Goal: Communication & Community: Answer question/provide support

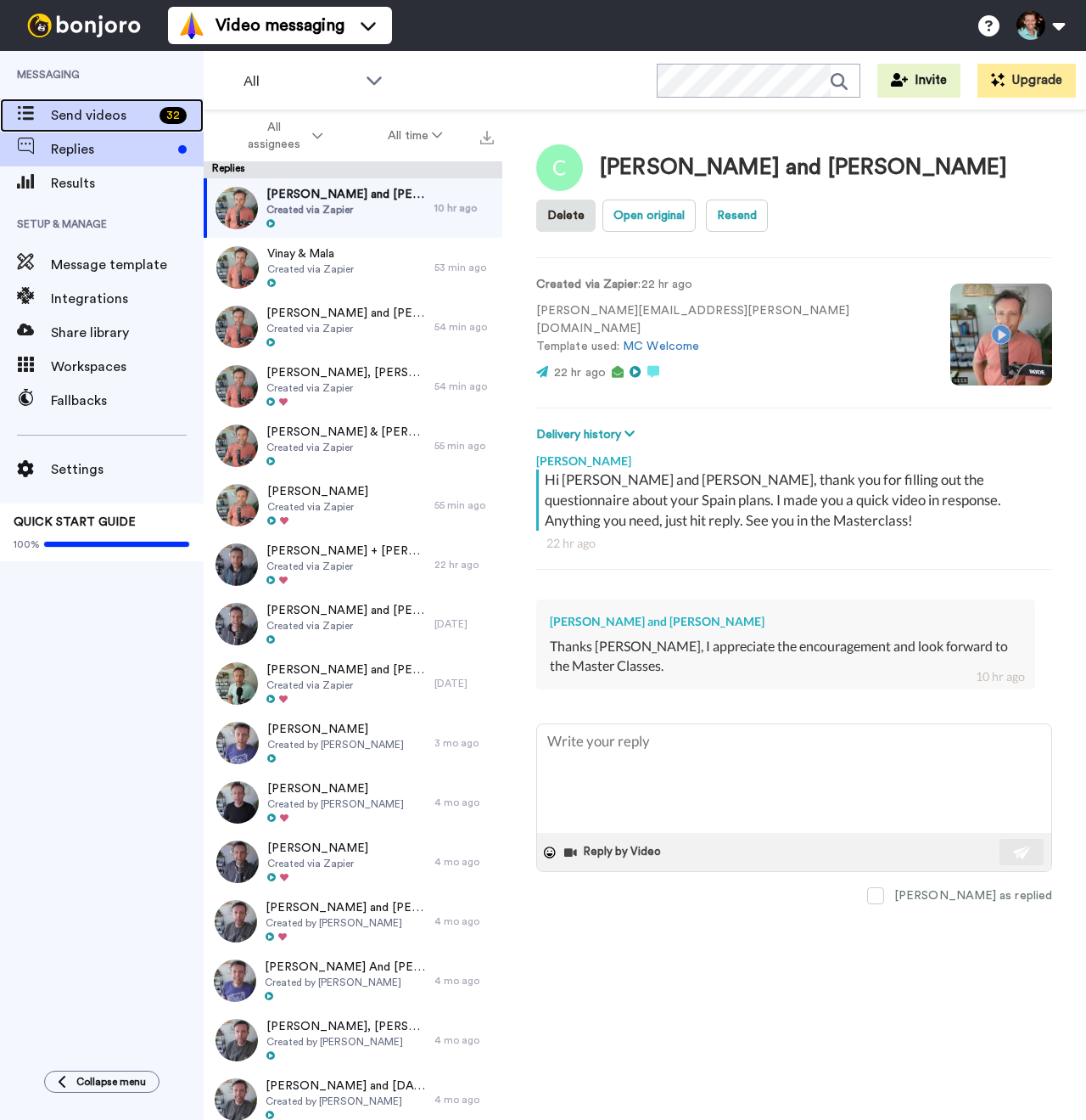
click at [64, 110] on span "Send videos" at bounding box center [102, 115] width 102 height 20
type textarea "x"
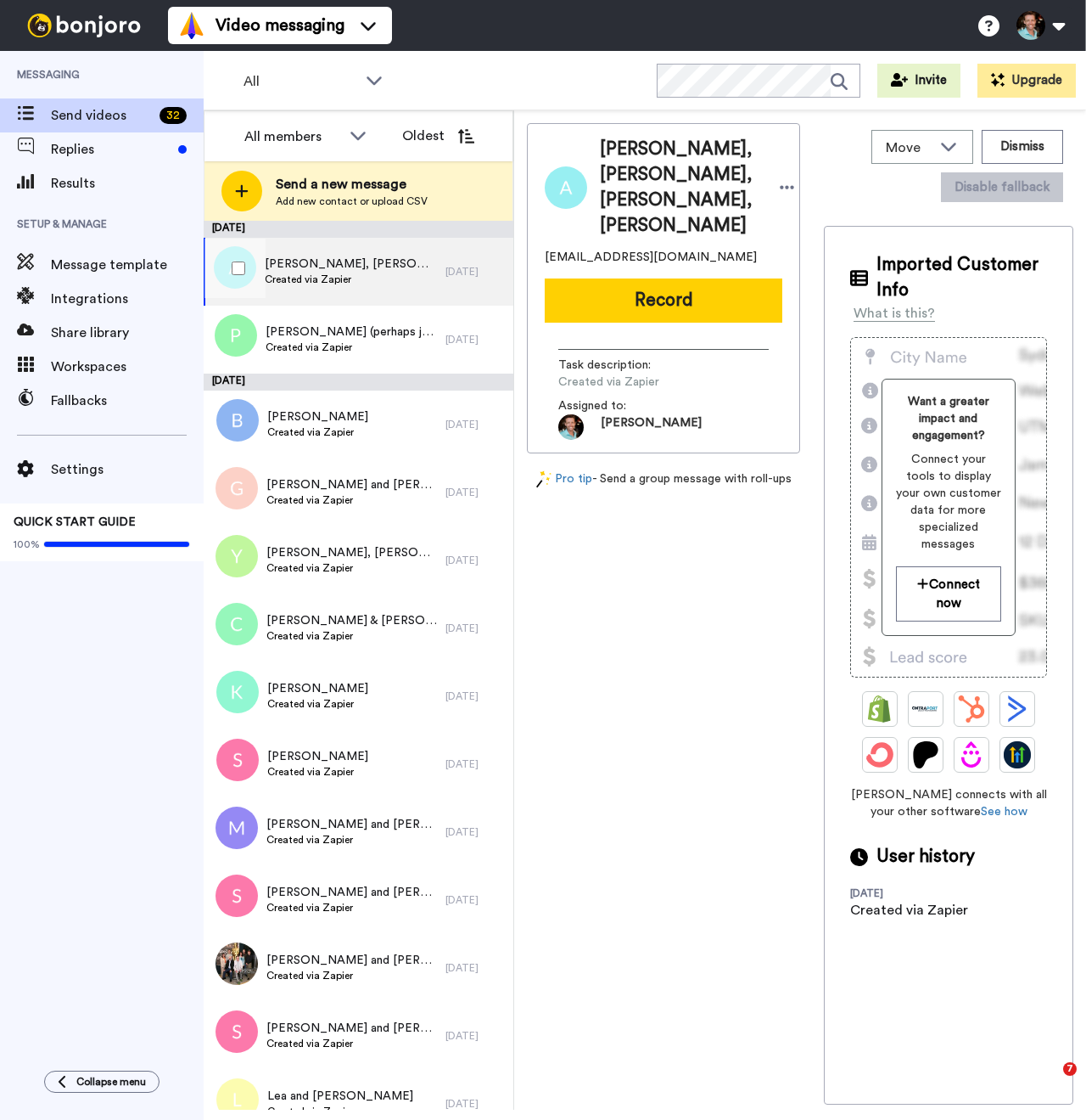
click at [387, 281] on span "Created via Zapier" at bounding box center [351, 279] width 172 height 14
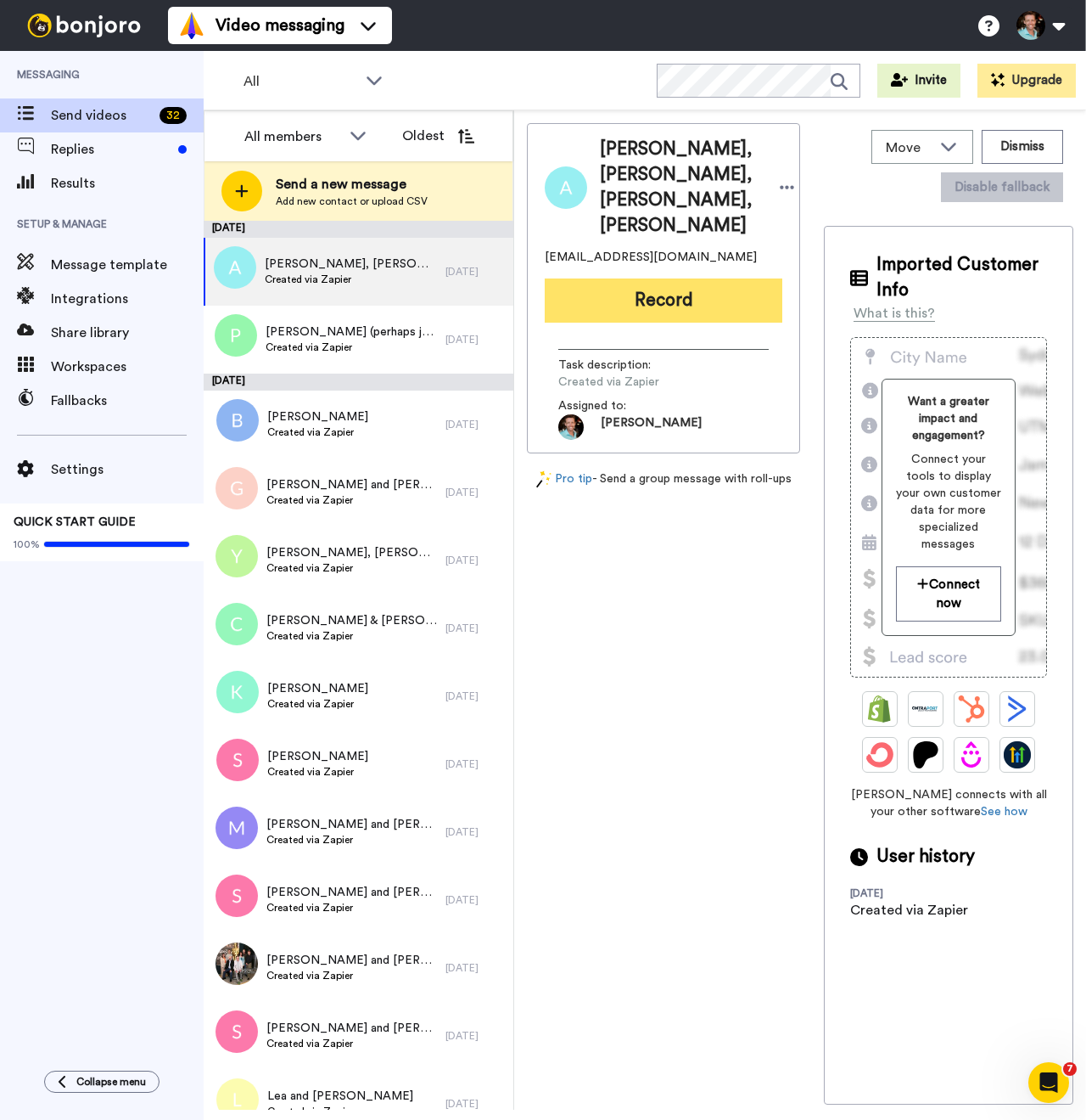
click at [673, 296] on button "Record" at bounding box center [663, 300] width 238 height 44
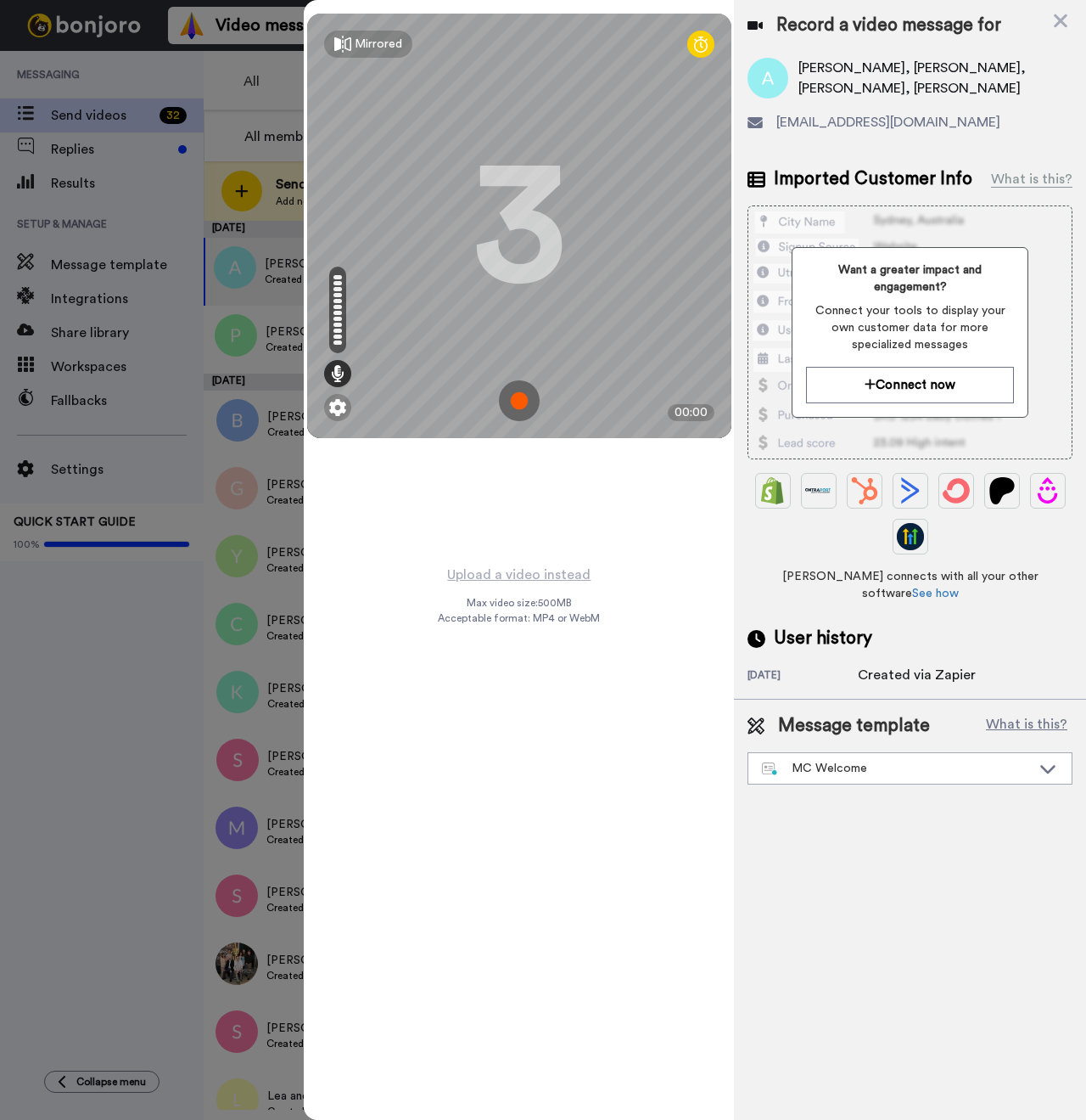
click at [521, 403] on img at bounding box center [519, 400] width 41 height 41
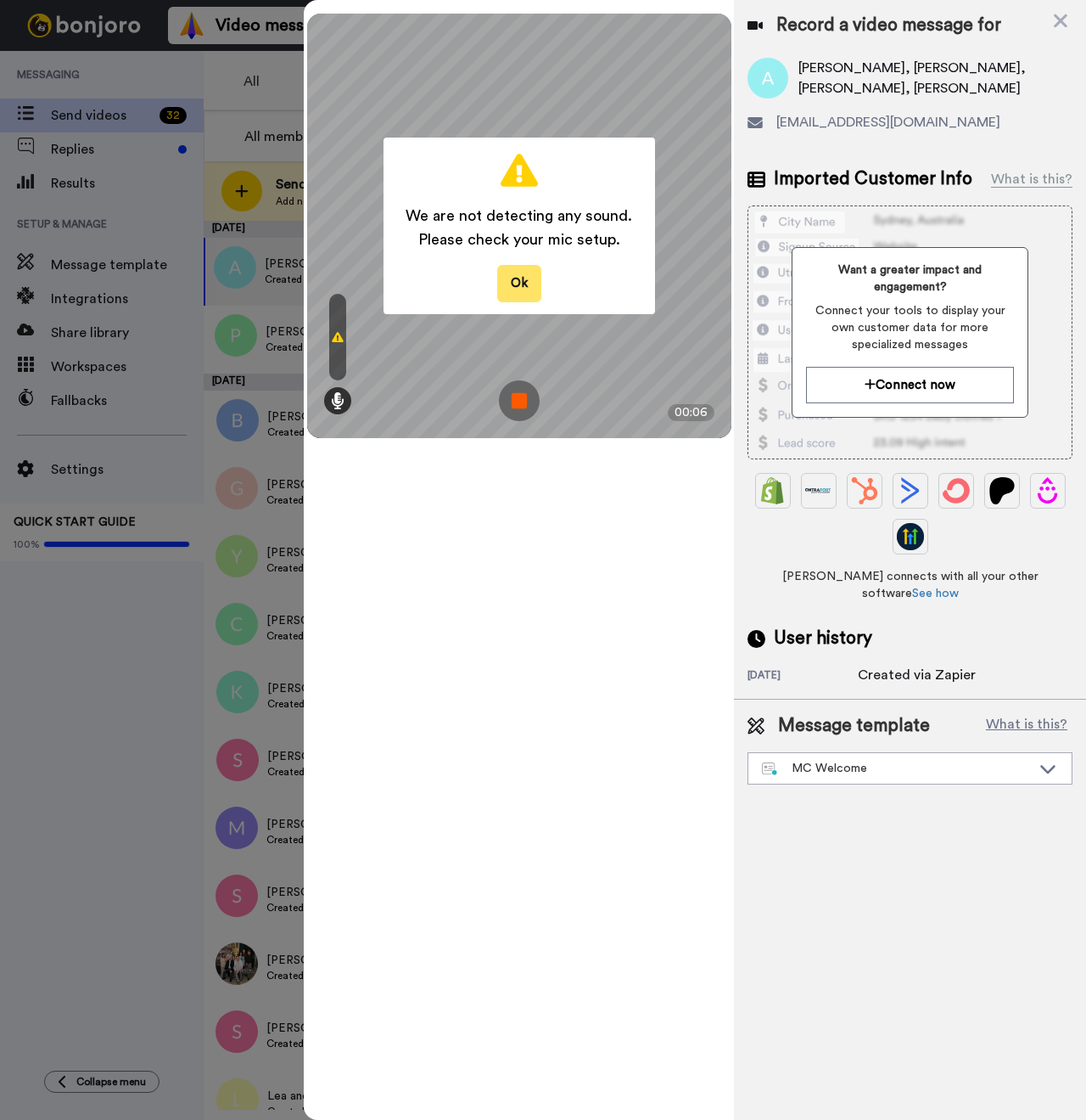
click at [517, 280] on button "Ok" at bounding box center [519, 283] width 44 height 36
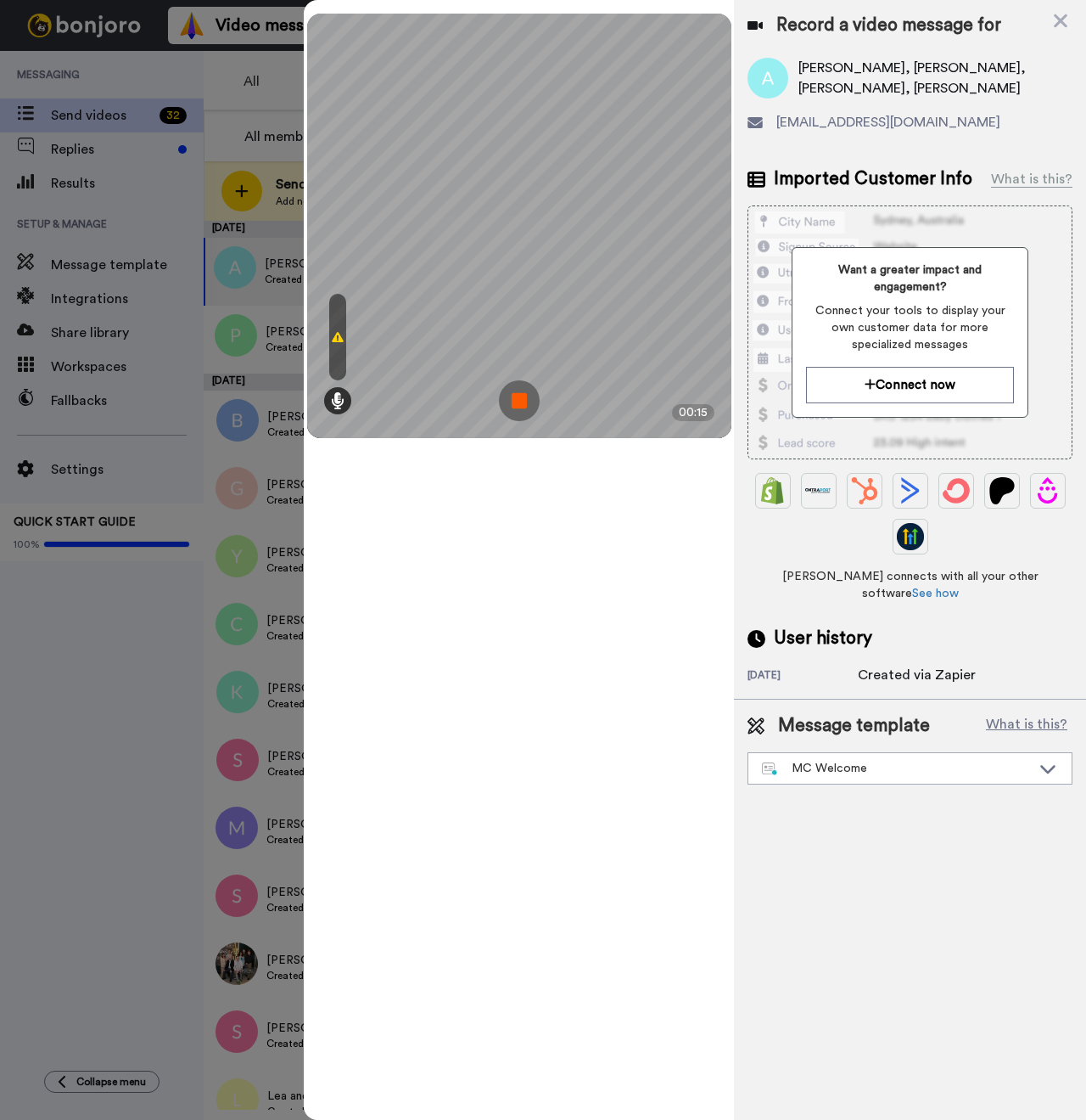
click at [525, 404] on img at bounding box center [519, 400] width 41 height 41
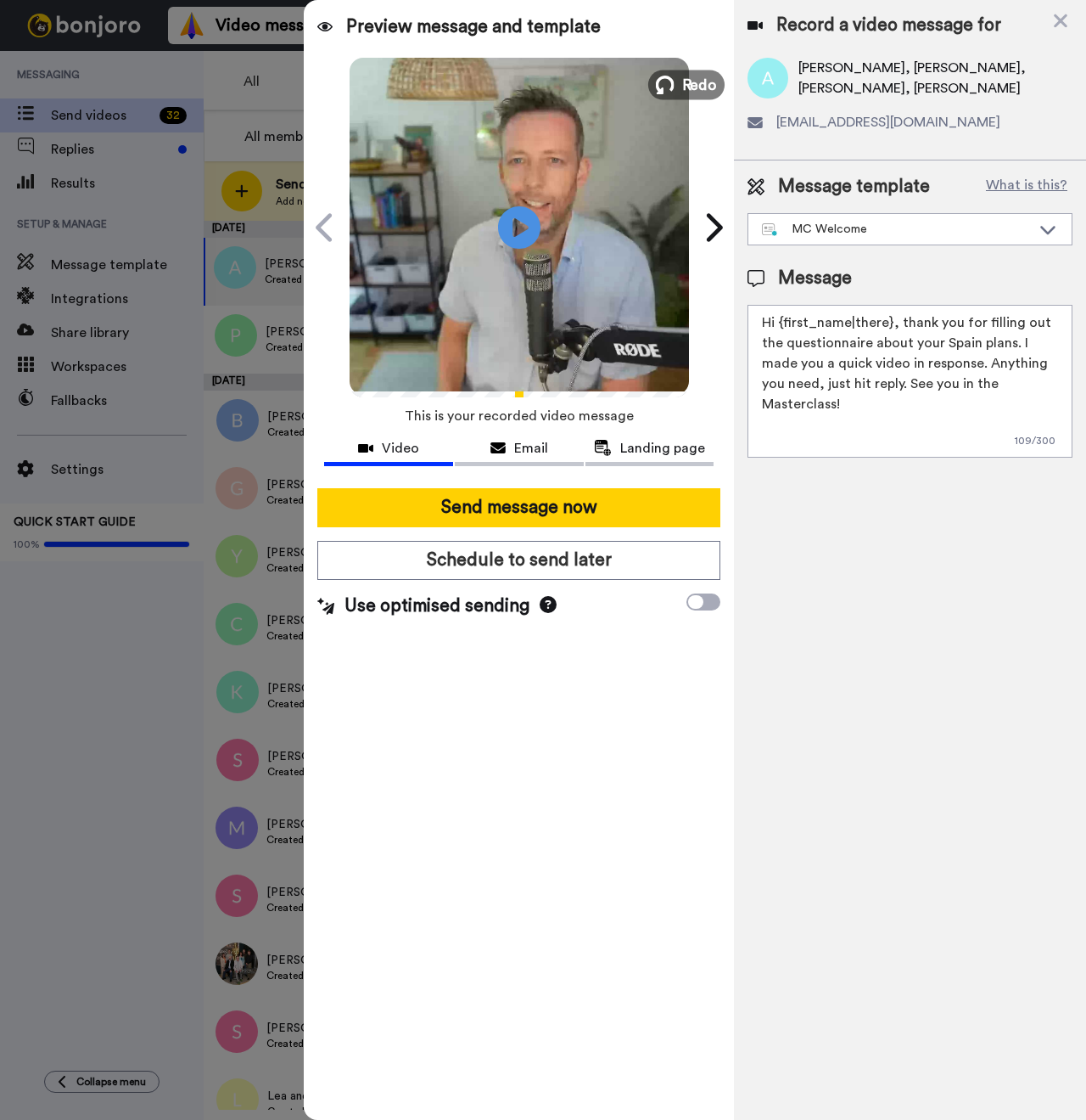
click at [676, 76] on button "Redo" at bounding box center [687, 84] width 76 height 30
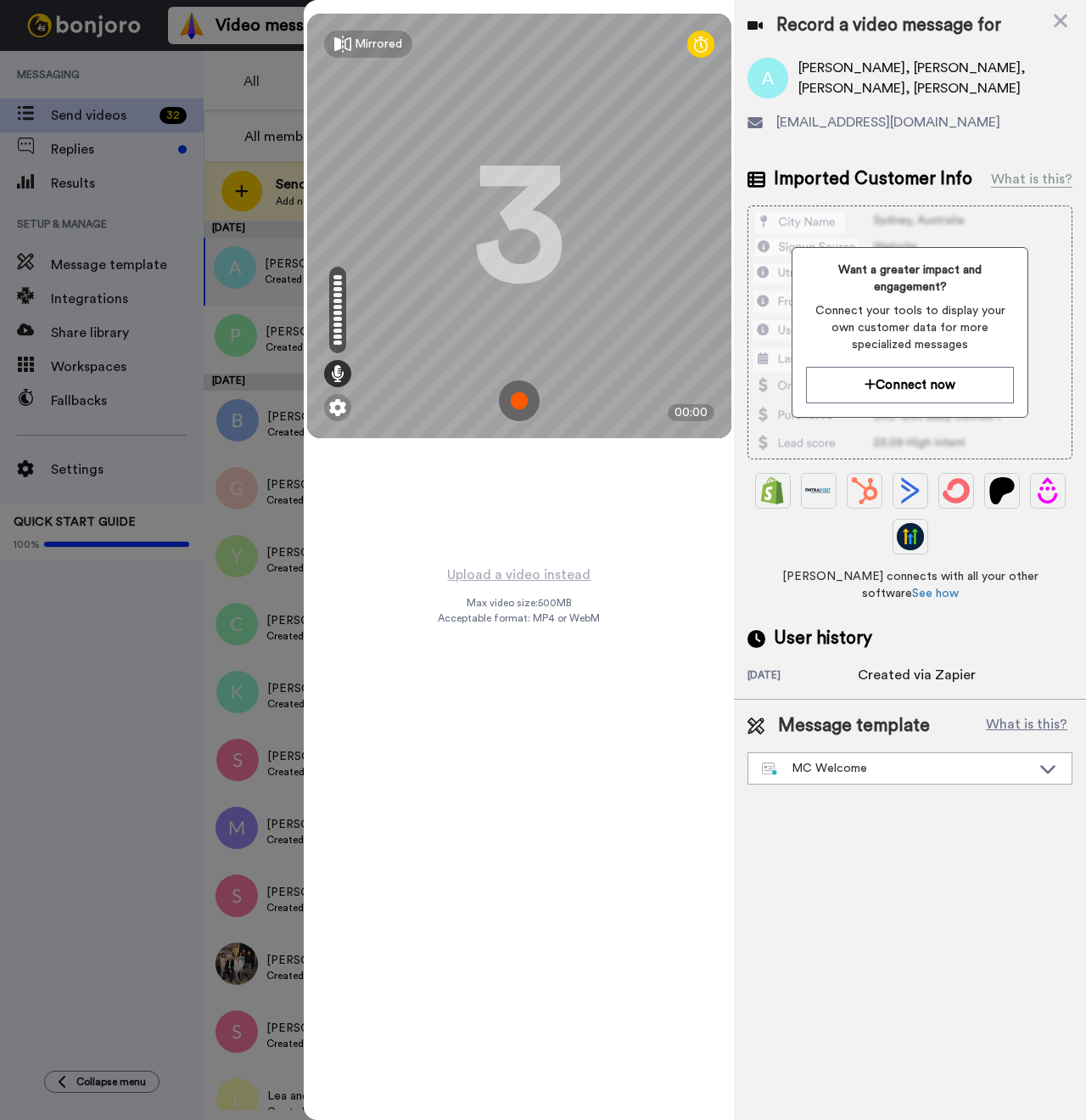
click at [514, 398] on img at bounding box center [519, 400] width 41 height 41
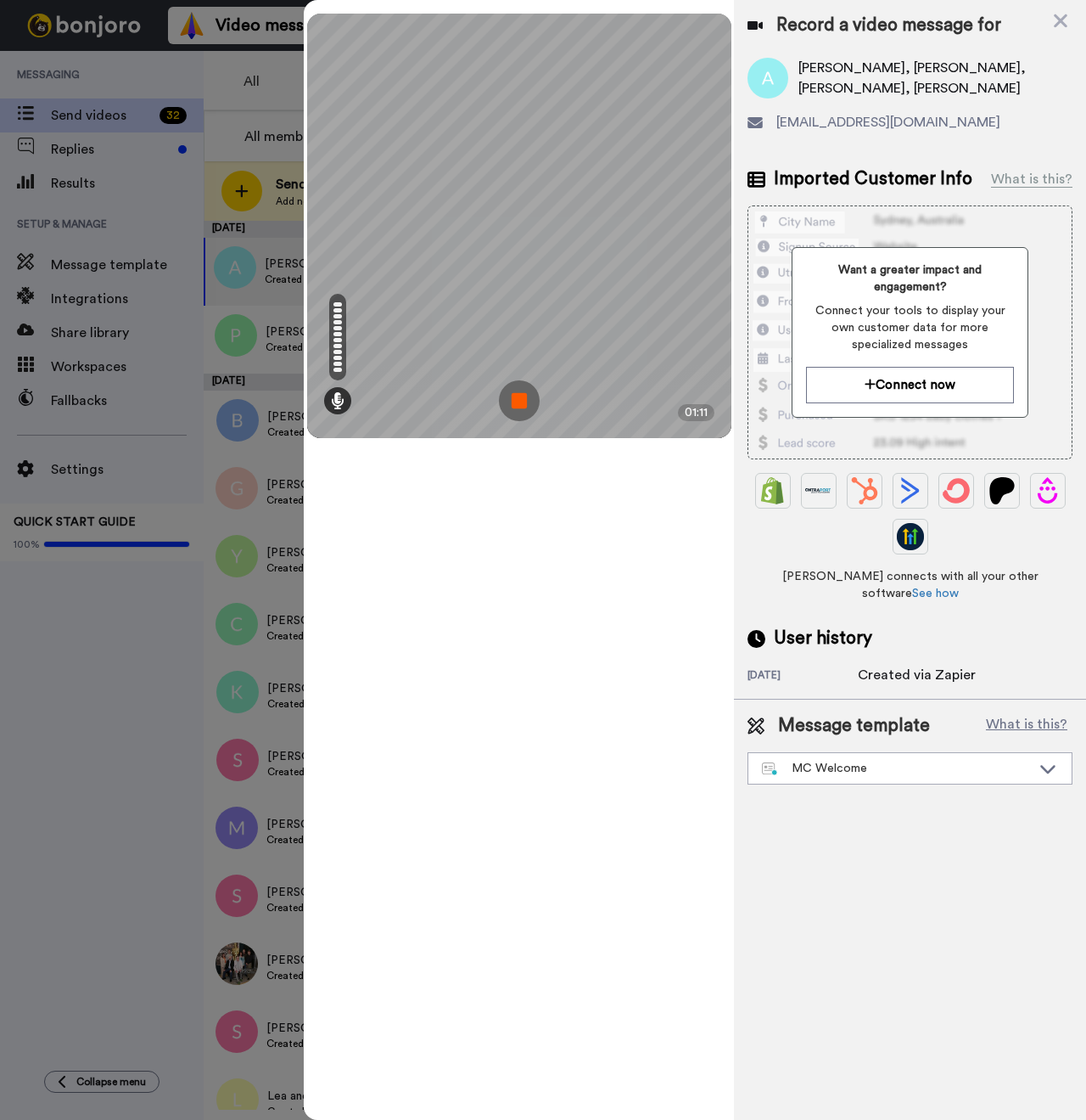
click at [518, 399] on img at bounding box center [519, 400] width 41 height 41
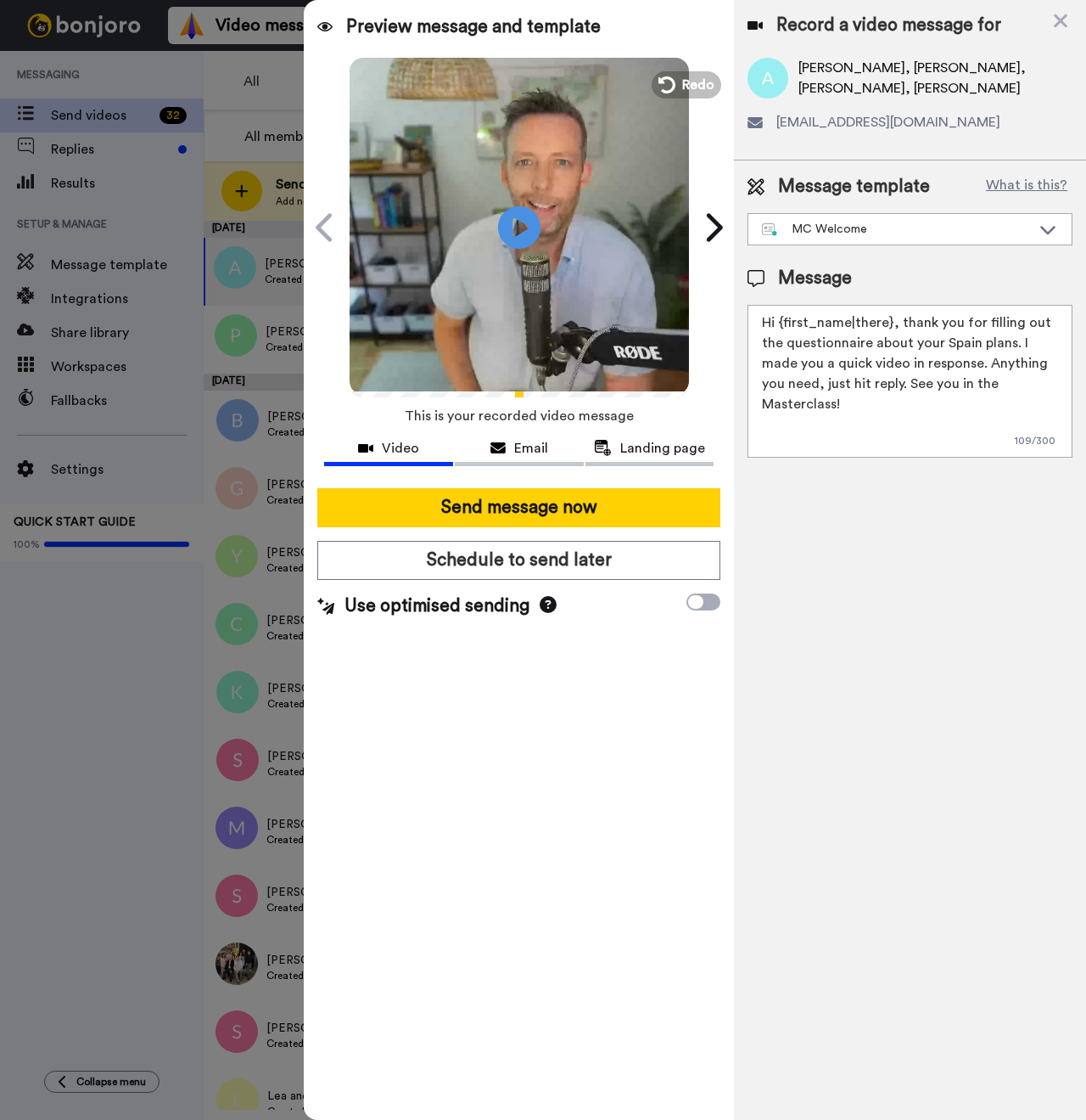
drag, startPoint x: 890, startPoint y: 324, endPoint x: 783, endPoint y: 325, distance: 107.0
click at [783, 325] on textarea "Hi {first_name|there}, thank you for filling out the questionnaire about your S…" at bounding box center [910, 381] width 325 height 152
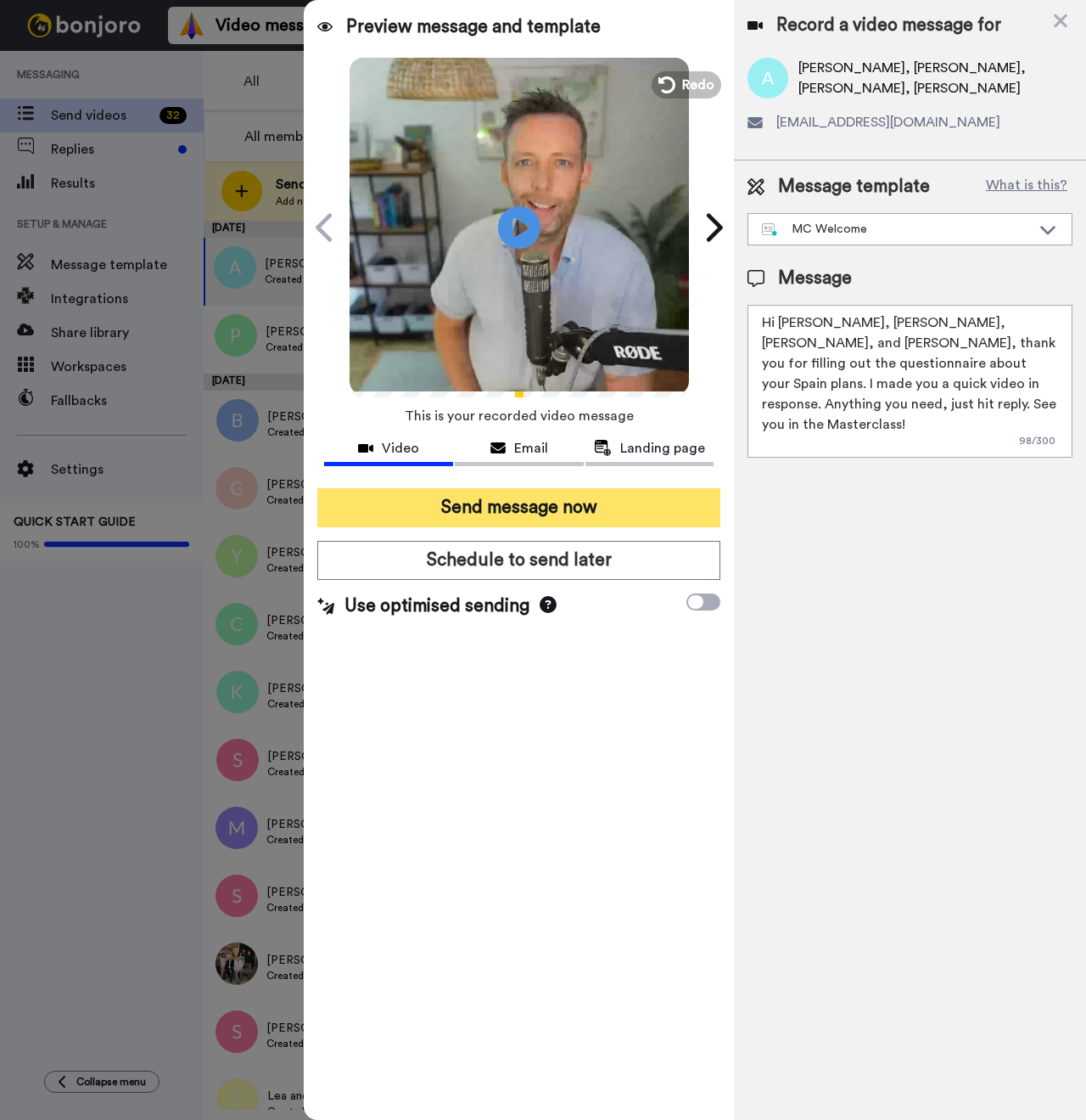
type textarea "Hi Alma, Jim, Alicia, and Andrew, thank you for filling out the questionnaire a…"
click at [595, 504] on button "Send message now" at bounding box center [519, 507] width 403 height 39
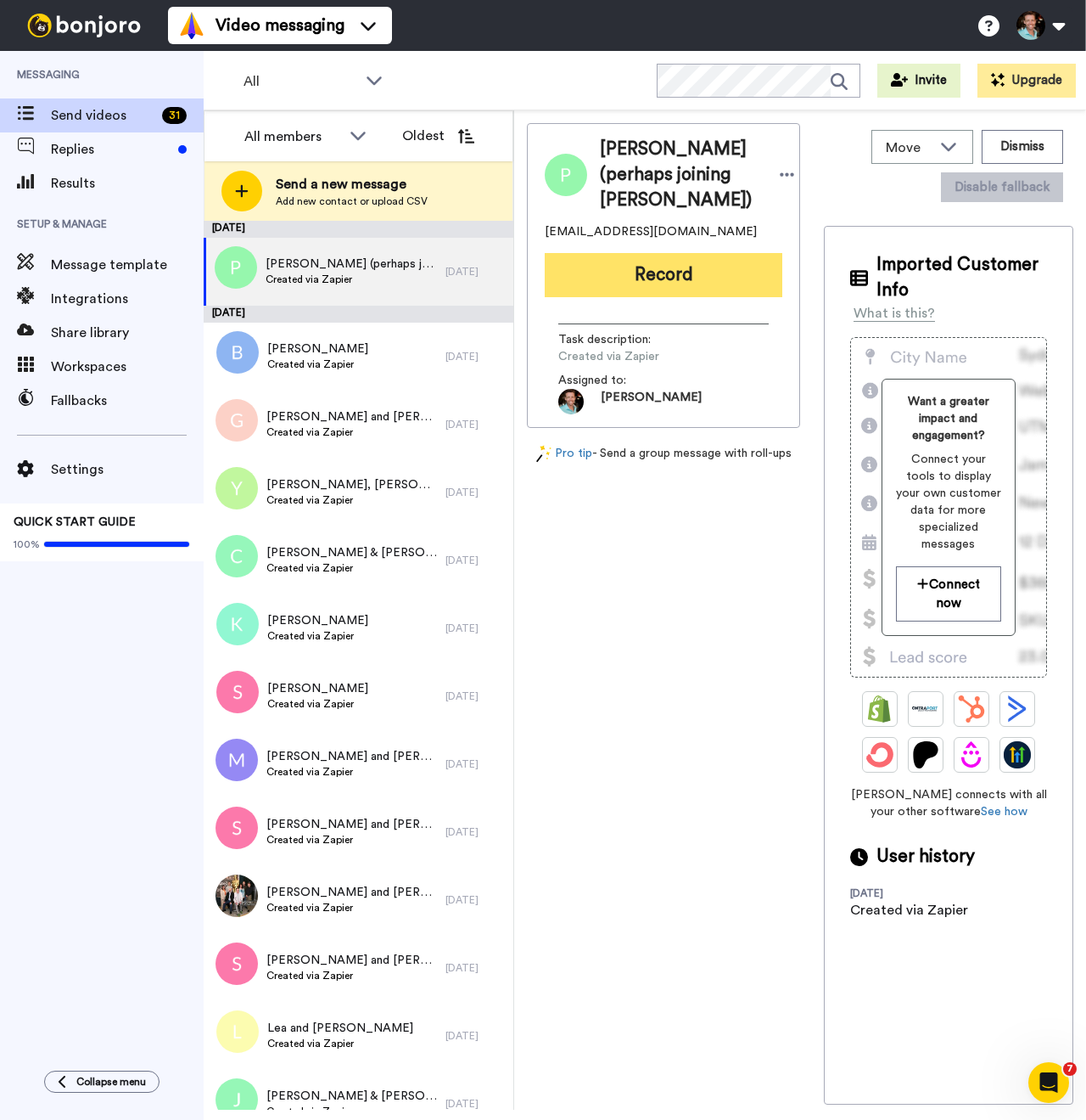
click at [629, 297] on button "Record" at bounding box center [663, 275] width 238 height 44
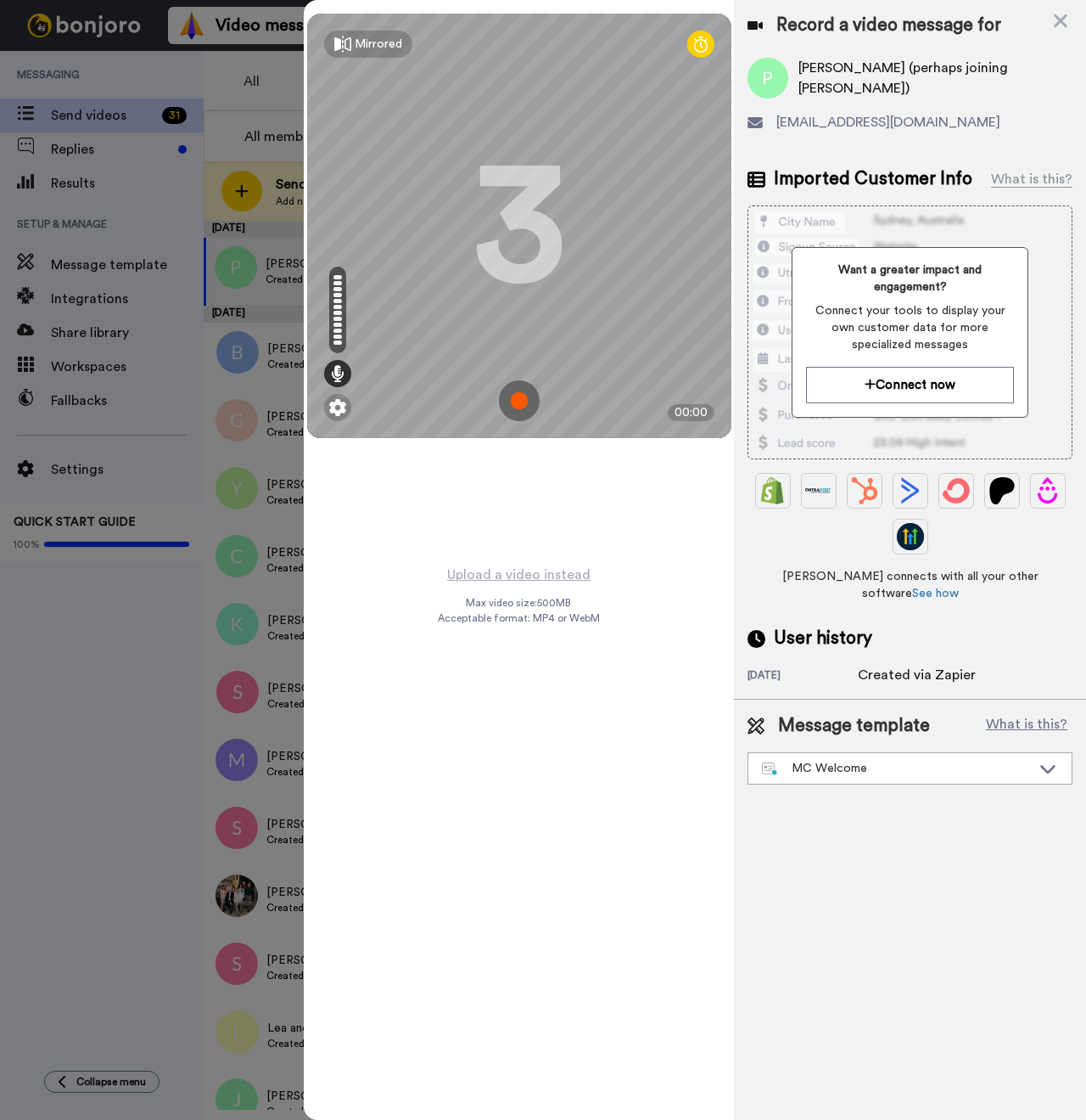
click at [526, 403] on img at bounding box center [519, 400] width 41 height 41
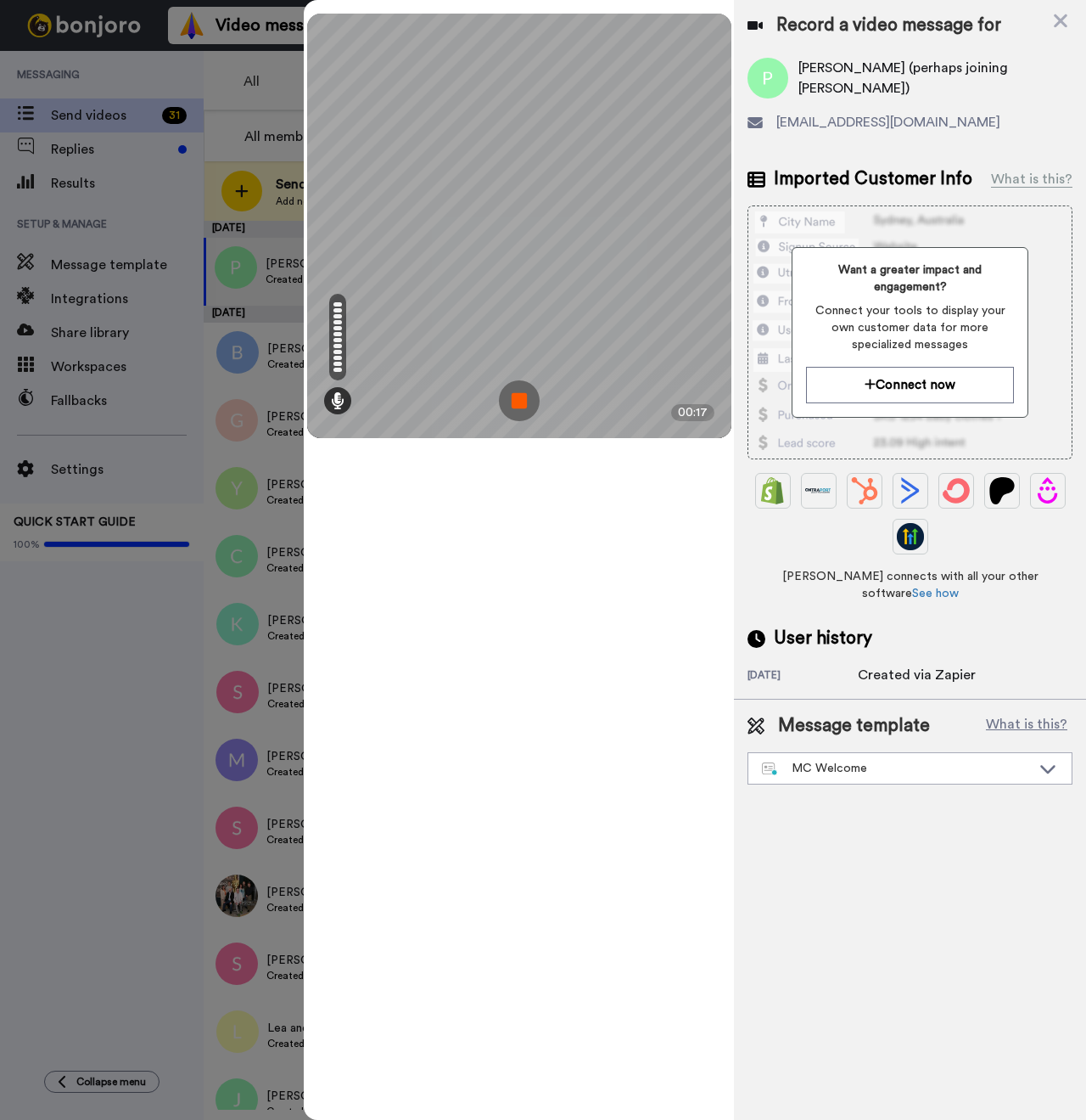
click at [519, 399] on img at bounding box center [519, 400] width 41 height 41
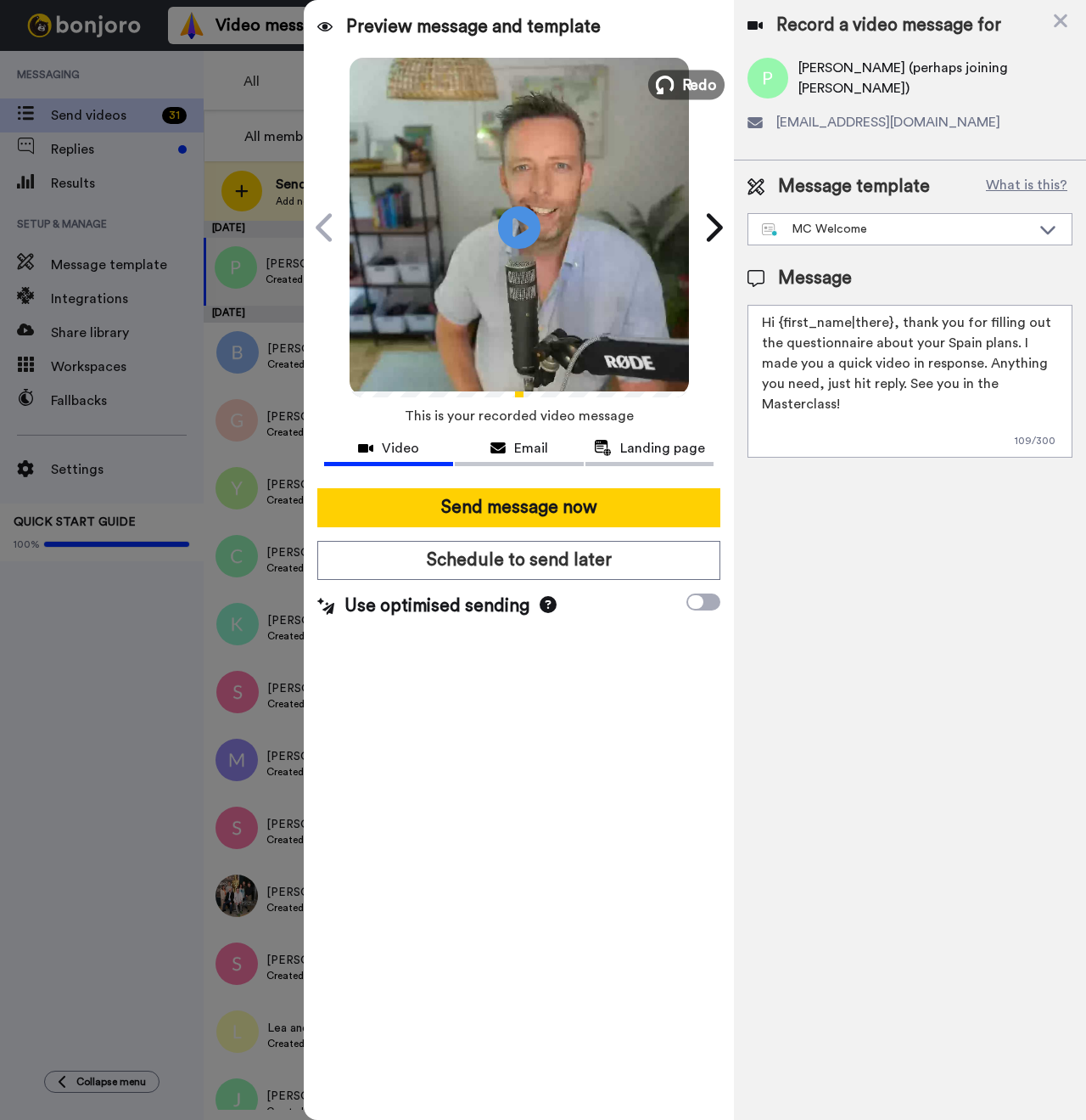
click at [685, 81] on span "Redo" at bounding box center [699, 84] width 35 height 22
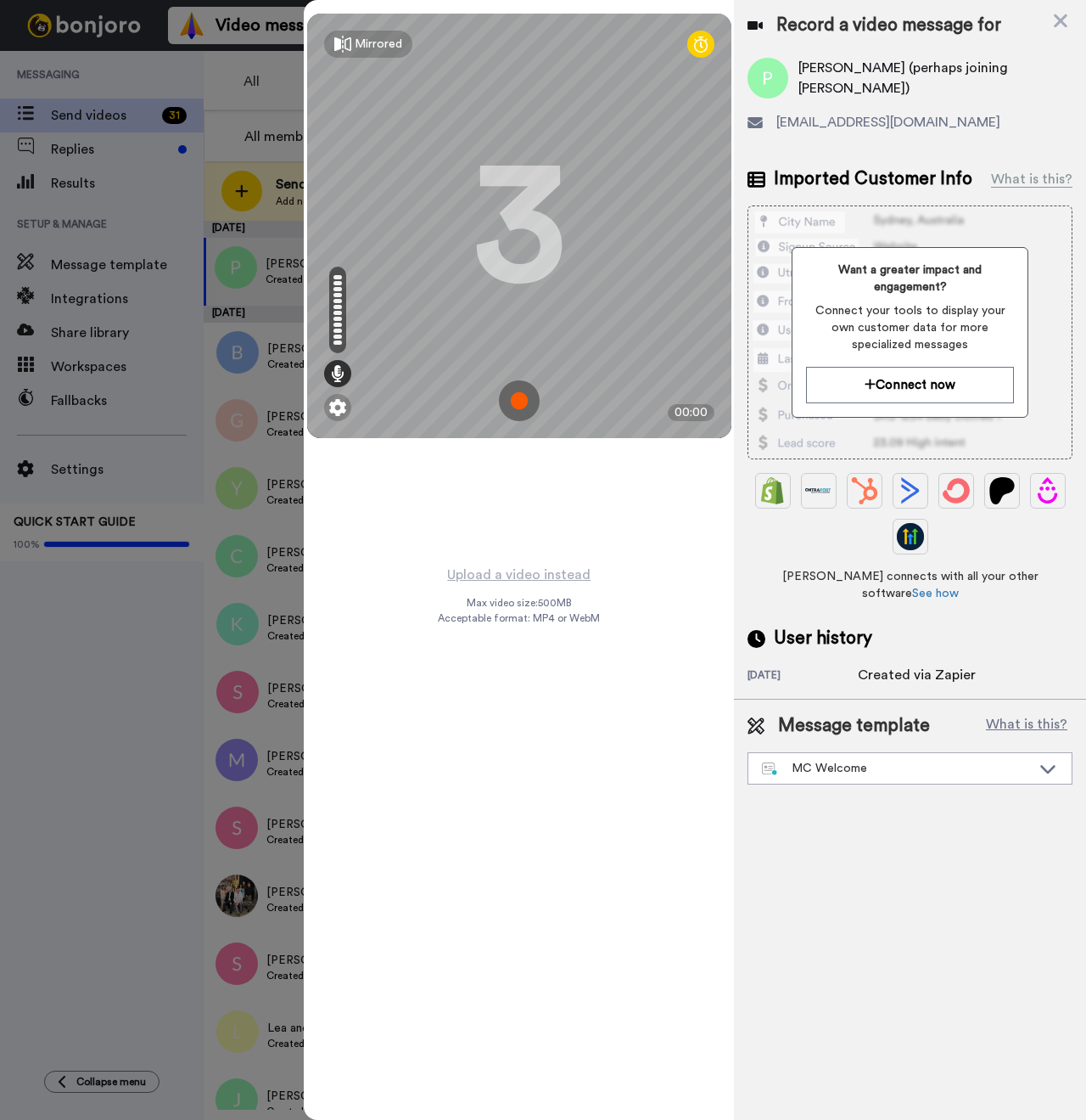
click at [518, 393] on img at bounding box center [519, 400] width 41 height 41
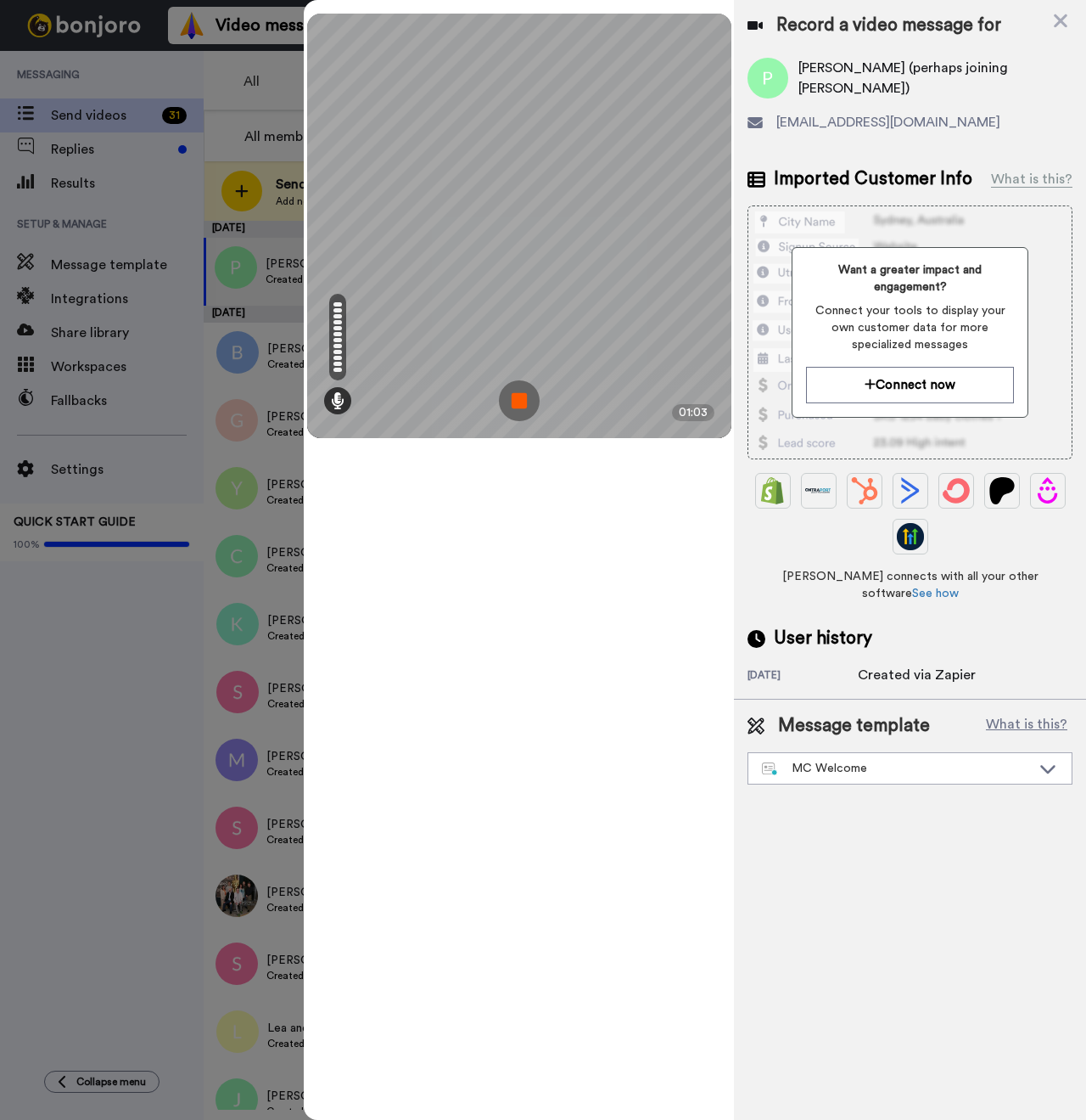
click at [512, 413] on img at bounding box center [519, 400] width 41 height 41
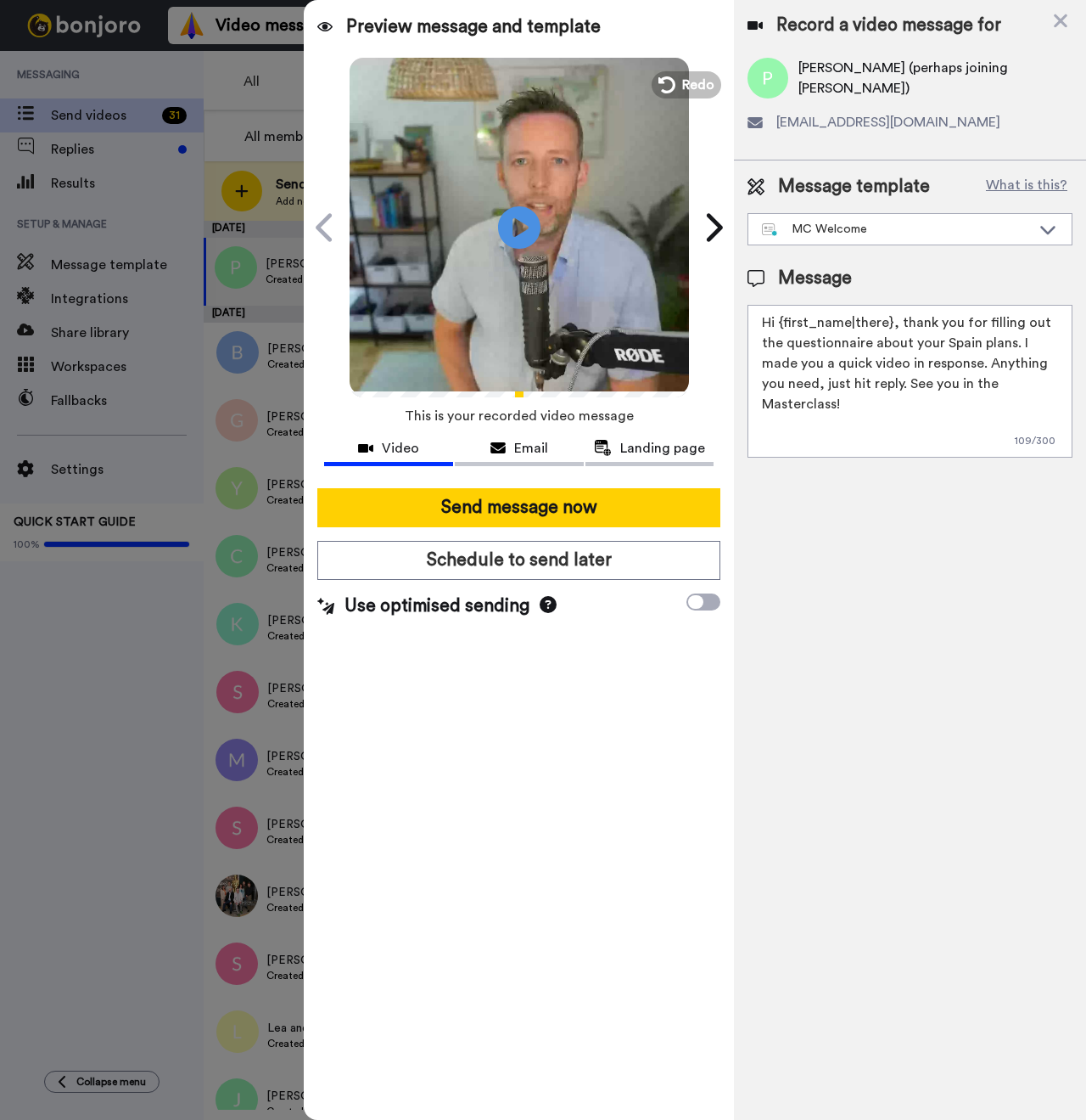
drag, startPoint x: 891, startPoint y: 325, endPoint x: 779, endPoint y: 327, distance: 112.0
click at [779, 327] on textarea "Hi {first_name|there}, thank you for filling out the questionnaire about your S…" at bounding box center [910, 381] width 325 height 152
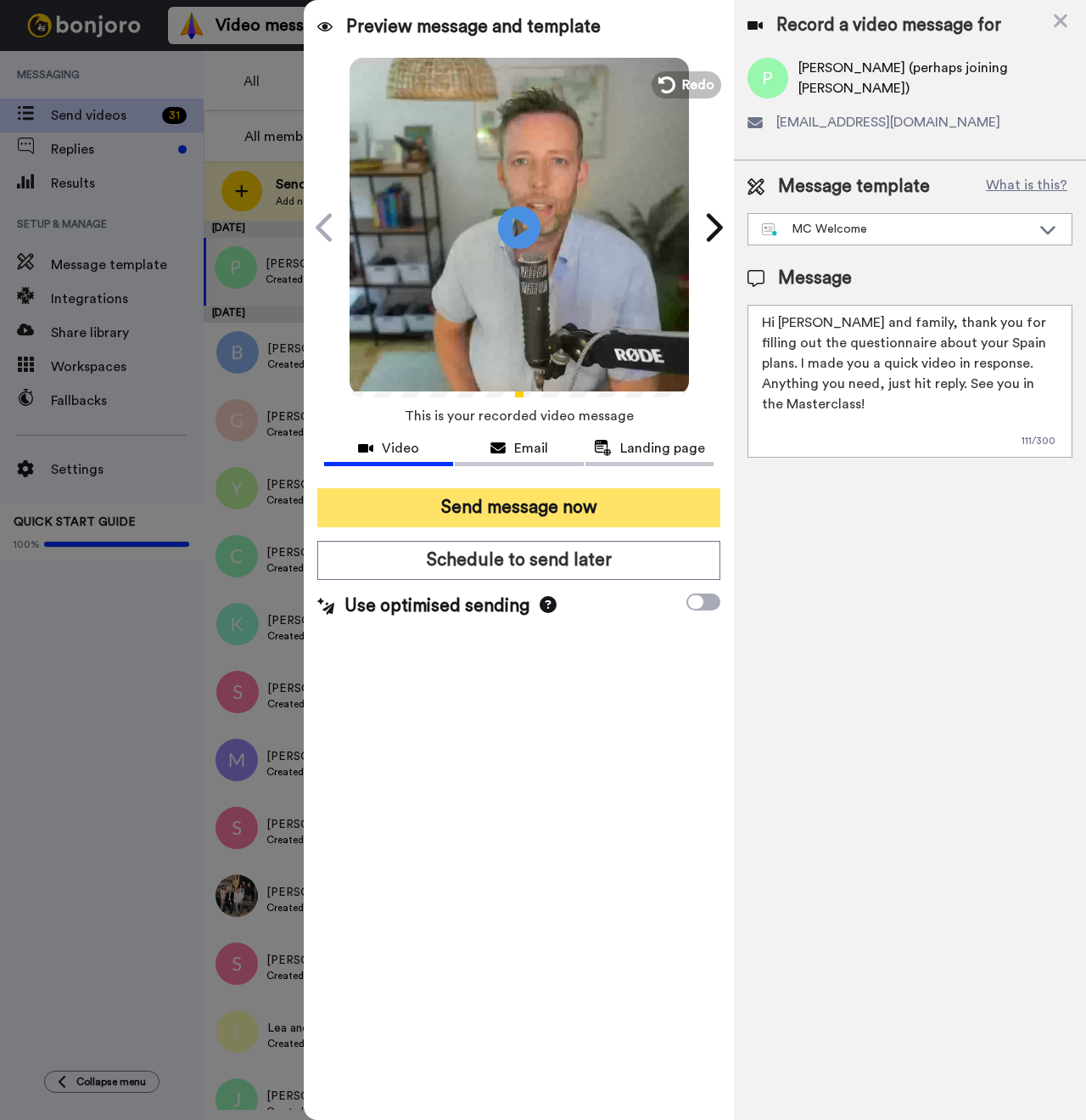
type textarea "Hi Paula and family, thank you for filling out the questionnaire about your Spa…"
click at [562, 508] on button "Send message now" at bounding box center [519, 507] width 403 height 39
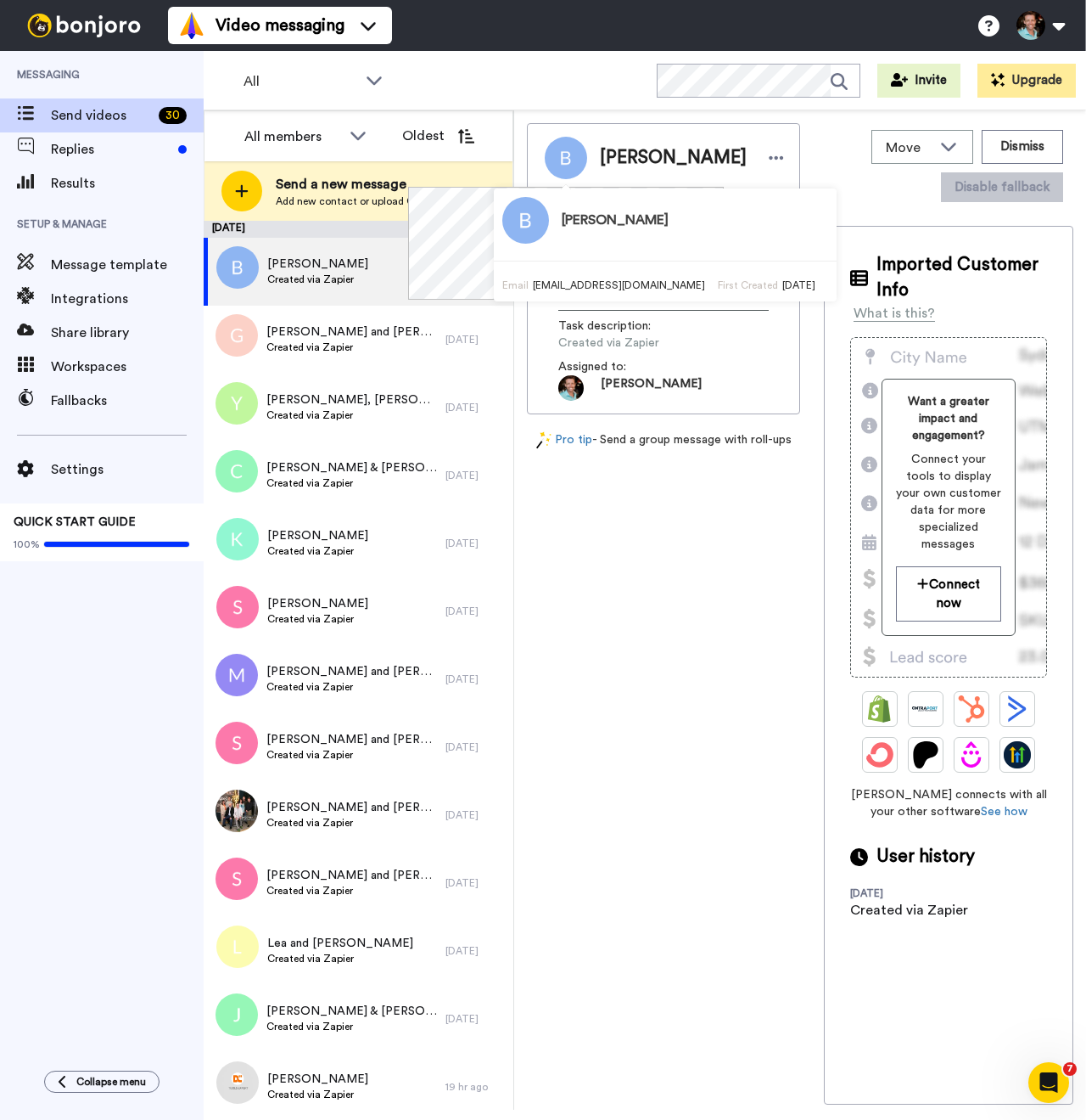
click at [609, 609] on div "Brigitte Moran greeneyes711@protonmail.com View website Record Task description…" at bounding box center [663, 614] width 273 height 981
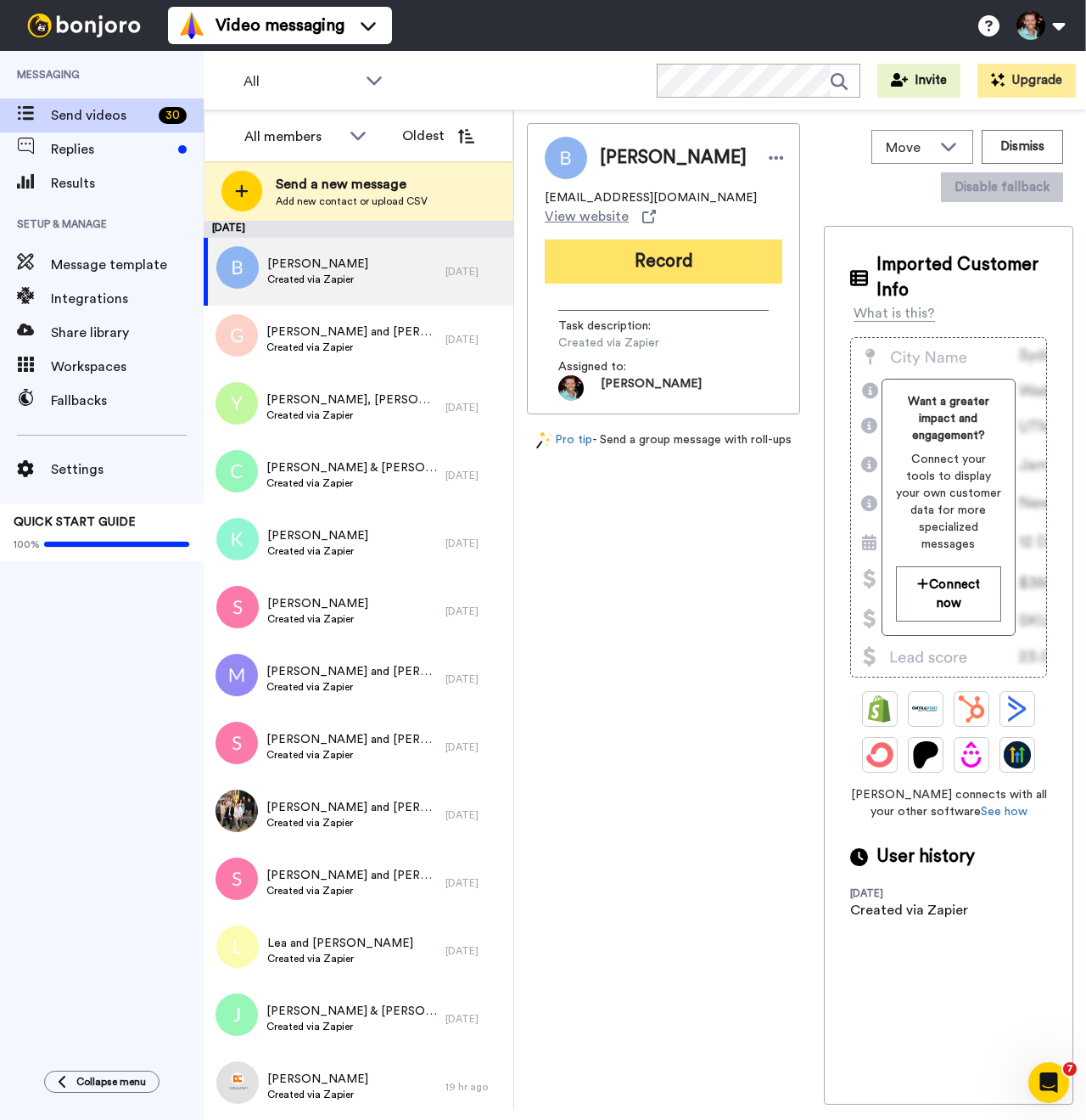
click at [647, 269] on button "Record" at bounding box center [663, 261] width 238 height 44
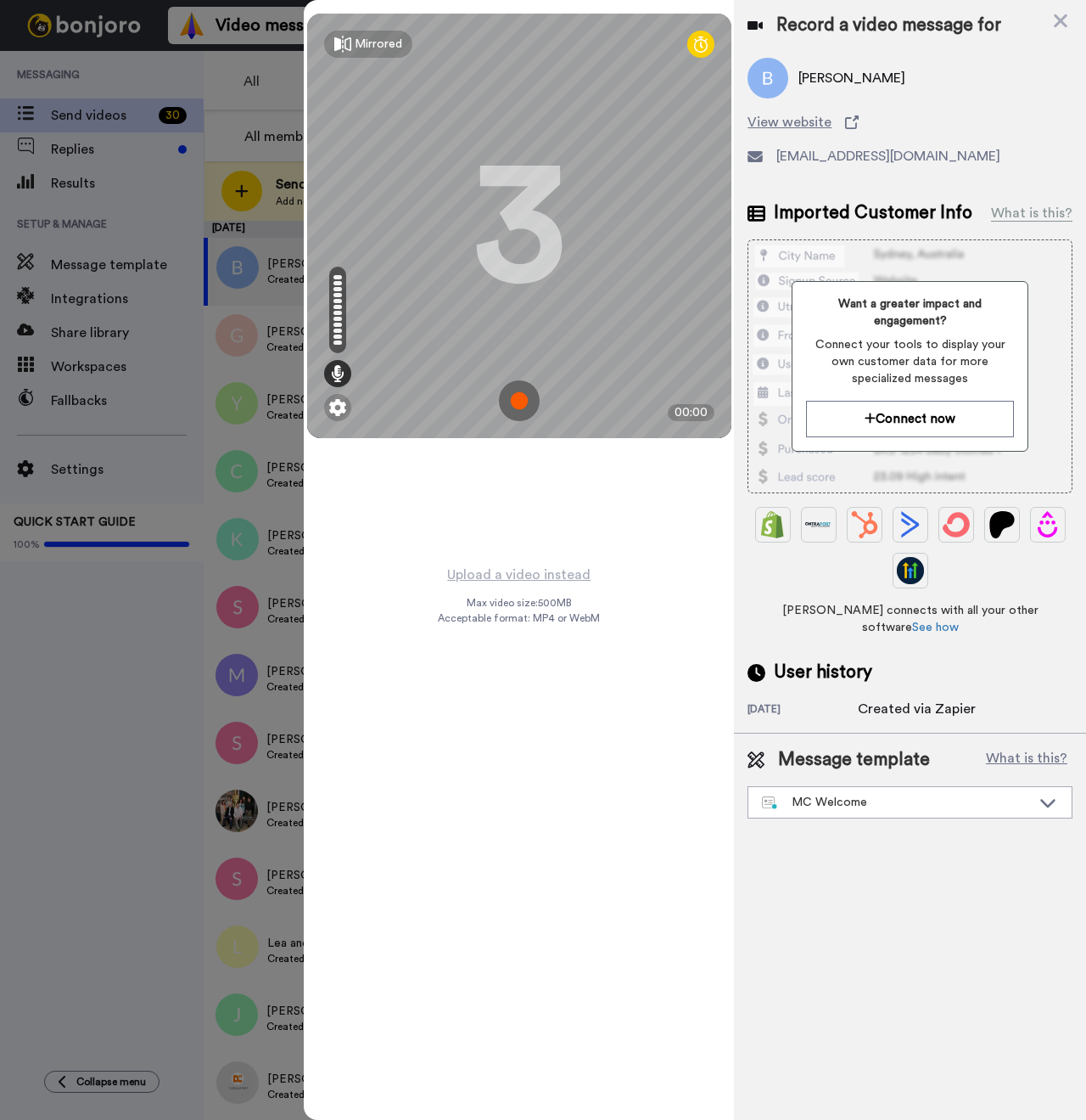
click at [515, 398] on img at bounding box center [519, 400] width 41 height 41
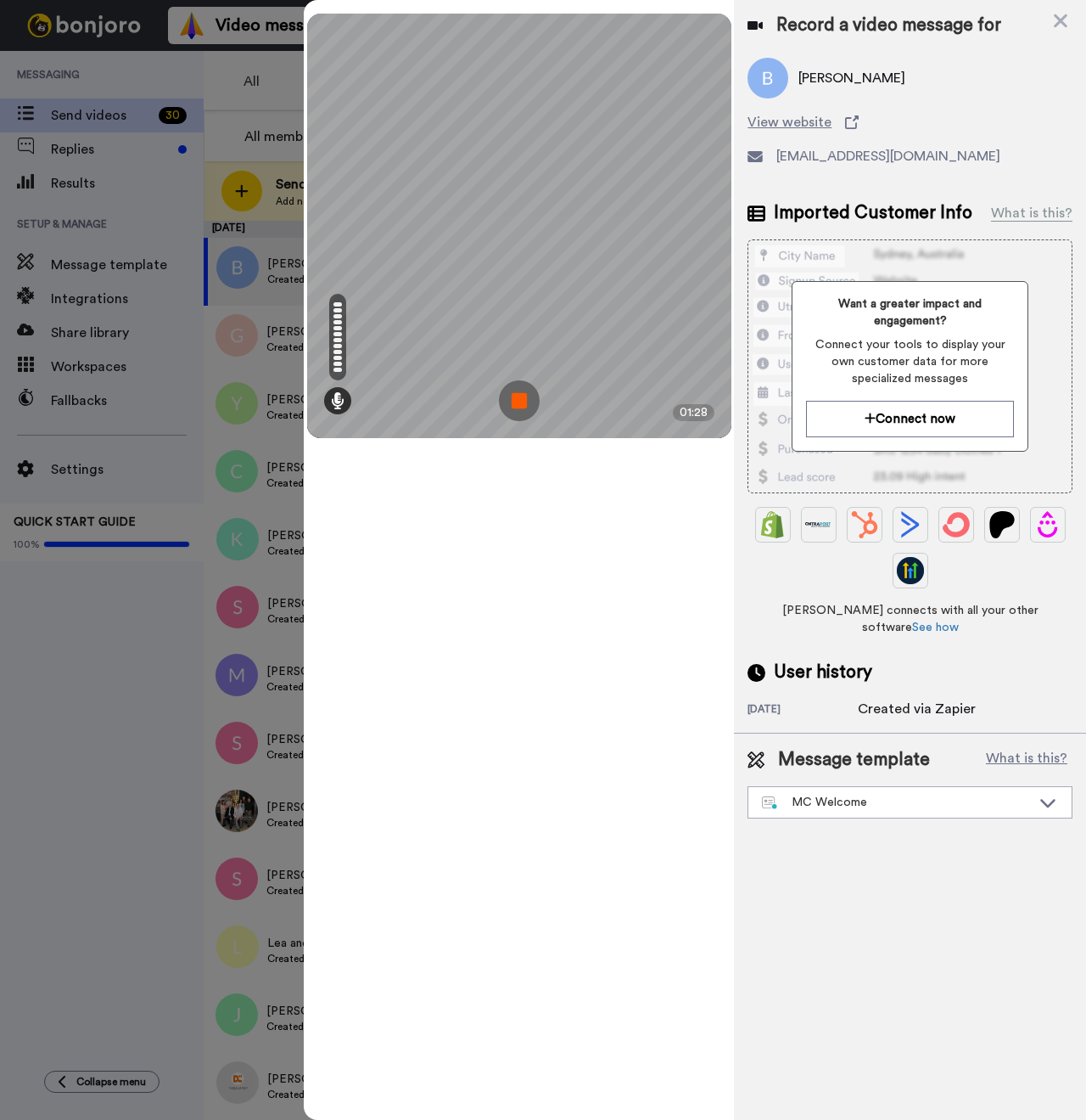
click at [506, 395] on img at bounding box center [519, 400] width 41 height 41
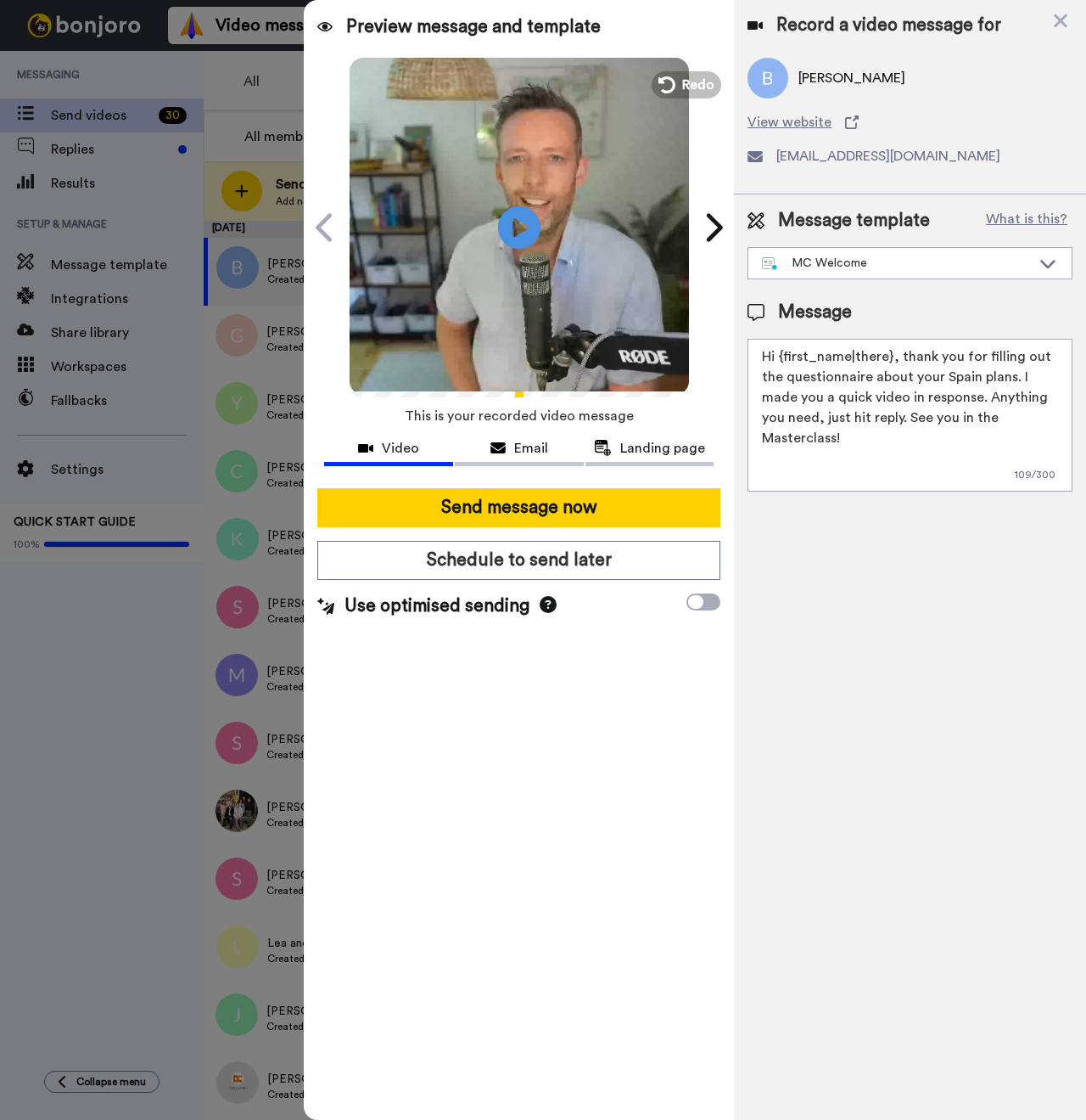
click at [821, 83] on span "Brigitte Moran" at bounding box center [852, 78] width 107 height 20
click at [821, 83] on span "[PERSON_NAME]" at bounding box center [852, 78] width 107 height 20
copy span "Brigitte"
drag, startPoint x: 889, startPoint y: 355, endPoint x: 779, endPoint y: 360, distance: 110.1
click at [779, 360] on textarea "Hi {first_name|there}, thank you for filling out the questionnaire about your S…" at bounding box center [910, 415] width 325 height 152
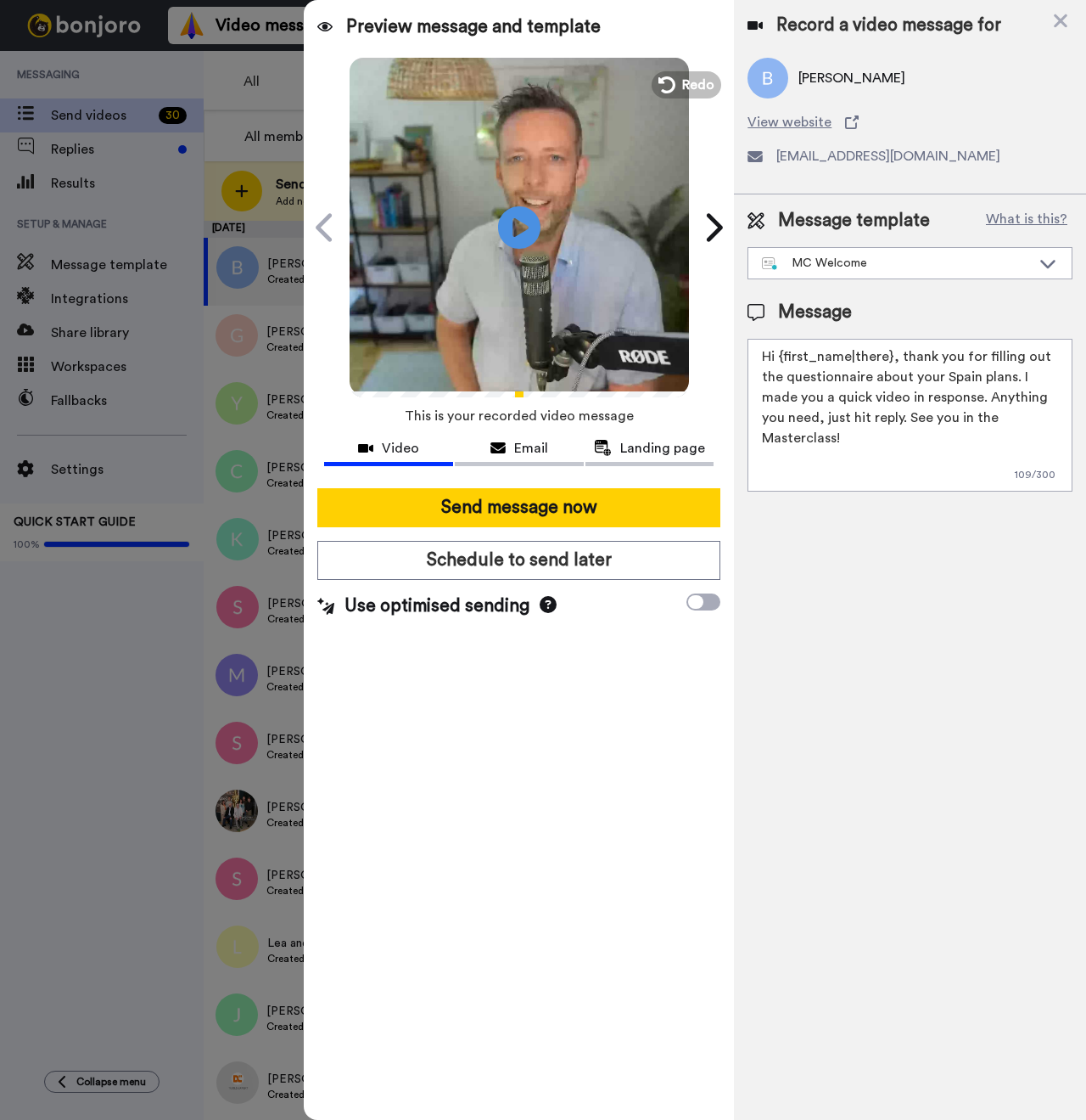
paste textarea "Brigitte"
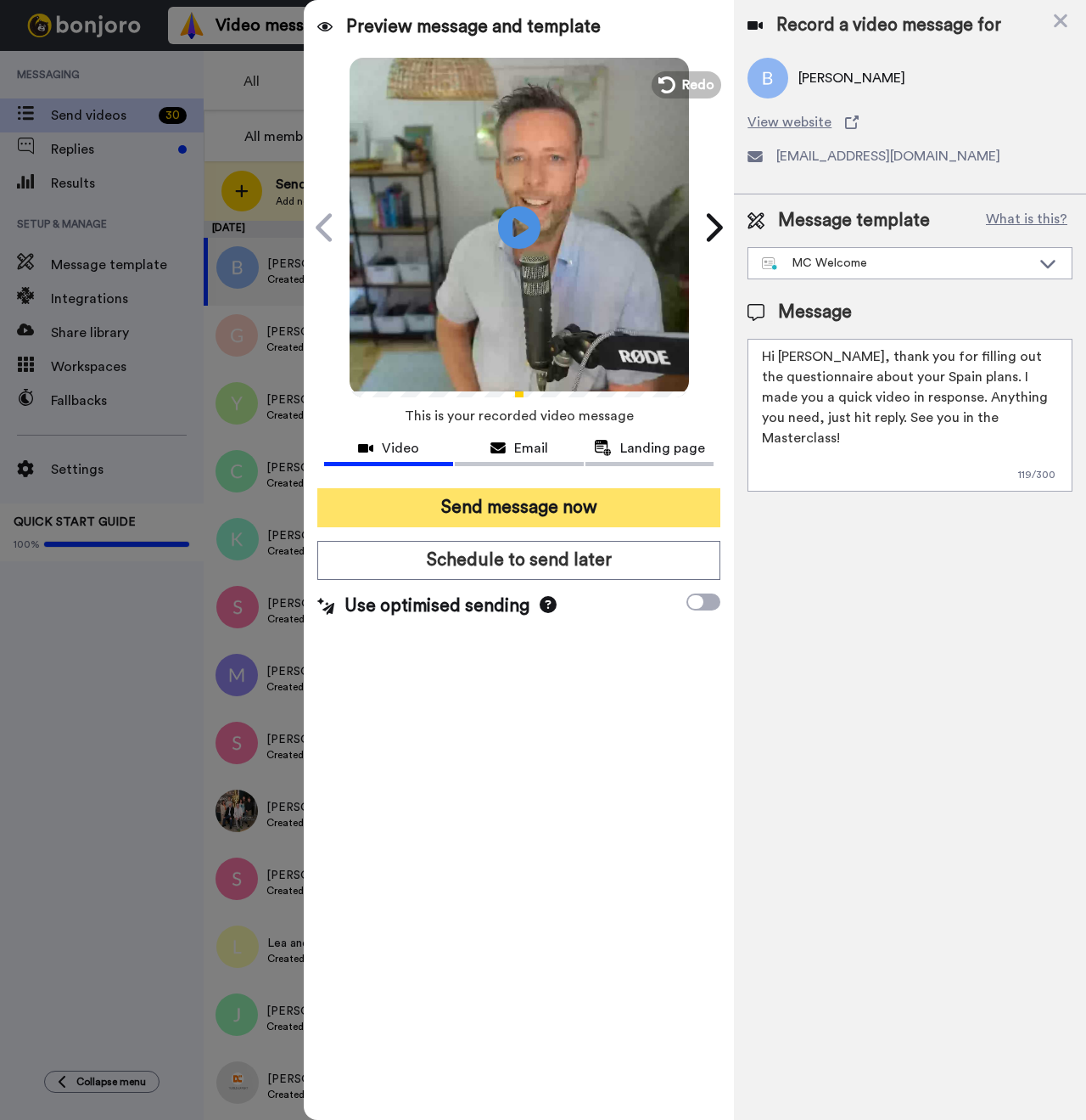
type textarea "Hi Brigitte, thank you for filling out the questionnaire about your Spain plans…"
click at [619, 512] on button "Send message now" at bounding box center [519, 507] width 403 height 39
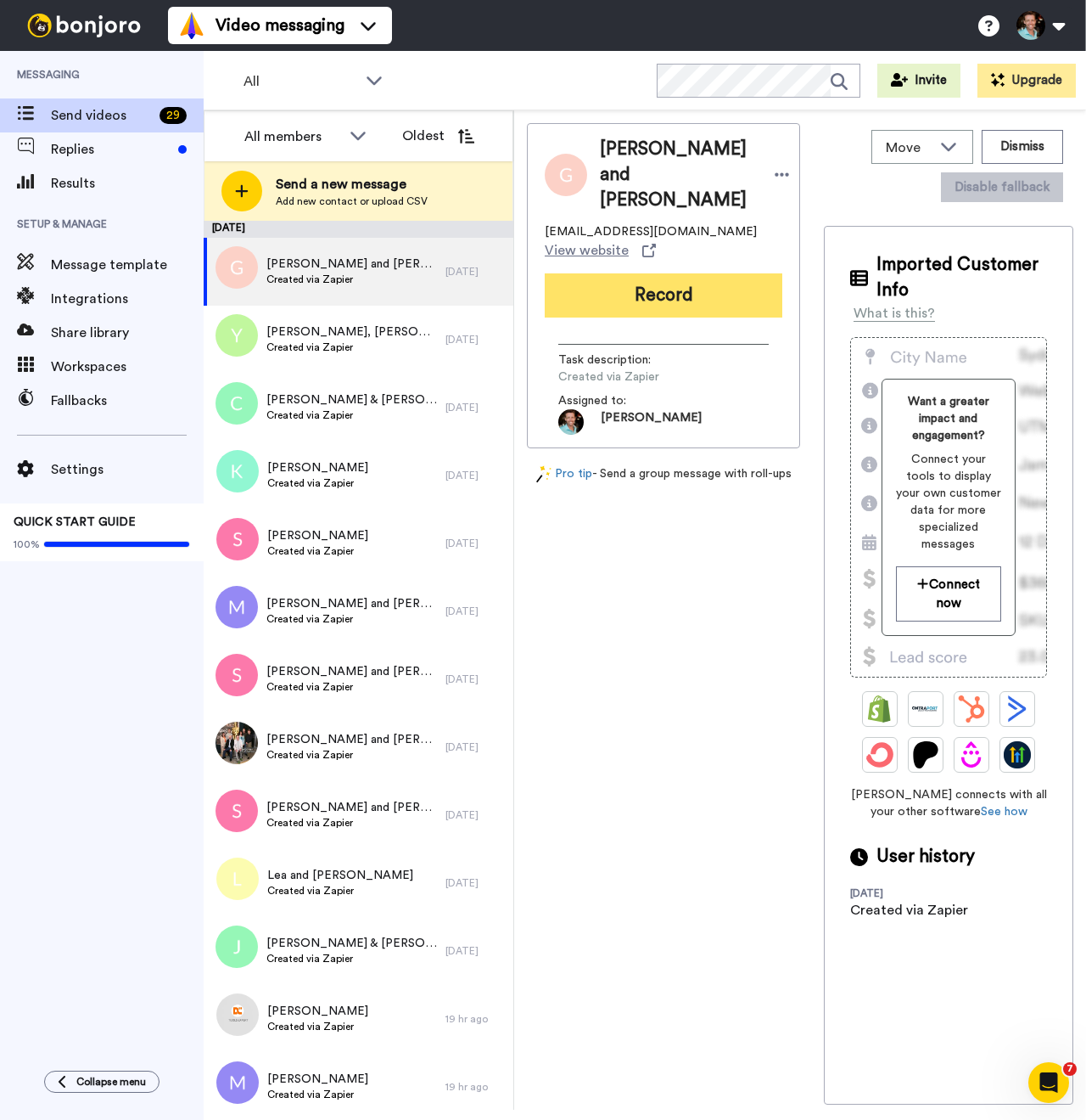
click at [674, 290] on button "Record" at bounding box center [663, 295] width 238 height 44
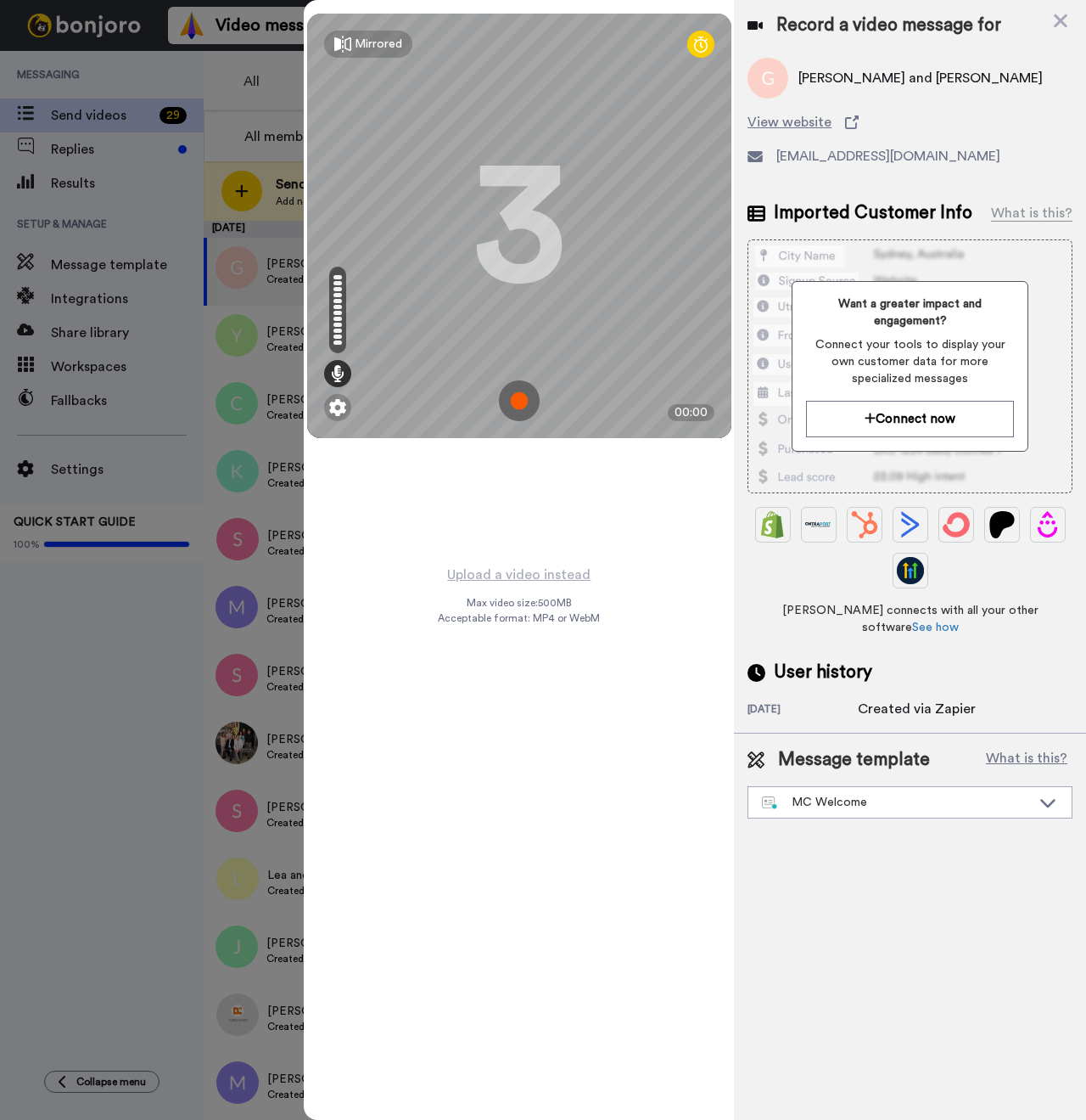
click at [527, 394] on img at bounding box center [519, 400] width 41 height 41
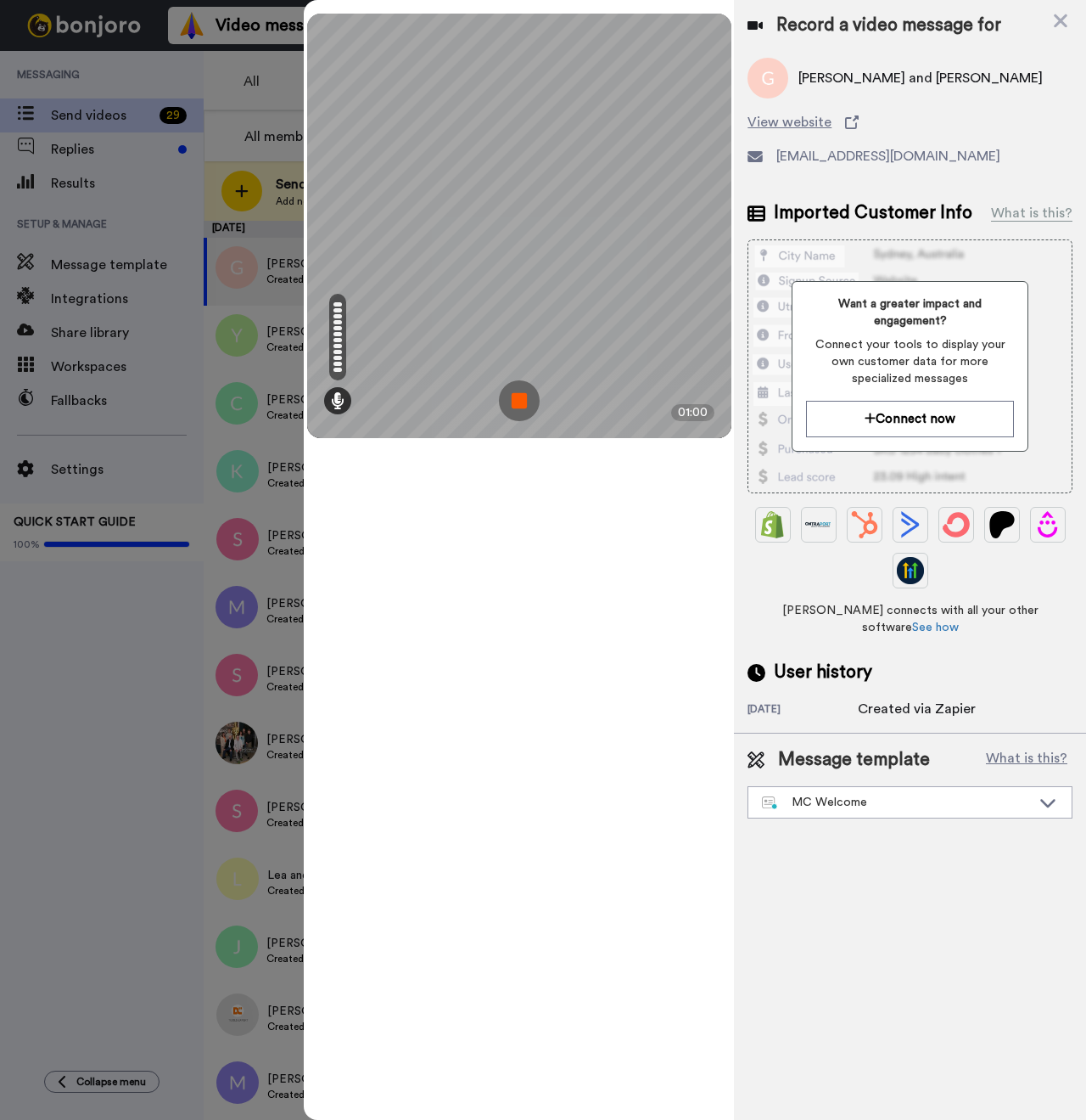
click at [521, 396] on img at bounding box center [519, 400] width 41 height 41
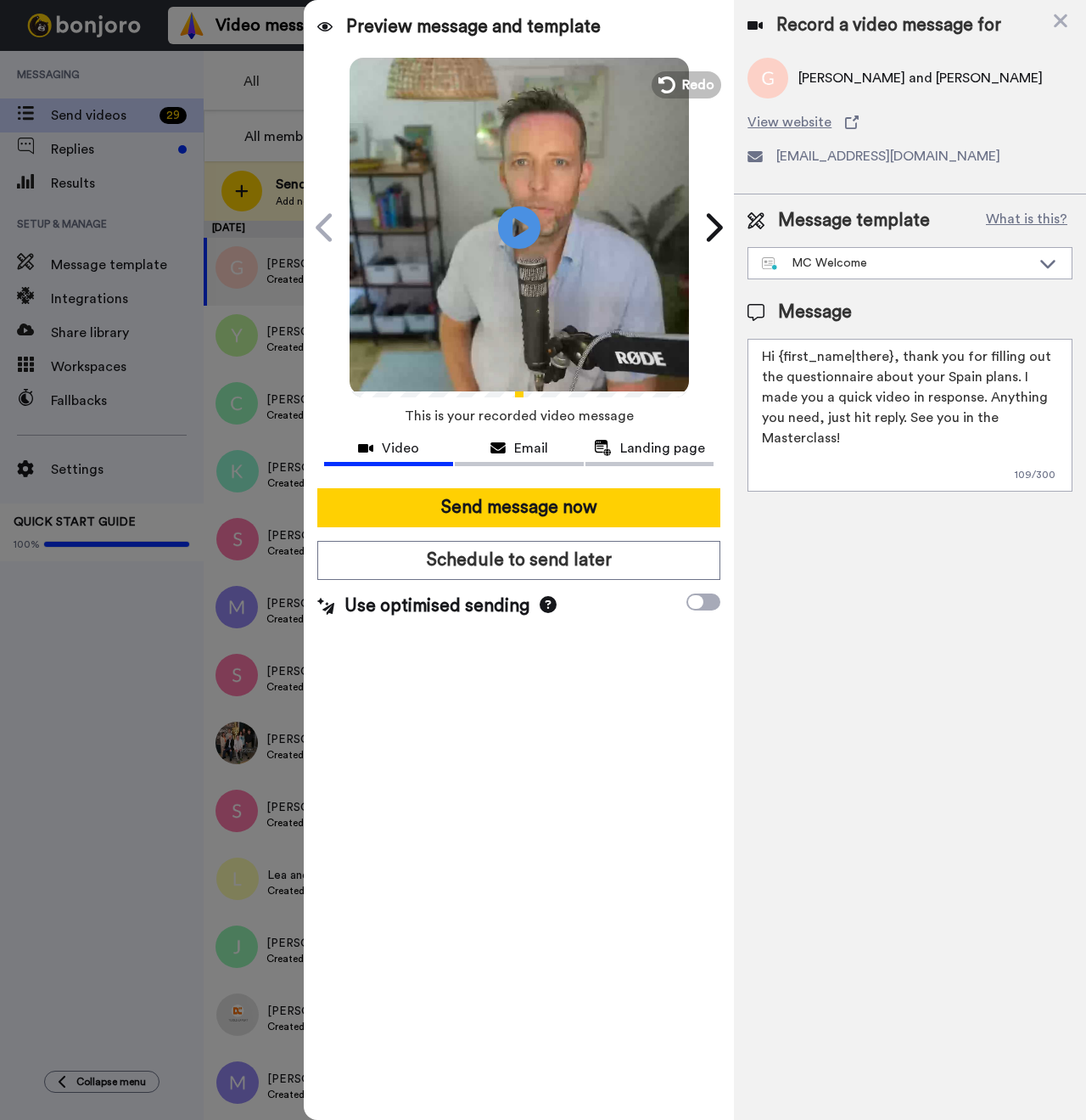
click at [806, 74] on span "[PERSON_NAME] and [PERSON_NAME]" at bounding box center [920, 78] width 244 height 20
copy span "Glenn"
drag, startPoint x: 887, startPoint y: 354, endPoint x: 782, endPoint y: 353, distance: 105.0
click at [782, 353] on textarea "Hi {first_name|there}, thank you for filling out the questionnaire about your S…" at bounding box center [910, 415] width 325 height 152
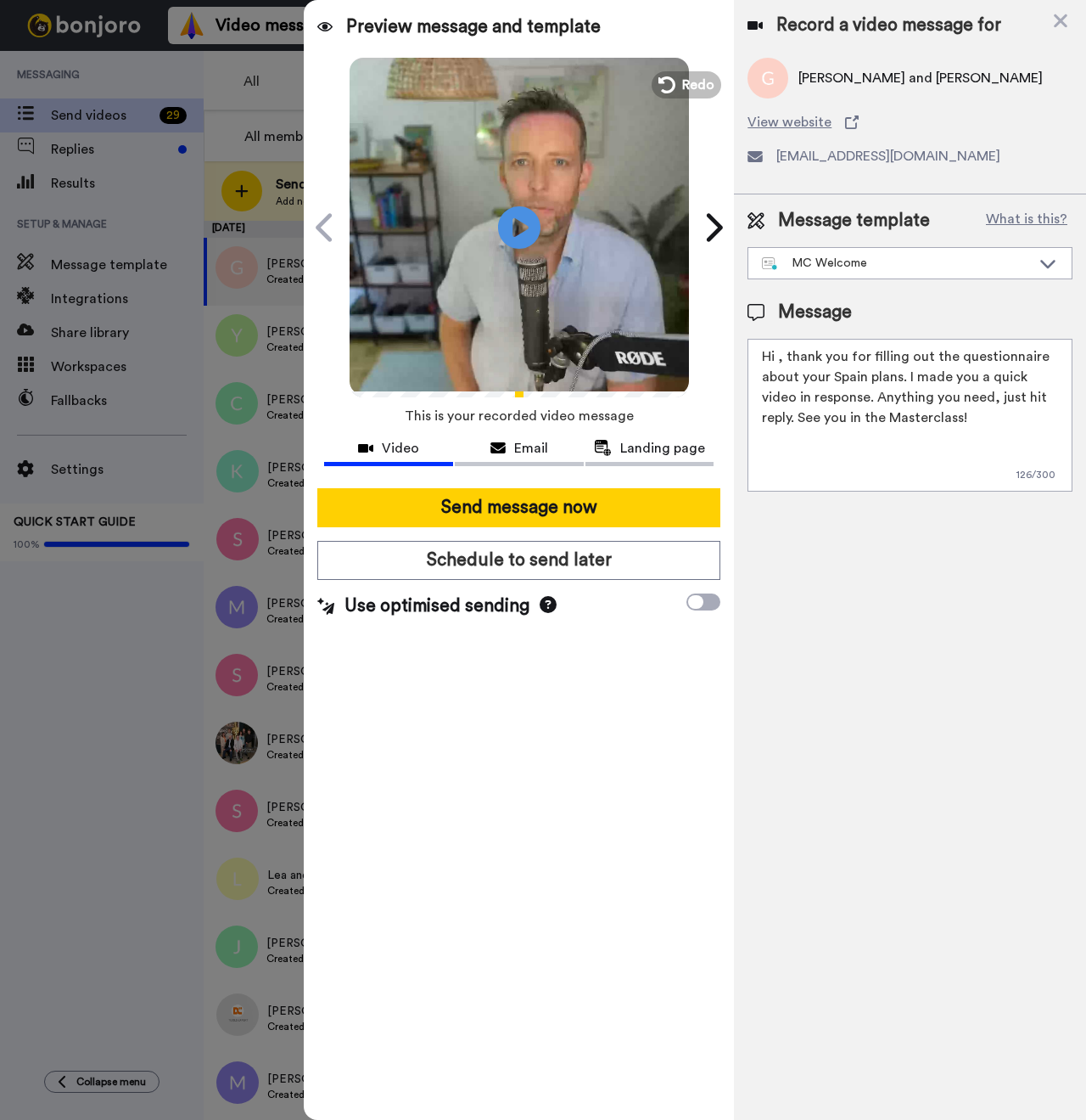
paste textarea "Glenn"
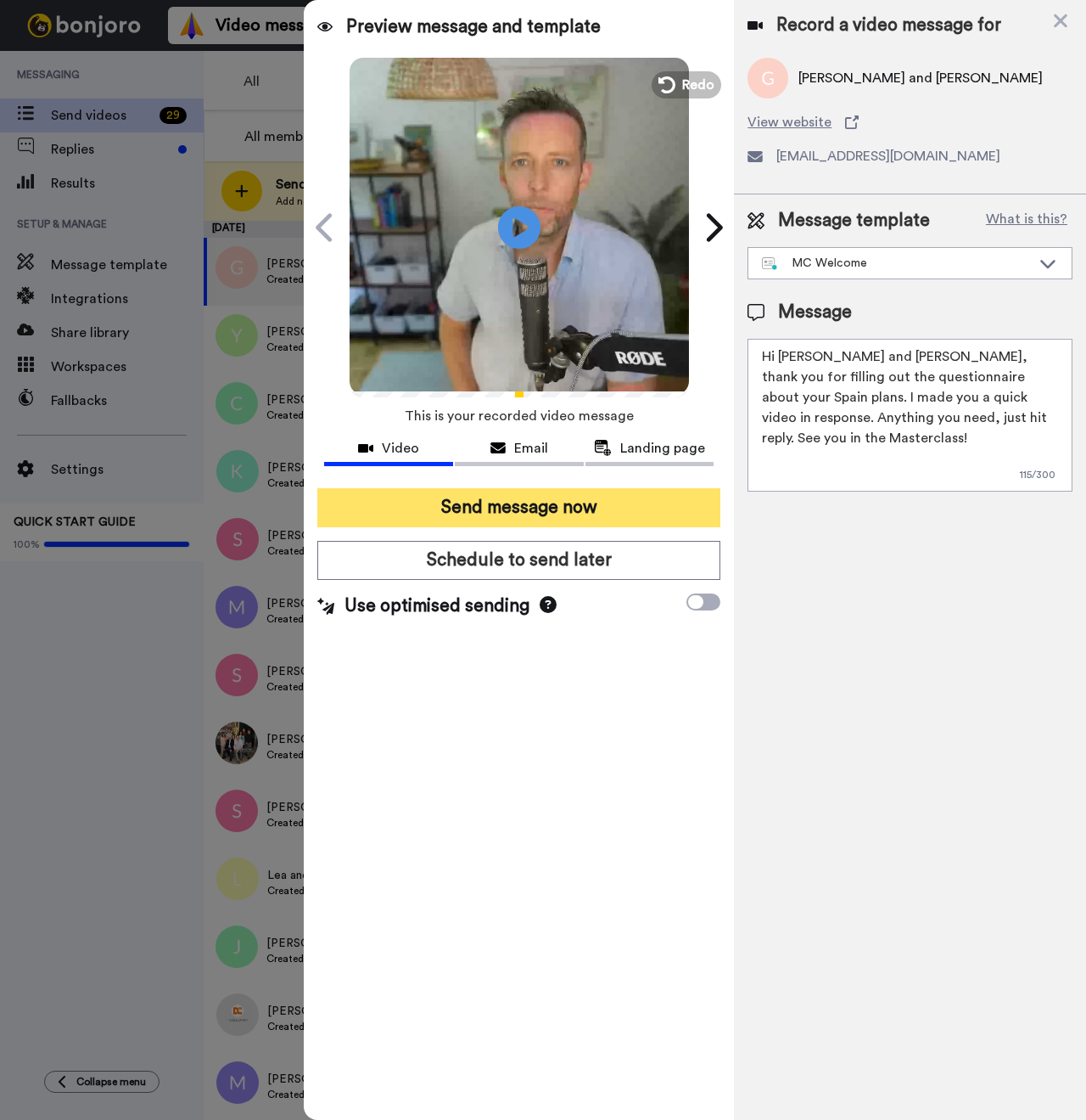
type textarea "Hi Glenn and Ed, thank you for filling out the questionnaire about your Spain p…"
click at [512, 506] on button "Send message now" at bounding box center [519, 507] width 403 height 39
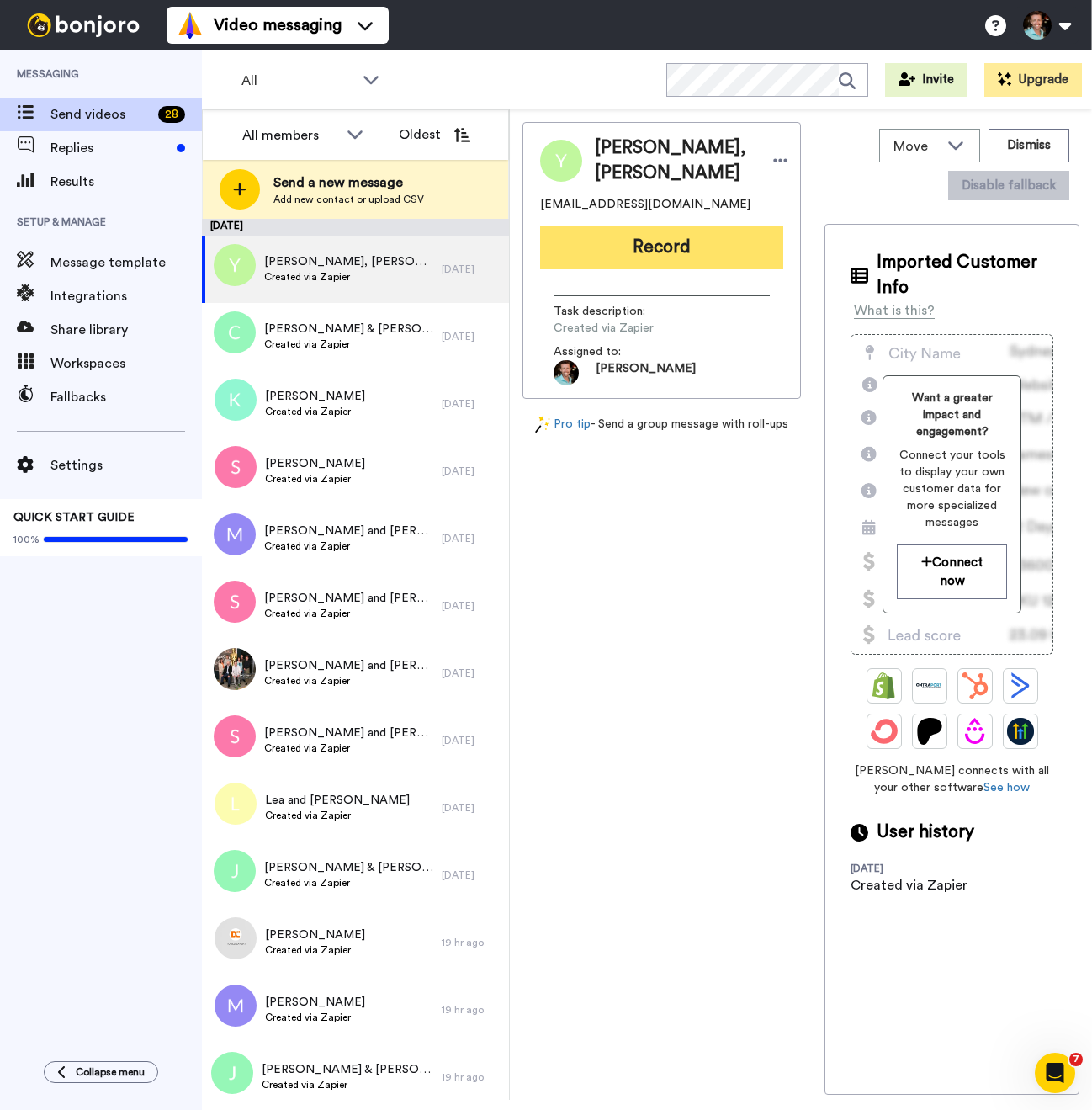
click at [631, 246] on button "Record" at bounding box center [661, 247] width 243 height 44
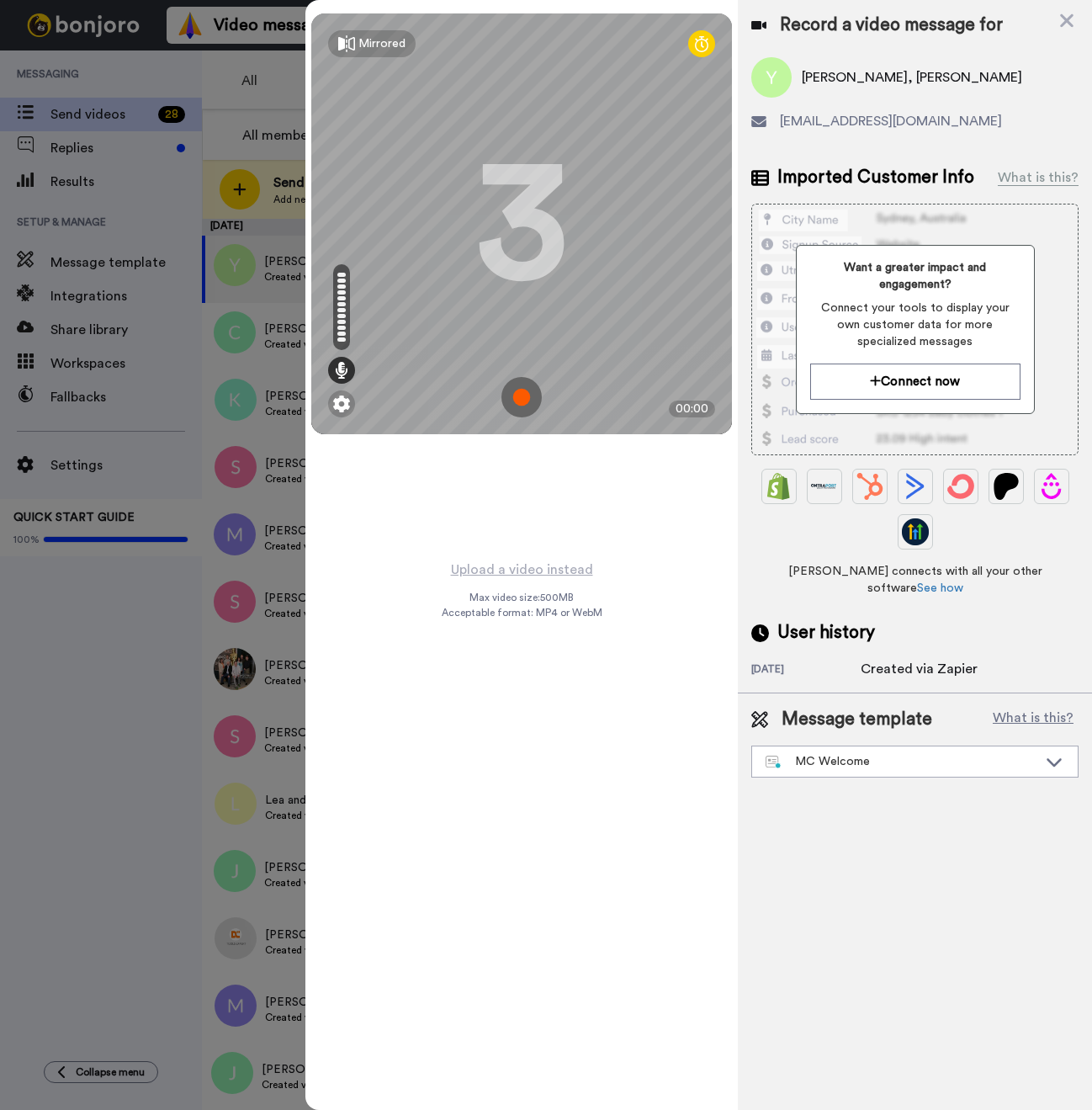
click at [524, 385] on img at bounding box center [521, 397] width 40 height 40
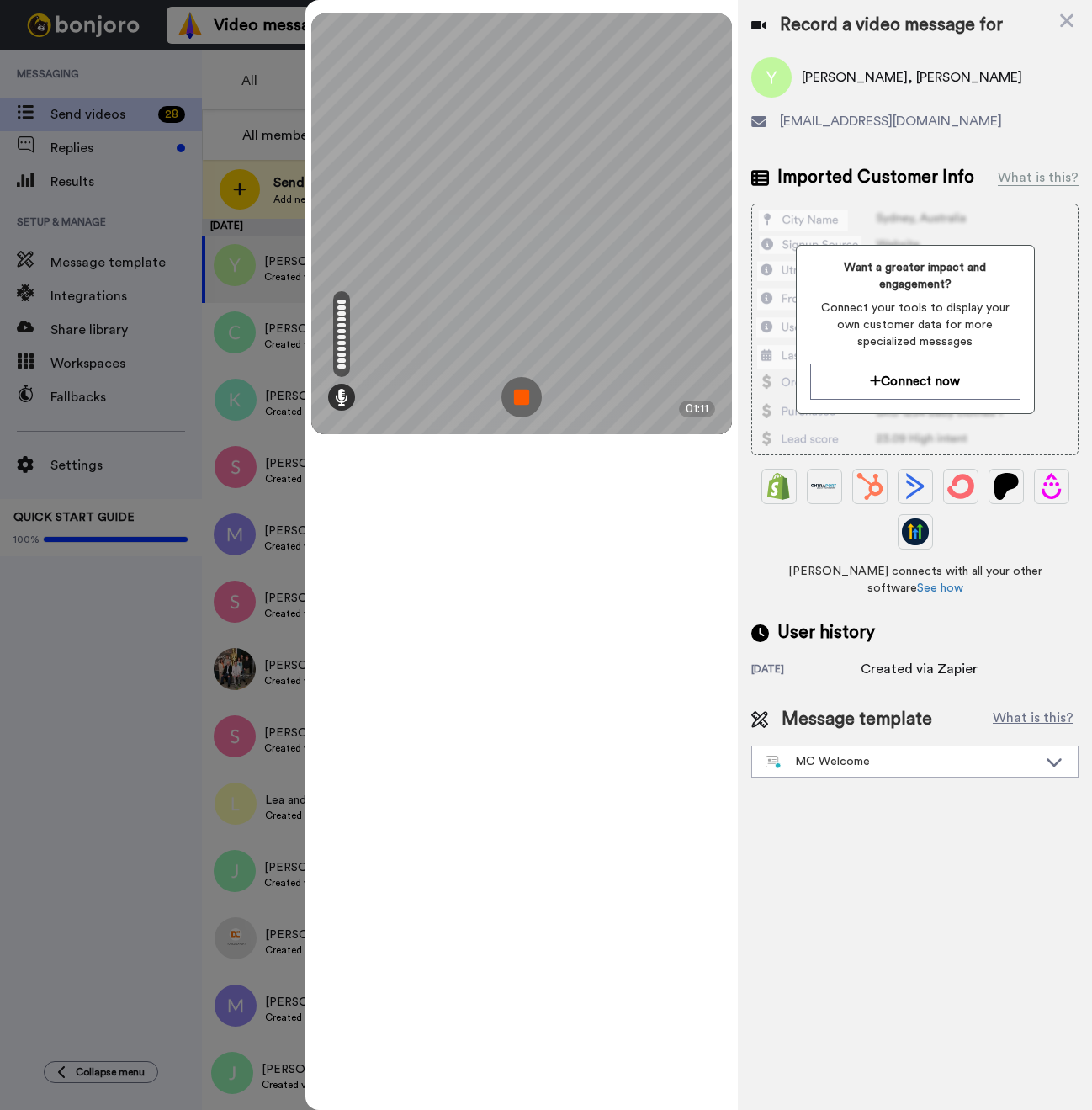
click at [531, 397] on img at bounding box center [521, 397] width 40 height 40
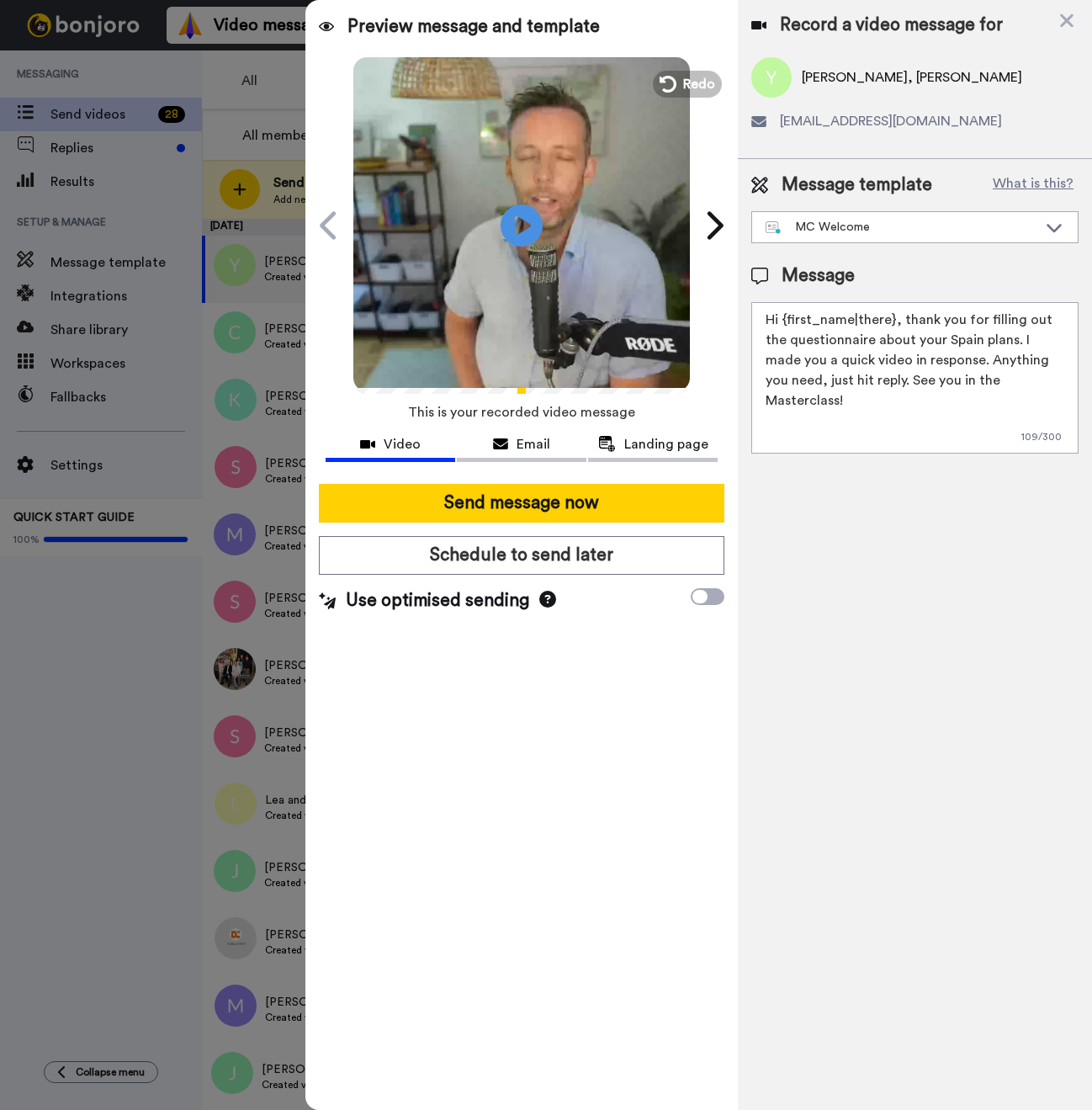
drag, startPoint x: 891, startPoint y: 319, endPoint x: 787, endPoint y: 323, distance: 104.1
click at [787, 323] on textarea "Hi {first_name|there}, thank you for filling out the questionnaire about your S…" at bounding box center [915, 378] width 327 height 151
click at [840, 326] on textarea "Hi Yan, Lynn and kids, thank you for filling out the questionnaire about your S…" at bounding box center [915, 378] width 327 height 151
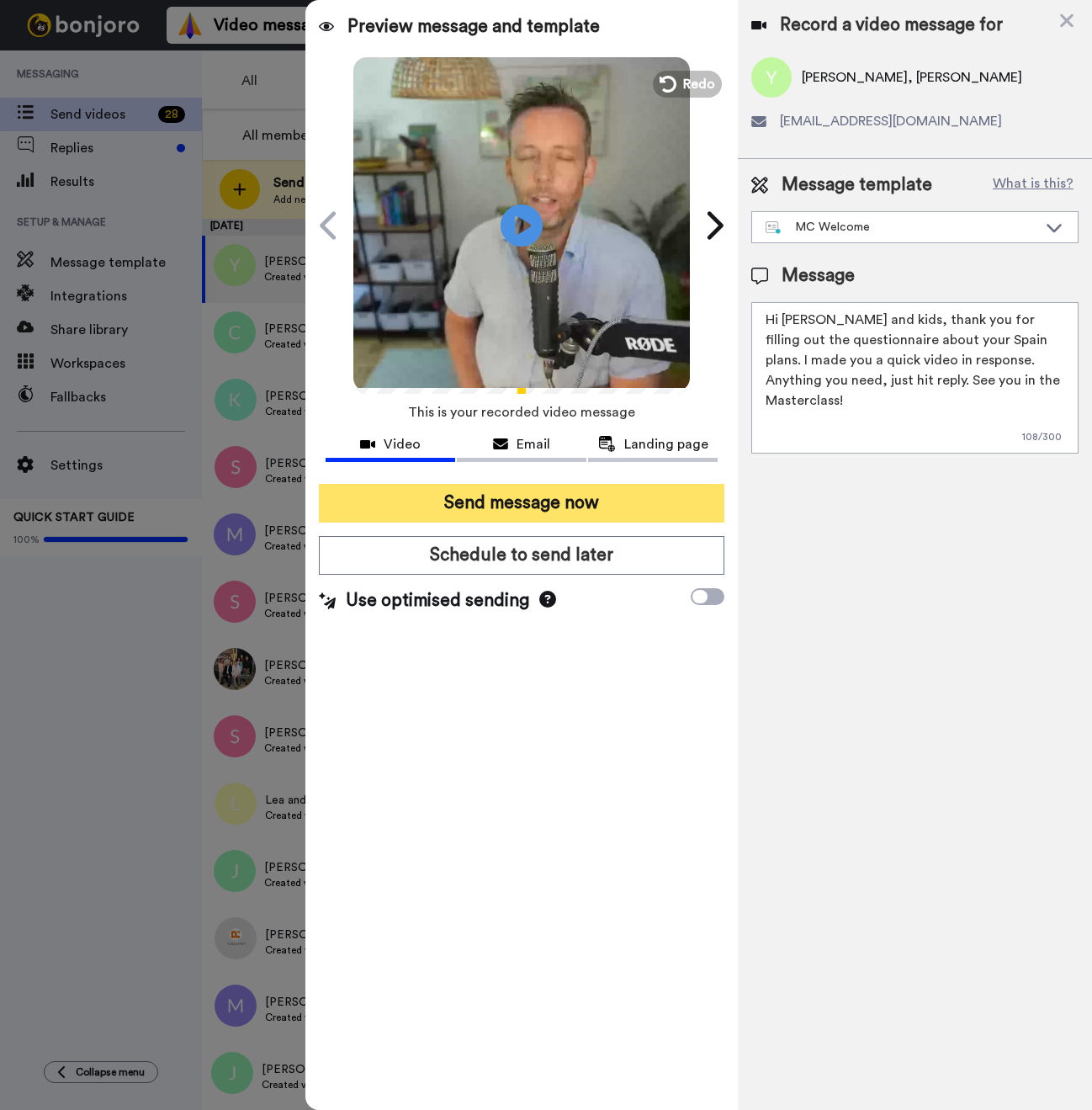
type textarea "Hi Yan, Lynne and kids, thank you for filling out the questionnaire about your …"
click at [549, 511] on button "Send message now" at bounding box center [521, 503] width 406 height 39
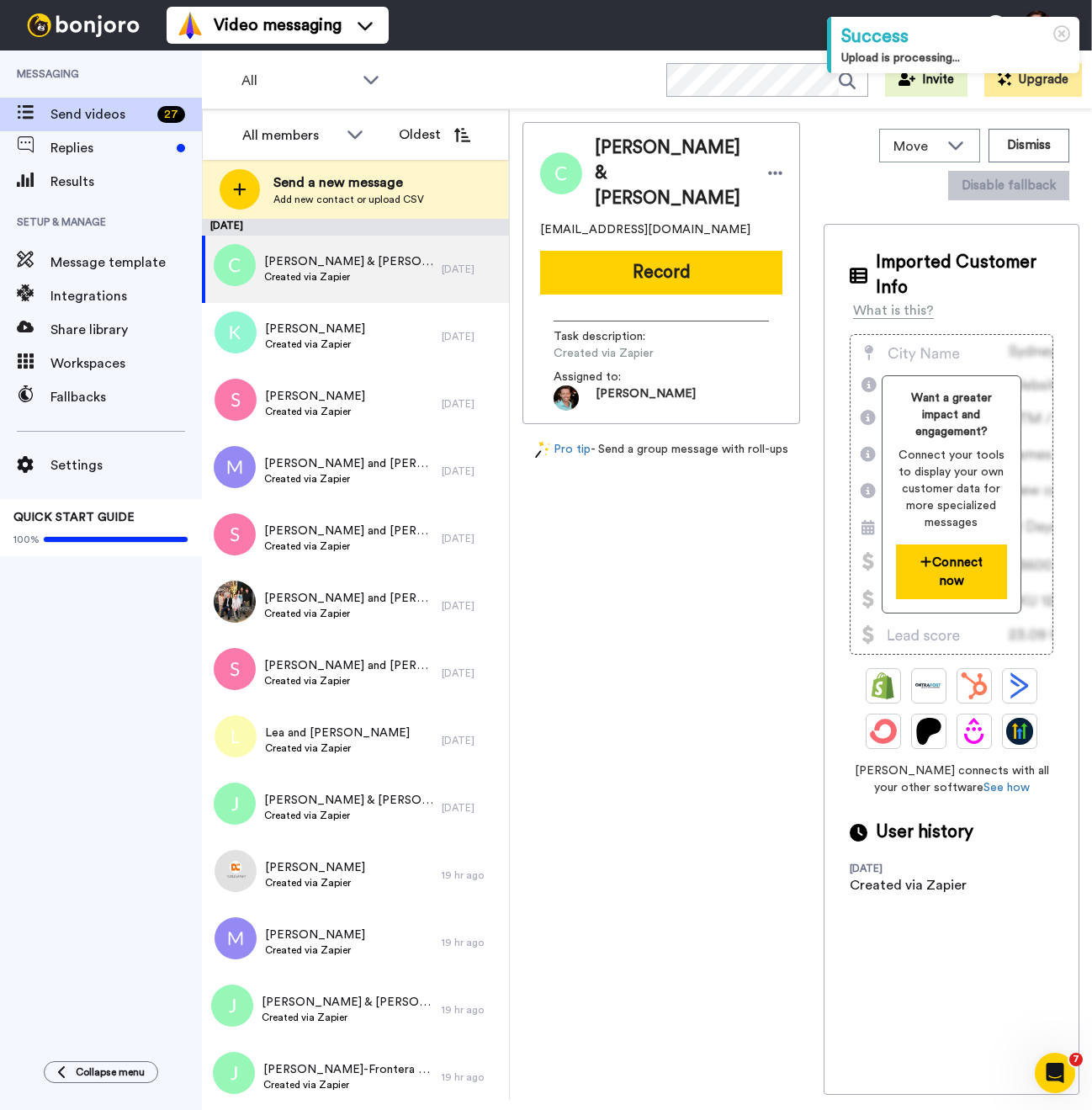
click at [935, 544] on button "Connect now" at bounding box center [951, 571] width 111 height 55
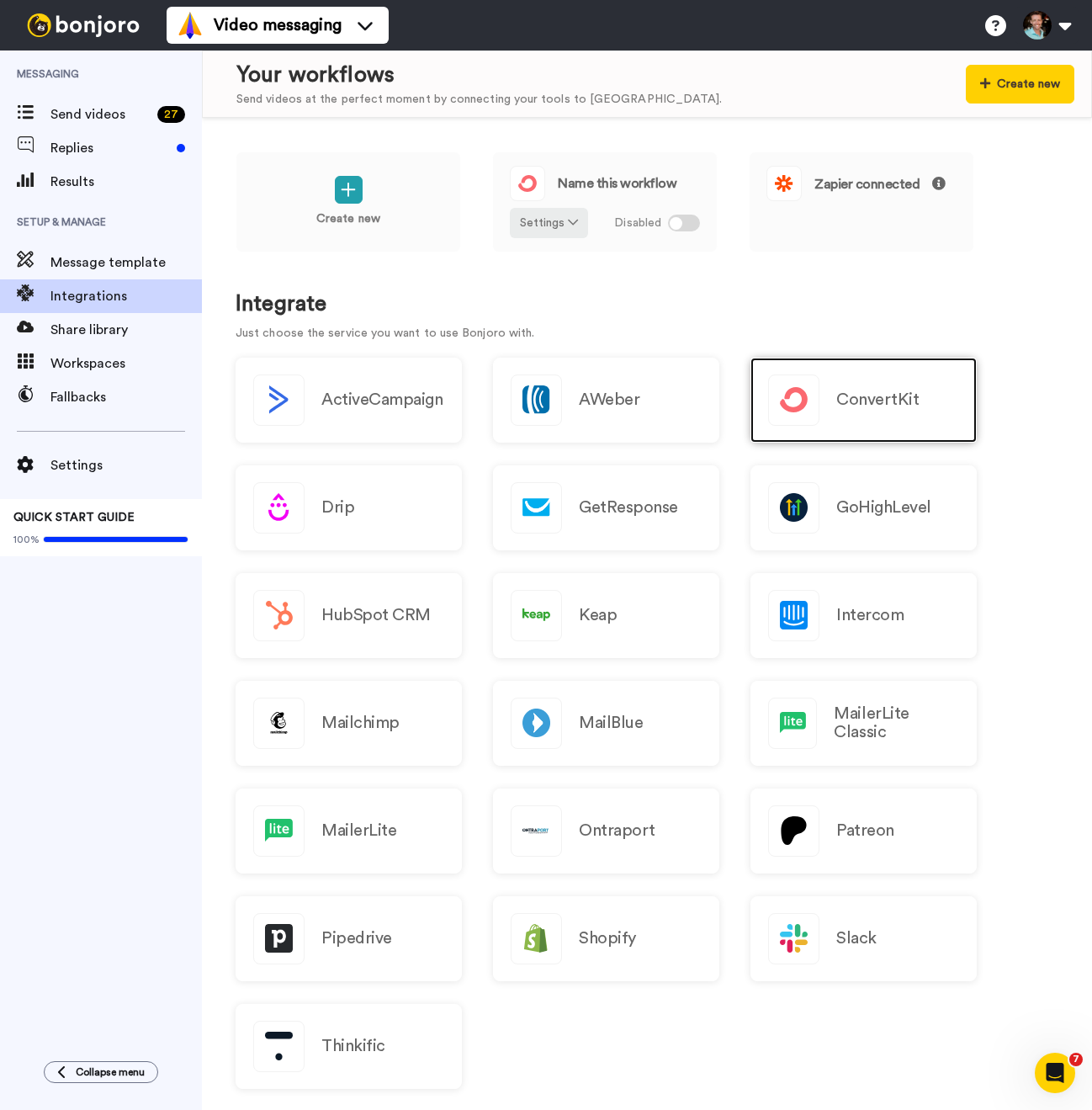
click at [884, 421] on div "ConvertKit" at bounding box center [864, 399] width 227 height 85
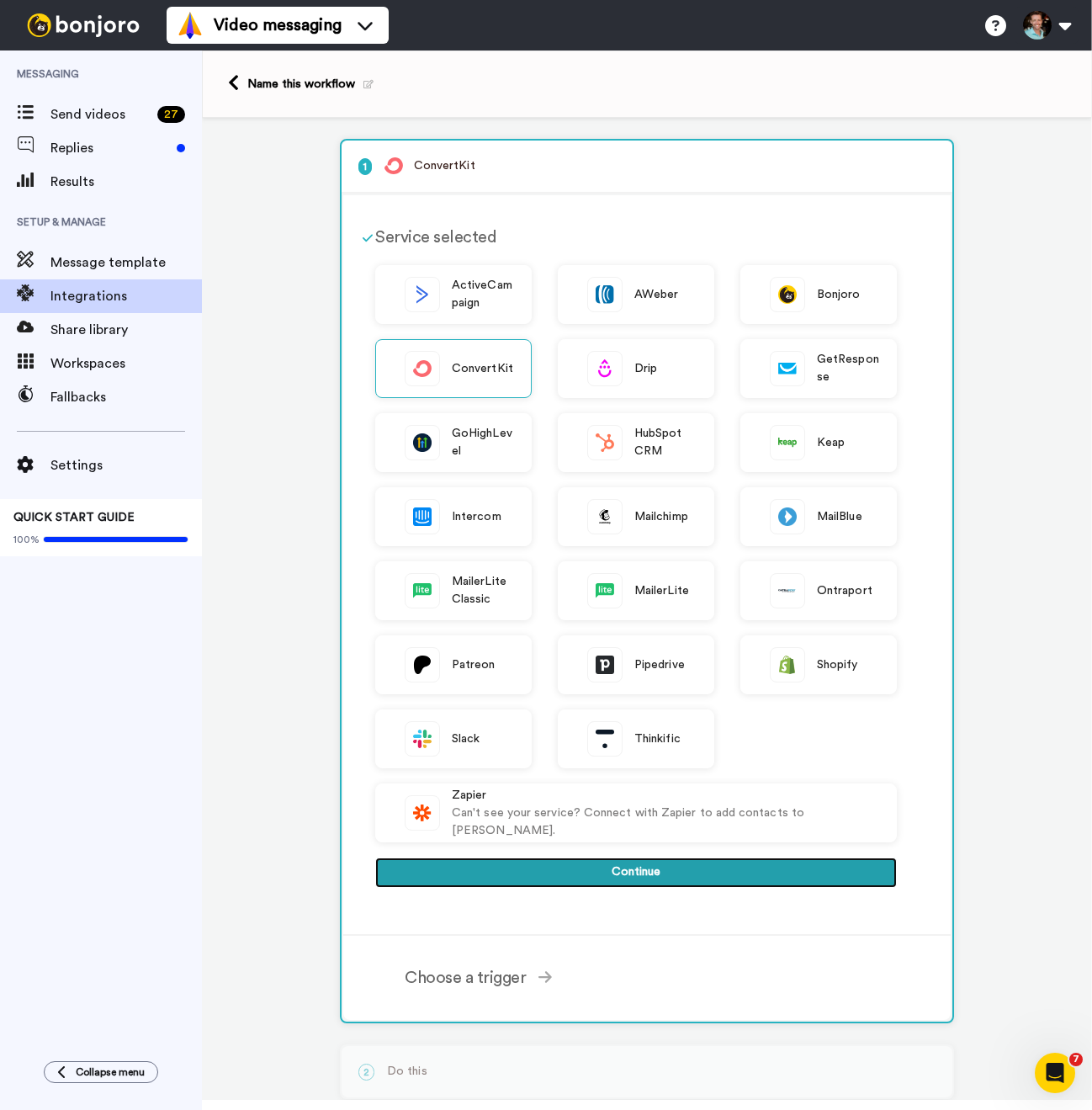
click at [636, 882] on button "Continue" at bounding box center [636, 873] width 522 height 31
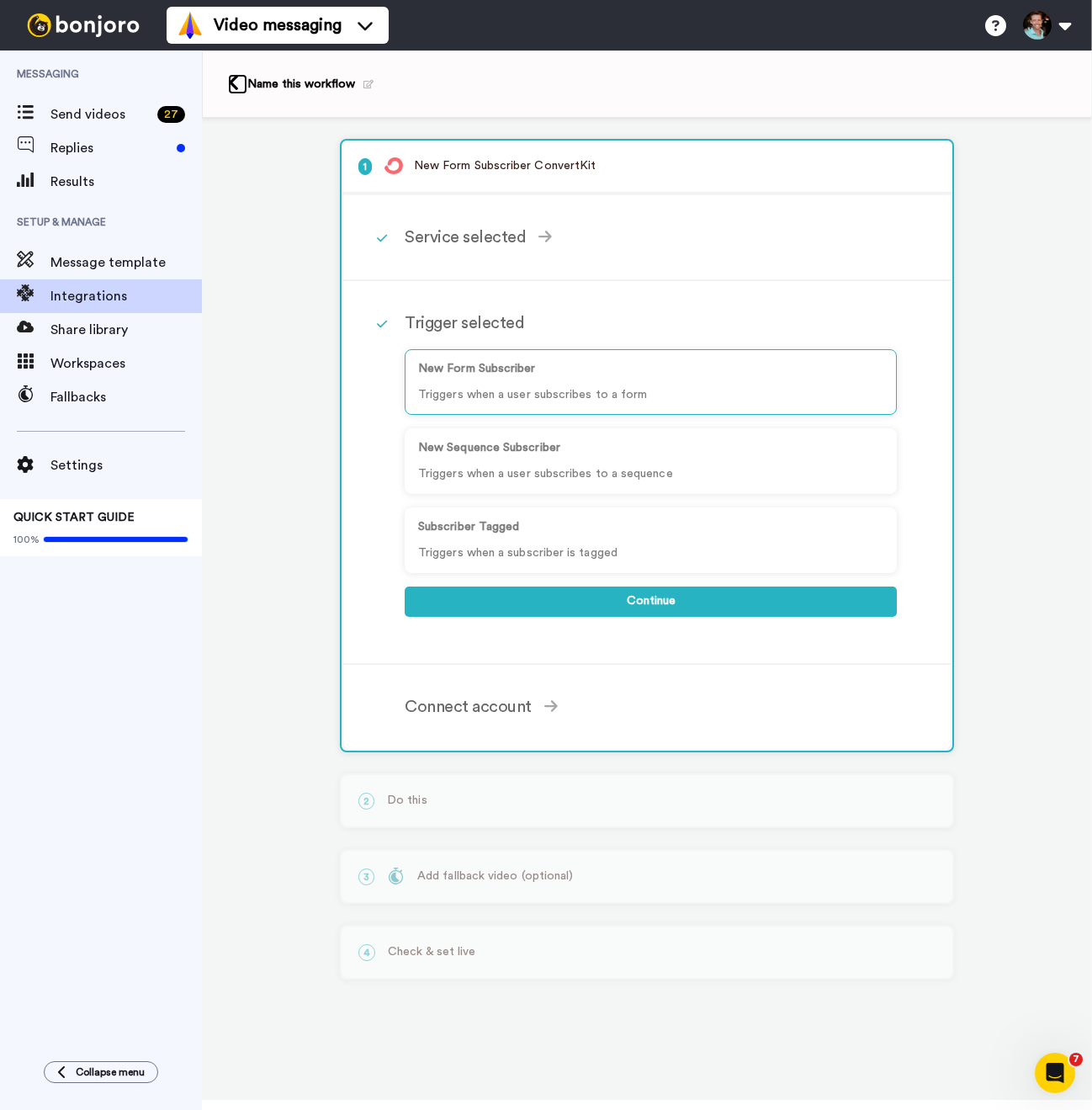
click at [235, 80] on icon at bounding box center [233, 83] width 11 height 18
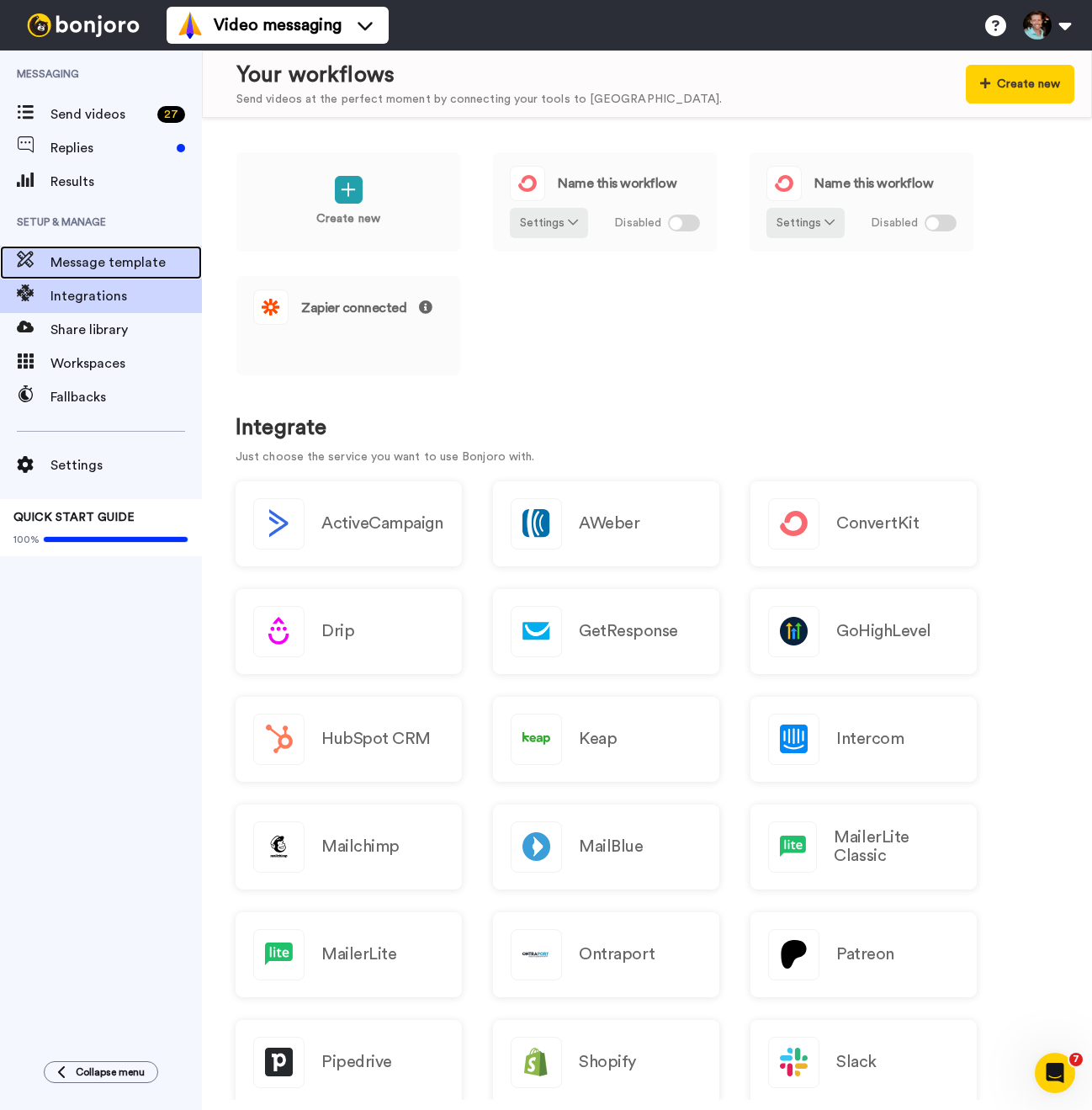
click at [106, 255] on span "Message template" at bounding box center [126, 263] width 151 height 20
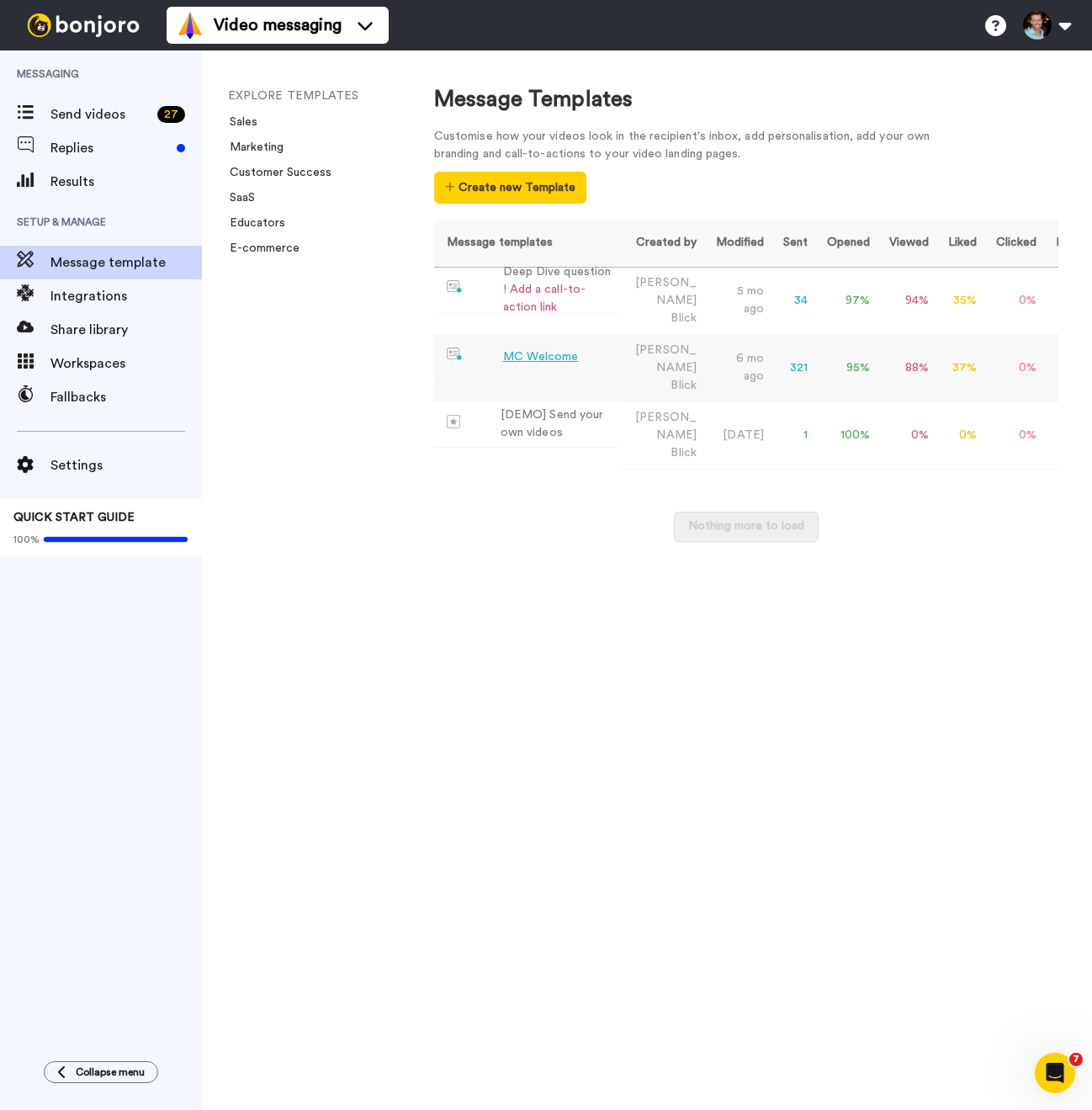
click at [568, 348] on div "MC Welcome" at bounding box center [541, 357] width 76 height 18
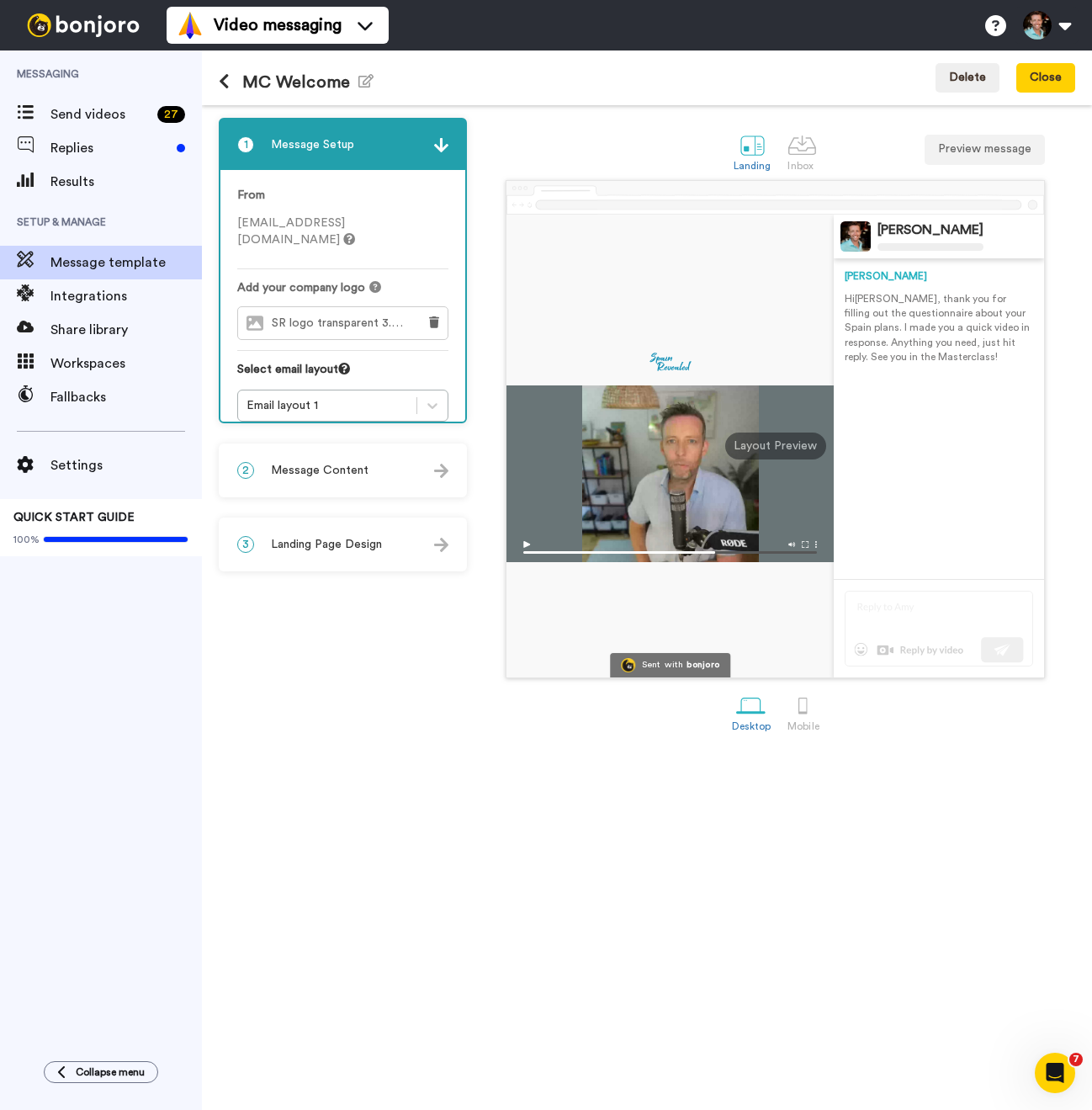
click at [914, 343] on p "Hi [PERSON_NAME] , thank you for filling out the questionnaire about your Spain…" at bounding box center [938, 328] width 188 height 72
click at [341, 488] on div "2 Message Content" at bounding box center [343, 470] width 245 height 50
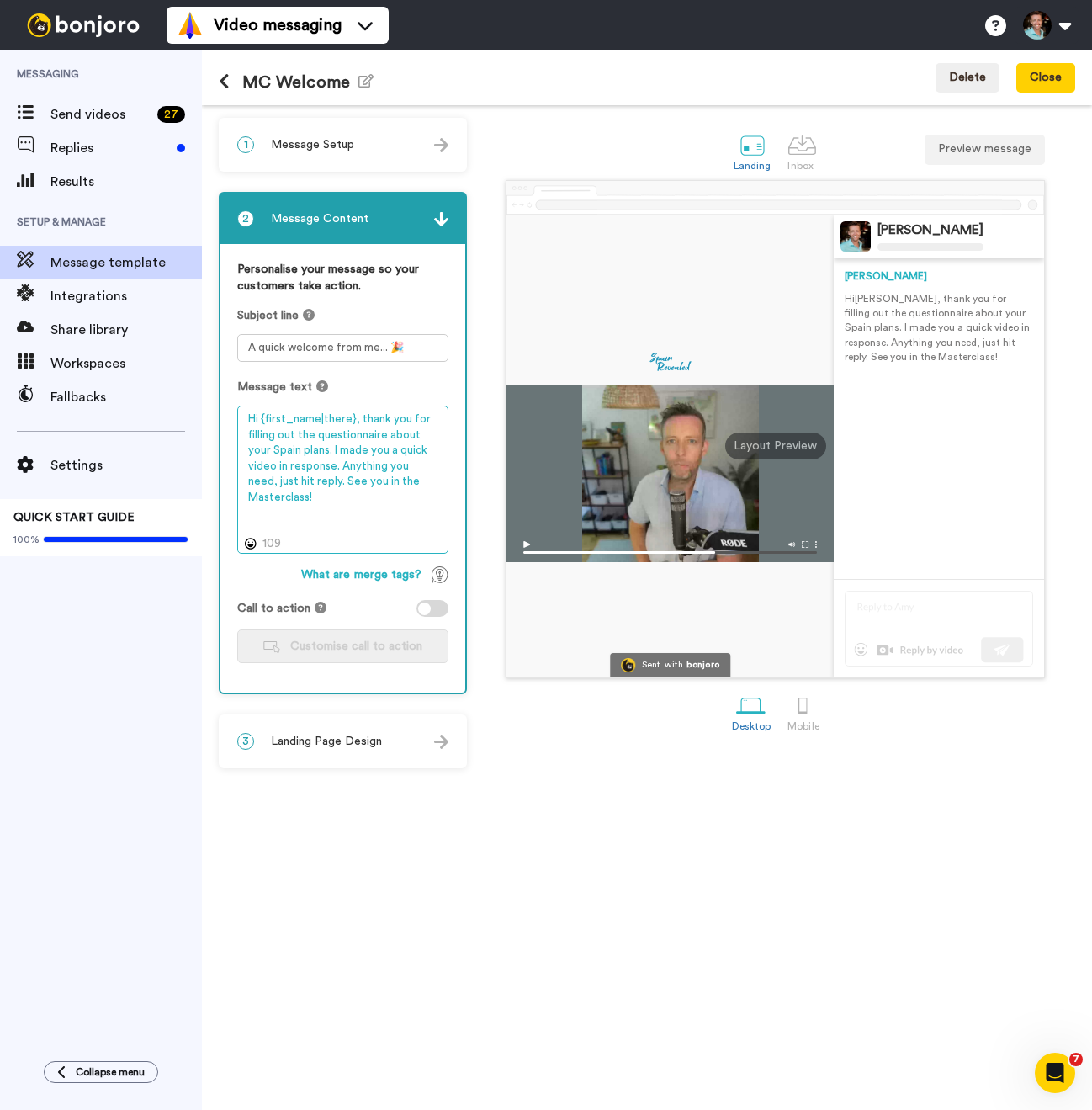
drag, startPoint x: 308, startPoint y: 483, endPoint x: 268, endPoint y: 483, distance: 40.0
click at [268, 483] on textarea "Hi {first_name|there}, thank you for filling out the questionnaire about your S…" at bounding box center [343, 479] width 211 height 148
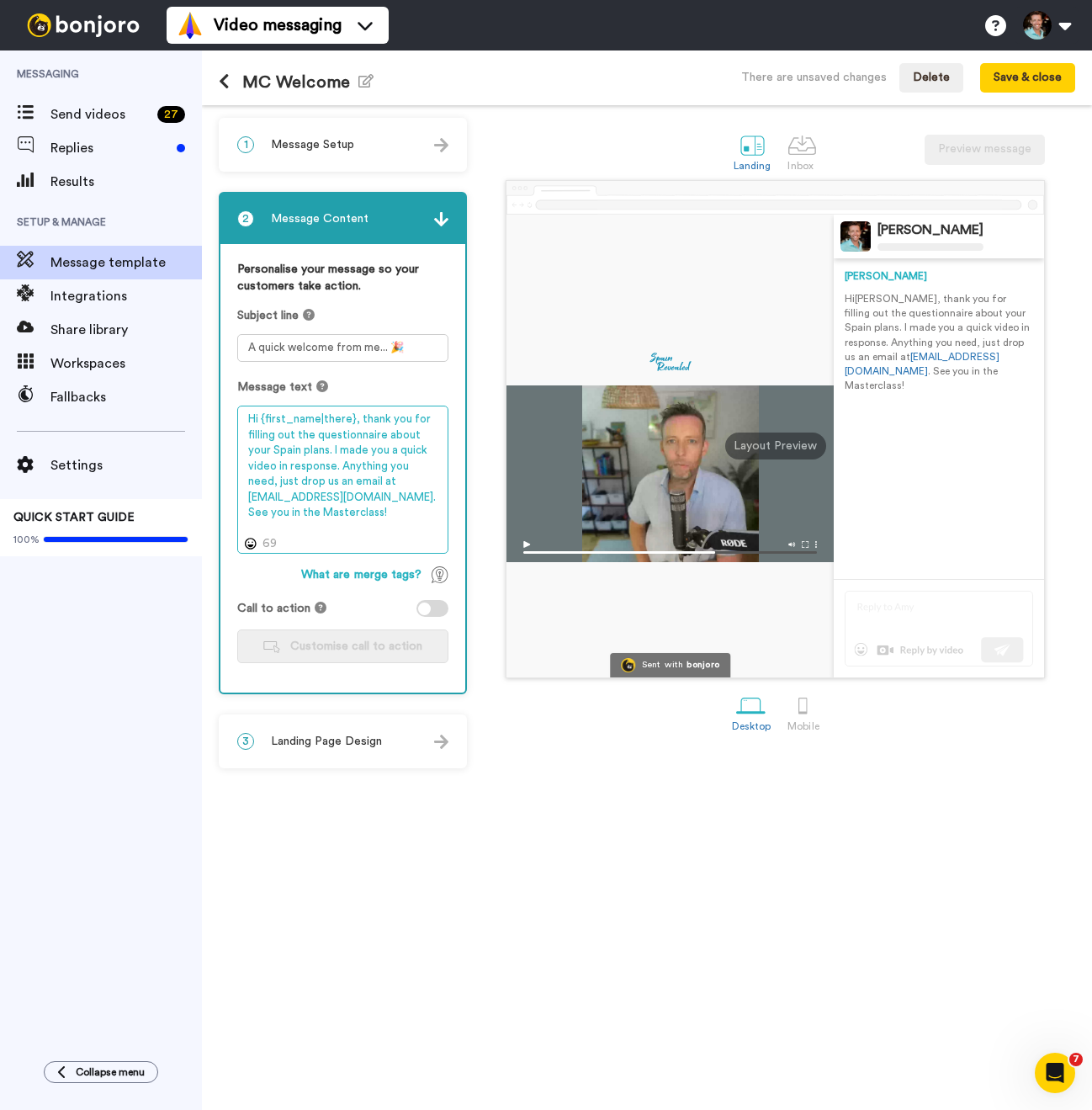
click at [375, 513] on textarea "Hi {first_name|there}, thank you for filling out the questionnaire about your S…" at bounding box center [343, 479] width 211 height 148
type textarea "Hi {first_name|there}, thank you for filling out the questionnaire about your S…"
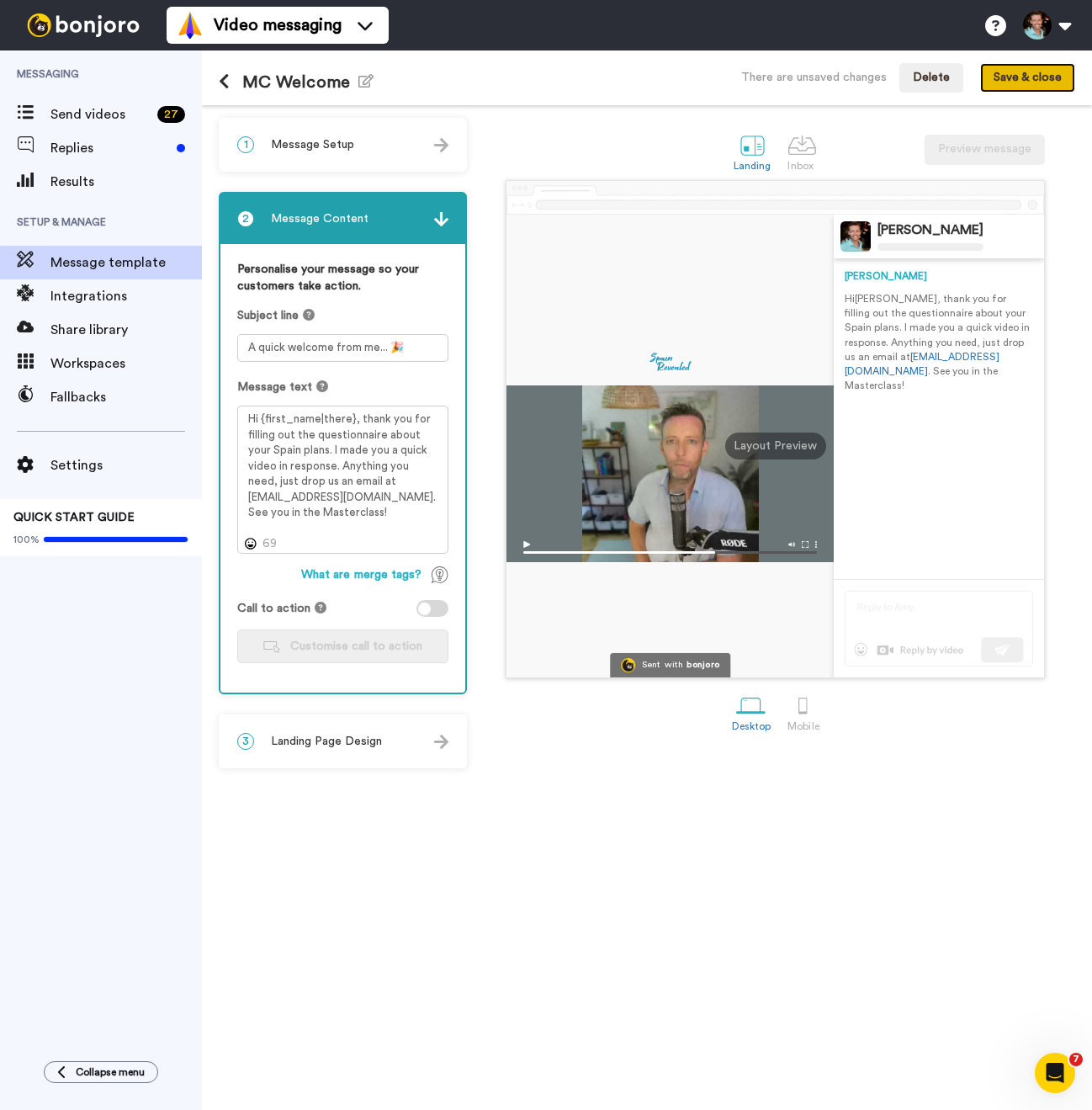
click at [1038, 79] on button "Save & close" at bounding box center [1028, 78] width 95 height 31
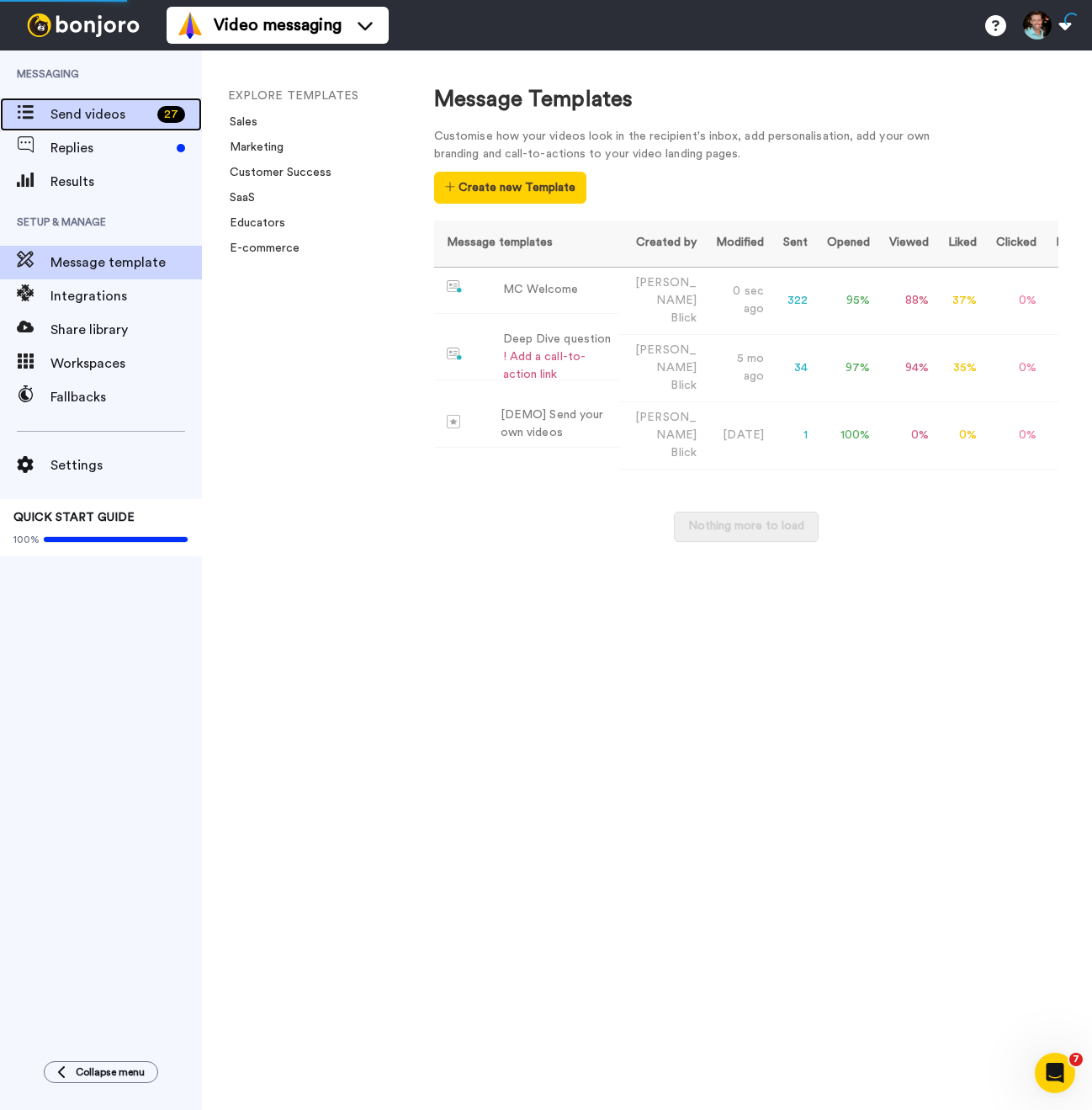
click at [104, 108] on span "Send videos" at bounding box center [100, 114] width 100 height 20
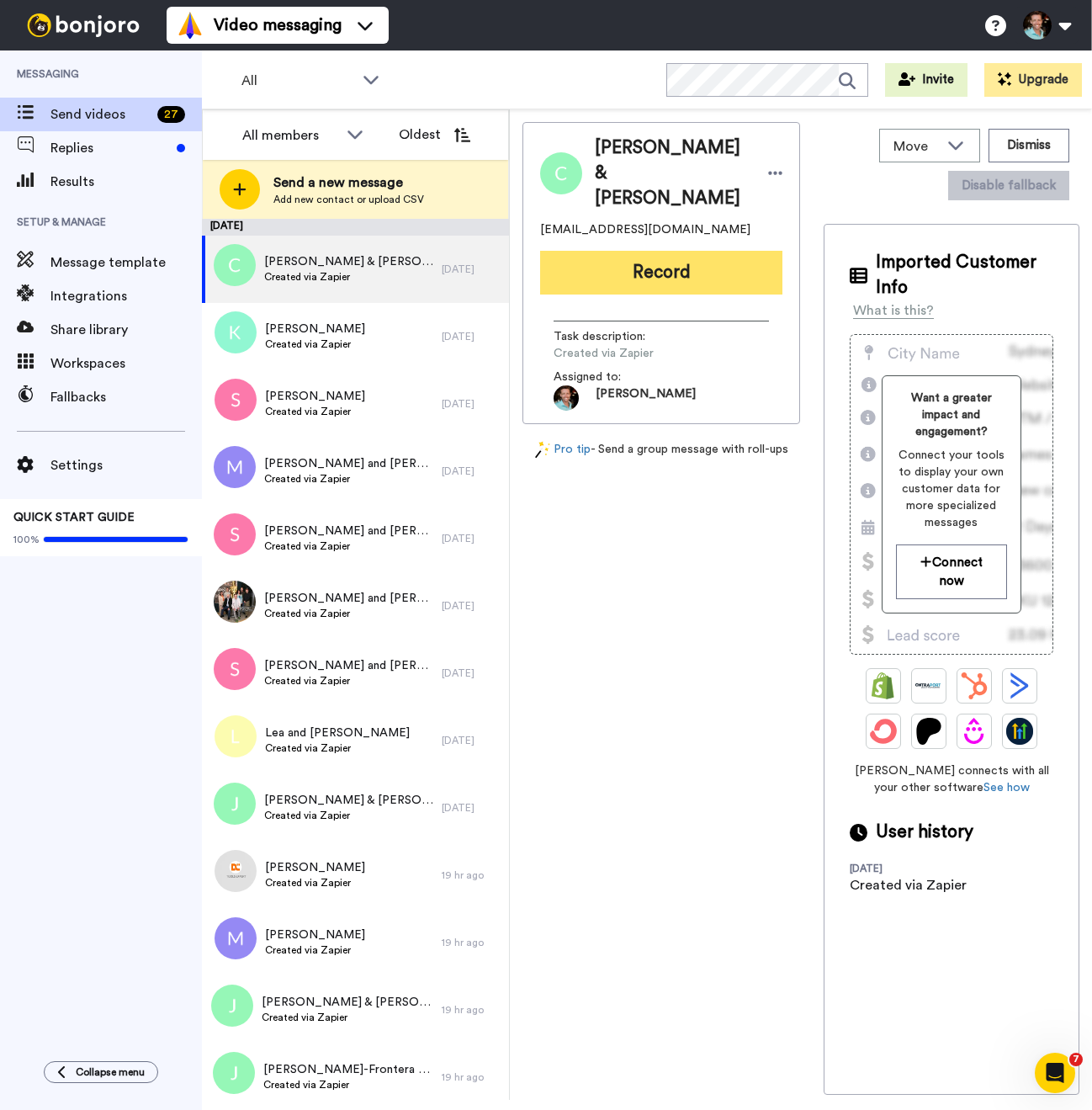
click at [625, 251] on button "Record" at bounding box center [660, 273] width 242 height 44
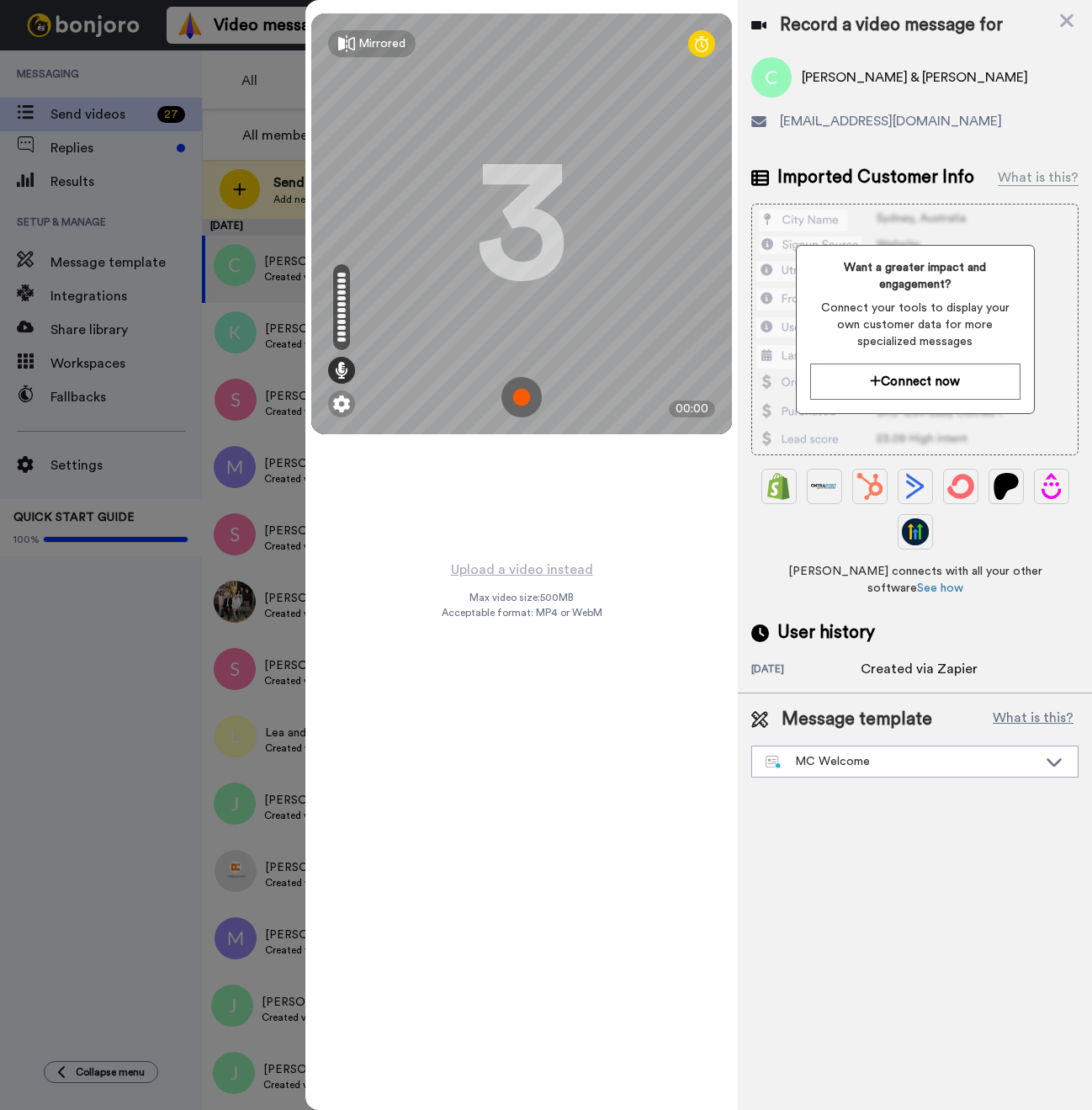
click at [509, 397] on img at bounding box center [521, 397] width 40 height 40
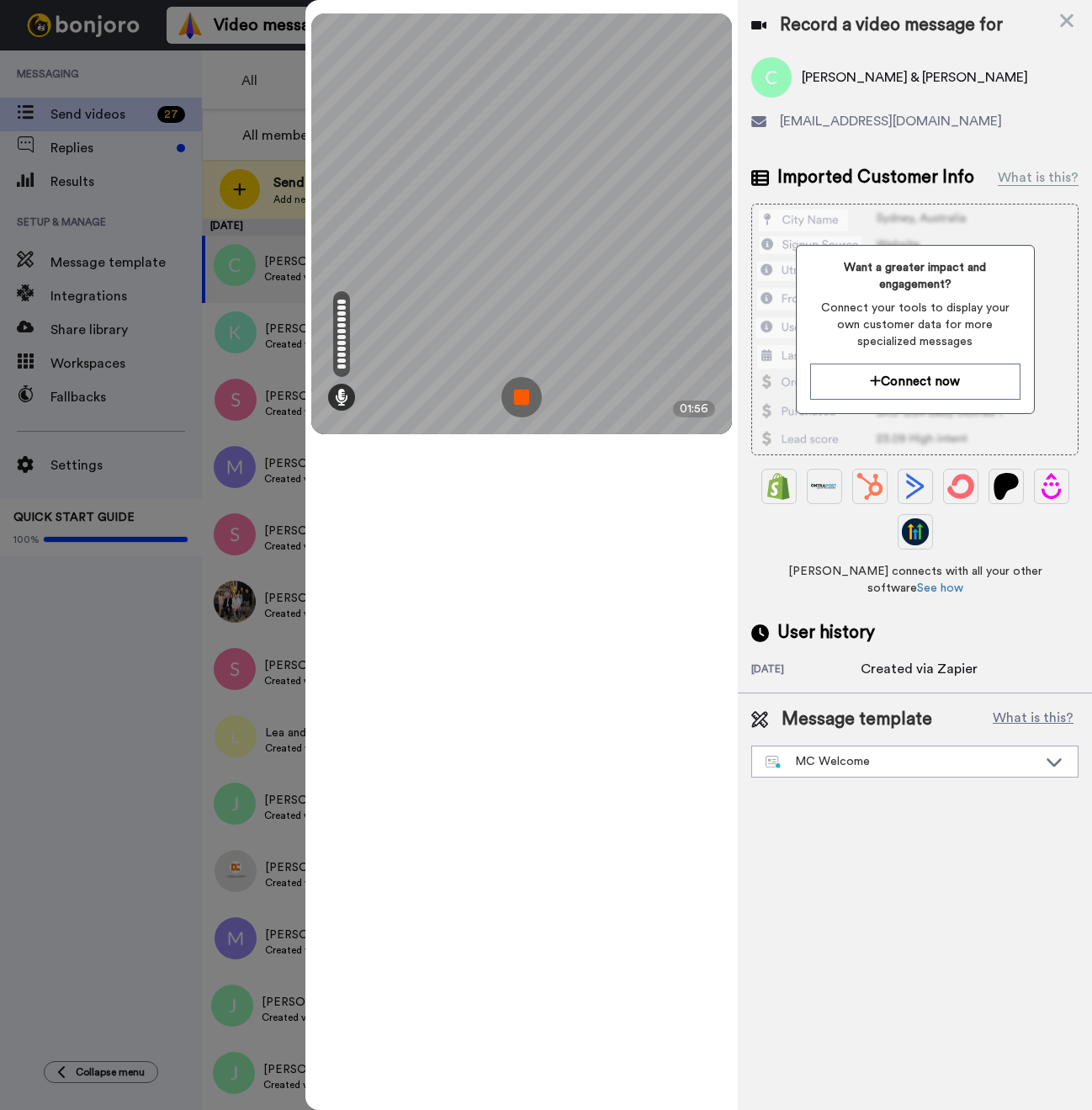
click at [523, 409] on img at bounding box center [521, 397] width 40 height 40
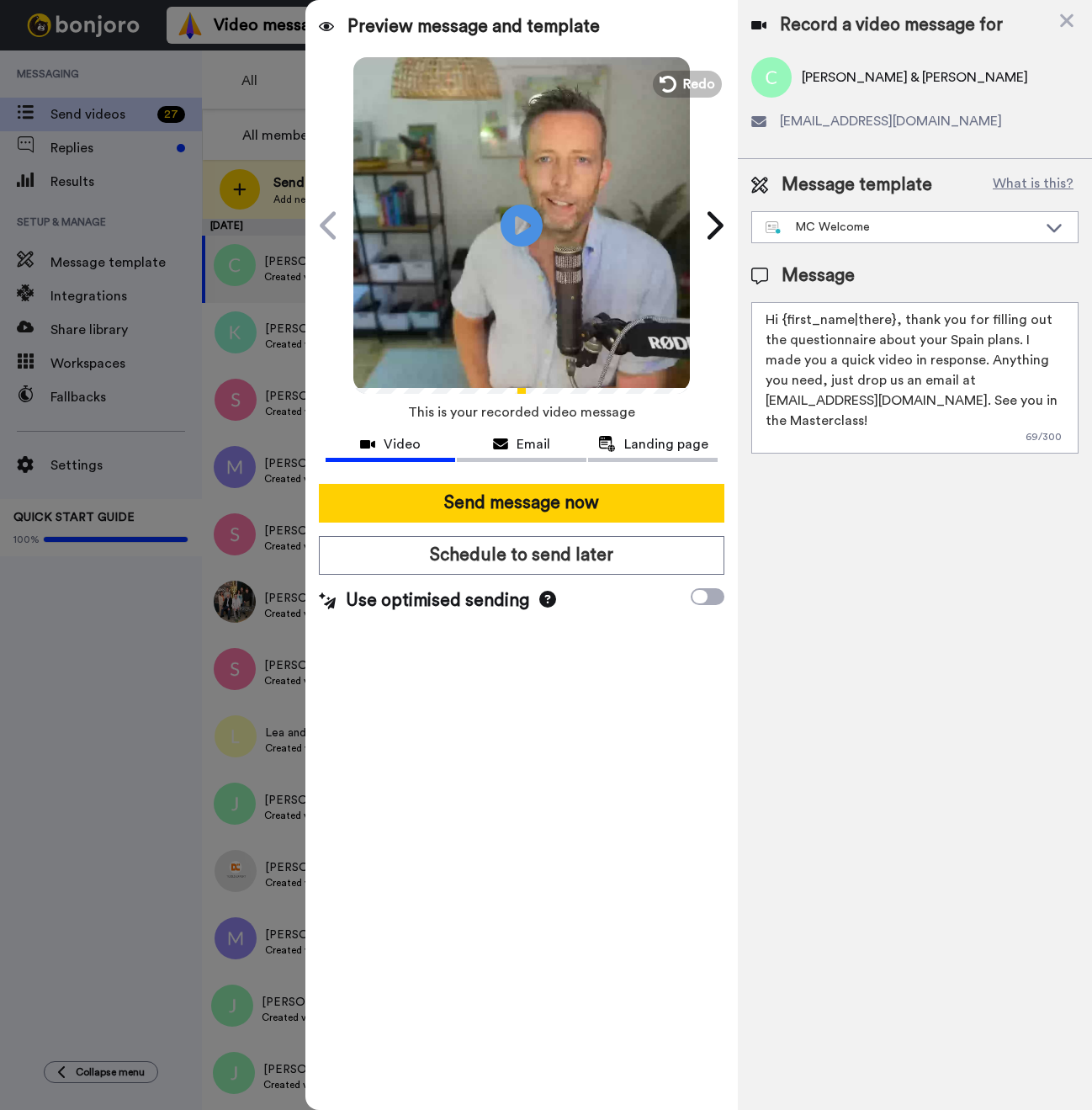
drag, startPoint x: 891, startPoint y: 320, endPoint x: 787, endPoint y: 318, distance: 104.0
click at [787, 318] on textarea "Hi {first_name|there}, thank you for filling out the questionnaire about your S…" at bounding box center [915, 378] width 327 height 151
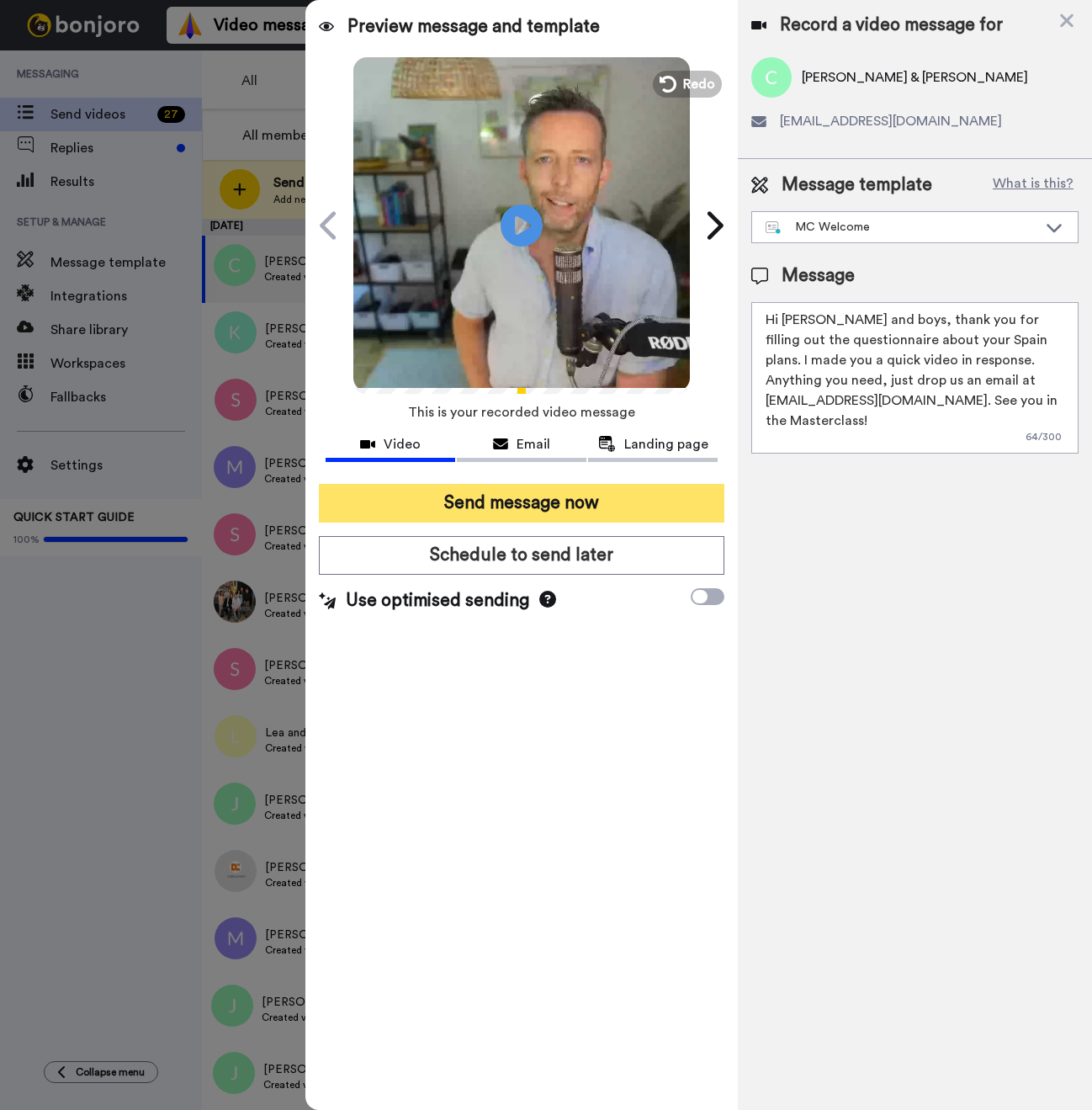
type textarea "Hi [PERSON_NAME] and boys, thank you for filling out the questionnaire about yo…"
click at [547, 497] on button "Send message now" at bounding box center [521, 503] width 406 height 39
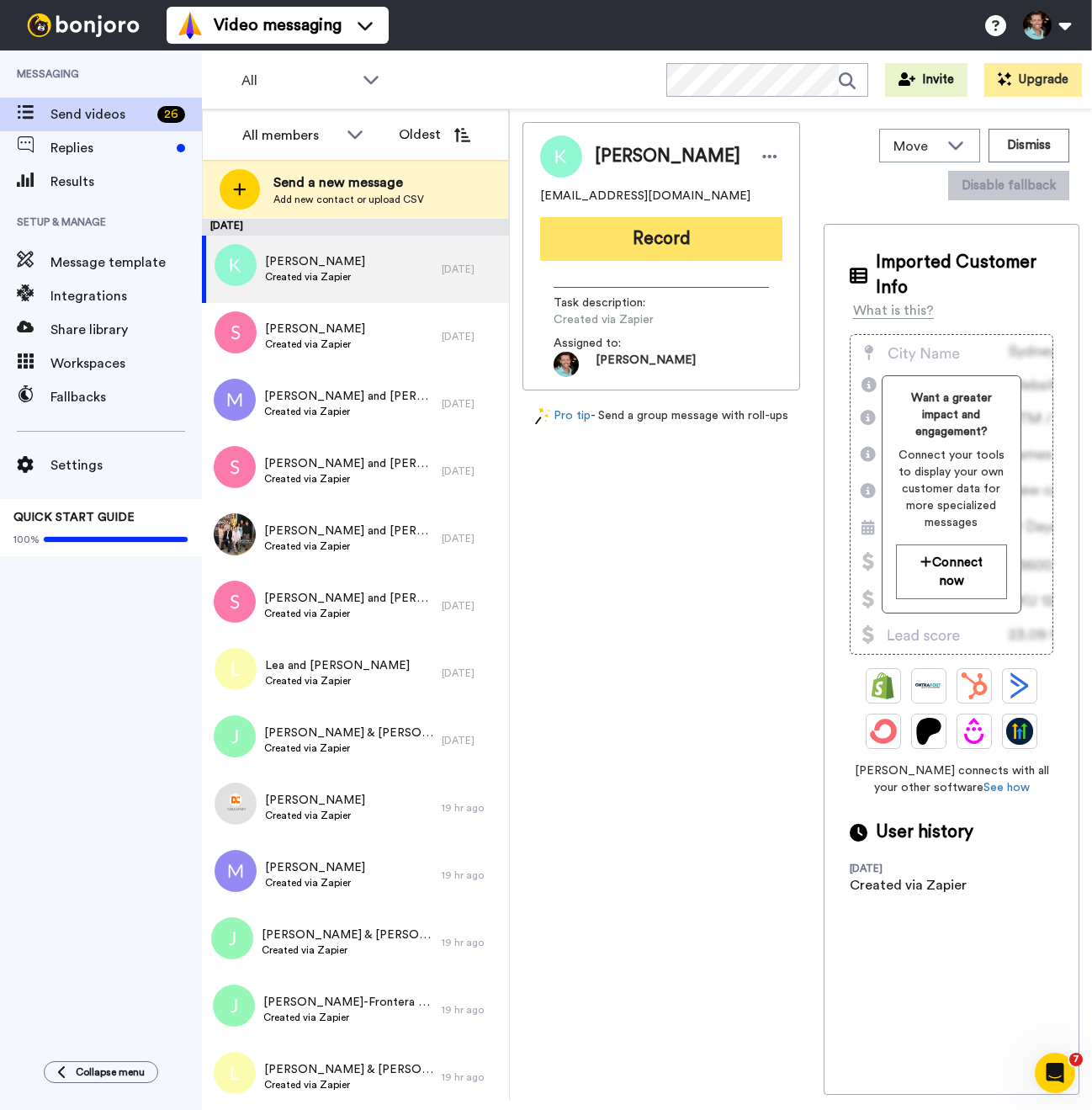
click at [640, 250] on button "Record" at bounding box center [660, 238] width 242 height 44
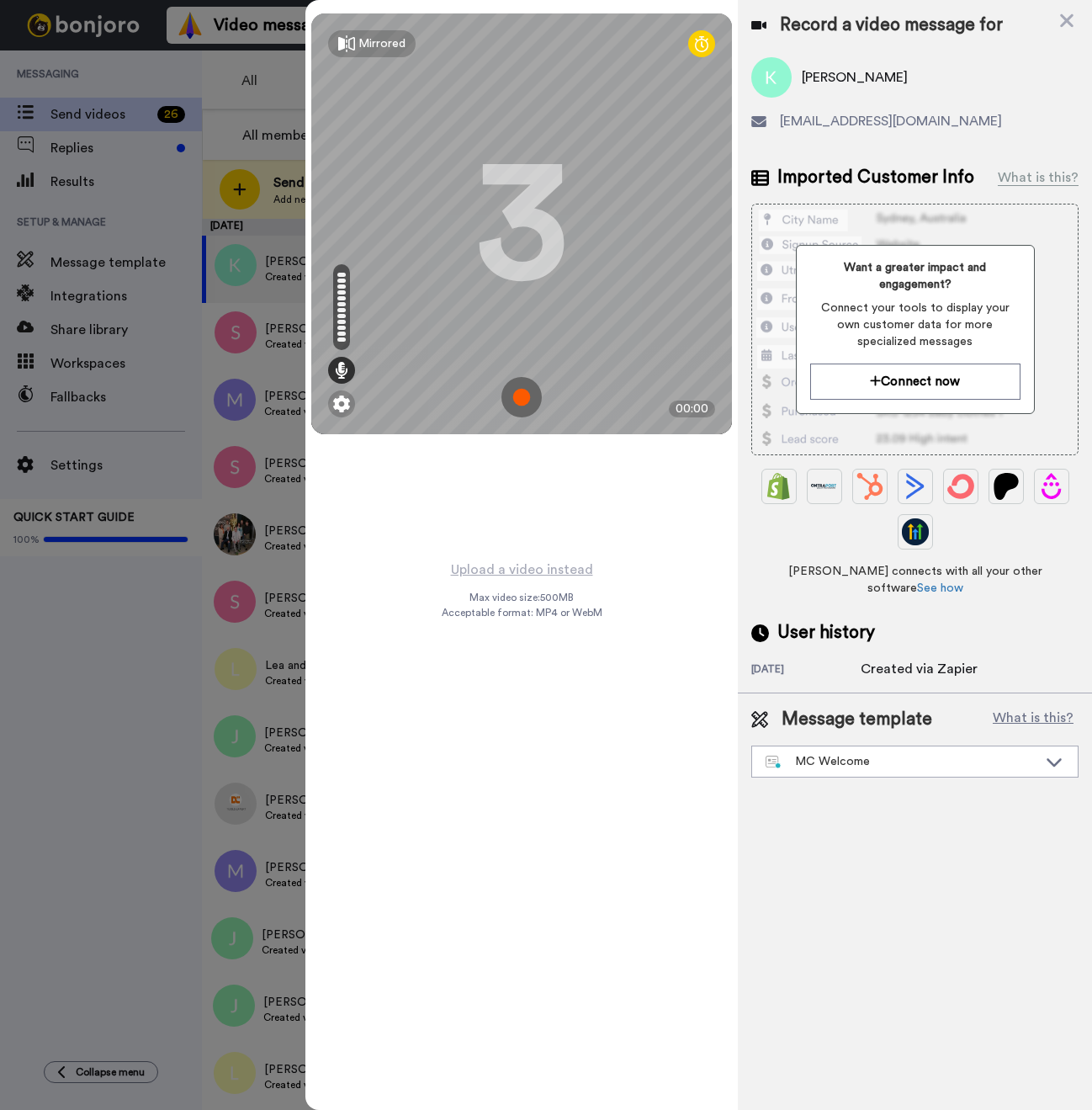
click at [537, 395] on img at bounding box center [521, 397] width 40 height 40
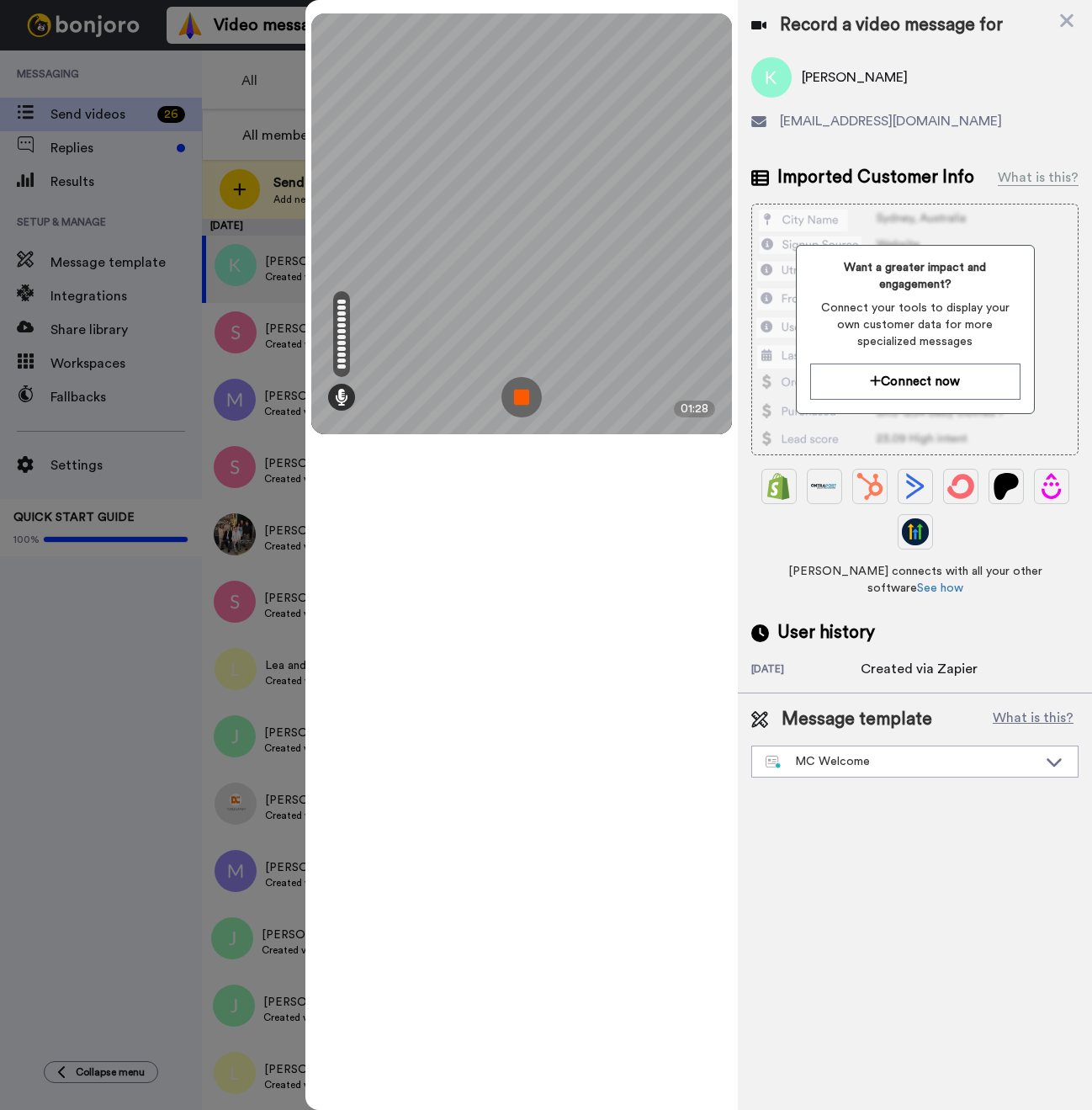
click at [526, 397] on img at bounding box center [521, 397] width 40 height 40
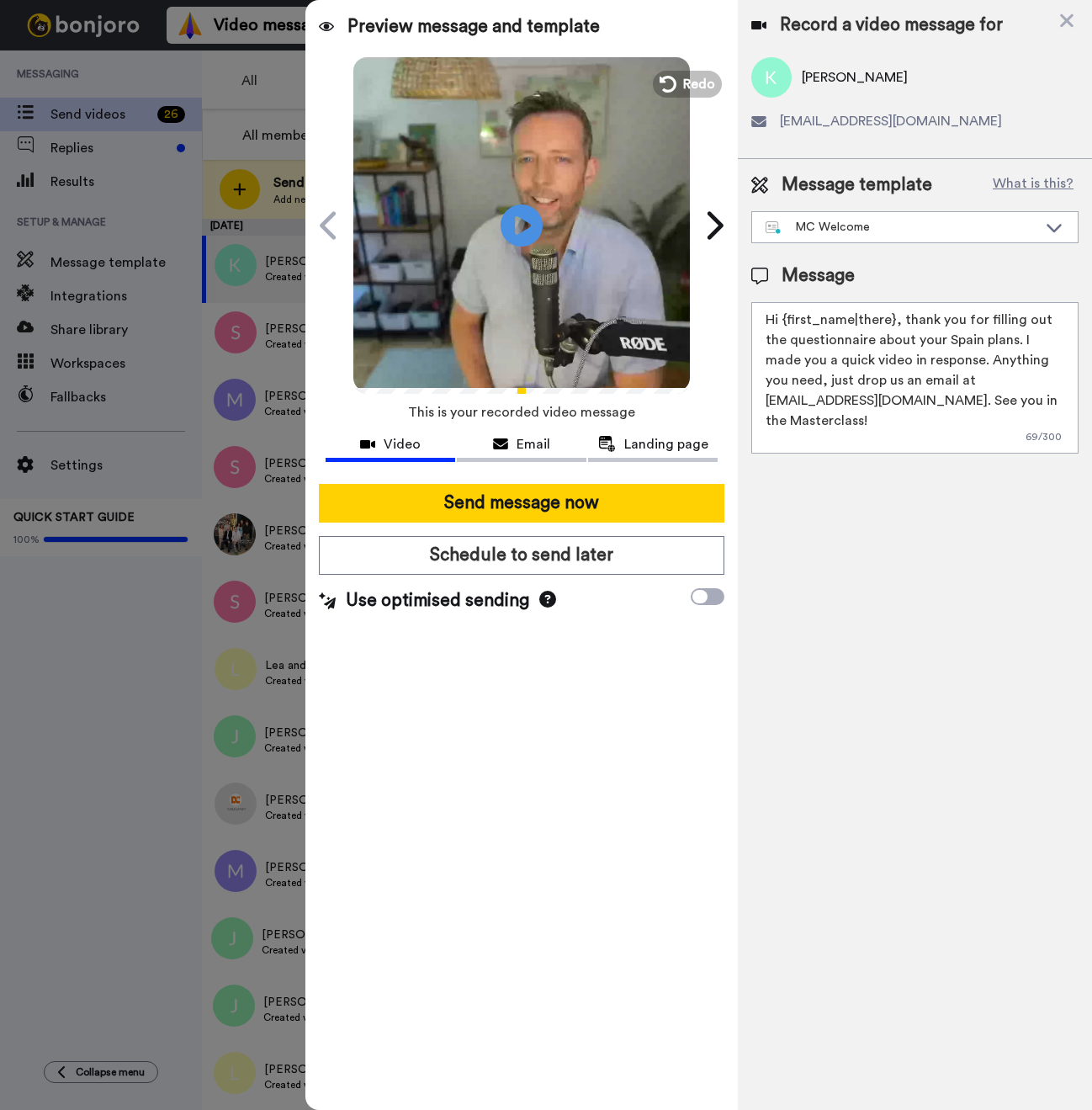
drag, startPoint x: 891, startPoint y: 320, endPoint x: 785, endPoint y: 321, distance: 106.0
click at [785, 321] on textarea "Hi {first_name|there}, thank you for filling out the questionnaire about your S…" at bounding box center [915, 378] width 327 height 151
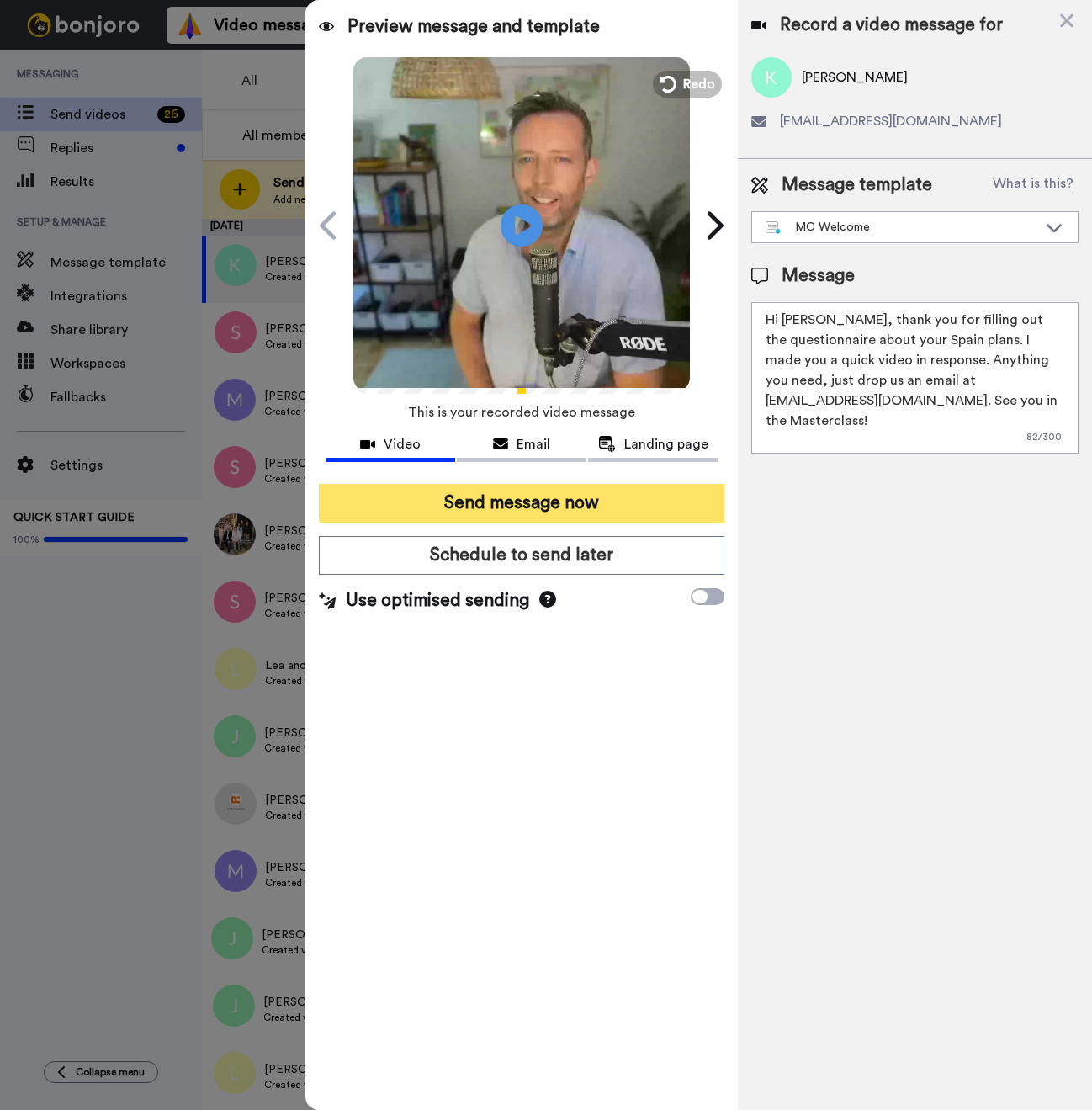
type textarea "Hi Kelly, thank you for filling out the questionnaire about your Spain plans. I…"
click at [561, 515] on button "Send message now" at bounding box center [521, 503] width 406 height 39
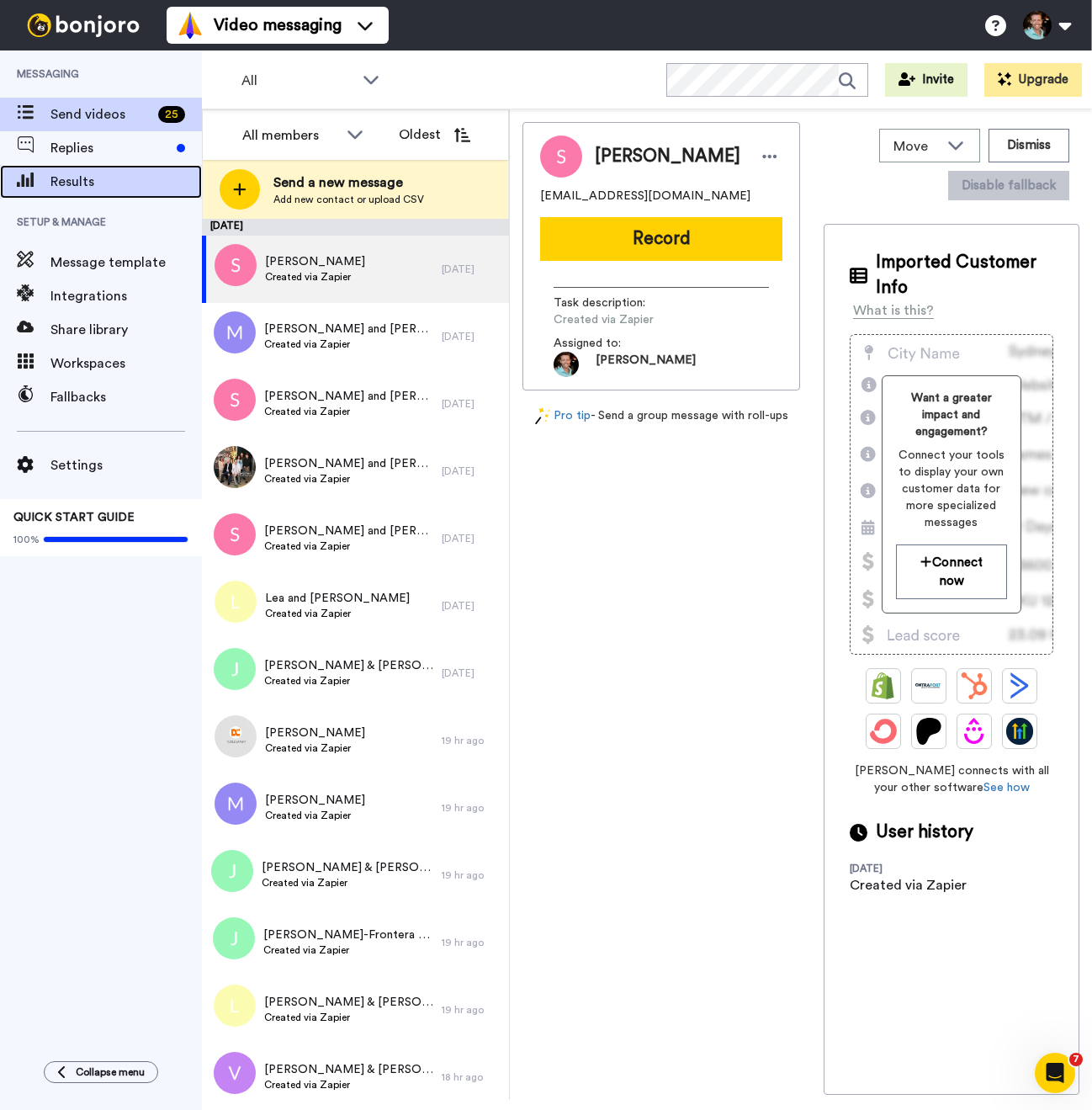
click at [116, 182] on span "Results" at bounding box center [126, 182] width 151 height 20
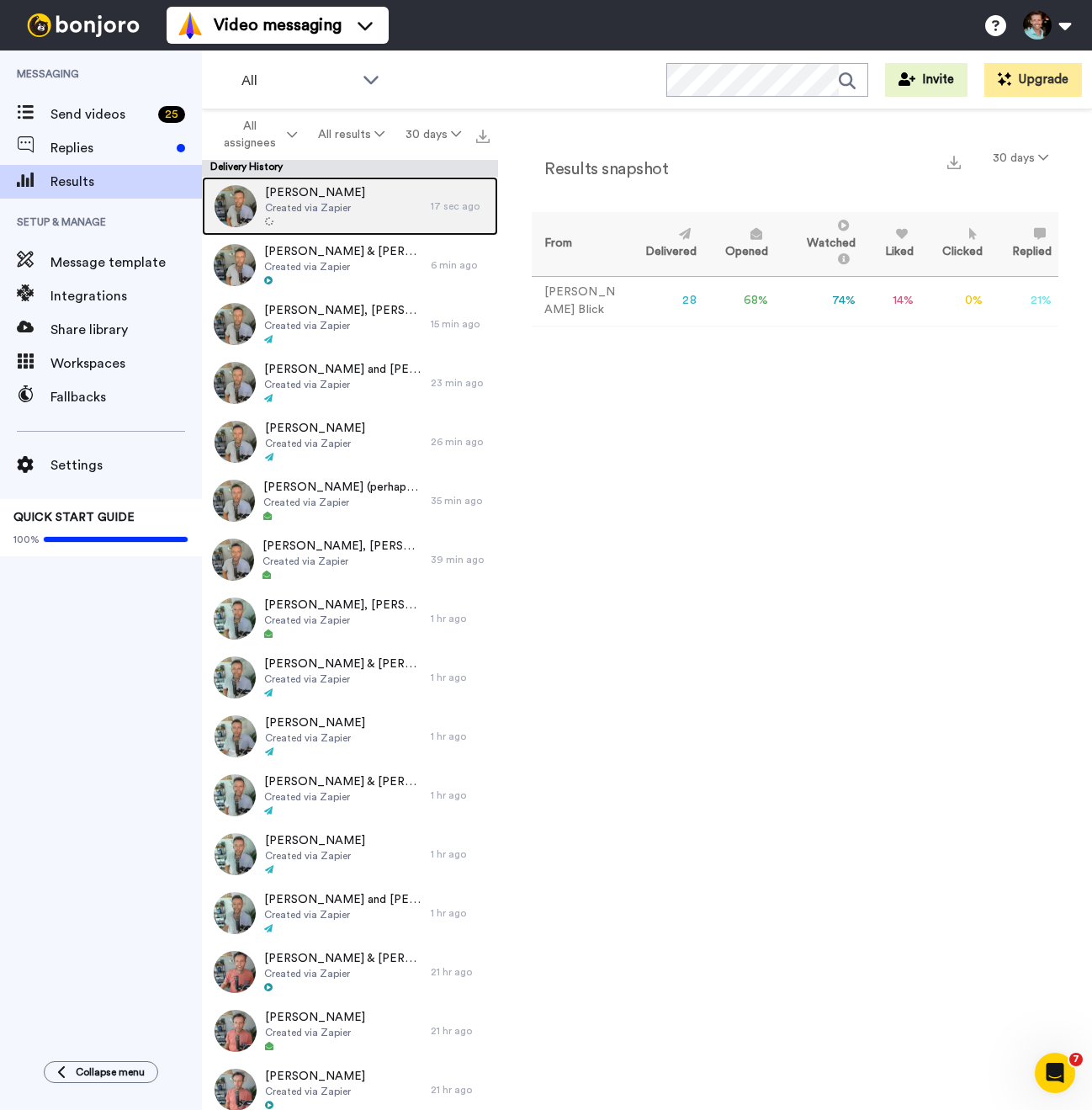
click at [375, 208] on div "[PERSON_NAME] Created via Zapier" at bounding box center [316, 205] width 228 height 58
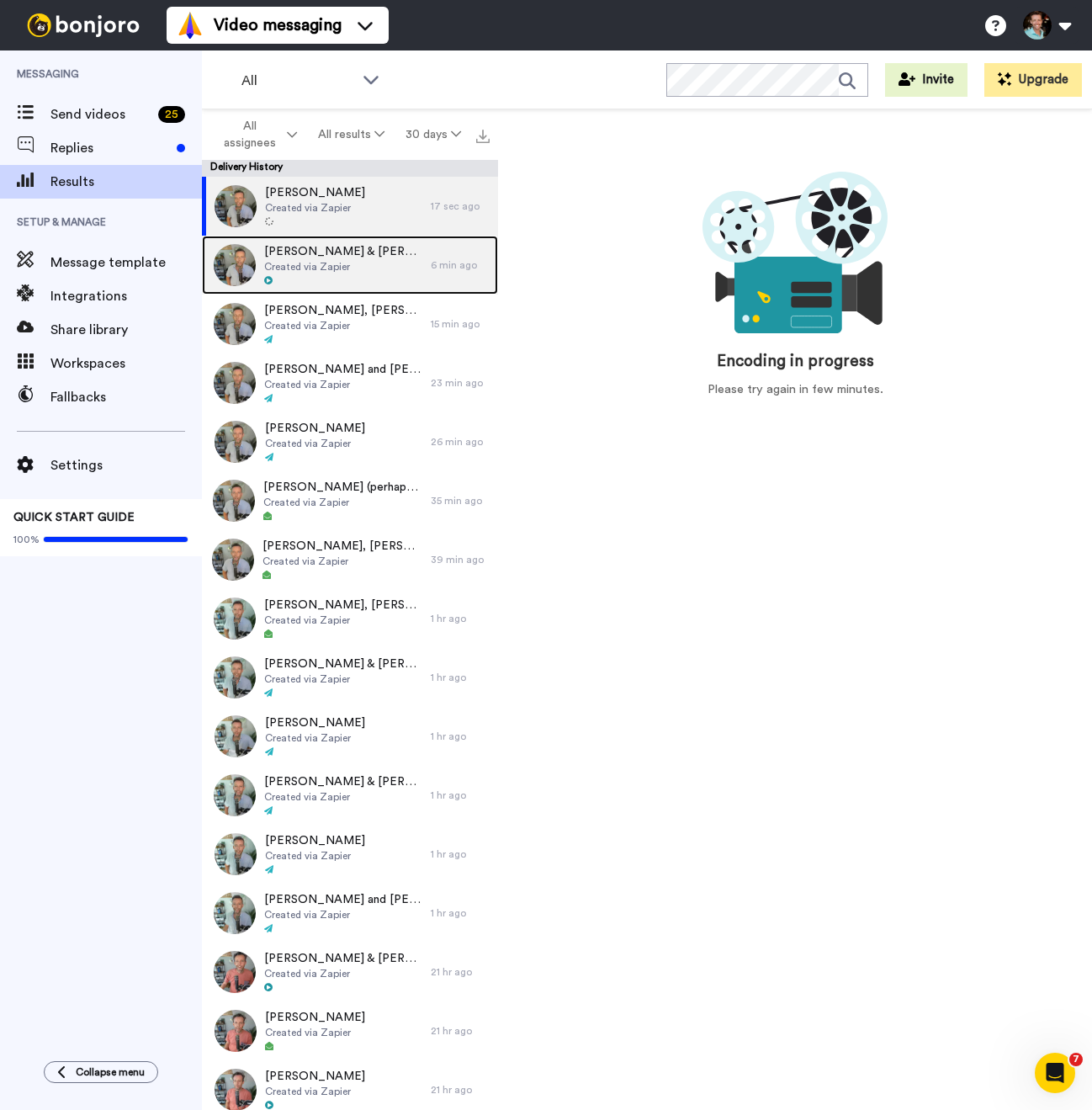
click at [332, 251] on span "Craig & Rebecca Barry" at bounding box center [344, 251] width 158 height 17
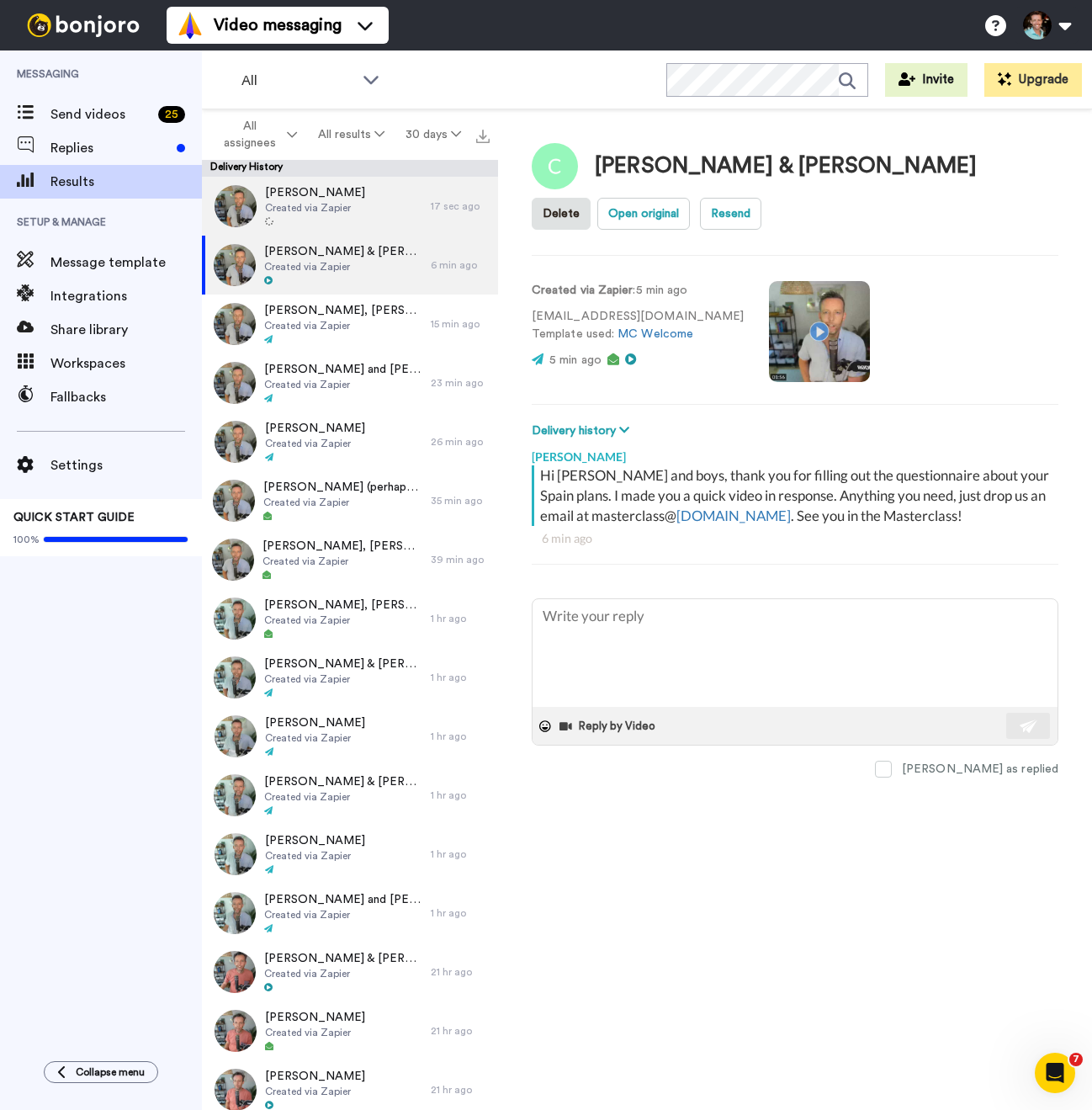
type textarea "x"
click at [310, 199] on span "Kelly Sharon" at bounding box center [315, 192] width 100 height 17
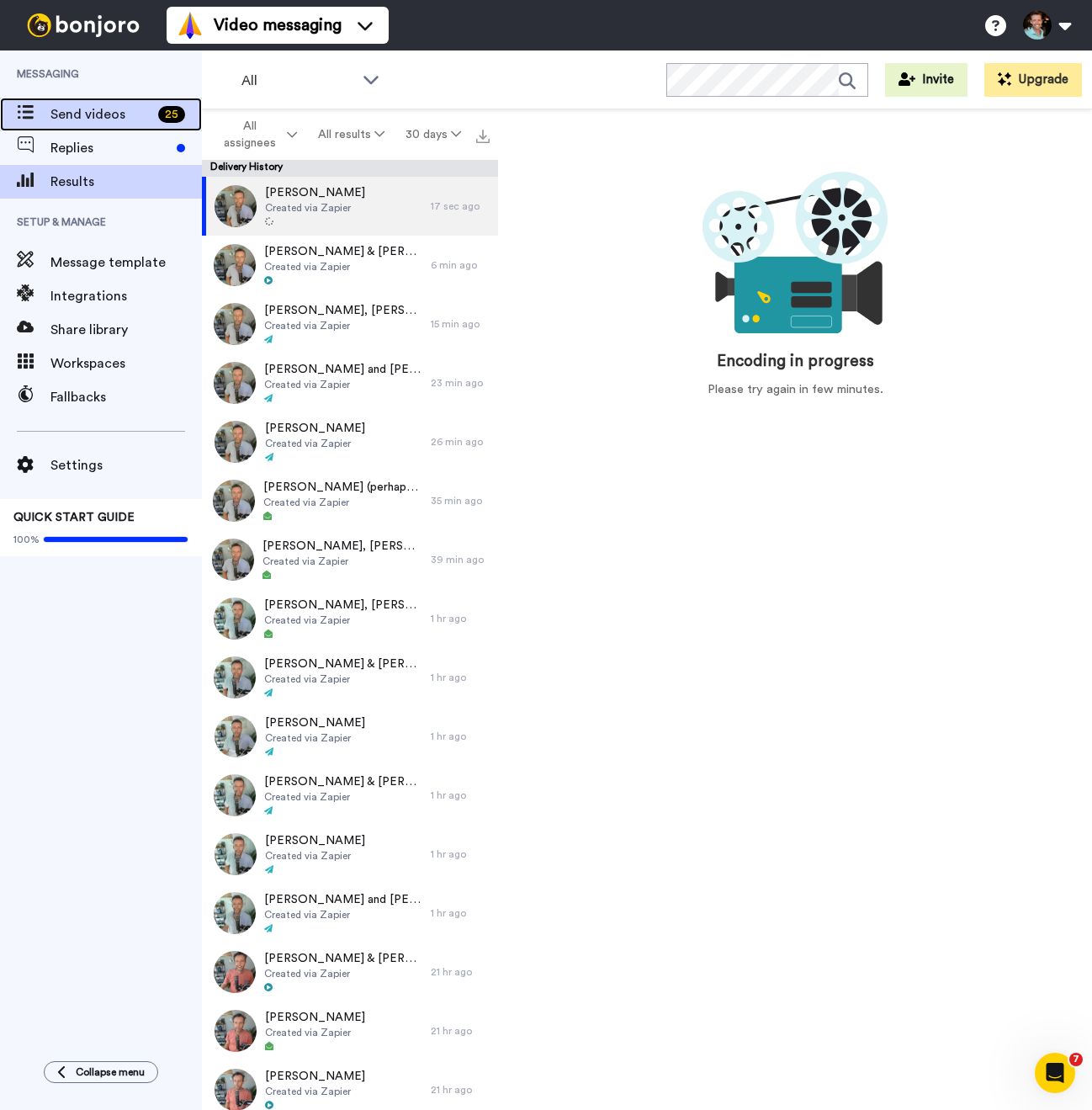
click at [104, 118] on span "Send videos" at bounding box center [101, 114] width 101 height 20
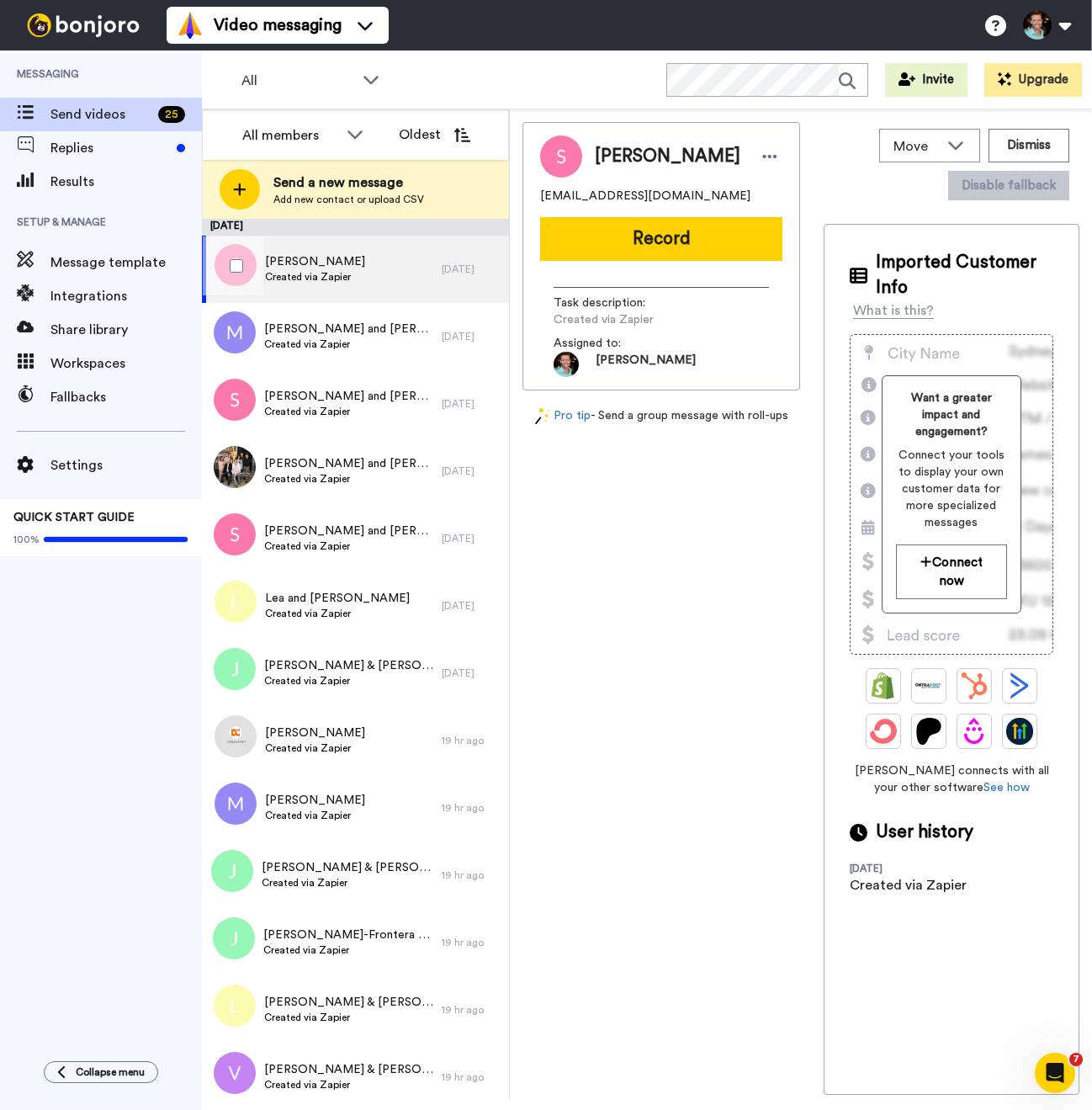
click at [291, 272] on span "Created via Zapier" at bounding box center [315, 276] width 100 height 13
click at [313, 278] on span "Created via Zapier" at bounding box center [315, 276] width 100 height 13
click at [92, 148] on span "Replies" at bounding box center [110, 148] width 120 height 20
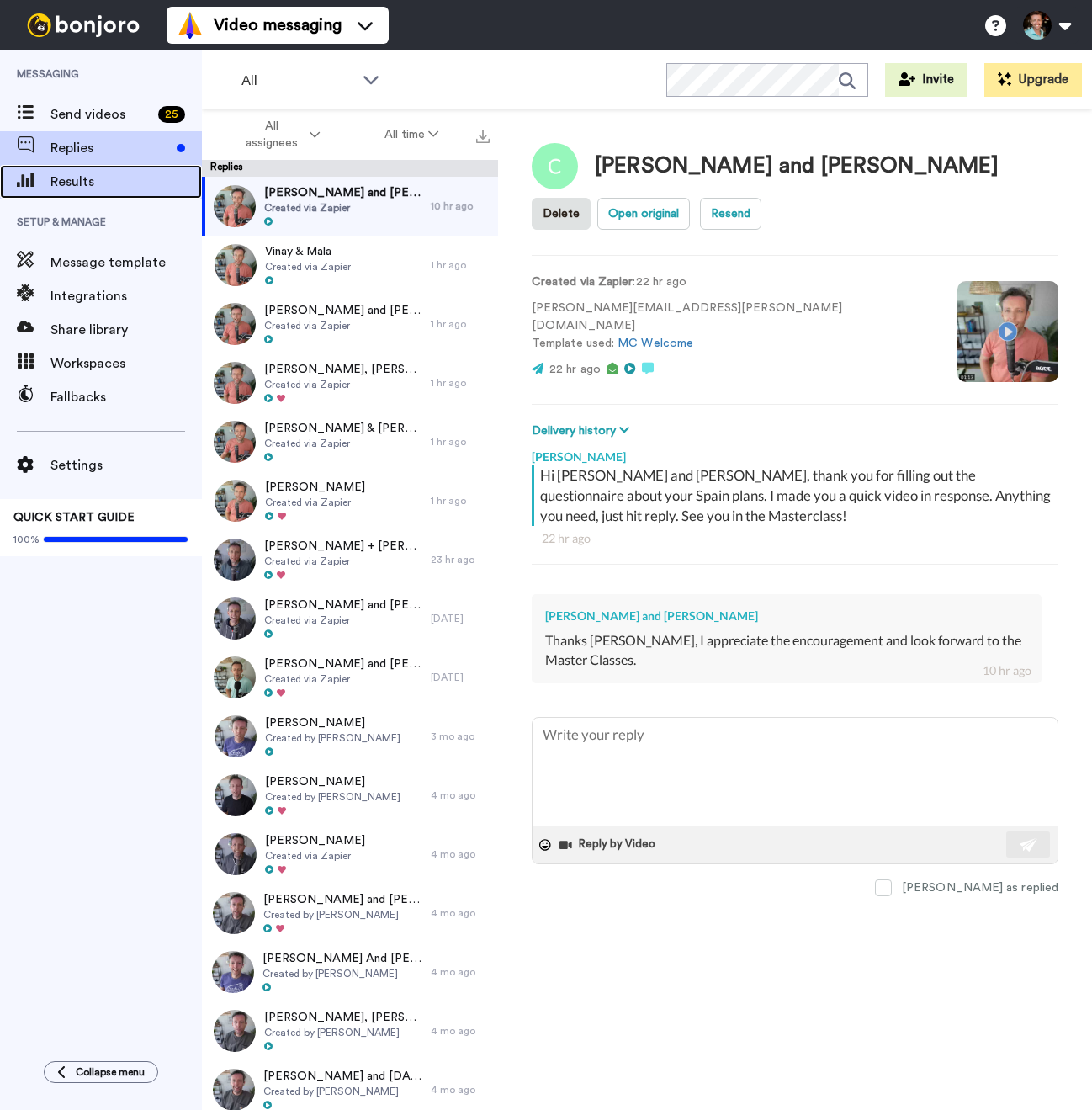
click at [101, 178] on span "Results" at bounding box center [126, 182] width 151 height 20
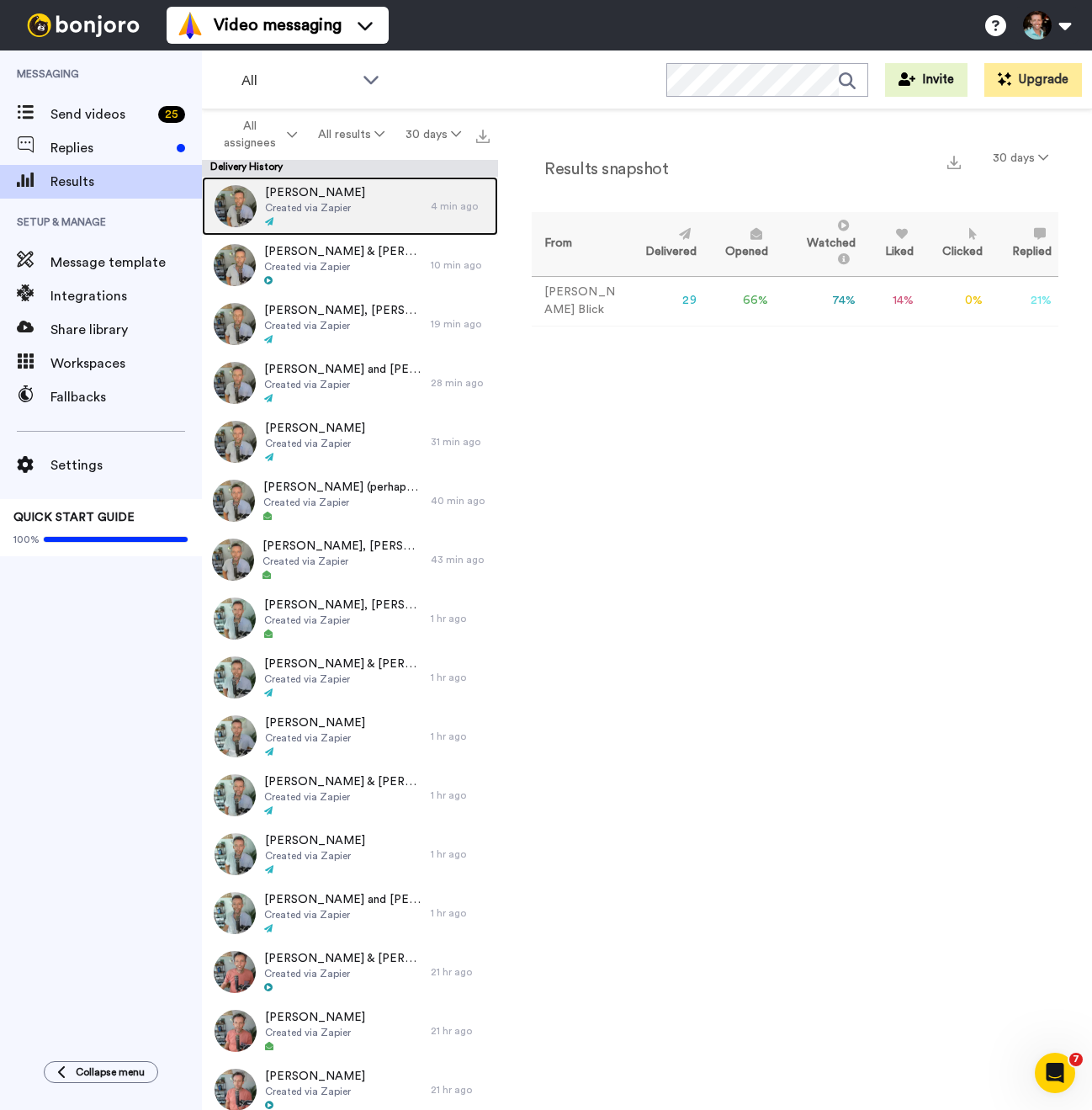
click at [336, 209] on span "Created via Zapier" at bounding box center [315, 208] width 100 height 13
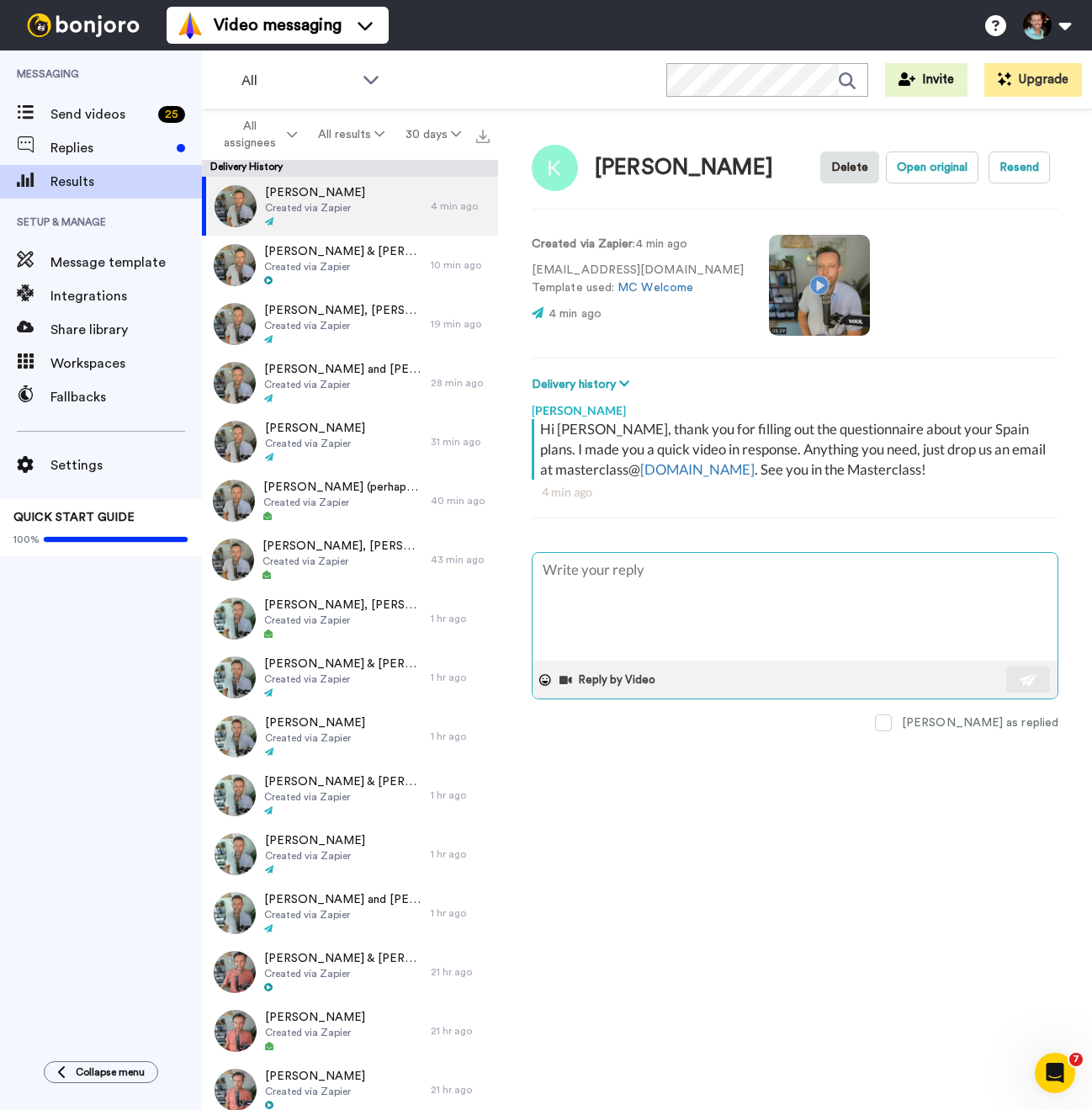
type textarea "x"
type textarea "Hi"
type textarea "x"
type textarea "Hi"
type textarea "x"
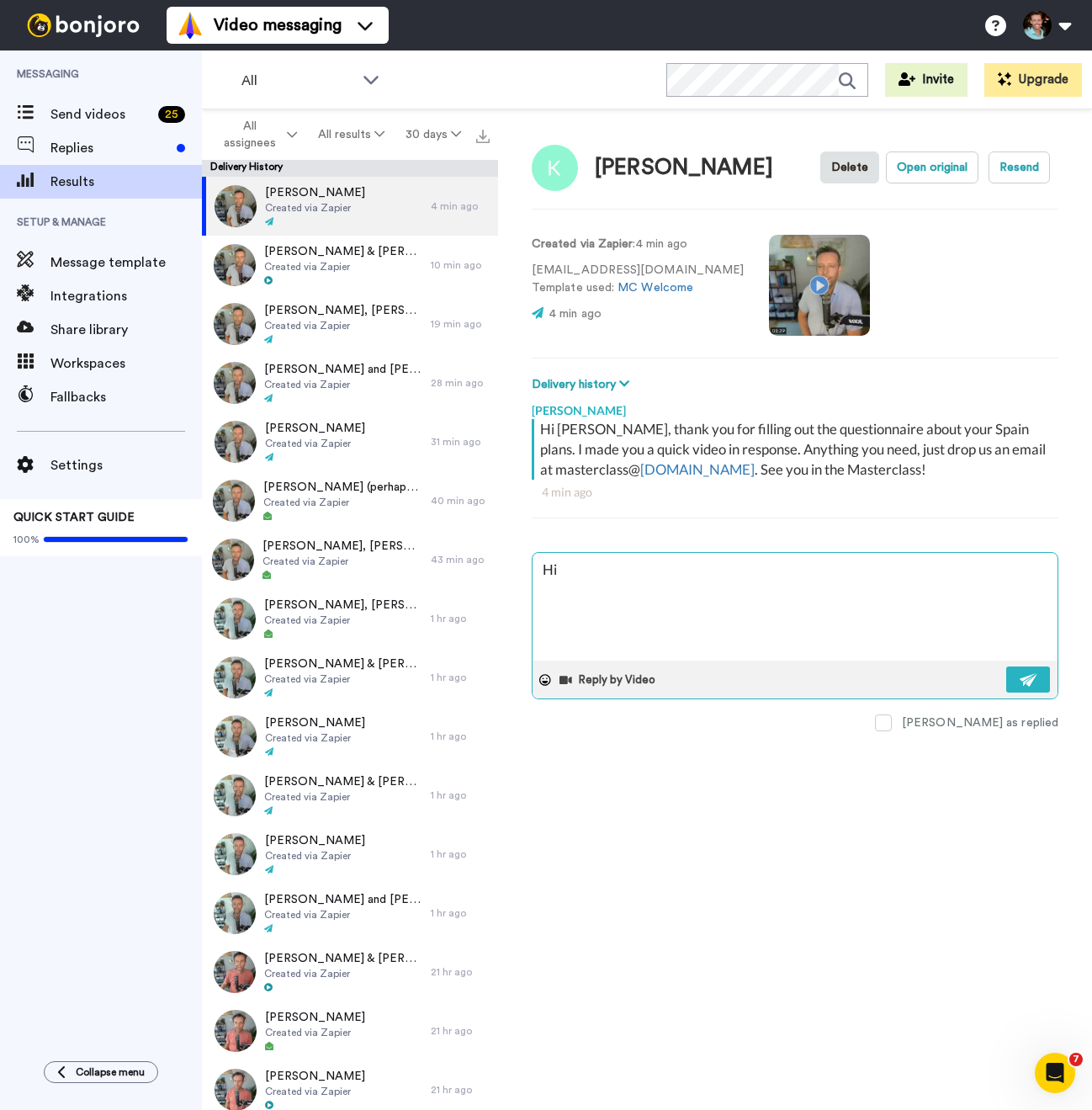
type textarea "Hi S"
type textarea "x"
type textarea "Hi Sh"
type textarea "x"
type textarea "Hi Sha"
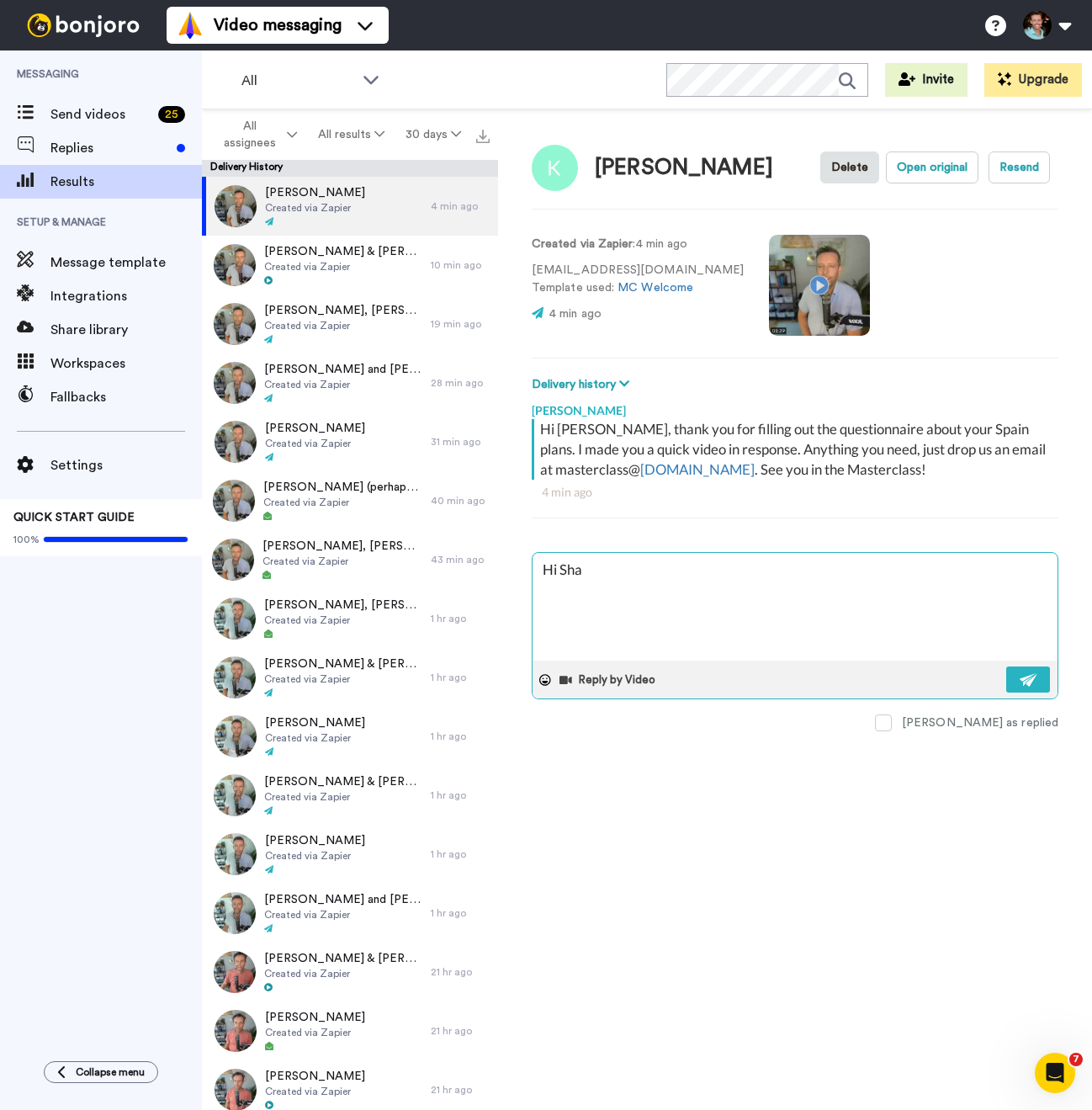
type textarea "x"
type textarea "Hi Shar"
type textarea "x"
type textarea "Hi Sharo"
type textarea "x"
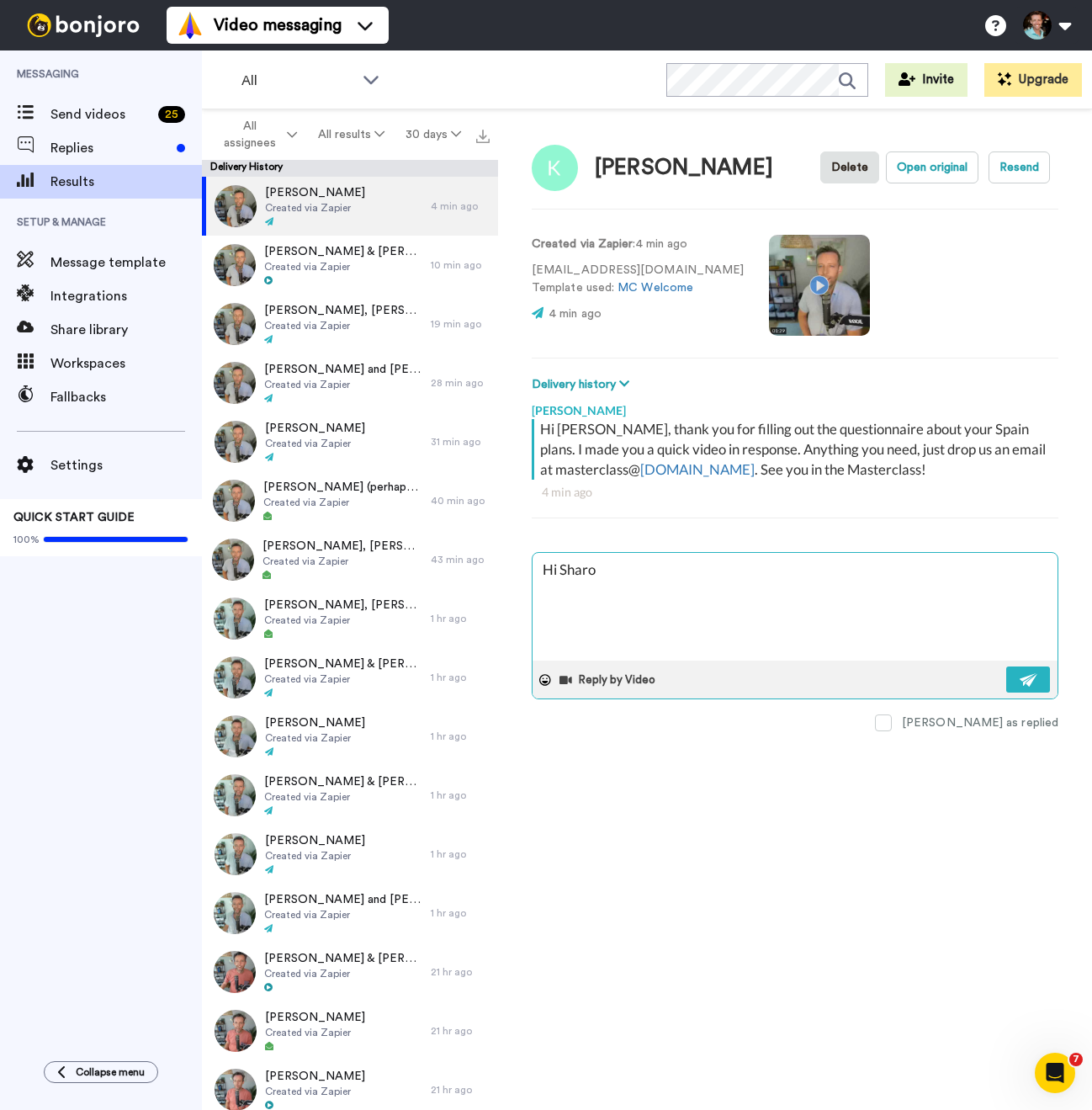
type textarea "Hi Sharon"
type textarea "x"
type textarea "Hi Sharon!"
type textarea "x"
type textarea "Hi Sharon! I"
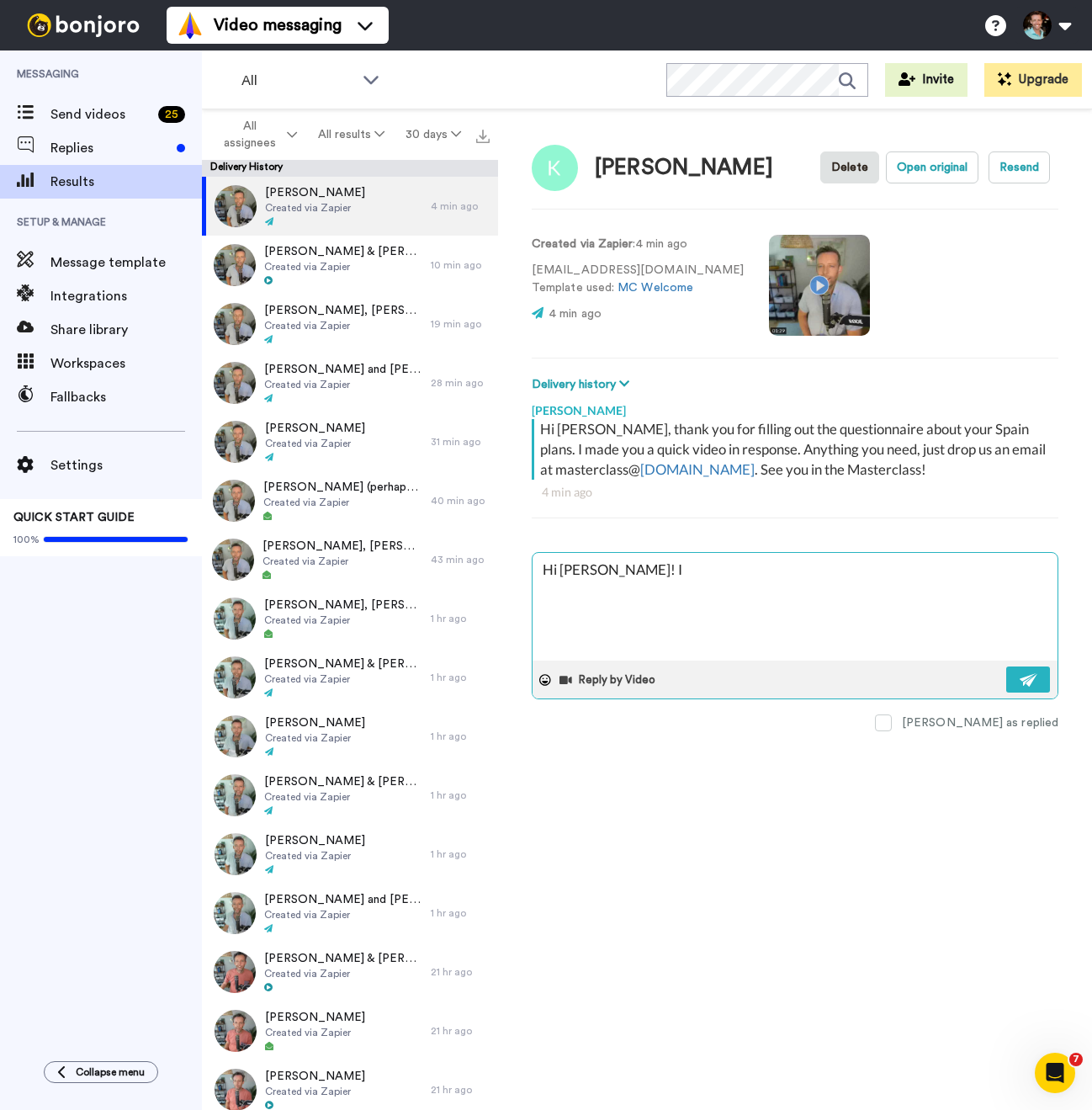
type textarea "x"
type textarea "Hi Sharon! I"
type textarea "x"
type textarea "Hi Sharon! I r"
type textarea "x"
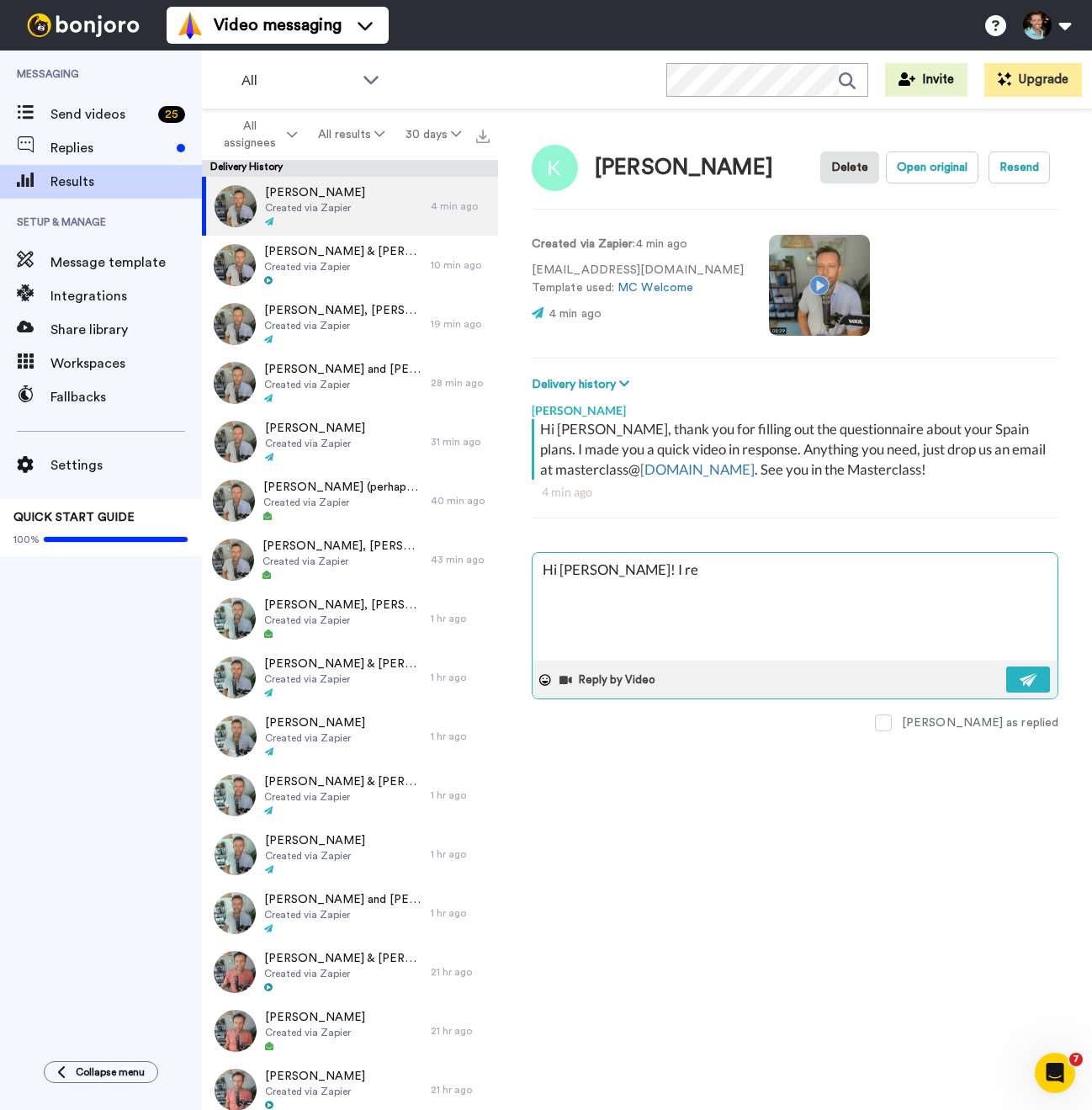
type textarea "Hi Sharon! I rea"
type textarea "x"
type textarea "Hi Sharon! I real"
type textarea "x"
type textarea "Hi Sharon! I realis"
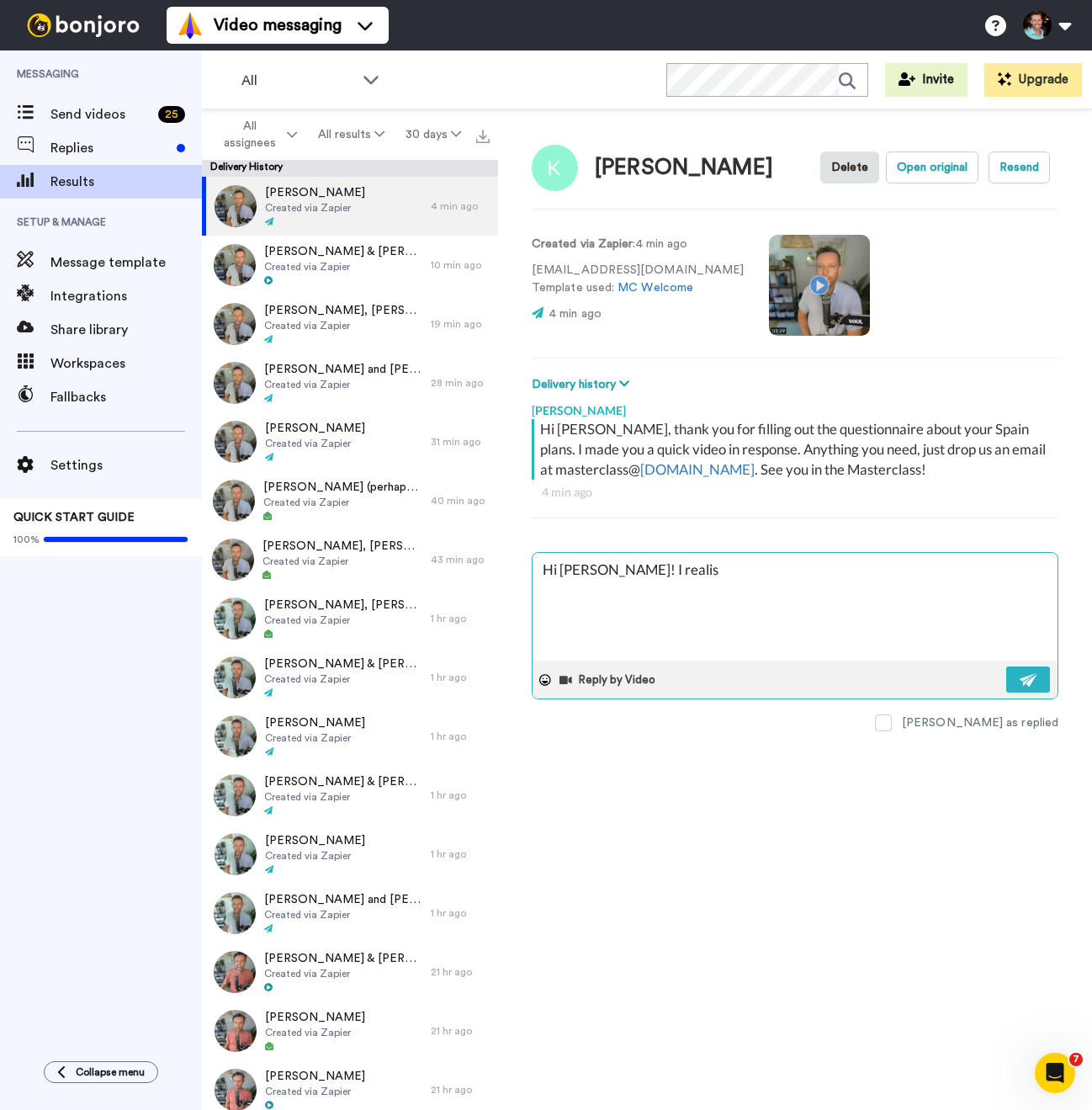
type textarea "x"
type textarea "Hi Sharon! I realise"
type textarea "x"
type textarea "Hi Sharon! I realise yo"
type textarea "x"
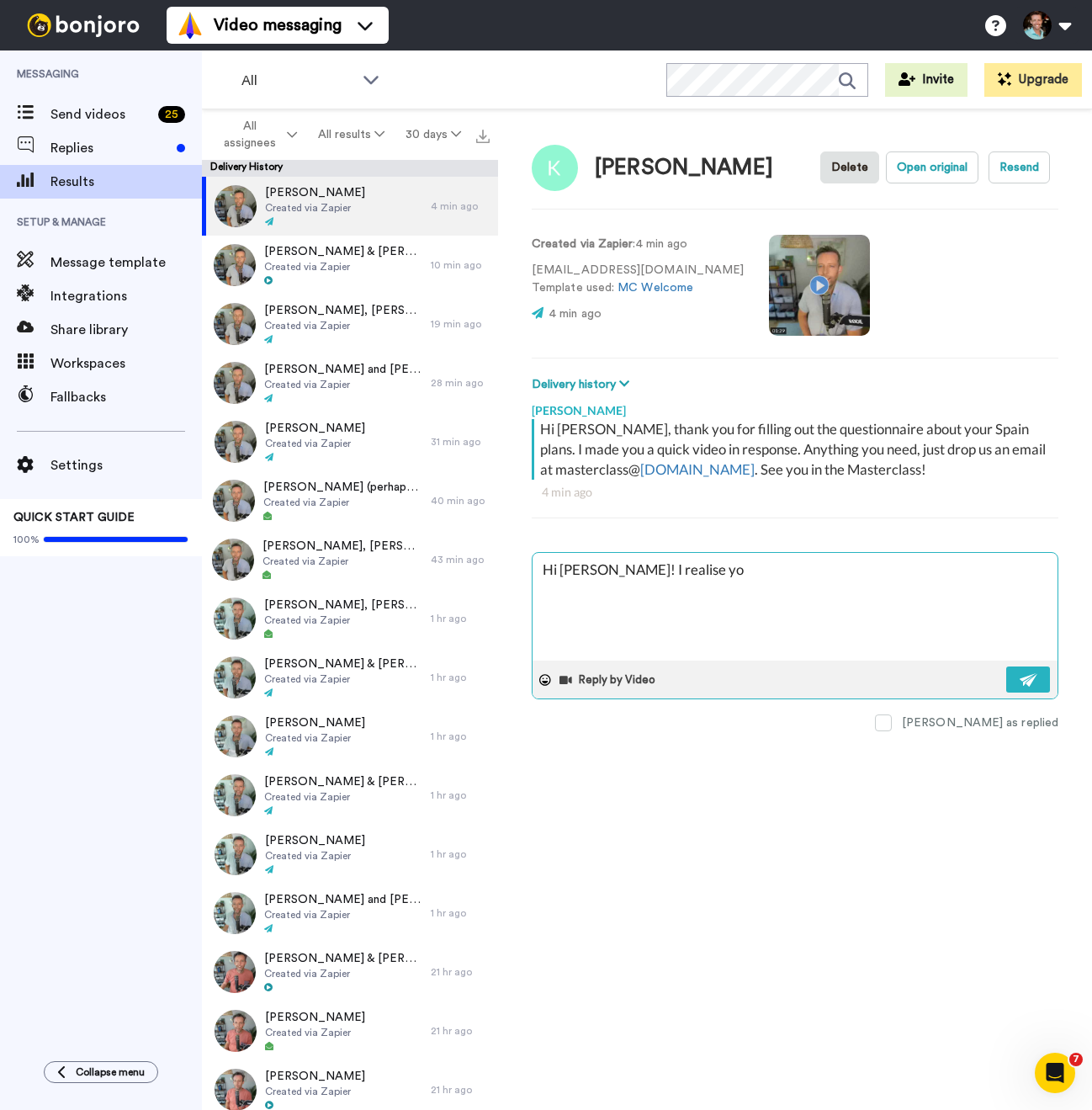
type textarea "Hi Sharon! I realise you"
type textarea "x"
type textarea "Hi Sharon! I realise your"
type textarea "x"
type textarea "Hi Sharon! I realise your su"
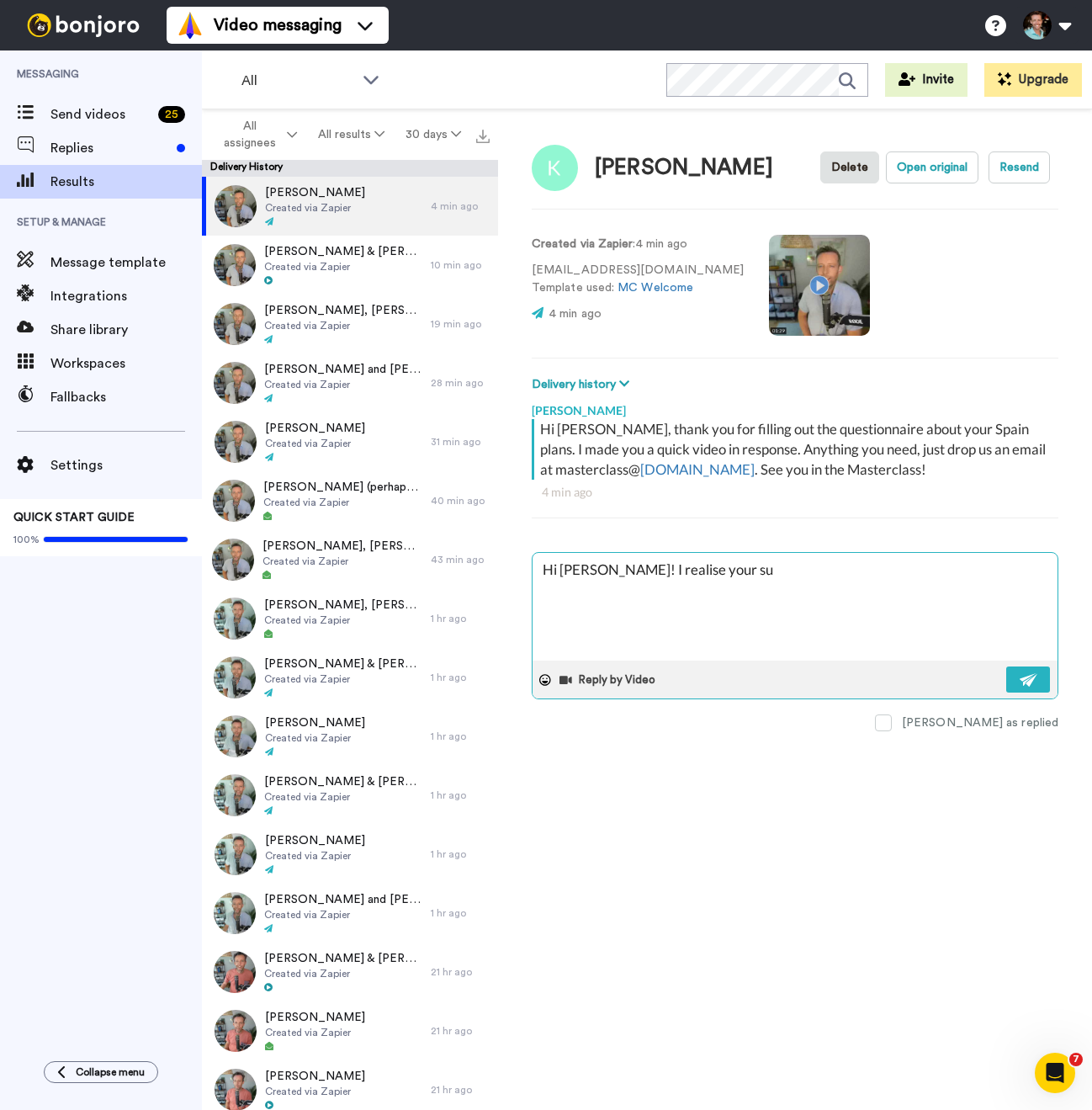
type textarea "x"
type textarea "Hi Sharon! I realise your sur"
type textarea "x"
type textarea "Hi Sharon! I realise your surv"
type textarea "x"
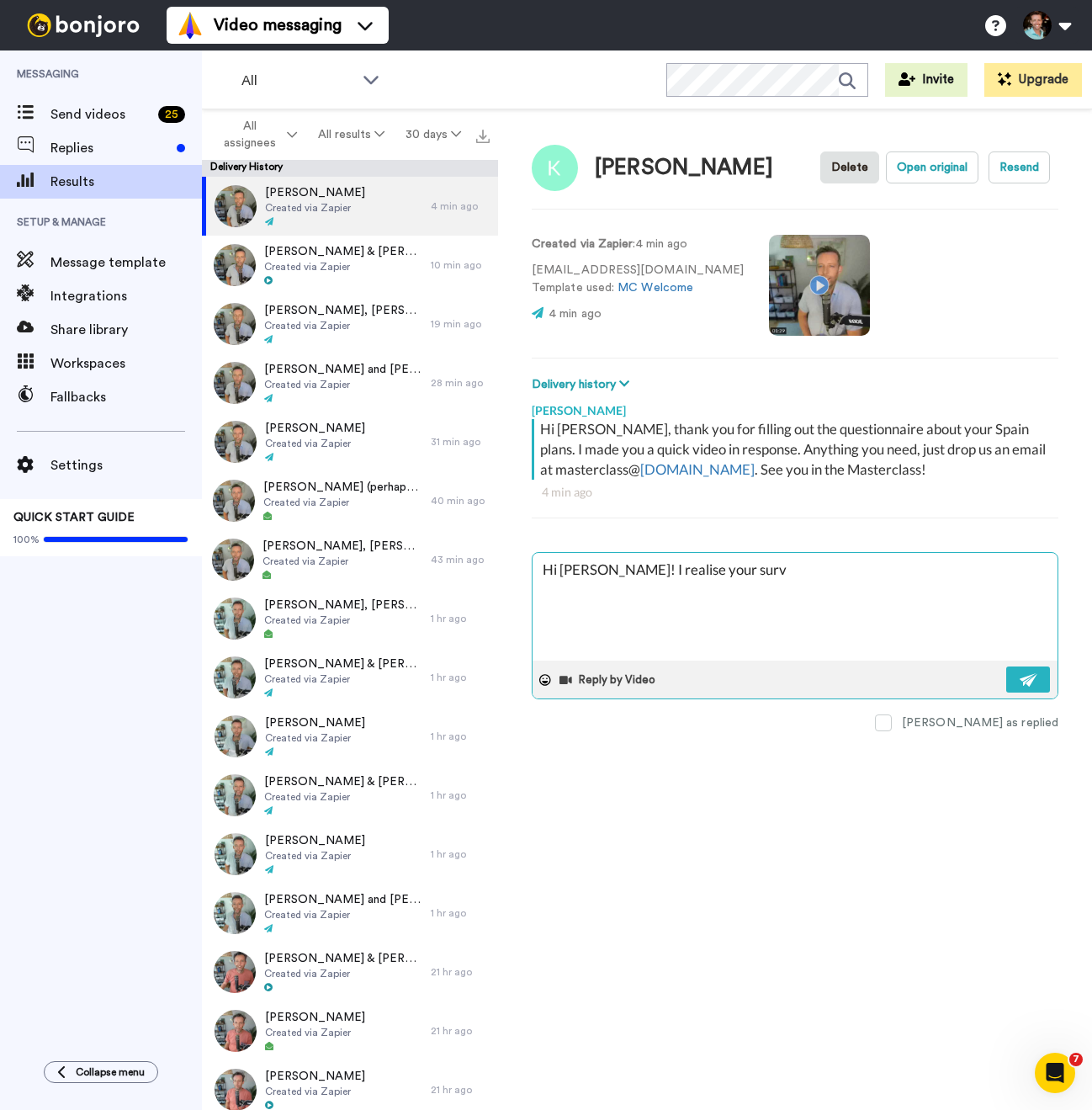
type textarea "Hi Sharon! I realise your surve"
type textarea "x"
type textarea "Hi Sharon! I realise your survey"
type textarea "x"
type textarea "Hi Sharon! I realise your survey c"
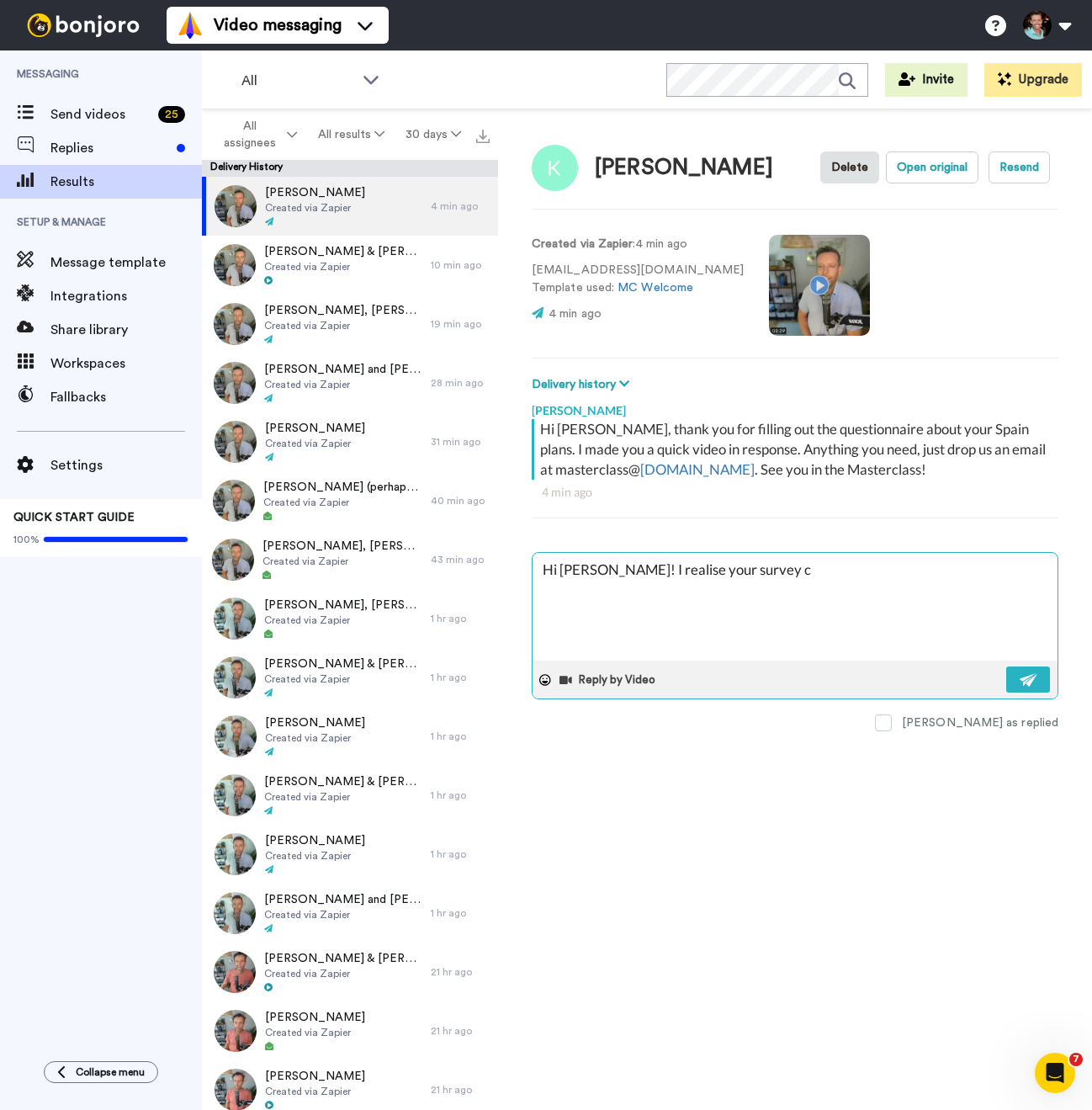
type textarea "x"
type textarea "Hi Sharon! I realise your survey cam"
type textarea "x"
type textarea "Hi Sharon! I realise your survey came"
type textarea "x"
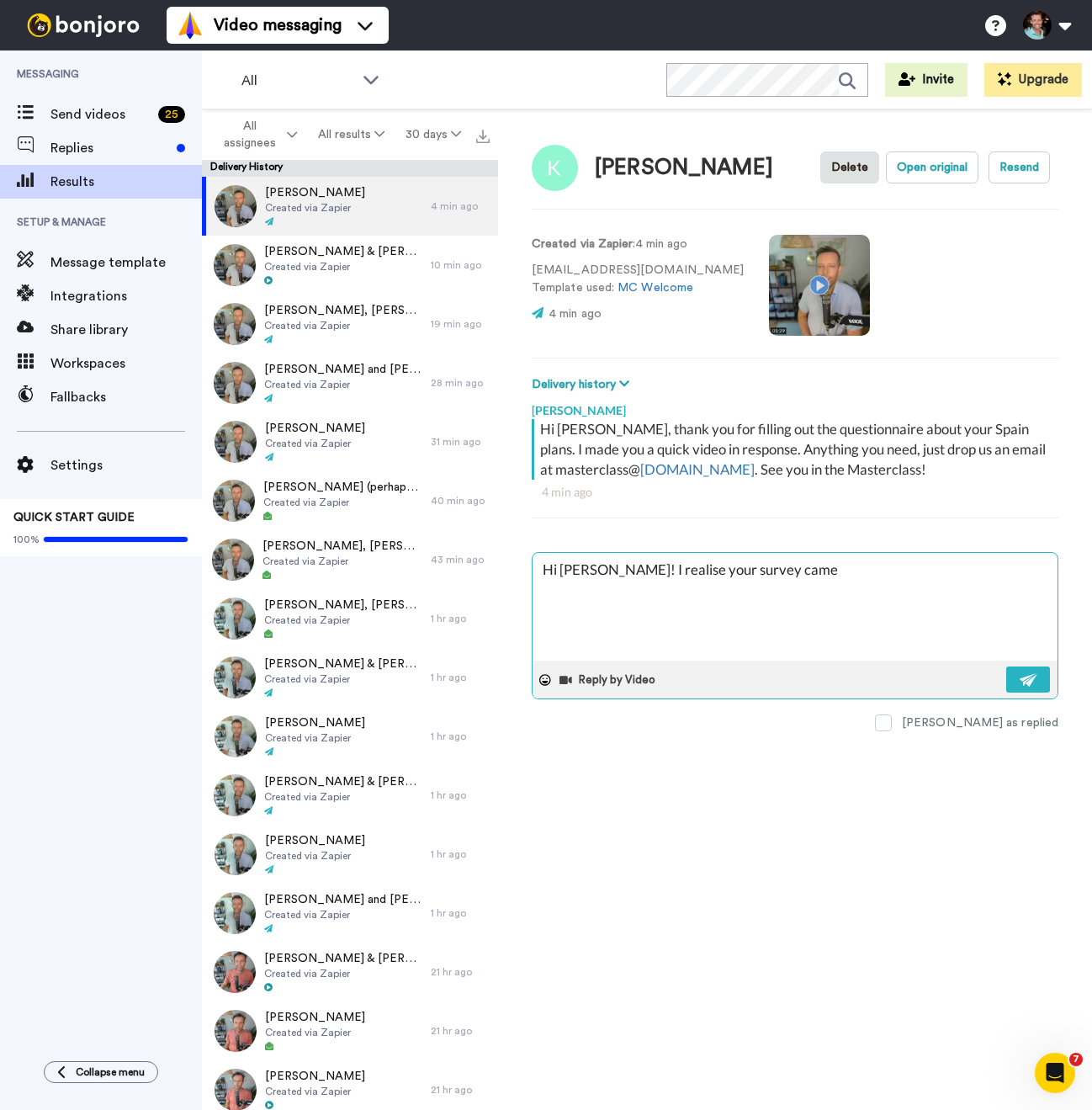
type textarea "Hi Sharon! I realise your survey came t"
type textarea "x"
type textarea "Hi Sharon! I realise your survey came th"
type textarea "x"
type textarea "Hi Sharon! I realise your survey came throu"
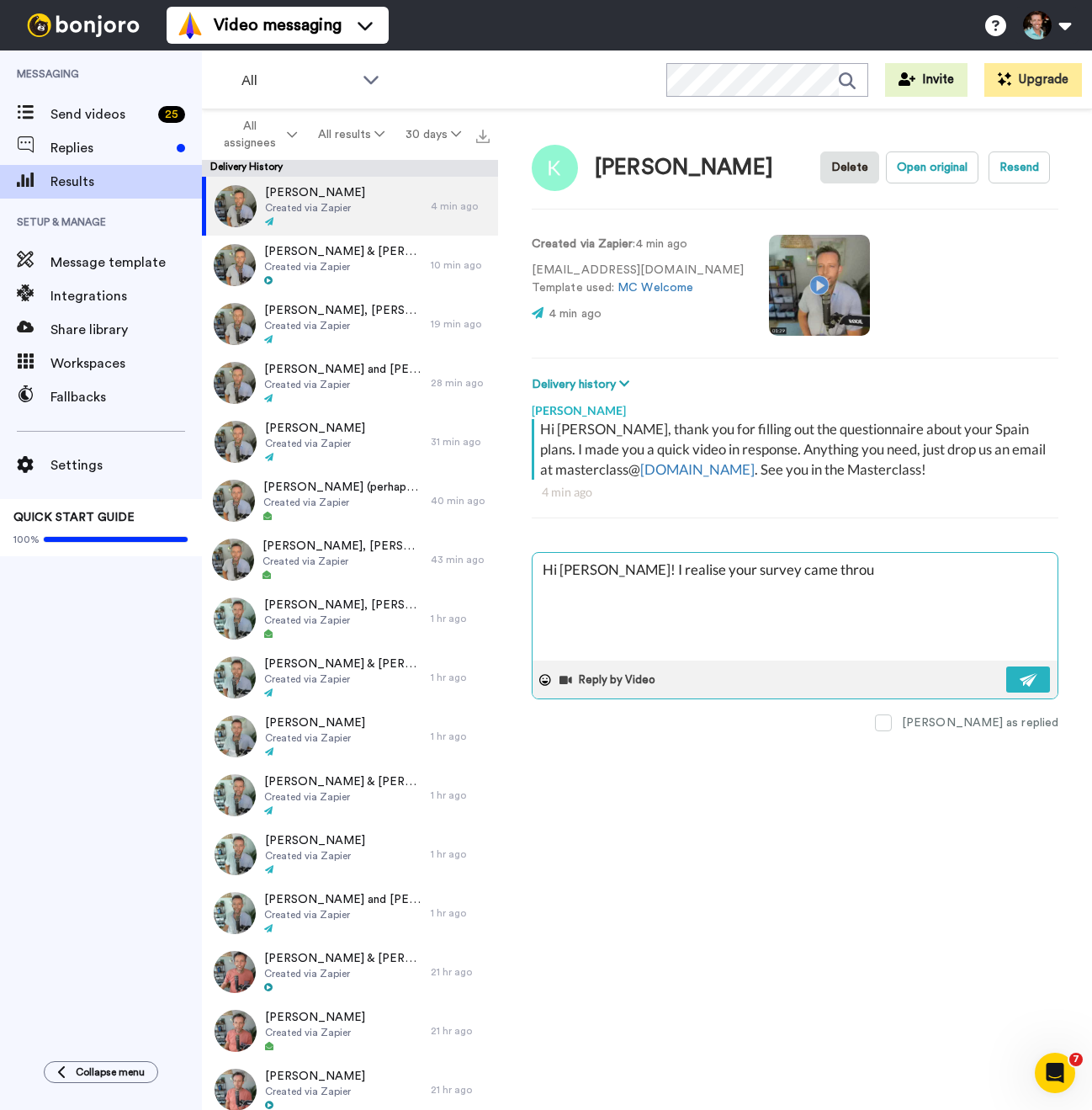
type textarea "x"
type textarea "Hi Sharon! I realise your survey came throug"
type textarea "x"
type textarea "Hi Sharon! I realise your survey came through"
type textarea "x"
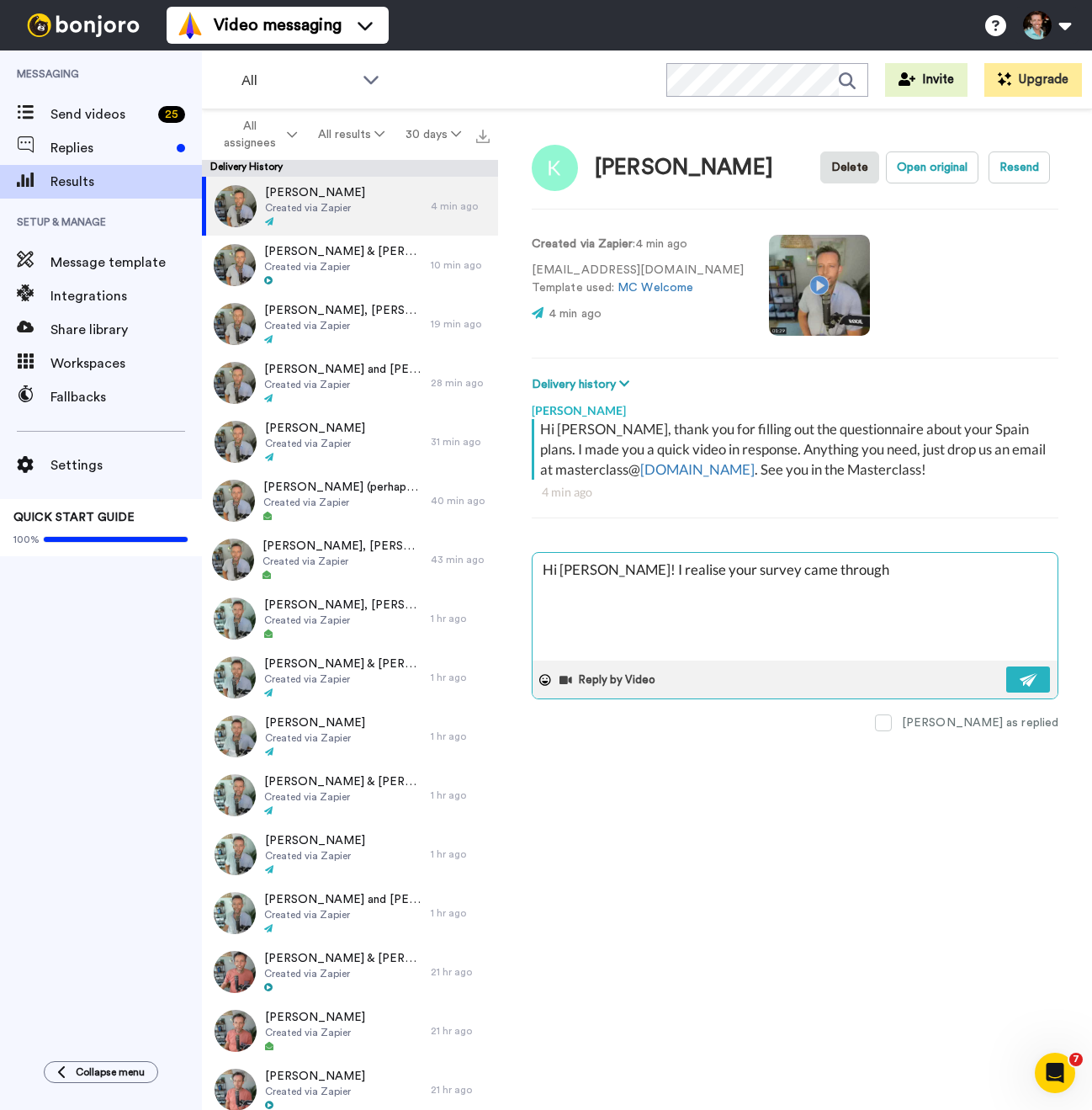
type textarea "Hi Sharon! I realise your survey came through"
type textarea "x"
type textarea "Hi Sharon! I realise your survey came through a"
type textarea "x"
type textarea "Hi Sharon! I realise your survey came through as"
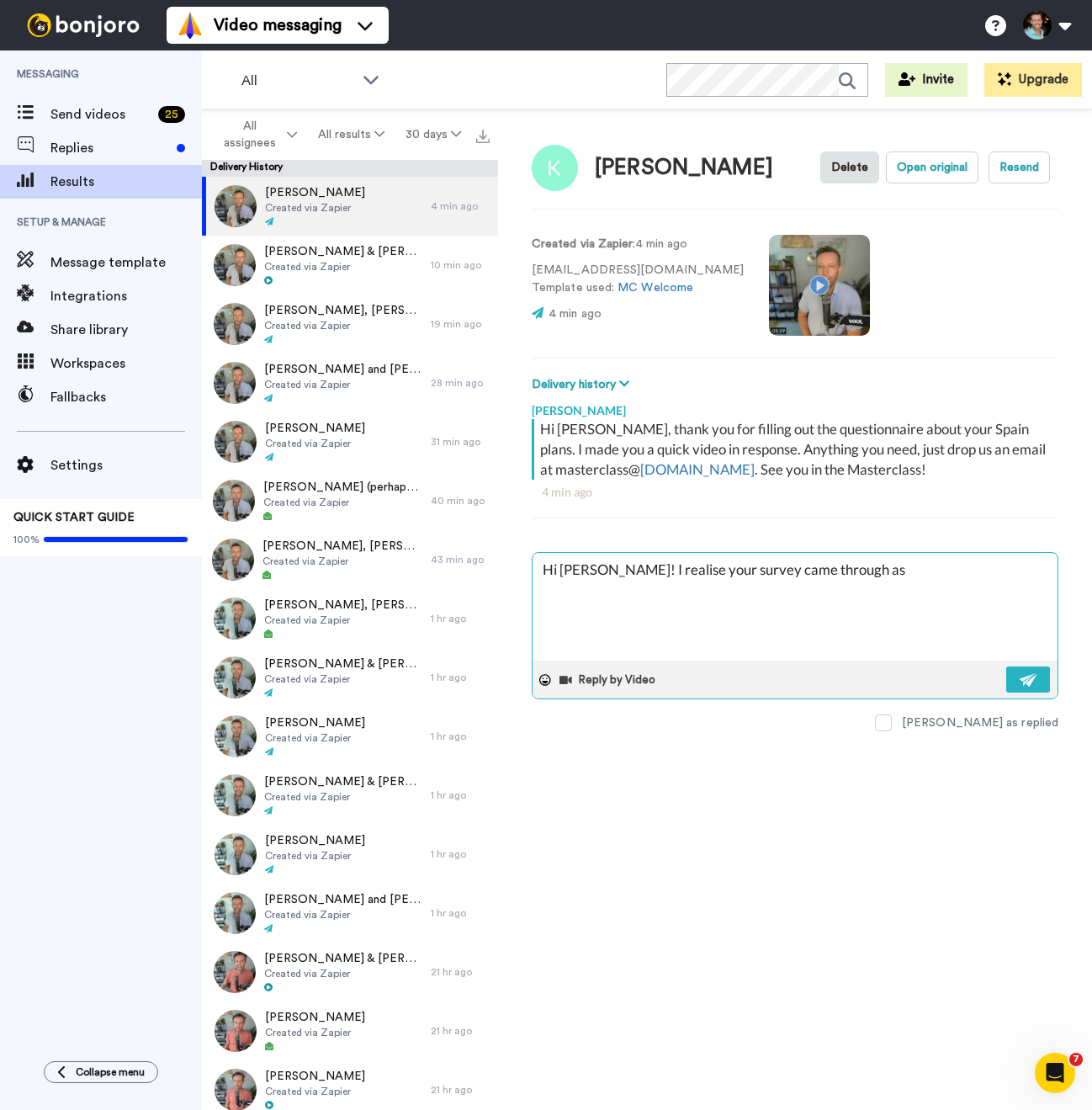
type textarea "x"
type textarea "Hi Sharon! I realise your survey came through as"
type textarea "x"
type textarea "Hi Sharon! I realise your survey came through as K"
type textarea "x"
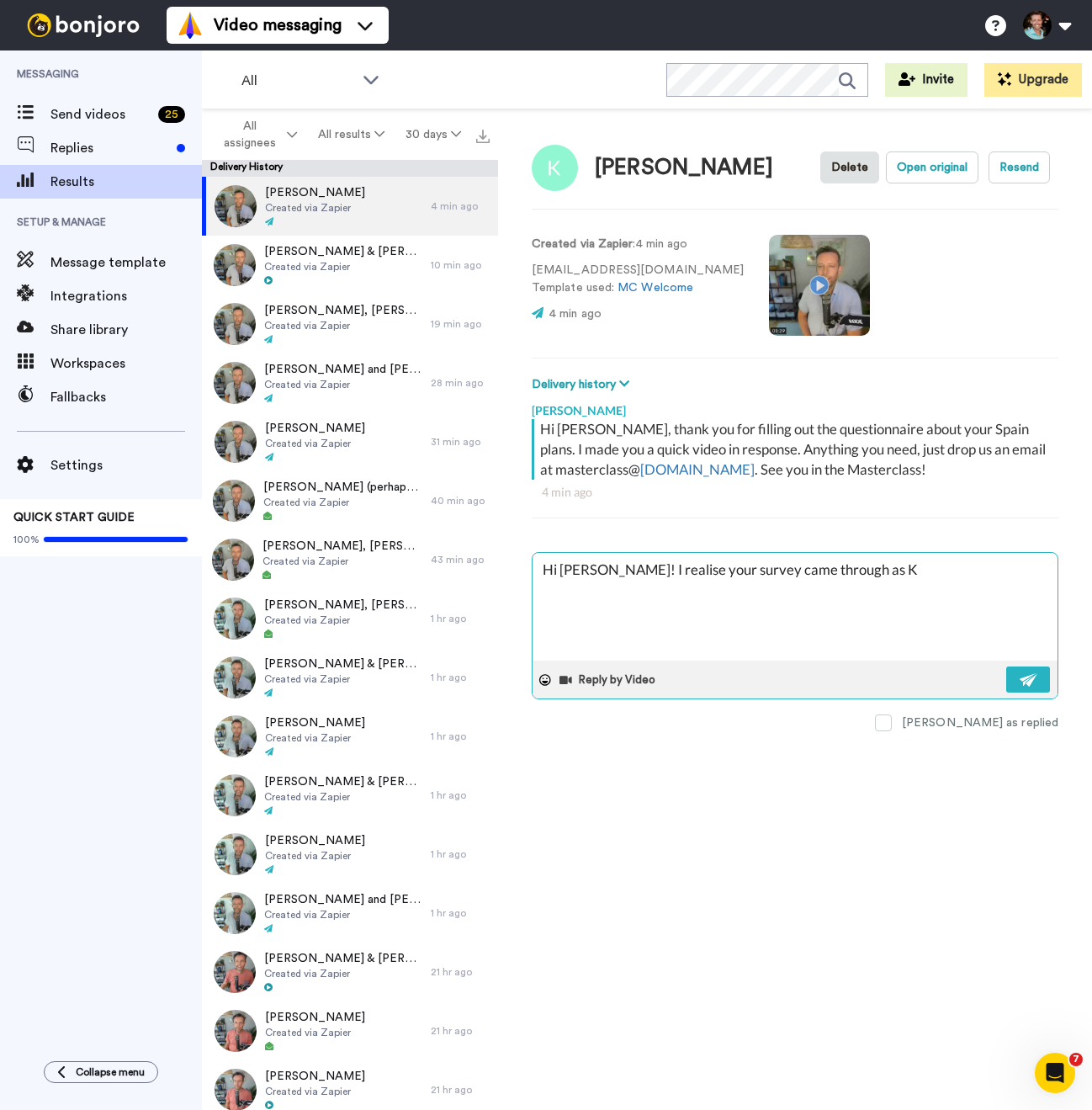
type textarea "Hi Sharon! I realise your survey came through as Ke"
type textarea "x"
type textarea "Hi Sharon! I realise your survey came through as Kel"
type textarea "x"
type textarea "Hi Sharon! I realise your survey came through as Kell"
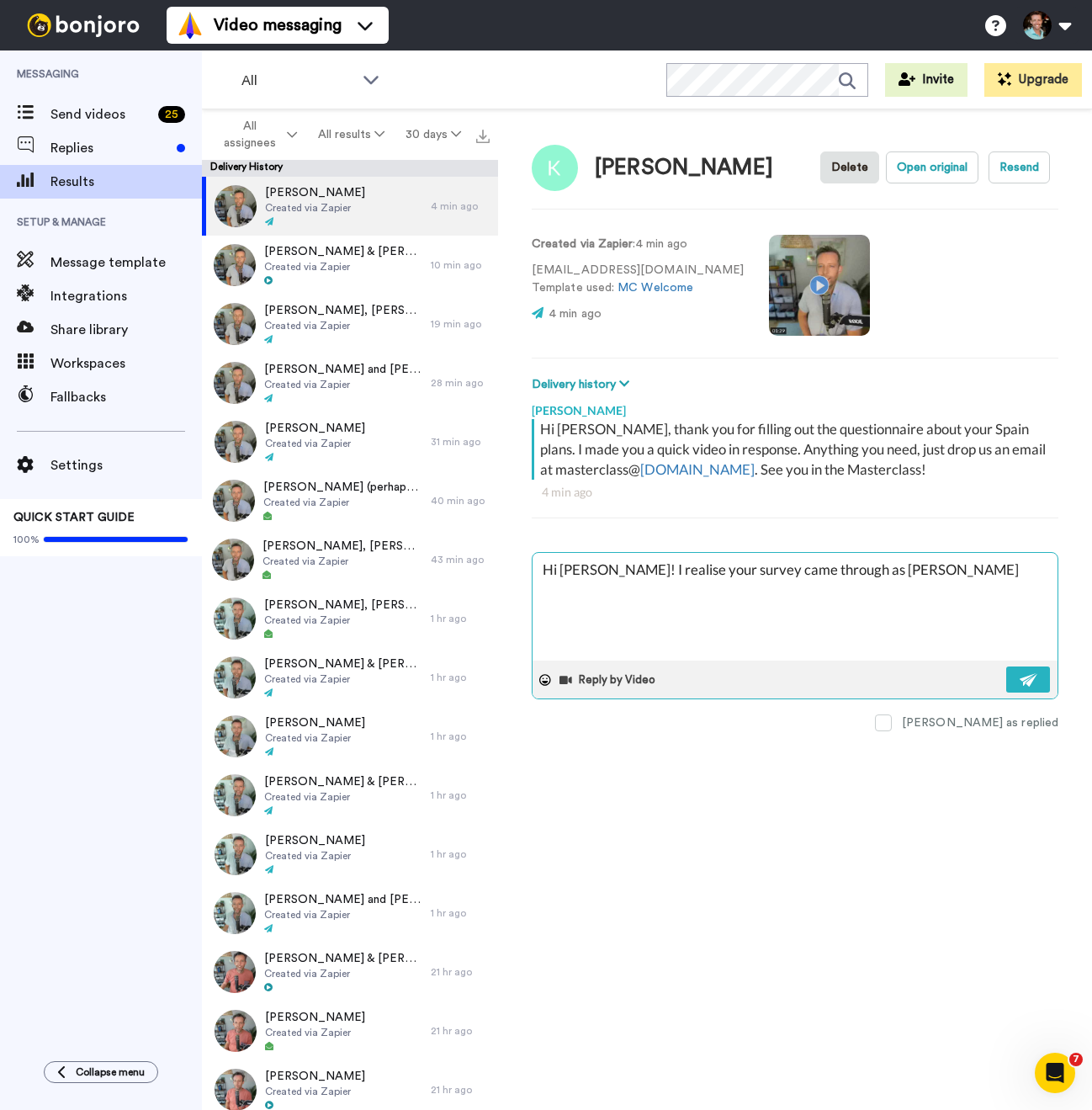
type textarea "x"
type textarea "Hi Sharon! I realise your survey came through as Kelly"
type textarea "x"
type textarea "Hi Sharon! I realise your survey came through as Kelly"
type textarea "x"
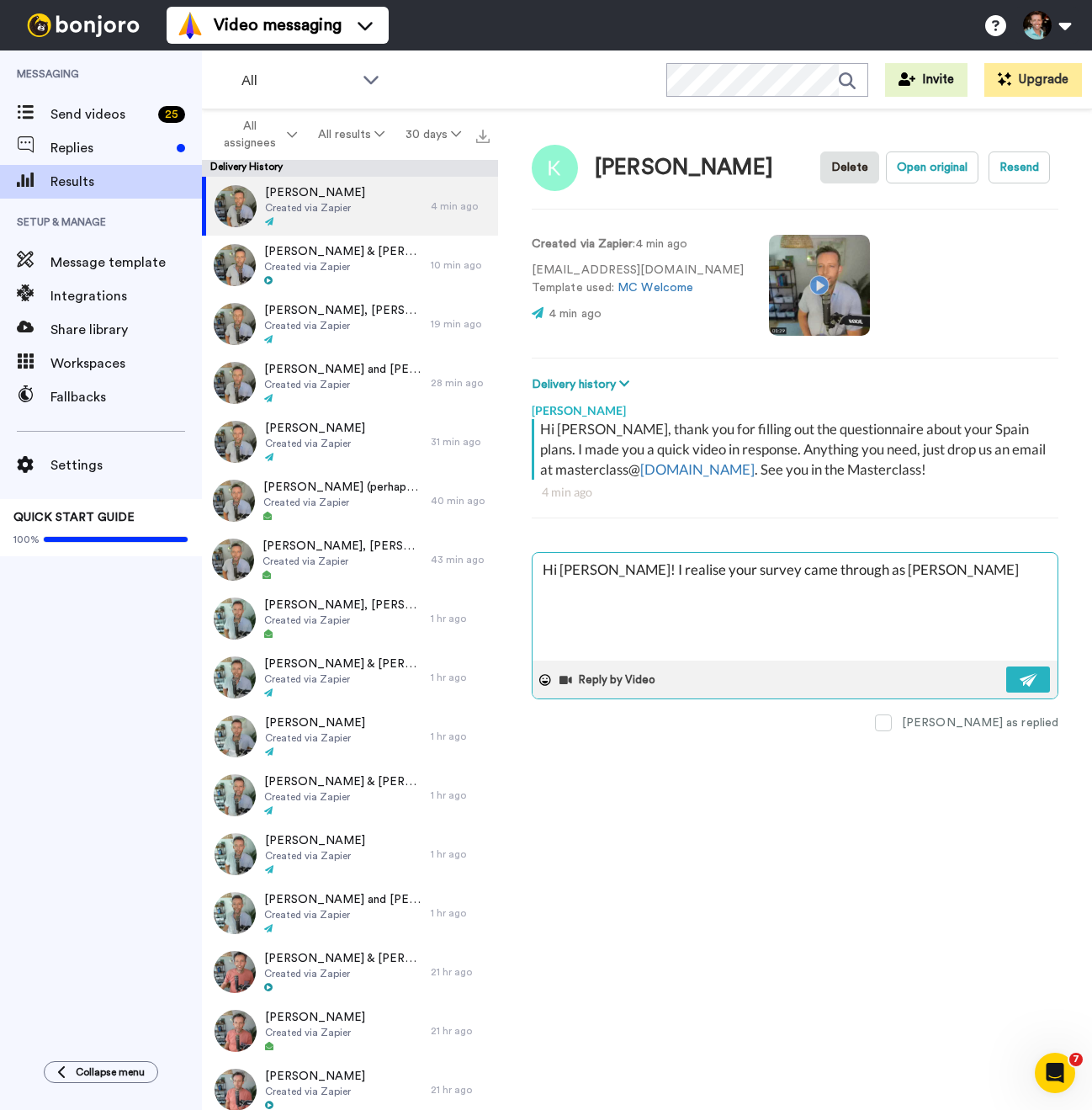
type textarea "Hi Sharon! I realise your survey came through as Kelly S"
type textarea "x"
type textarea "Hi Sharon! I realise your survey came through as Kelly Sa"
type textarea "x"
type textarea "Hi Sharon! I realise your survey came through as Kelly Sh"
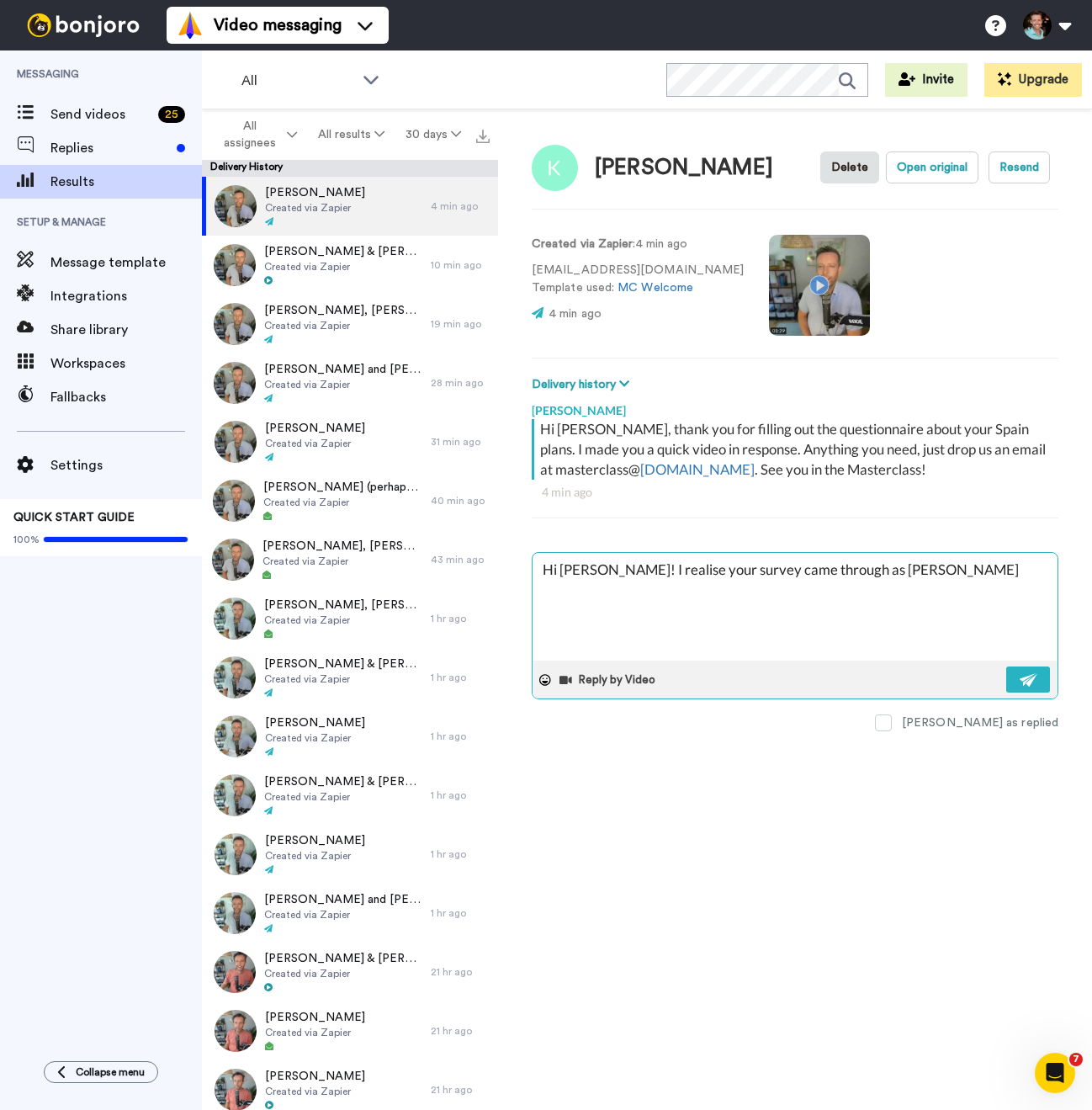
type textarea "x"
type textarea "Hi Sharon! I realise your survey came through as Kelly Sha"
type textarea "x"
type textarea "Hi Sharon! I realise your survey came through as Kelly Shar"
type textarea "x"
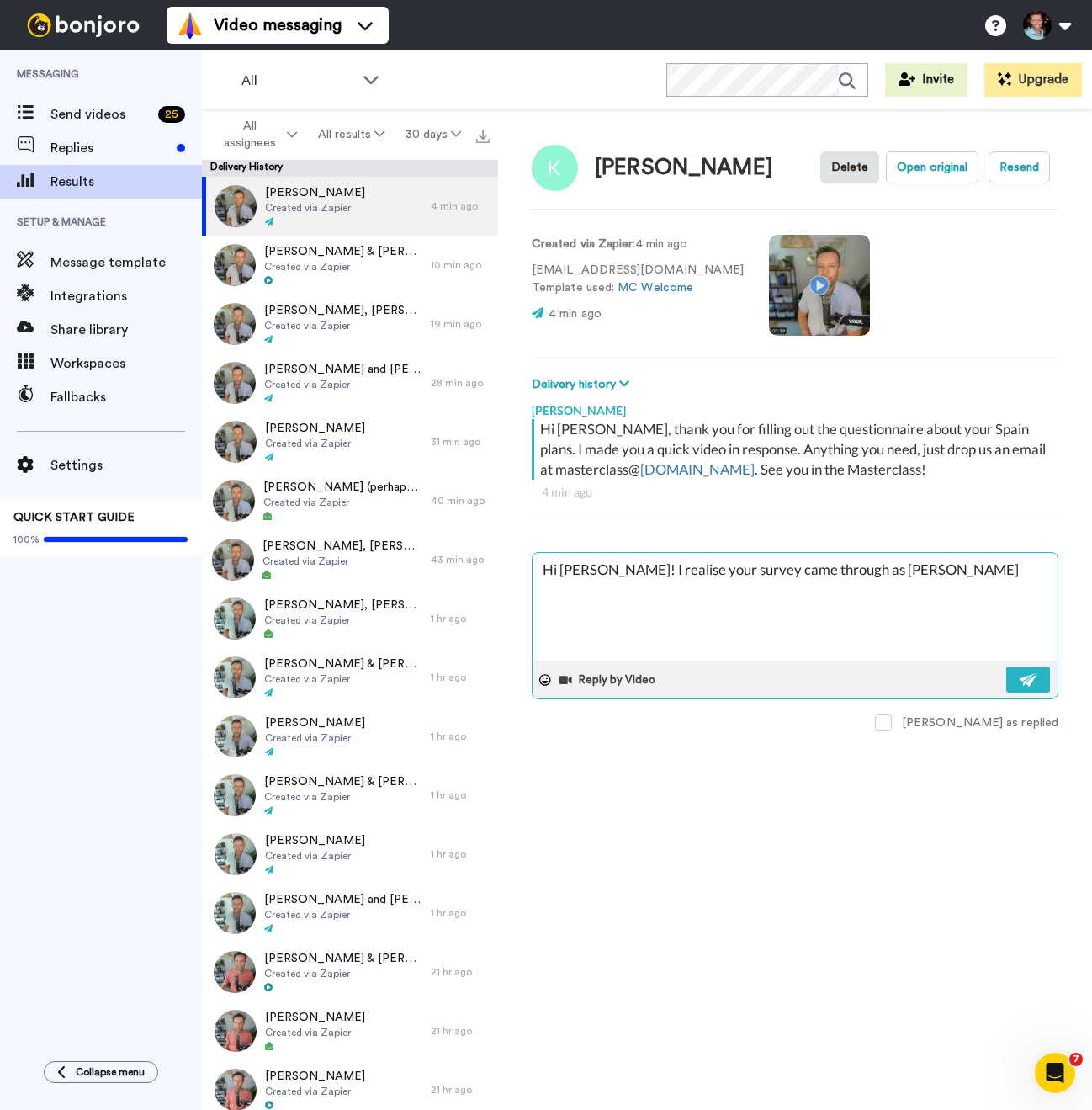
type textarea "Hi Sharon! I realise your survey came through as Kelly Sharo"
type textarea "x"
type textarea "Hi Sharon! I realise your survey came through as Kelly Sharon"
click at [700, 568] on textarea "Hi Sharon! I realise your survey came through as Kelly Sharon" at bounding box center [795, 606] width 525 height 108
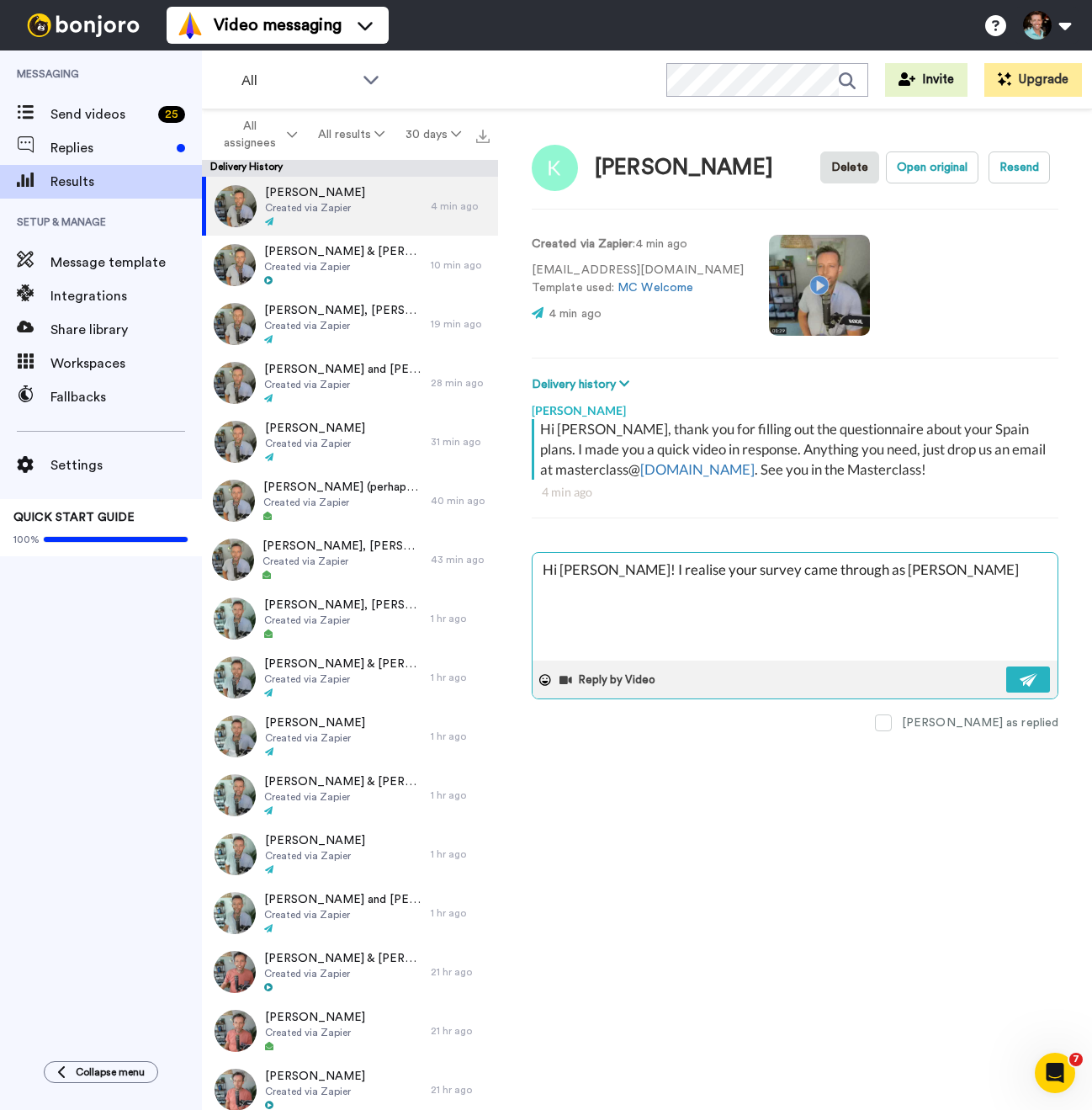
type textarea "x"
type textarea "Hi Sharon! I realise your q came through as Kelly Sharon"
type textarea "x"
type textarea "Hi Sharon! I realise your qu came through as Kelly Sharon"
type textarea "x"
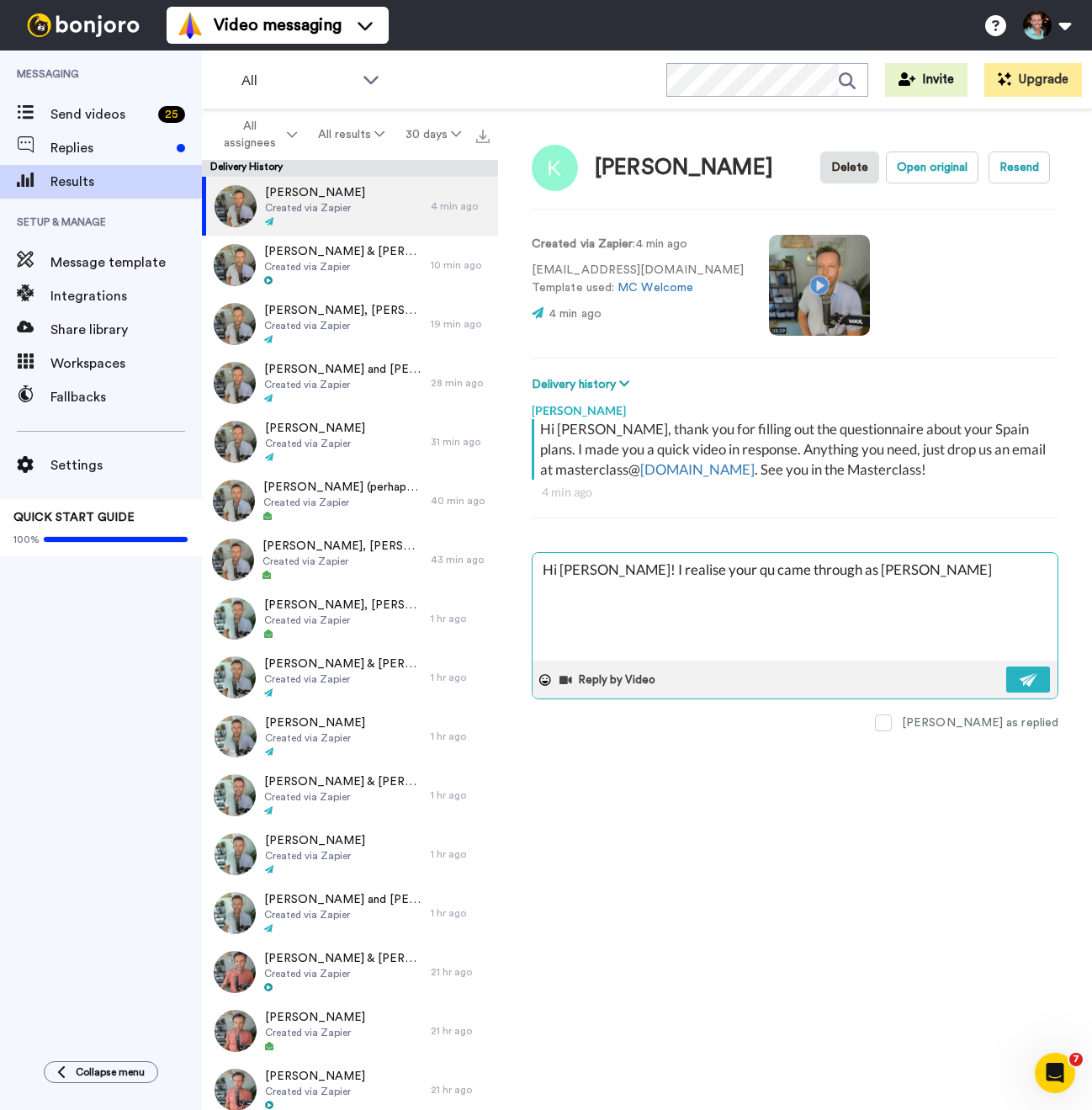
type textarea "Hi Sharon! I realise your que came through as Kelly Sharon"
type textarea "x"
type textarea "Hi Sharon! I realise your ques came through as Kelly Sharon"
type textarea "x"
type textarea "Hi Sharon! I realise your questi came through as Kelly Sharon"
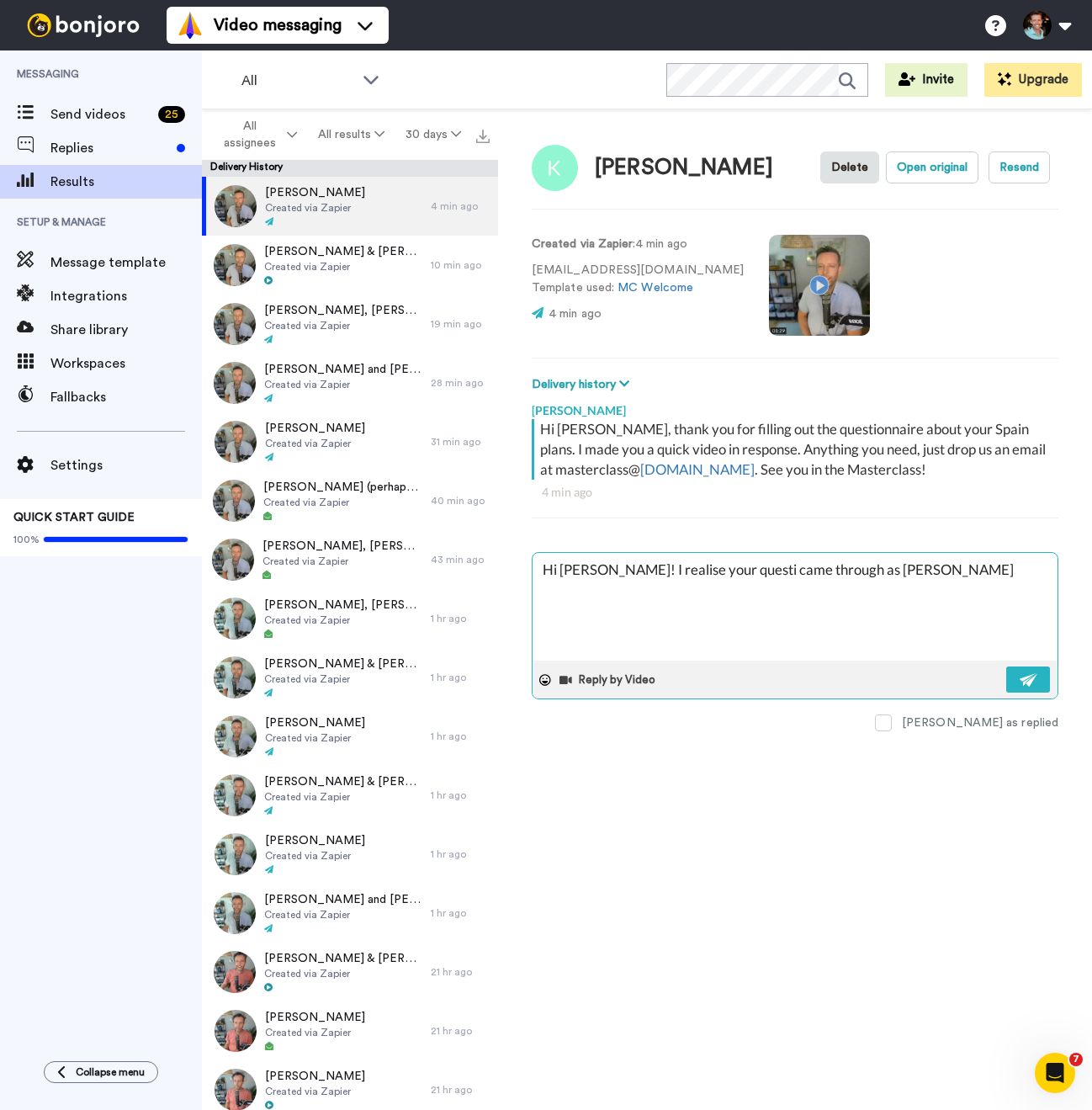
type textarea "x"
type textarea "Hi Sharon! I realise your question came through as Kelly Sharon"
type textarea "x"
type textarea "Hi Sharon! I realise your questionn came through as Kelly Sharon"
type textarea "x"
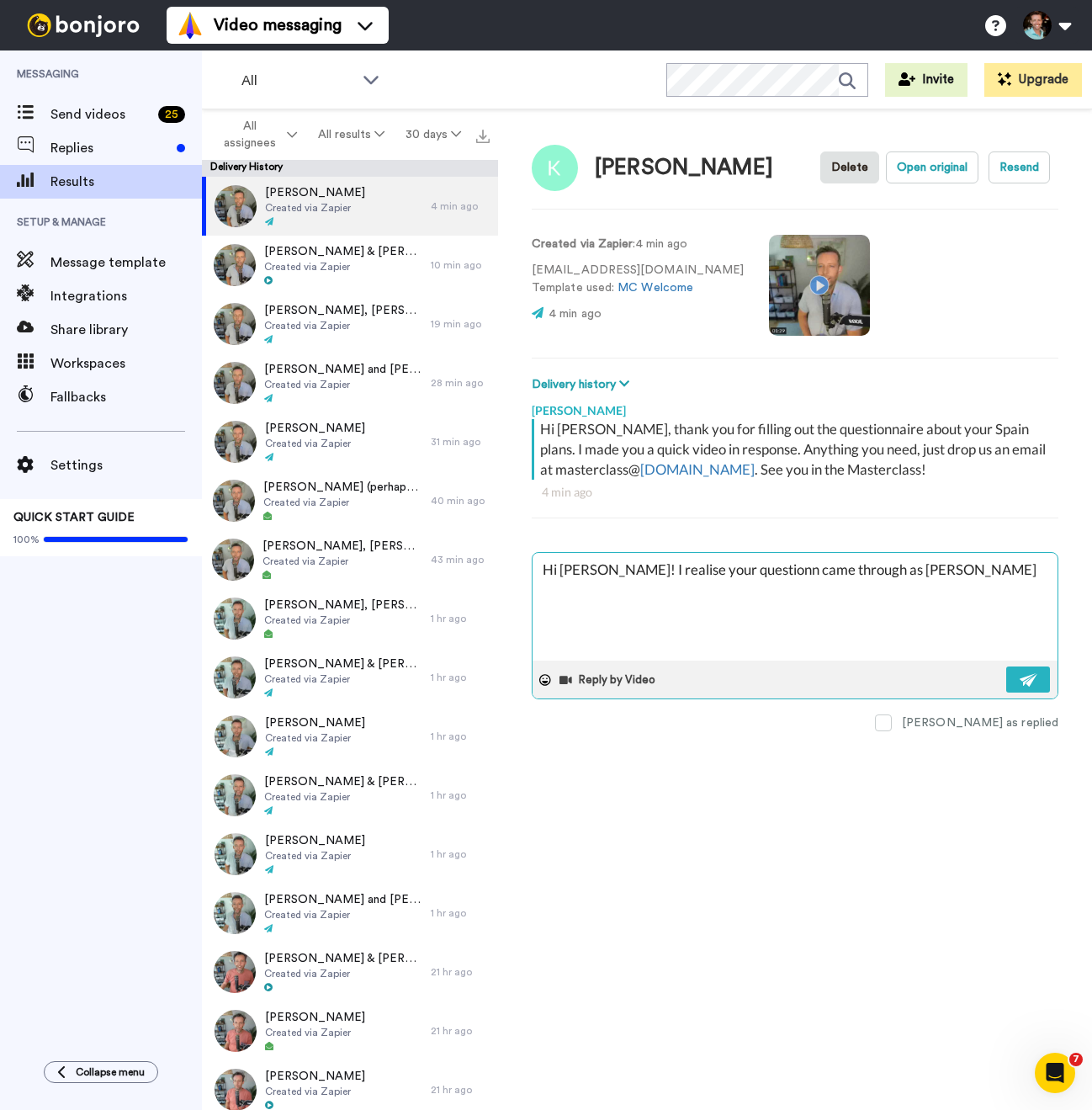
type textarea "Hi Sharon! I realise your questionna came through as Kelly Sharon"
type textarea "x"
type textarea "Hi Sharon! I realise your questionnai came through as Kelly Sharon"
type textarea "x"
type textarea "Hi Sharon! I realise your questionnair came through as Kelly Sharon"
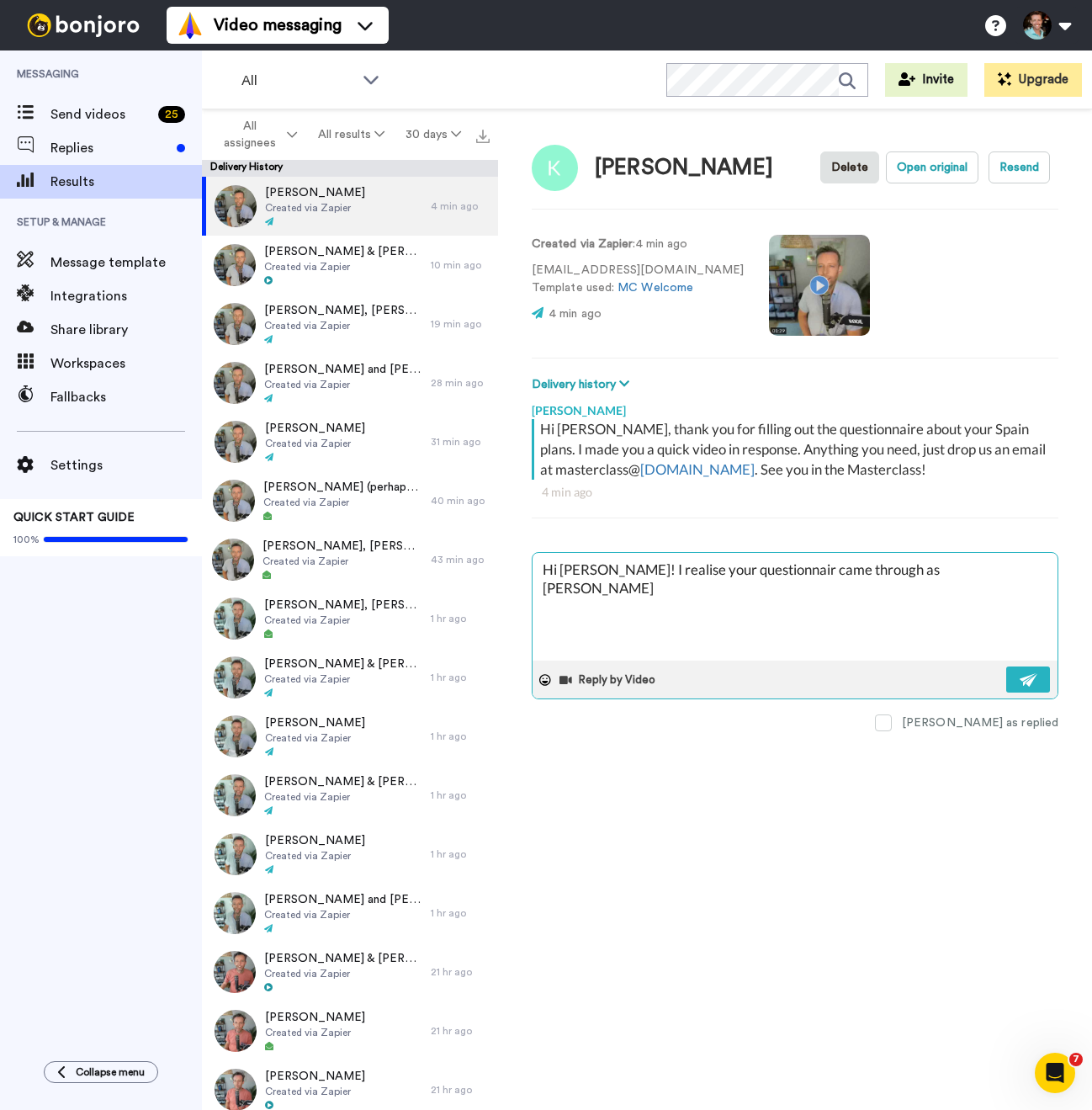
type textarea "x"
type textarea "Hi Sharon! I realise your questionnaire came through as Kelly Sharon"
type textarea "x"
type textarea "Hi Sharon! I realise your questionnaire came through as Kelly Sharon,"
type textarea "x"
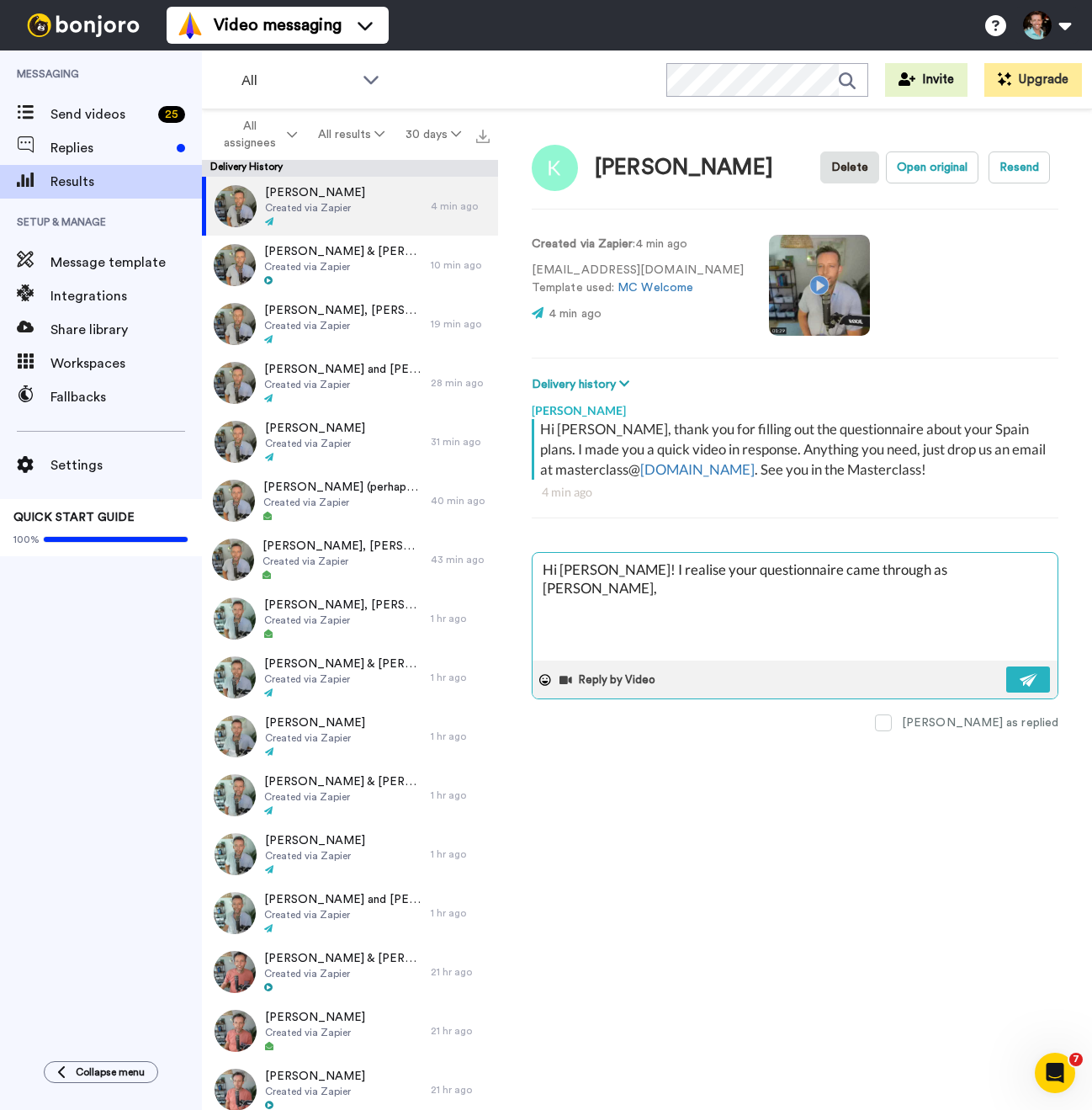
type textarea "Hi Sharon! I realise your questionnaire came through as Kelly Sharon,"
type textarea "x"
type textarea "Hi Sharon! I realise your questionnaire came through as Kelly Sharon, no"
type textarea "x"
type textarea "Hi Sharon! I realise your questionnaire came through as Kelly Sharon, not"
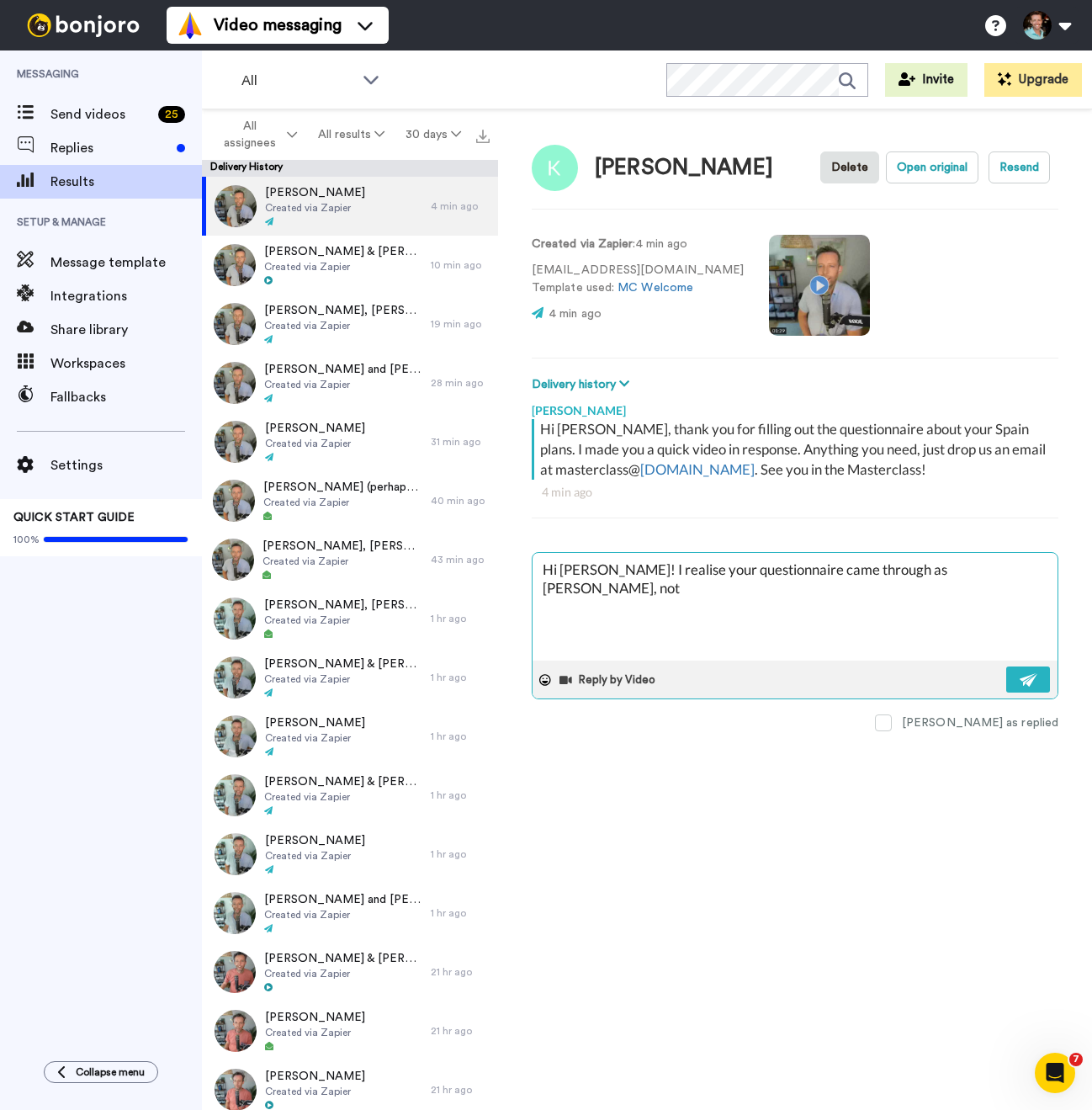
type textarea "x"
type textarea "Hi Sharon! I realise your questionnaire came through as Kelly Sharon, not"
type textarea "x"
type textarea "Hi Sharon! I realise your questionnaire came through as Kelly Sharon, not S"
type textarea "x"
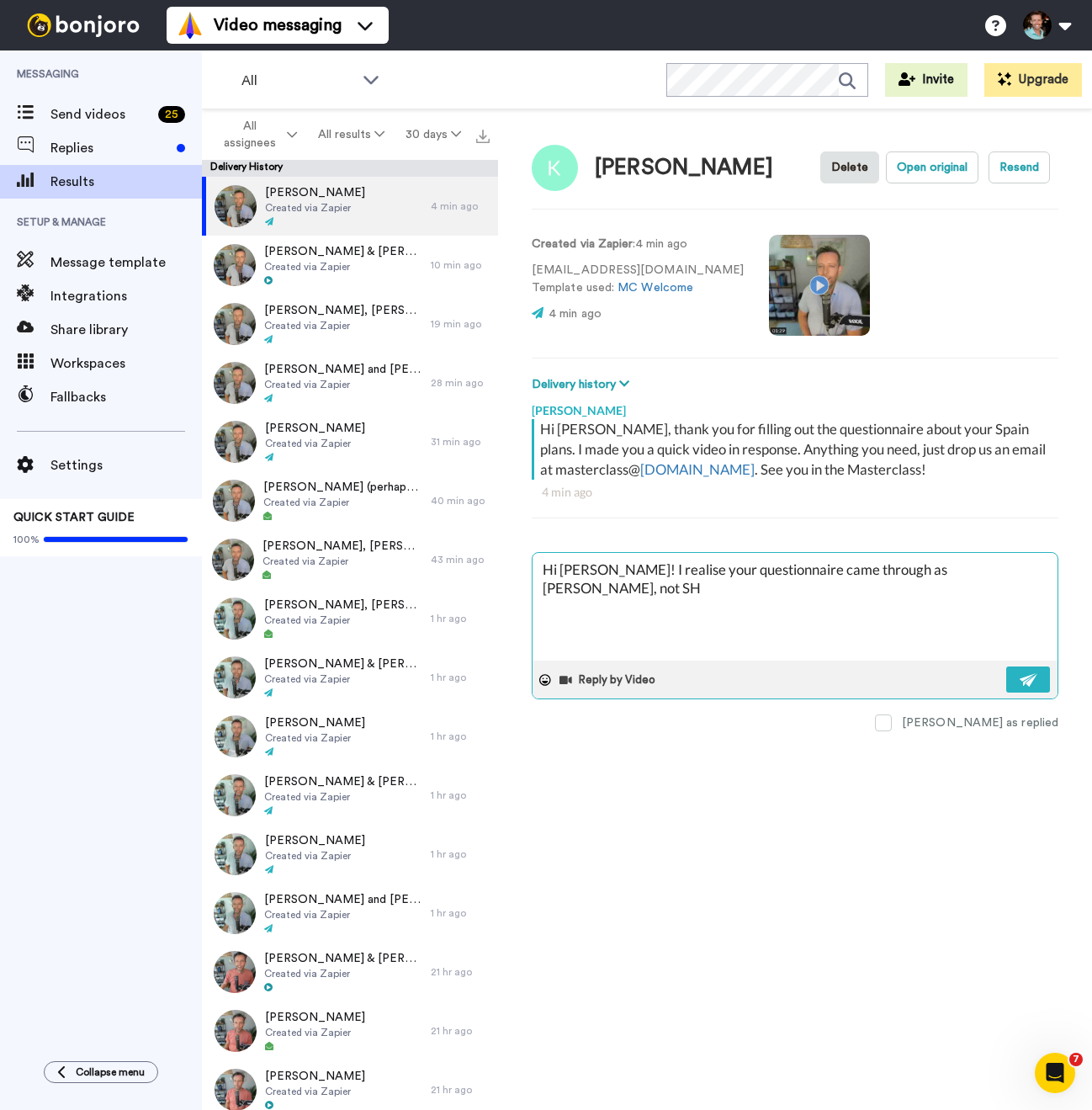
type textarea "Hi Sharon! I realise your questionnaire came through as Kelly Sharon, not SHa"
type textarea "x"
type textarea "Hi Sharon! I realise your questionnaire came through as Kelly Sharon, not SHar"
type textarea "x"
type textarea "Hi Sharon! I realise your questionnaire came through as Kelly Sharon, not SHaron"
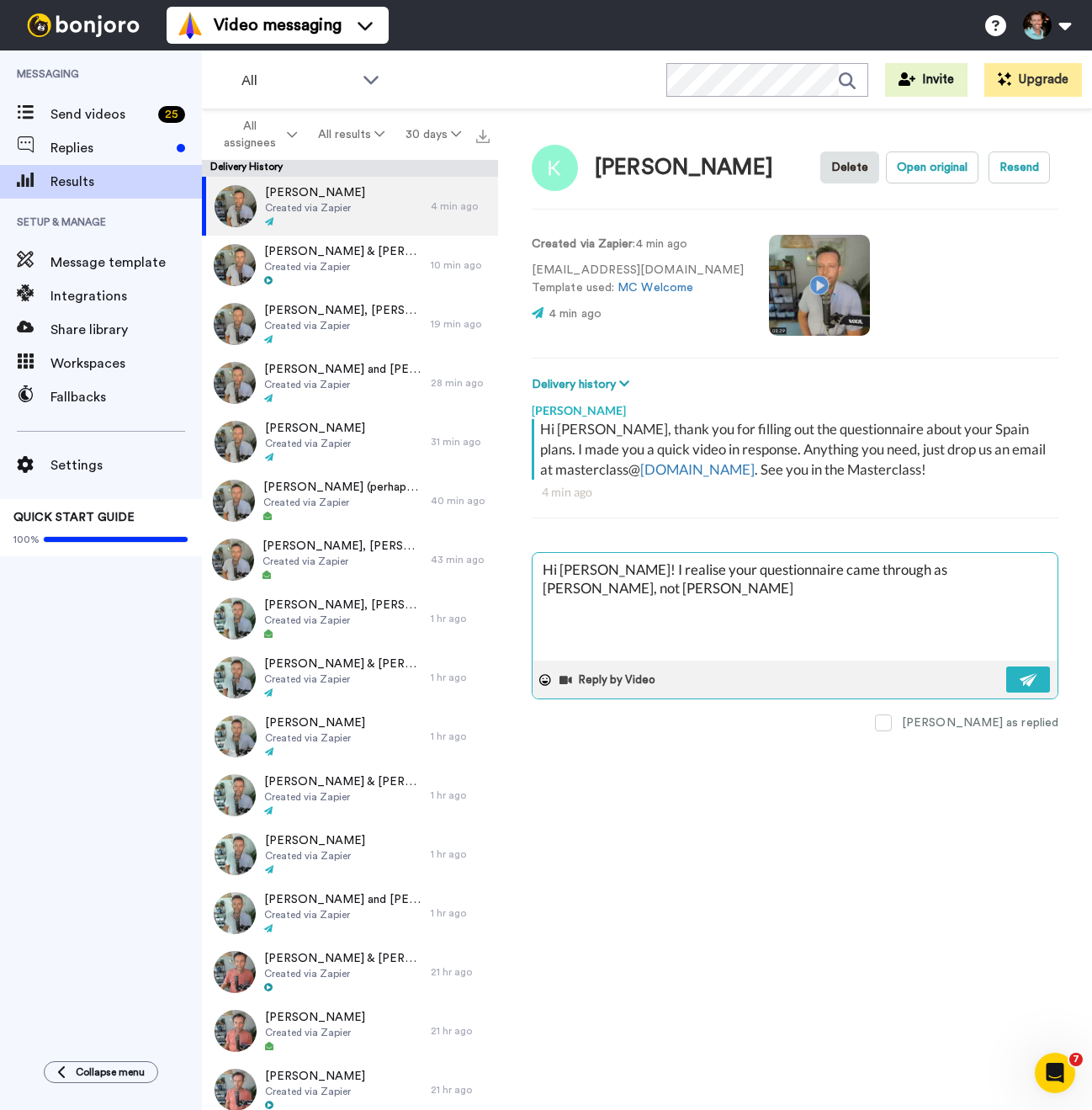
type textarea "x"
type textarea "Hi Sharon! I realise your questionnaire came through as Kelly Sharon, not SHaron"
type textarea "x"
type textarea "Hi Sharon! I realise your questionnaire came through as Kelly Sharon, not SHaro…"
type textarea "x"
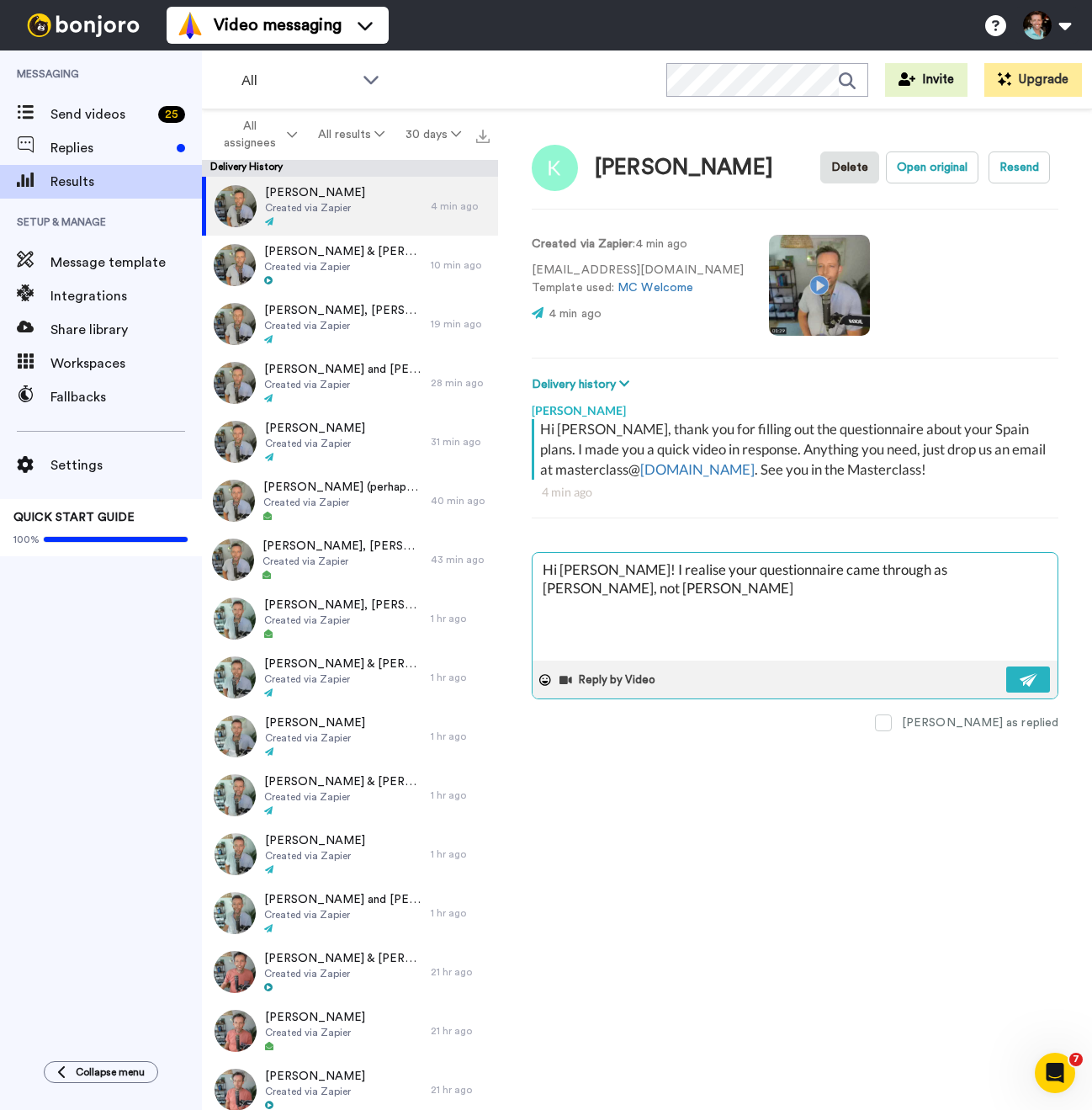
type textarea "Hi Sharon! I realise your questionnaire came through as Kelly Sharon, not SHaron"
type textarea "x"
type textarea "Hi Sharon! I realise your questionnaire came through as Kelly Sharon, not SHaron"
type textarea "x"
type textarea "Hi Sharon! I realise your questionnaire came through as Kelly Sharon, not SHaro"
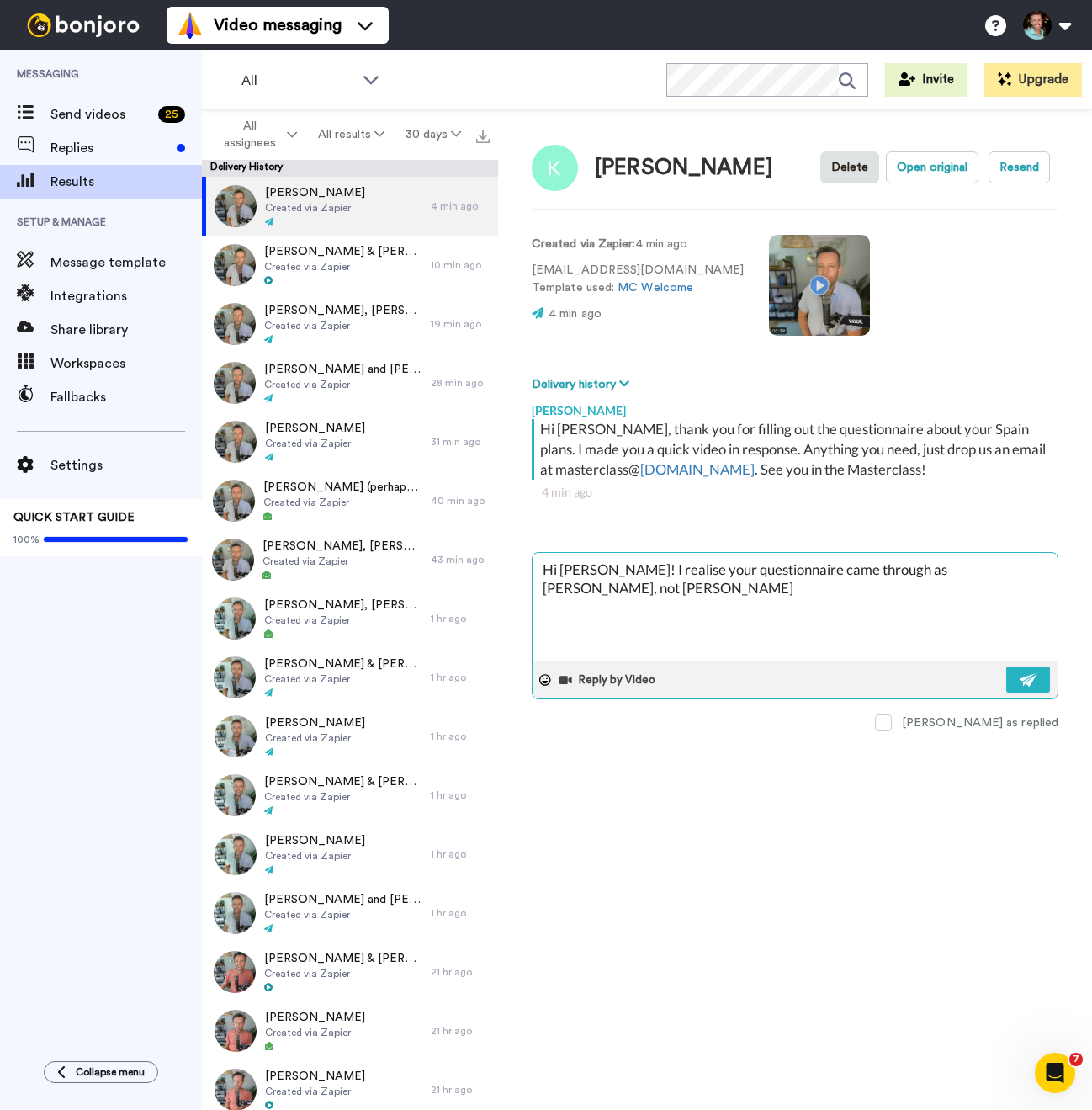
type textarea "x"
type textarea "Hi Sharon! I realise your questionnaire came through as Kelly Sharon, not SHar"
type textarea "x"
type textarea "Hi Sharon! I realise your questionnaire came through as Kelly Sharon, not SHa"
type textarea "x"
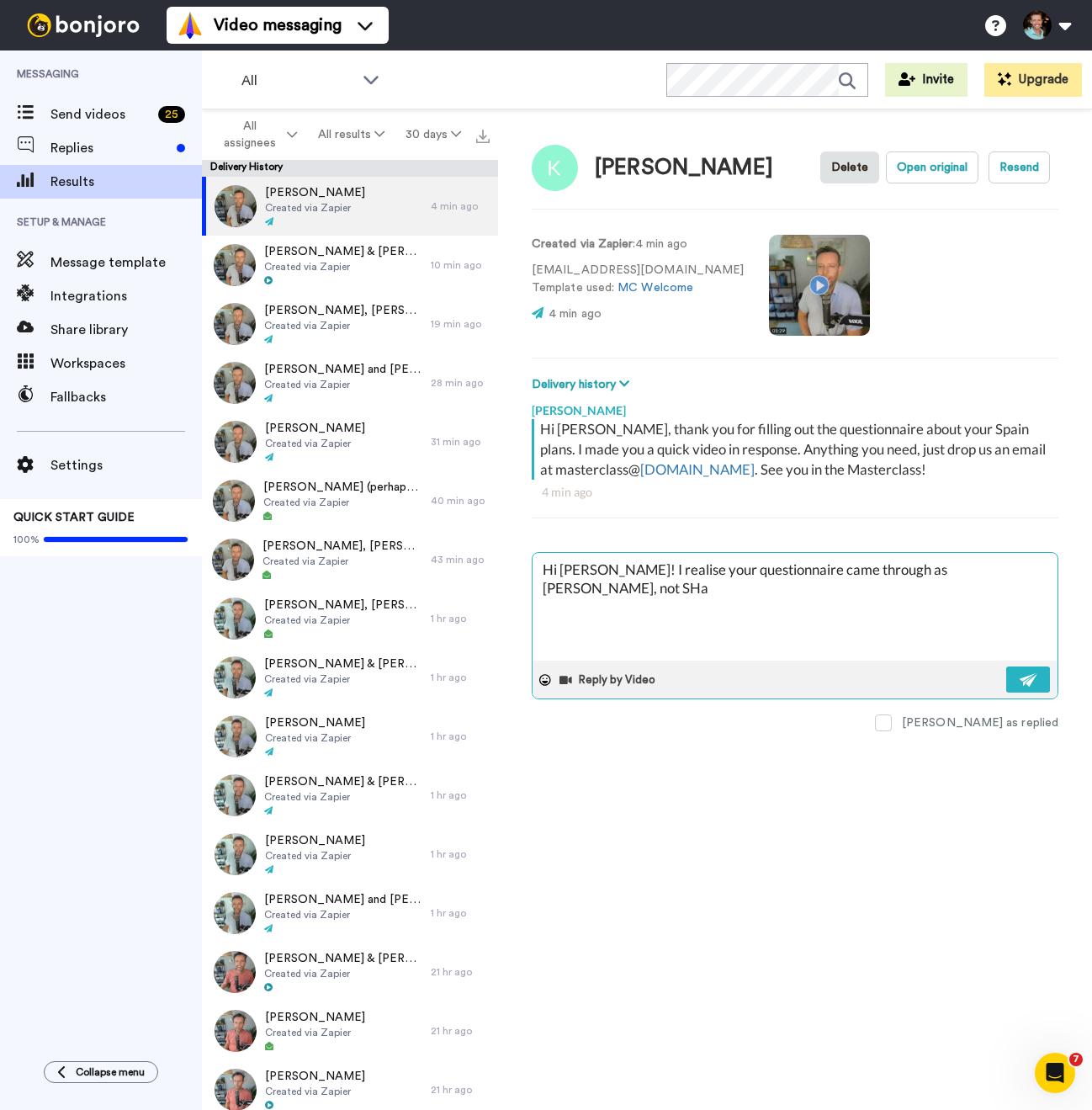
type textarea "Hi Sharon! I realise your questionnaire came through as Kelly Sharon, not SH"
type textarea "x"
type textarea "Hi Sharon! I realise your questionnaire came through as Kelly Sharon, not S"
type textarea "x"
type textarea "Hi Sharon! I realise your questionnaire came through as Kelly Sharon, not Sh"
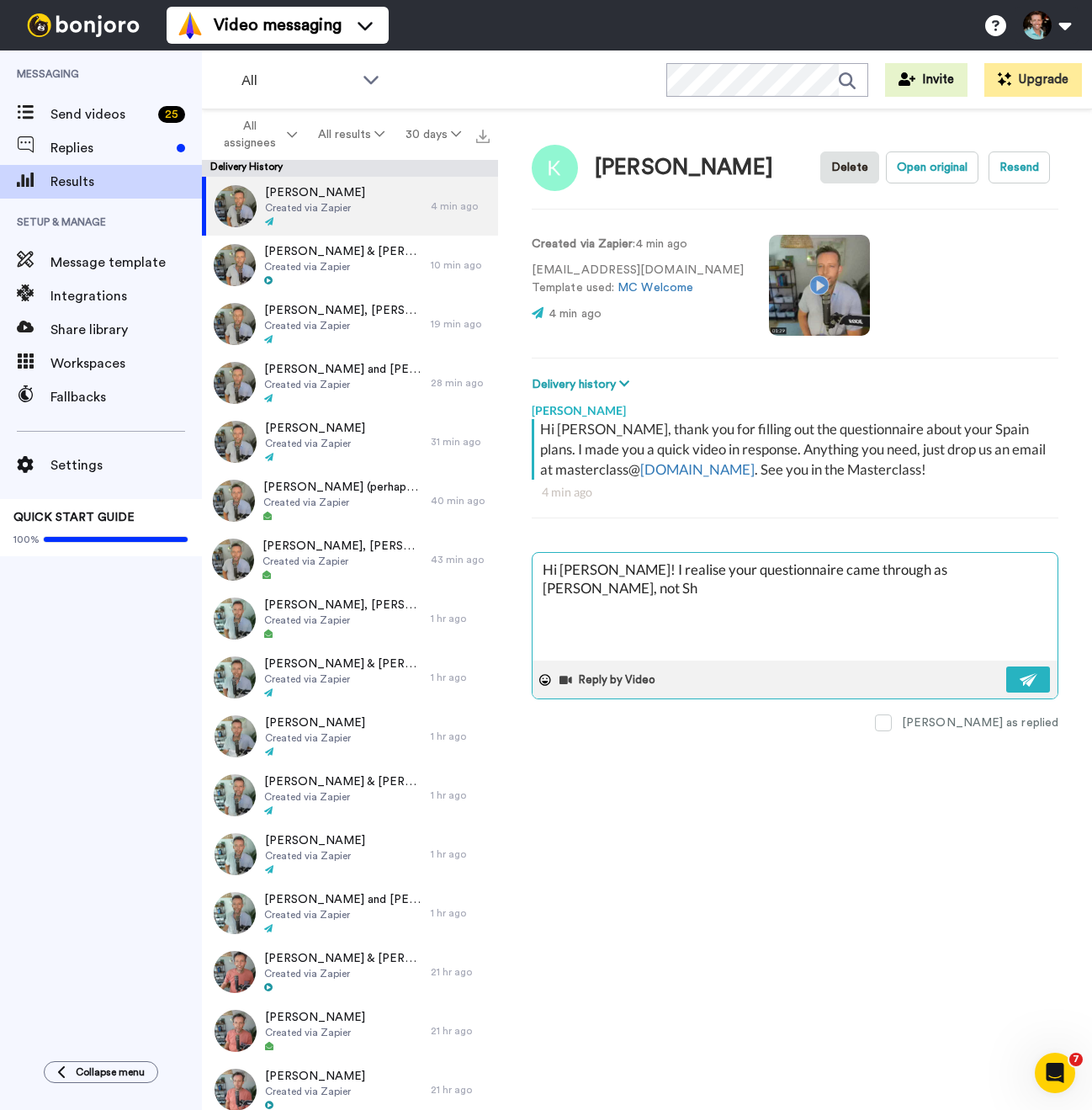
type textarea "x"
type textarea "Hi Sharon! I realise your questionnaire came through as Kelly Sharon, not Sha"
type textarea "x"
type textarea "Hi Sharon! I realise your questionnaire came through as Kelly Sharon, not Shar"
type textarea "x"
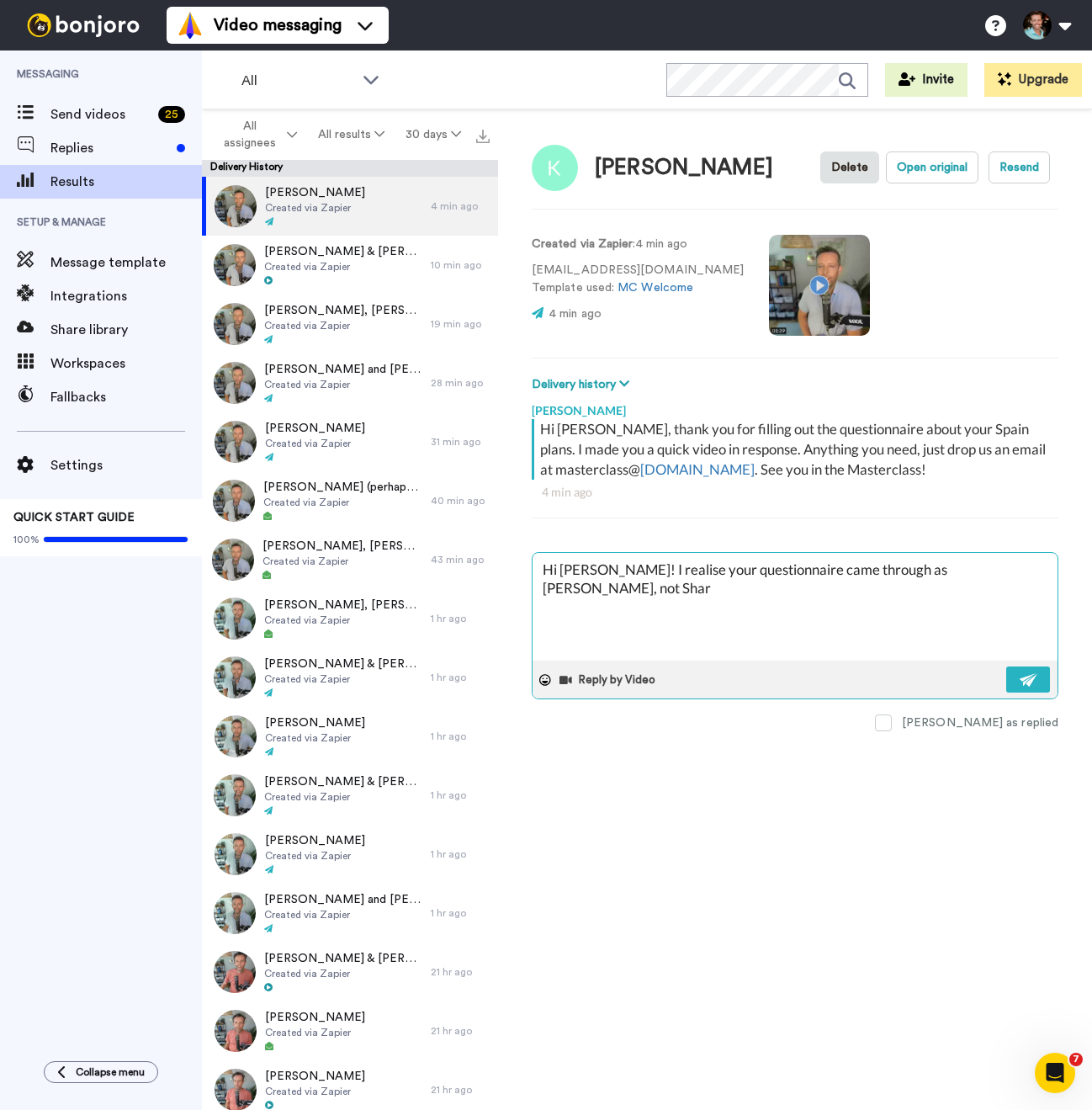
type textarea "Hi Sharon! I realise your questionnaire came through as Kelly Sharon, not Sharr"
type textarea "x"
type textarea "Hi Sharon! I realise your questionnaire came through as Kelly Sharon, not Sharro"
type textarea "x"
type textarea "Hi Sharon! I realise your questionnaire came through as Kelly Sharon, not Sharr…"
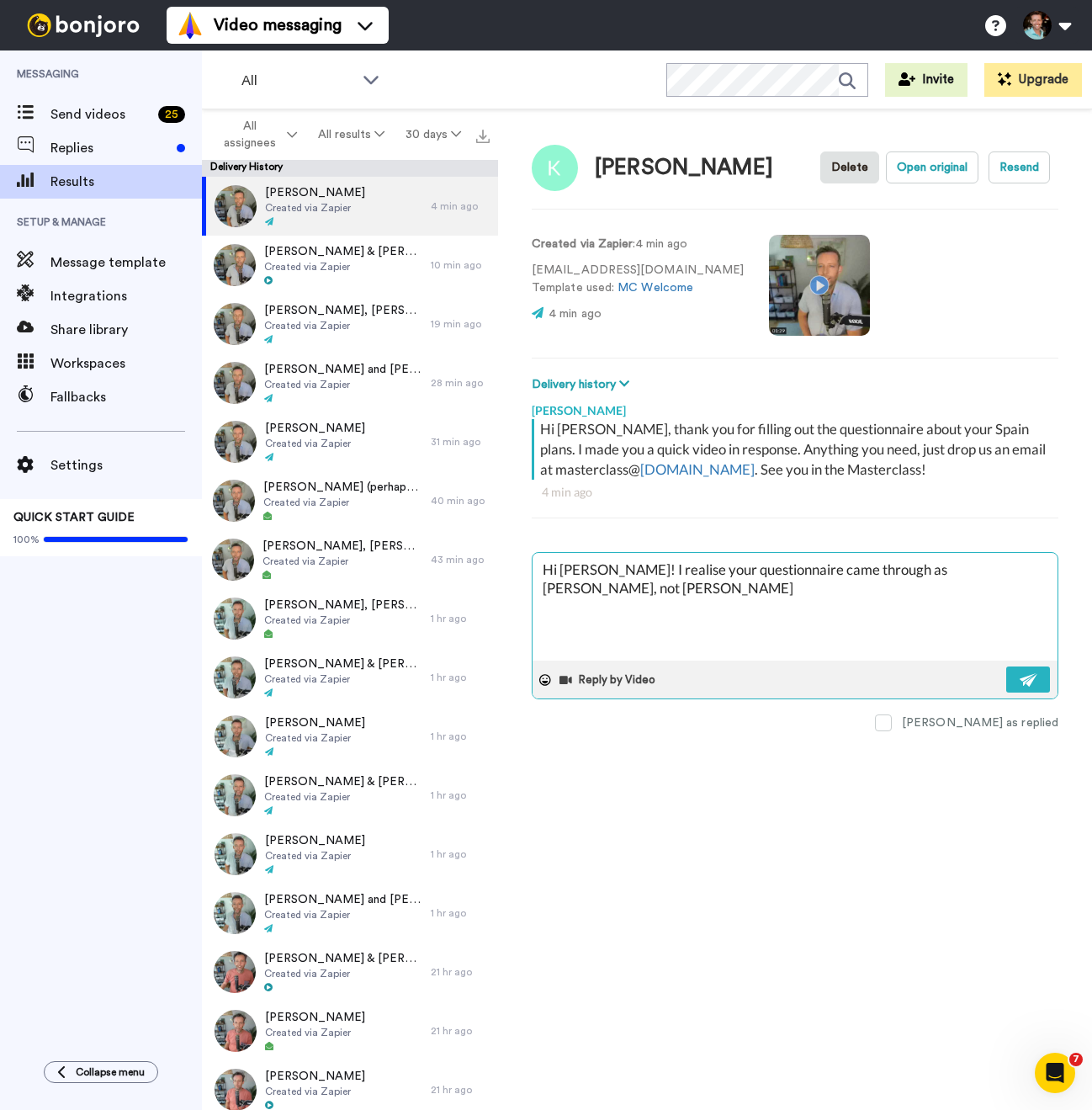
type textarea "x"
type textarea "Hi Sharon! I realise your questionnaire came through as Kelly Sharon, not Sharr…"
type textarea "x"
type textarea "Hi Sharon! I realise your questionnaire came through as Kelly Sharon, not Sharr…"
type textarea "x"
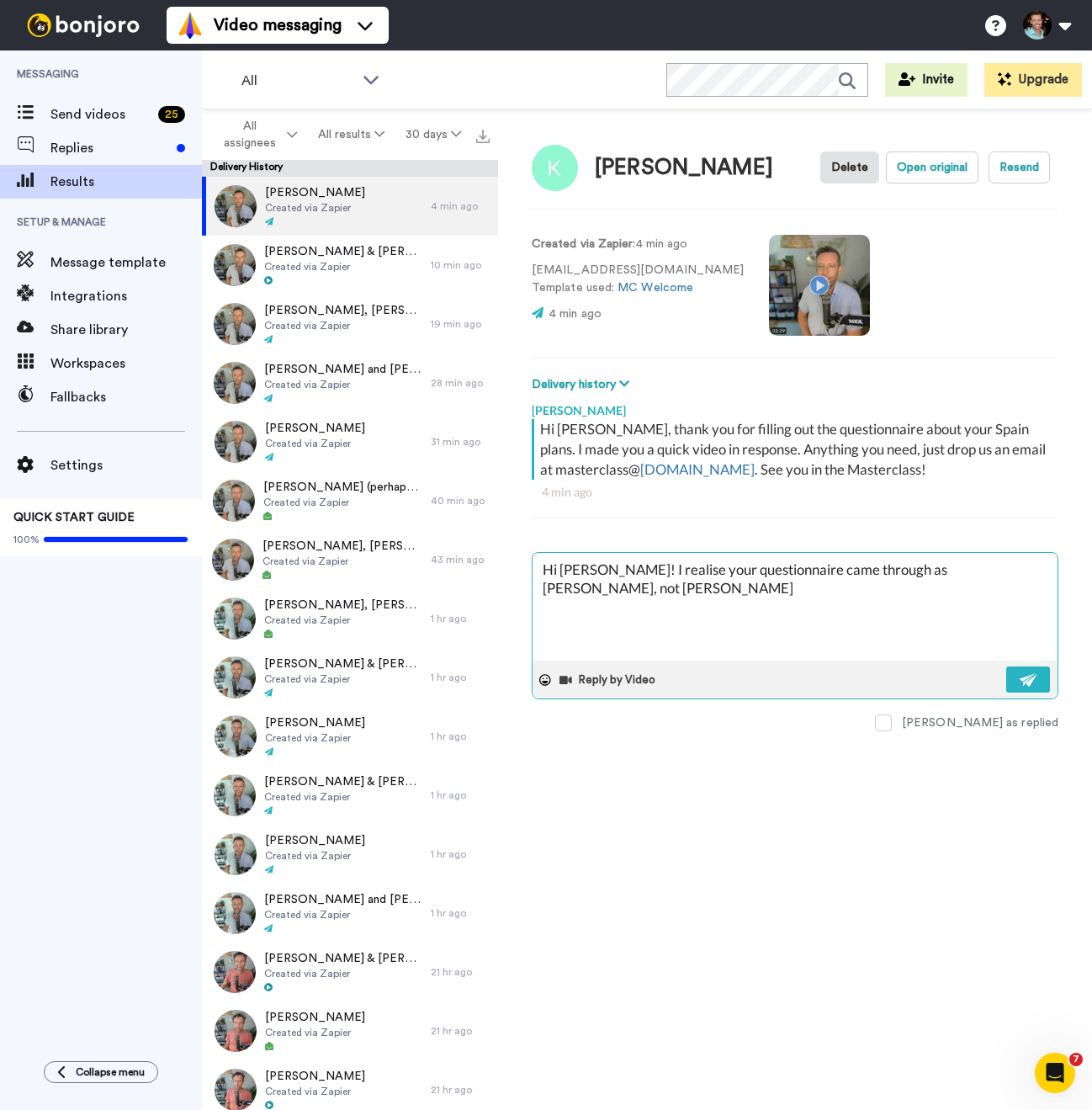
type textarea "Hi Sharon! I realise your questionnaire came through as Kelly Sharon, not Sharr…"
type textarea "x"
type textarea "Hi Sharon! I realise your questionnaire came through as Kelly Sharon, not Sharr…"
type textarea "x"
type textarea "Hi Sharon! I realise your questionnaire came through as Kelly Sharon, not Sharr…"
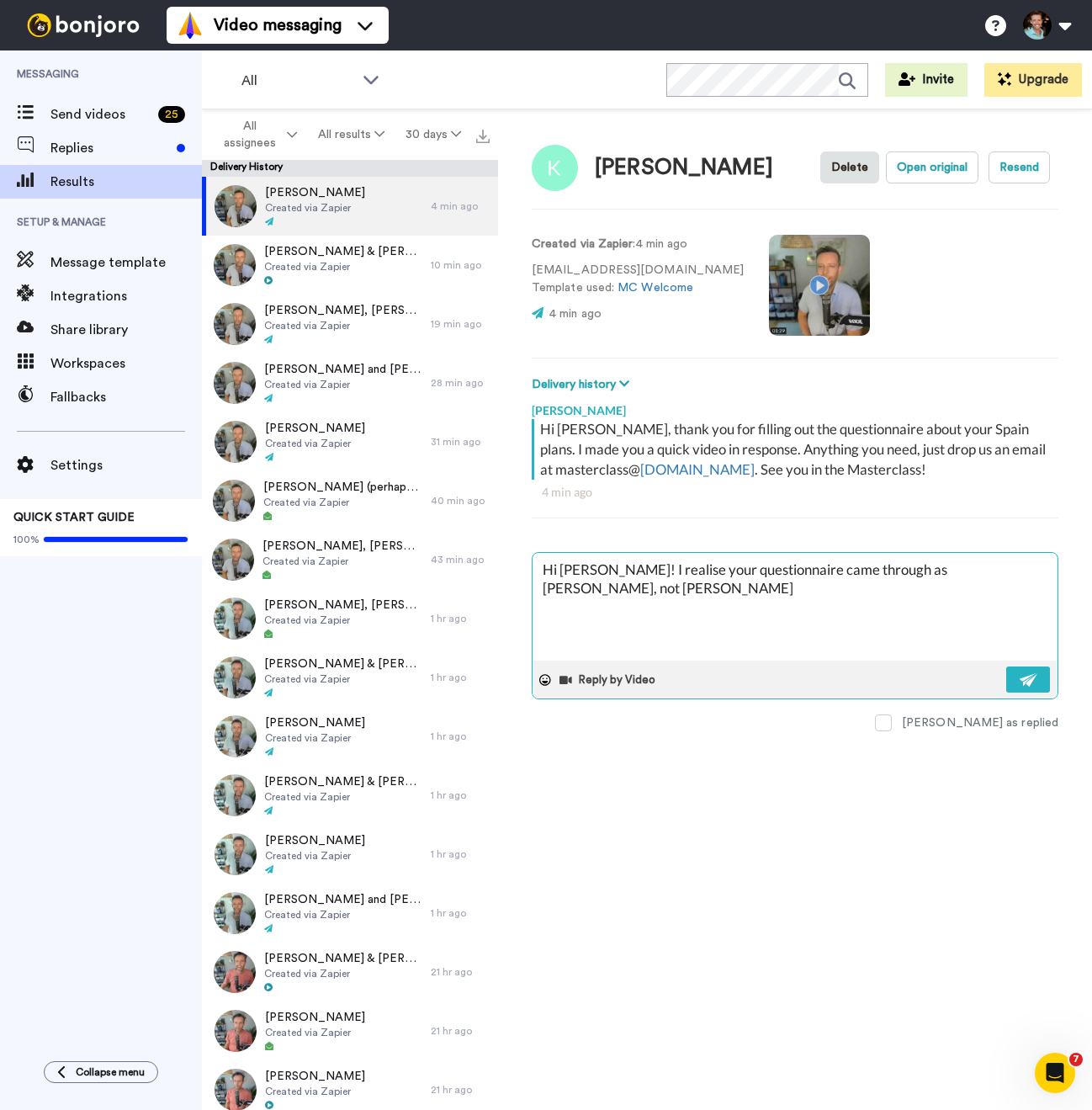
type textarea "x"
type textarea "Hi Sharon! I realise your questionnaire came through as Kelly Sharon, not Sharr…"
type textarea "x"
type textarea "Hi Sharon! I realise your questionnaire came through as Kelly Sharon, not Sharr…"
type textarea "x"
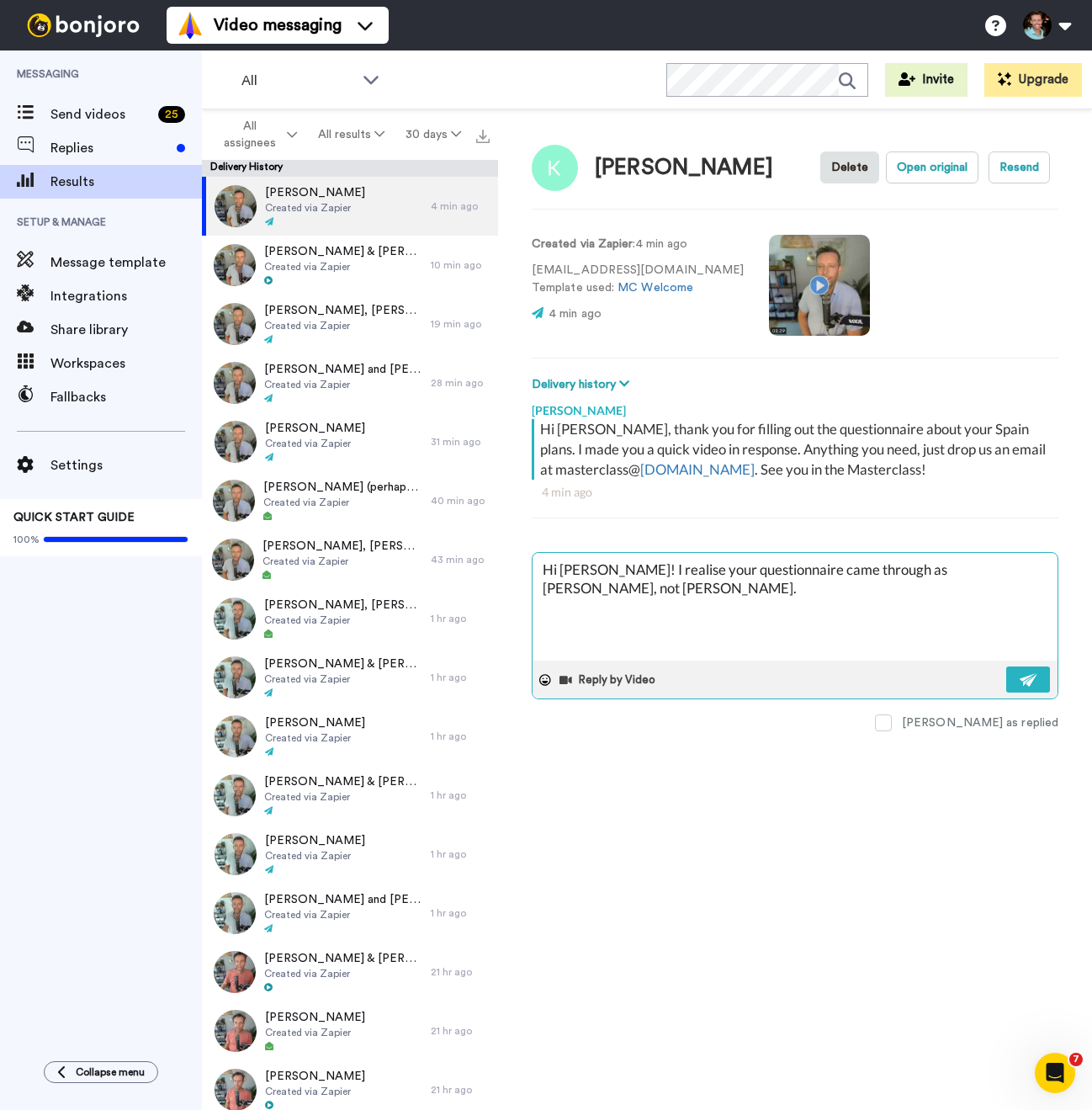
type textarea "Hi Sharon! I realise your questionnaire came through as Kelly Sharon, not Sharr…"
type textarea "x"
type textarea "Hi Sharon! I realise your questionnaire came through as Kelly Sharon, not Sharr…"
type textarea "x"
type textarea "Hi Sharon! I realise your questionnaire came through as Kelly Sharon, not Sharr…"
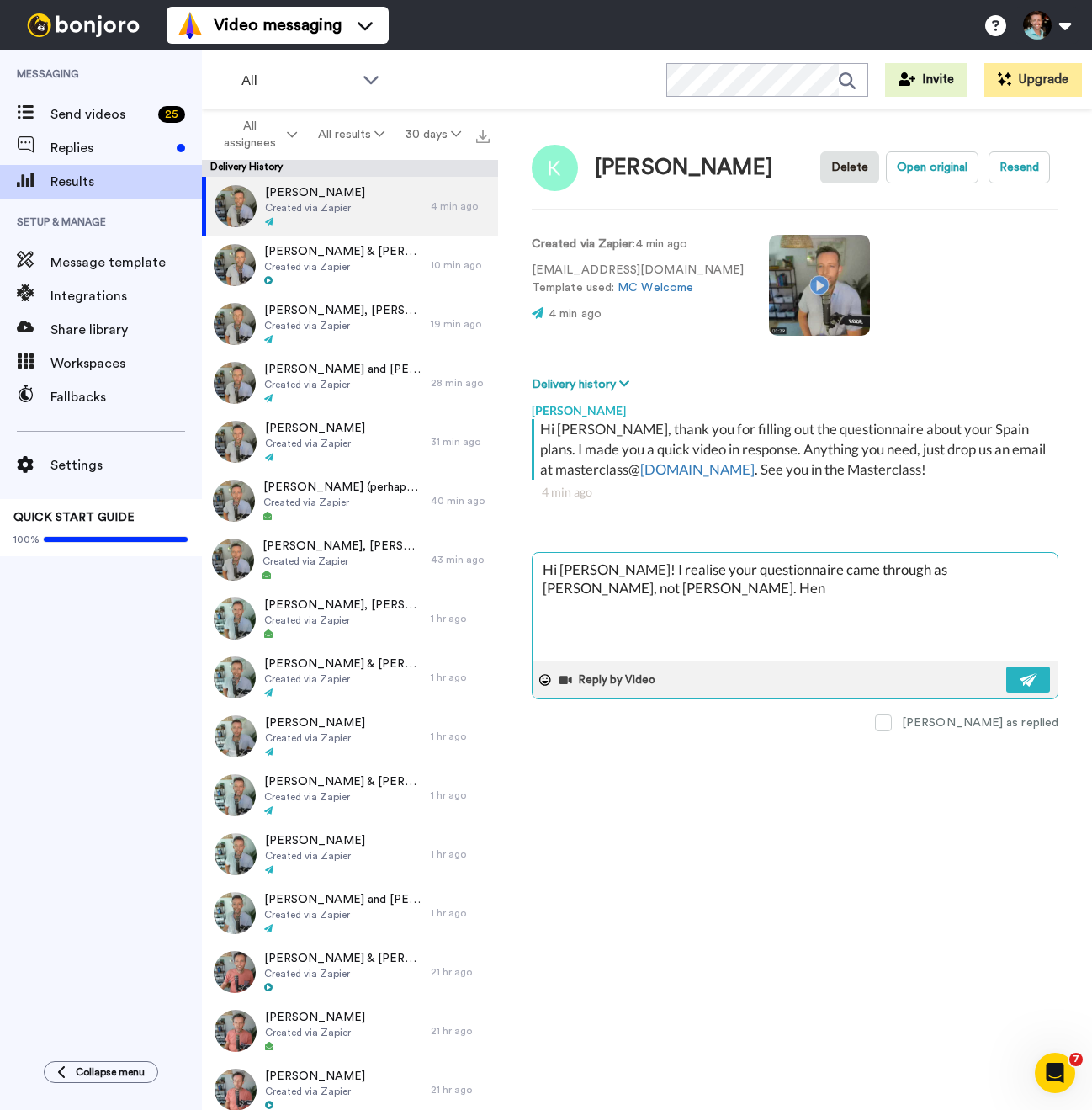
type textarea "x"
type textarea "Hi Sharon! I realise your questionnaire came through as Kelly Sharon, not Sharr…"
type textarea "x"
type textarea "Hi Sharon! I realise your questionnaire came through as Kelly Sharon, not Sharr…"
type textarea "x"
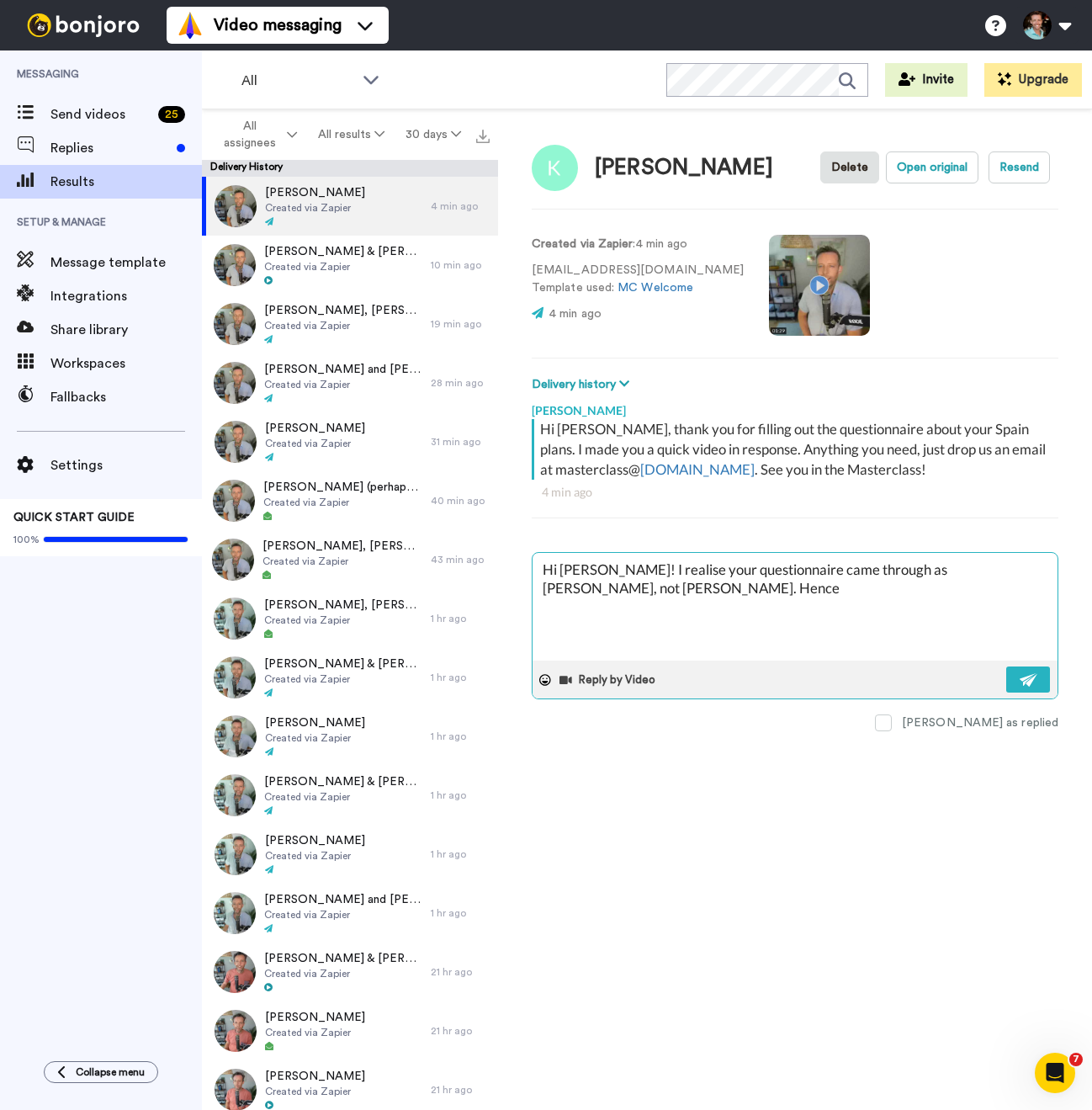
type textarea "Hi Sharon! I realise your questionnaire came through as Kelly Sharon, not Sharr…"
type textarea "x"
type textarea "Hi Sharon! I realise your questionnaire came through as Kelly Sharon, not Sharr…"
type textarea "x"
type textarea "Hi Sharon! I realise your questionnaire came through as Kelly Sharon, not Sharr…"
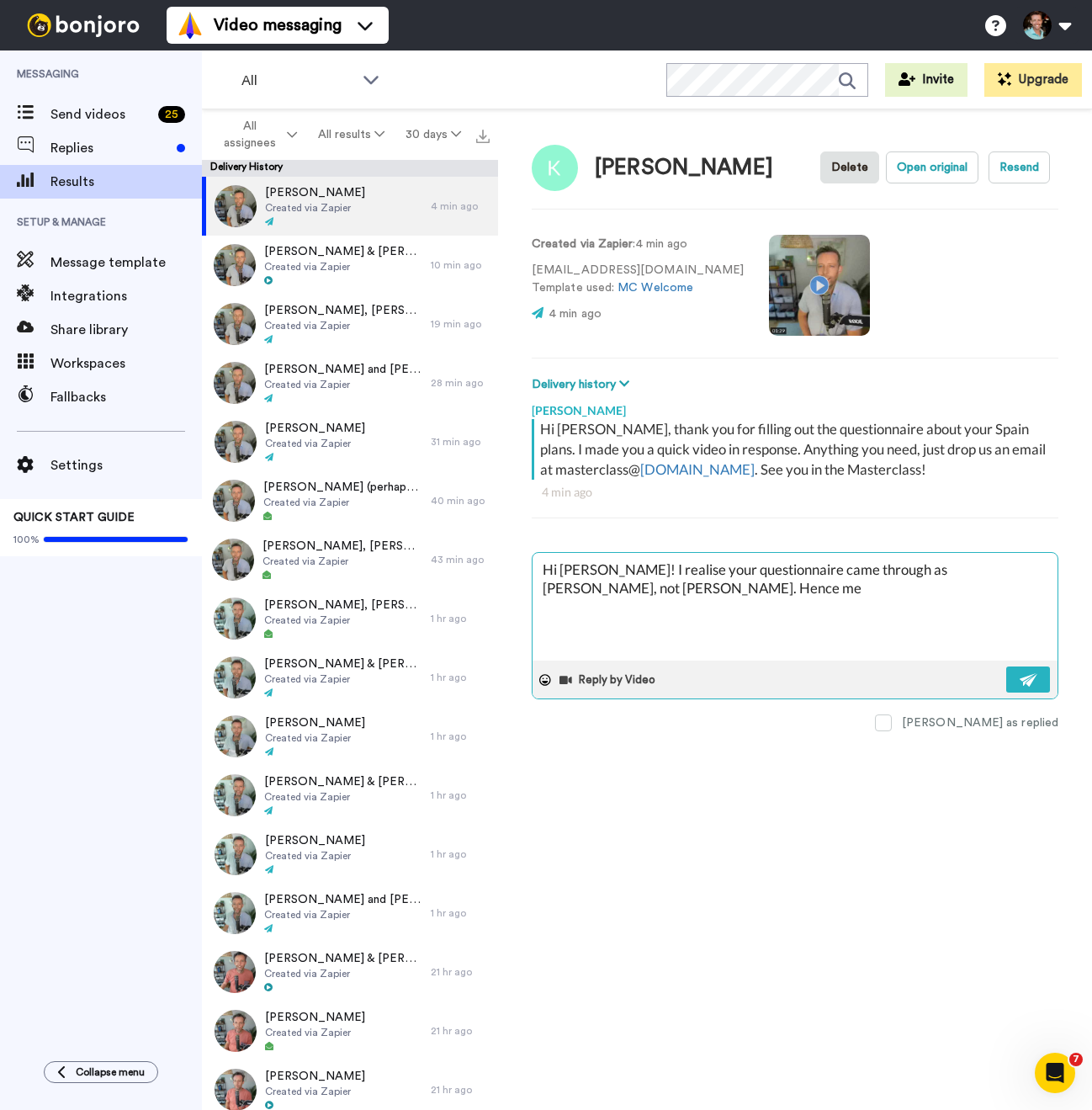
type textarea "x"
type textarea "Hi Sharon! I realise your questionnaire came through as Kelly Sharon, not Sharr…"
click at [1020, 568] on textarea "Hi Sharon! I realise your questionnaire came through as Kelly Sharon, not Sharr…" at bounding box center [795, 606] width 525 height 108
click at [774, 608] on textarea "Hi Sharon! I realise your questionnaire came through as Kelly Sharon, not Sharo…" at bounding box center [795, 606] width 525 height 108
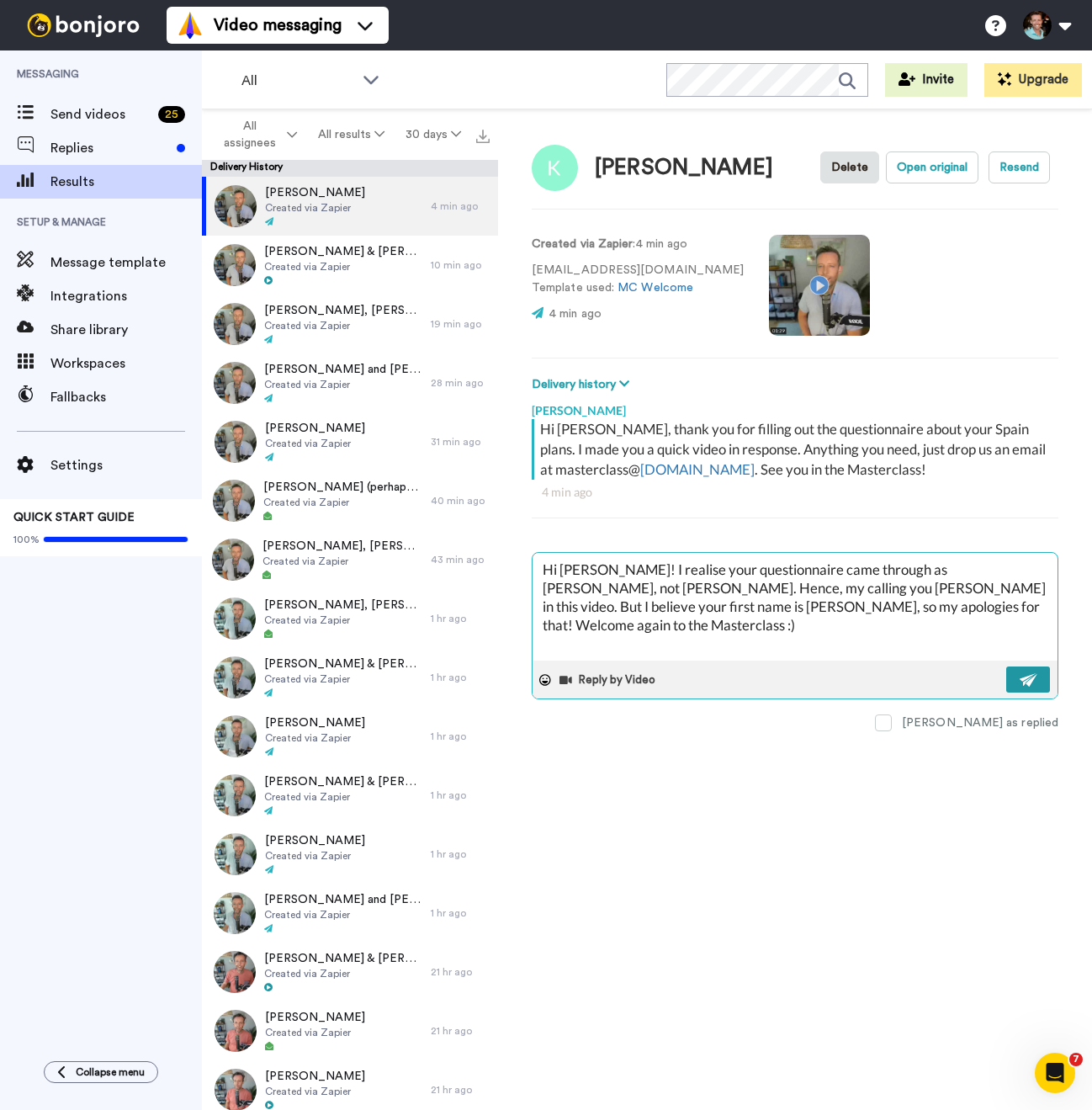
click at [1028, 681] on img at bounding box center [1029, 679] width 19 height 13
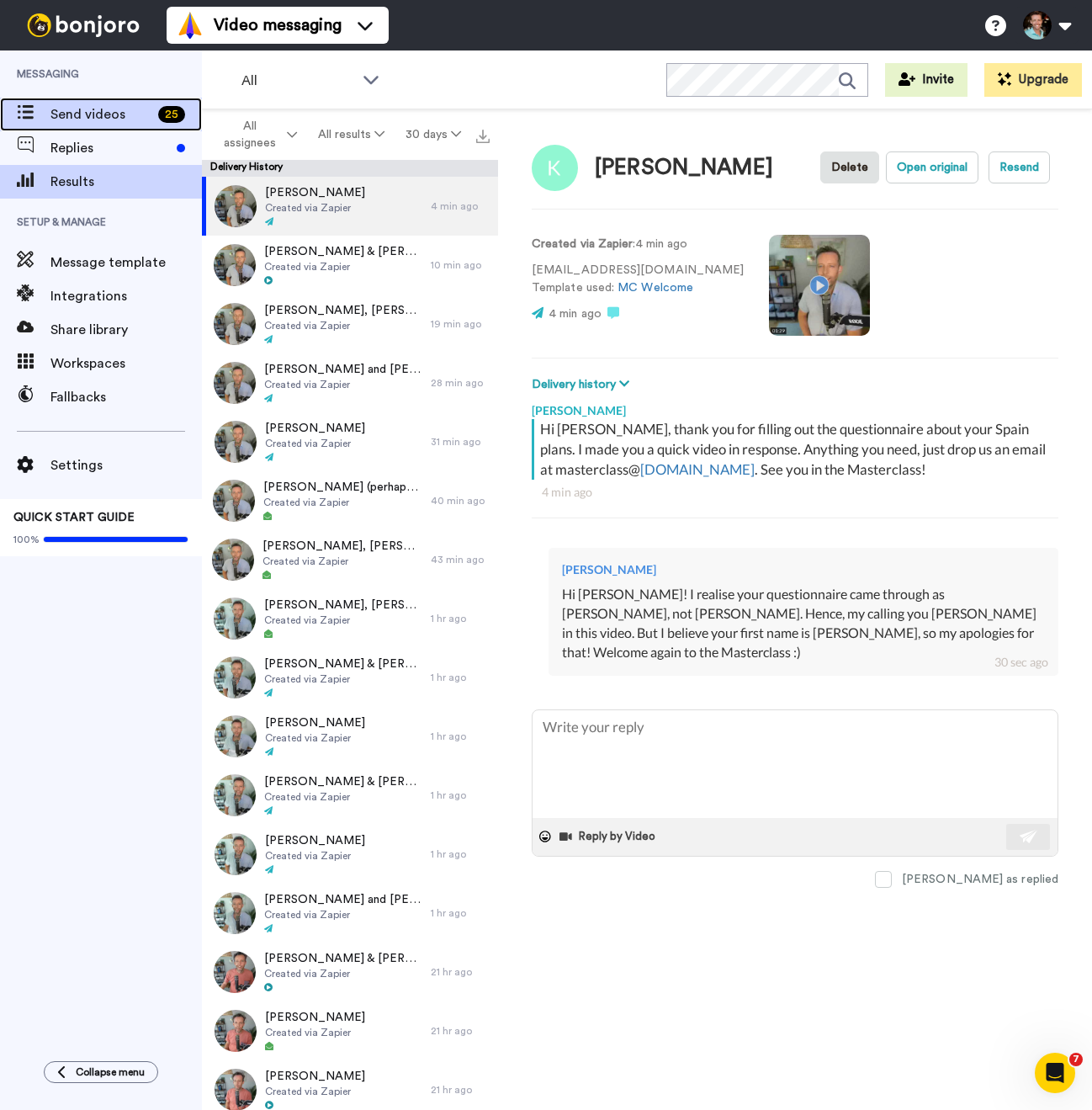
click at [99, 116] on span "Send videos" at bounding box center [101, 114] width 101 height 20
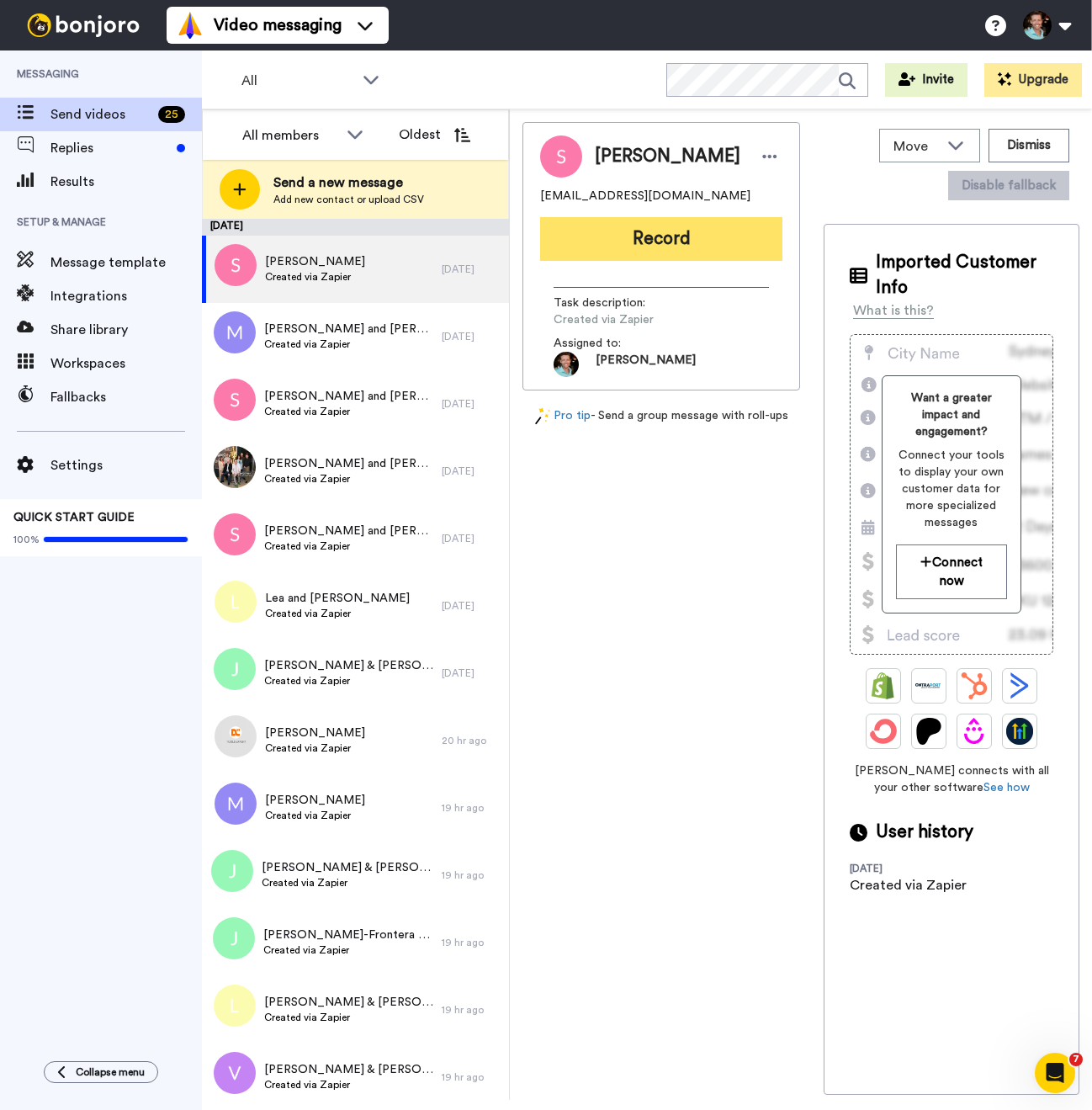
click at [633, 251] on button "Record" at bounding box center [660, 238] width 242 height 44
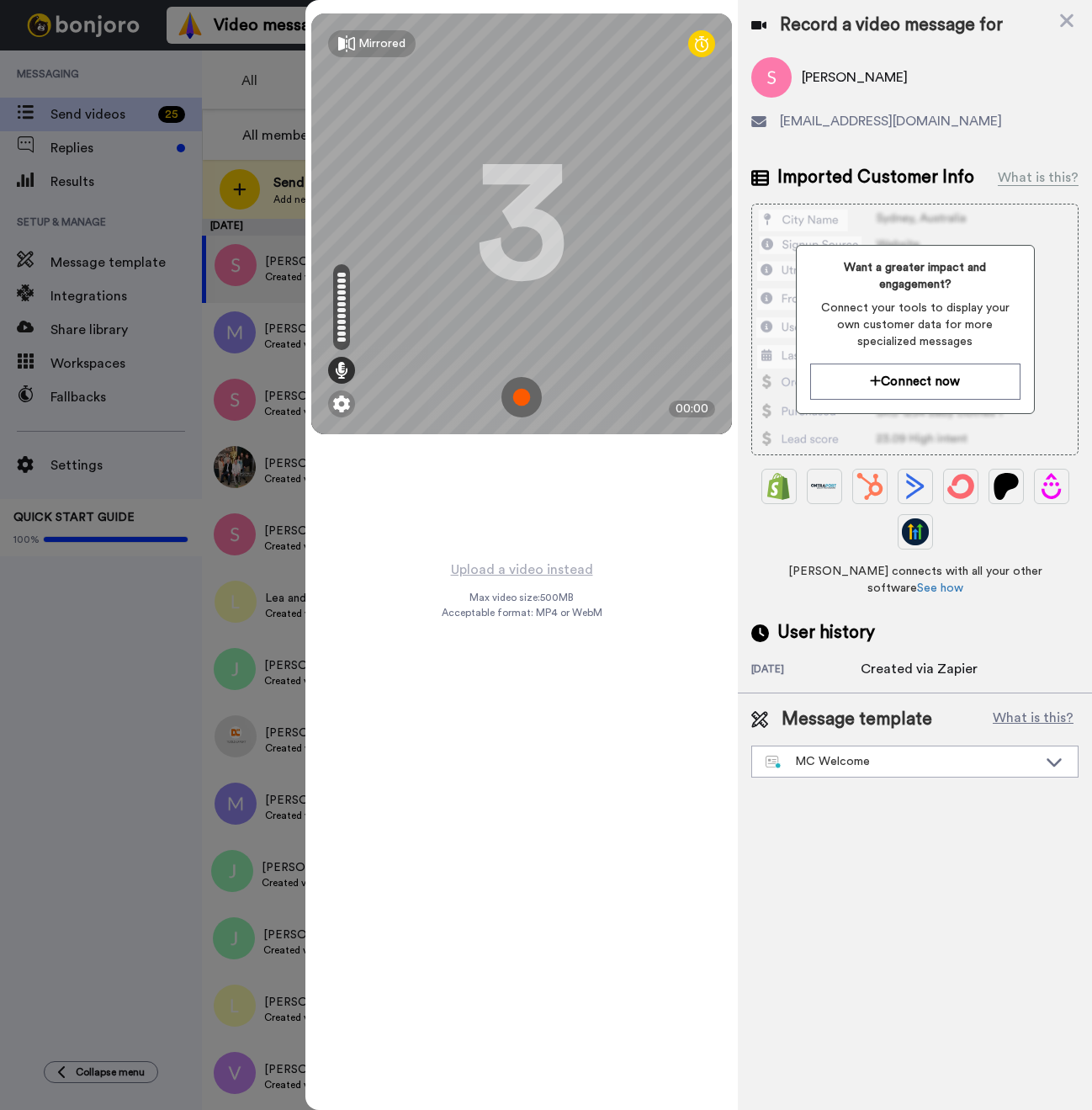
click at [228, 206] on div at bounding box center [546, 555] width 1092 height 1110
click at [87, 175] on div at bounding box center [546, 555] width 1092 height 1110
click at [1061, 16] on icon at bounding box center [1066, 21] width 13 height 13
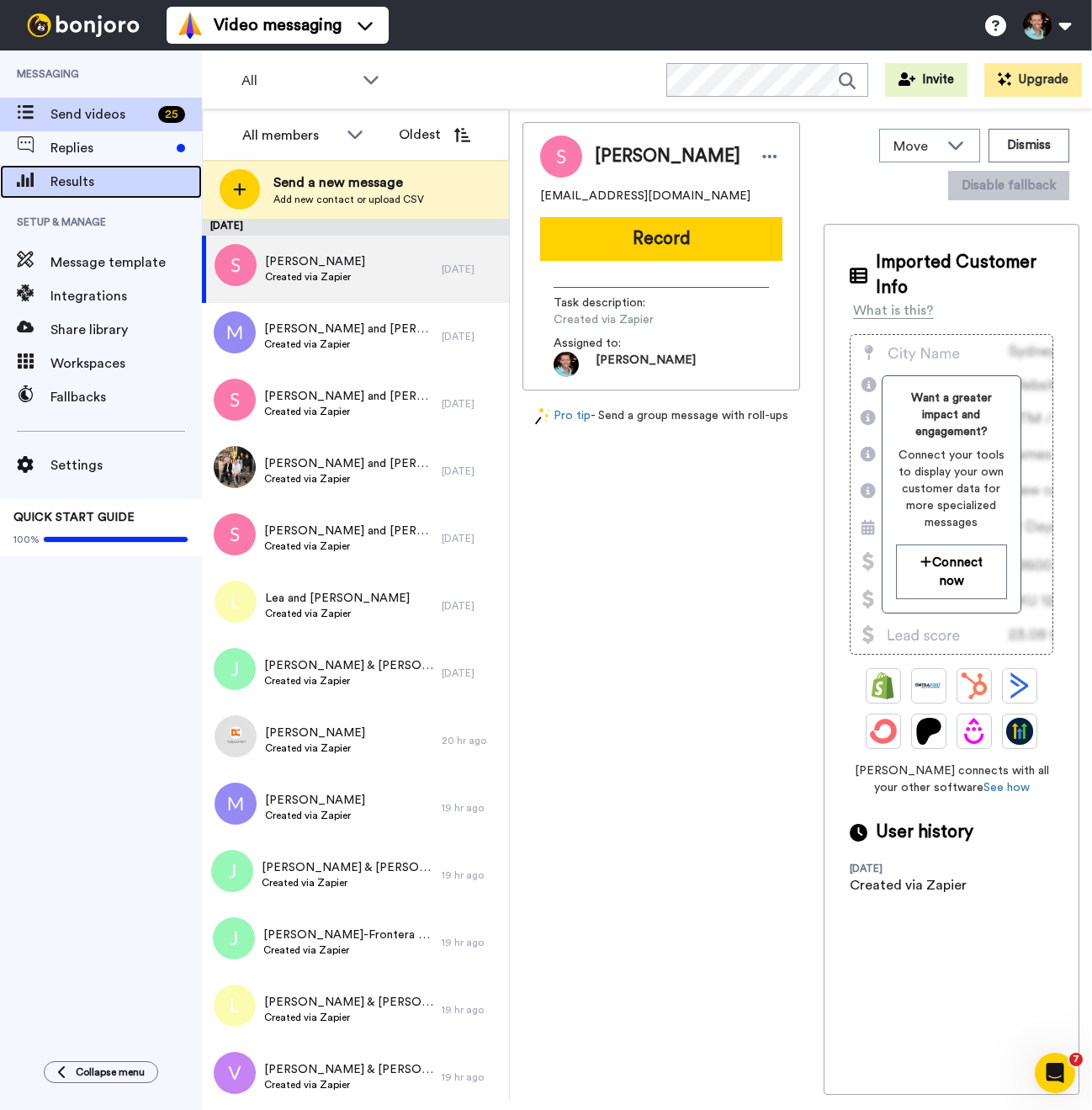
click at [121, 196] on div "Results" at bounding box center [101, 181] width 201 height 33
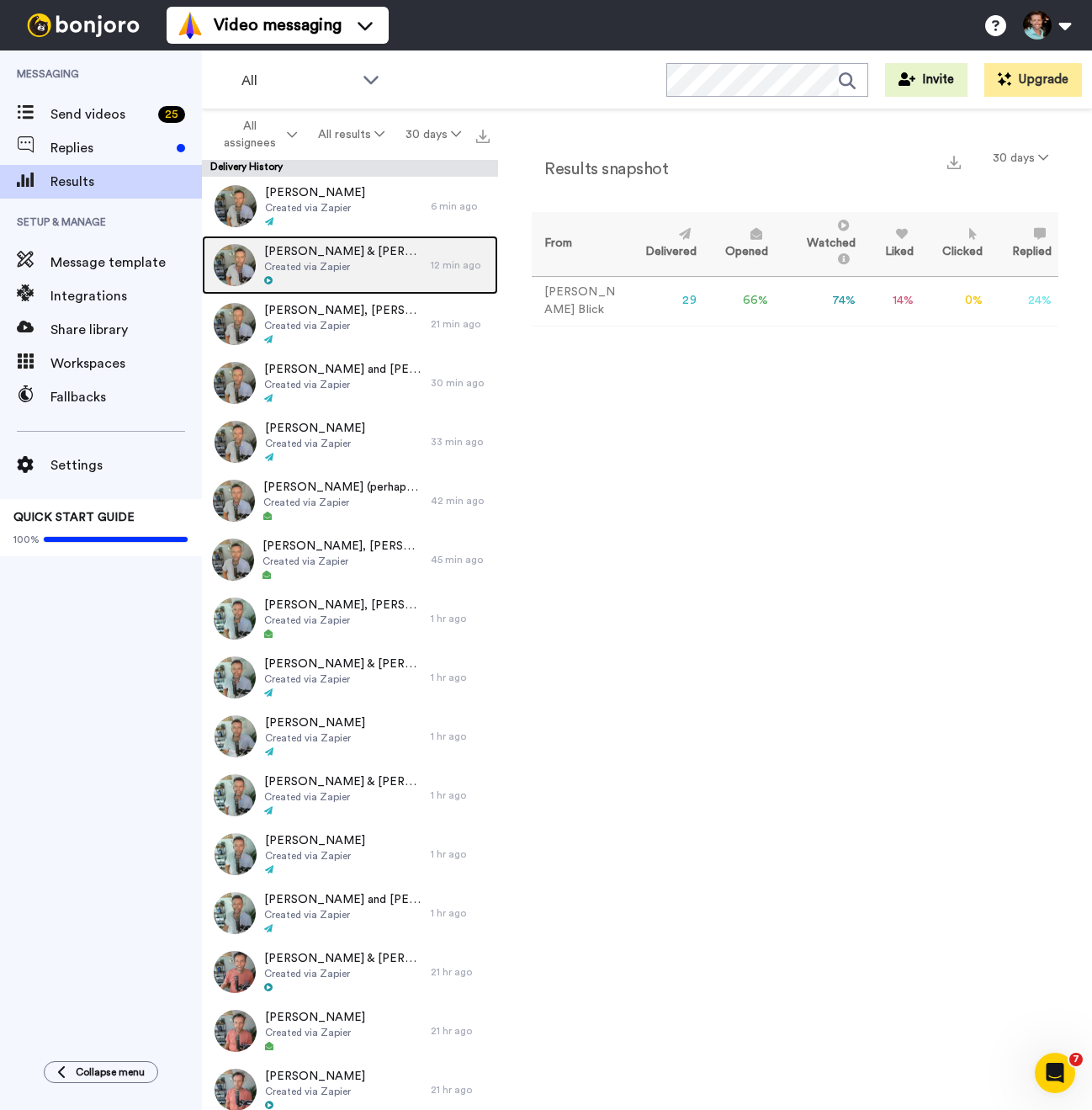
click at [327, 270] on span "Created via Zapier" at bounding box center [344, 266] width 158 height 13
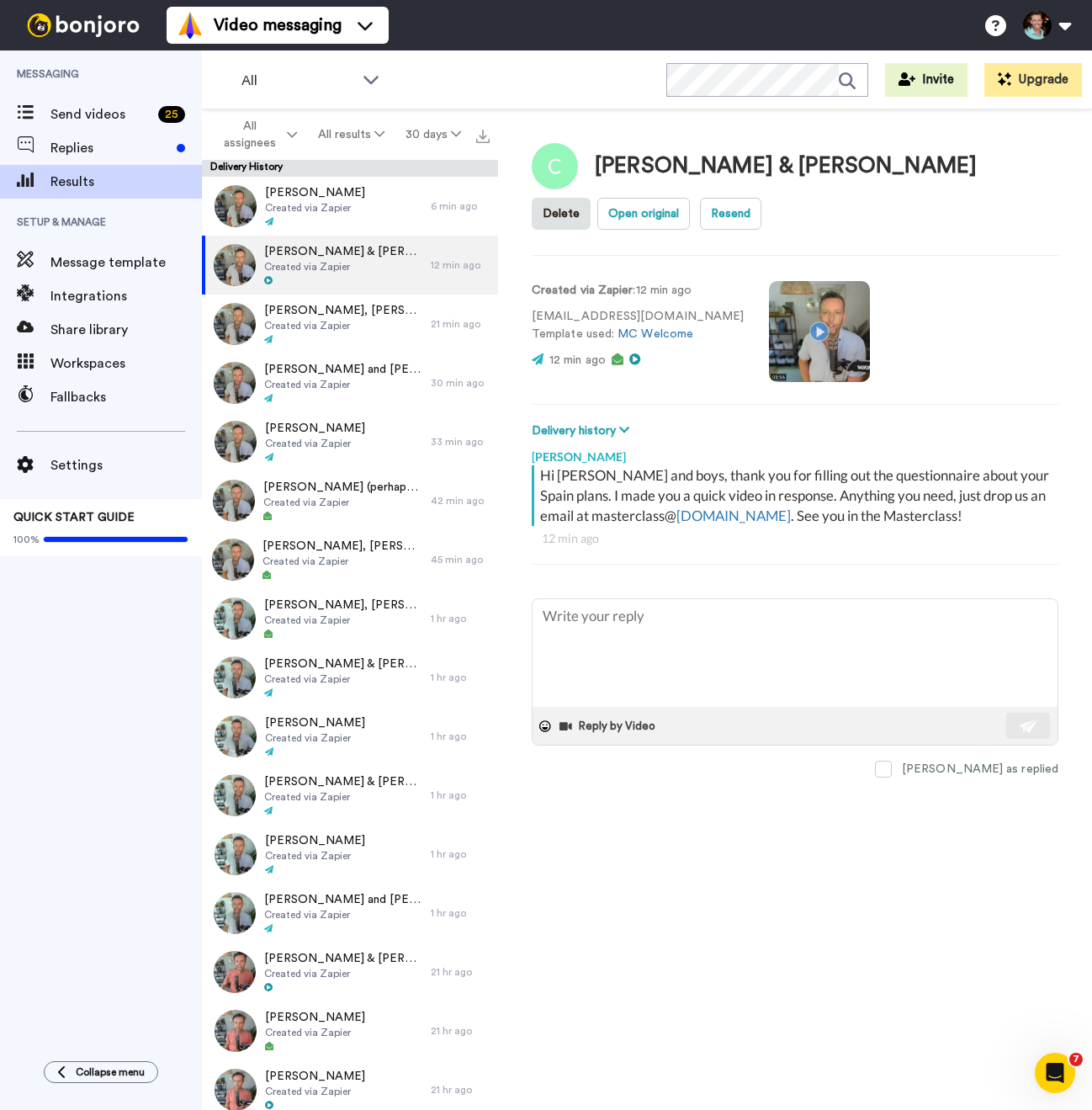
click at [769, 281] on video at bounding box center [819, 331] width 101 height 101
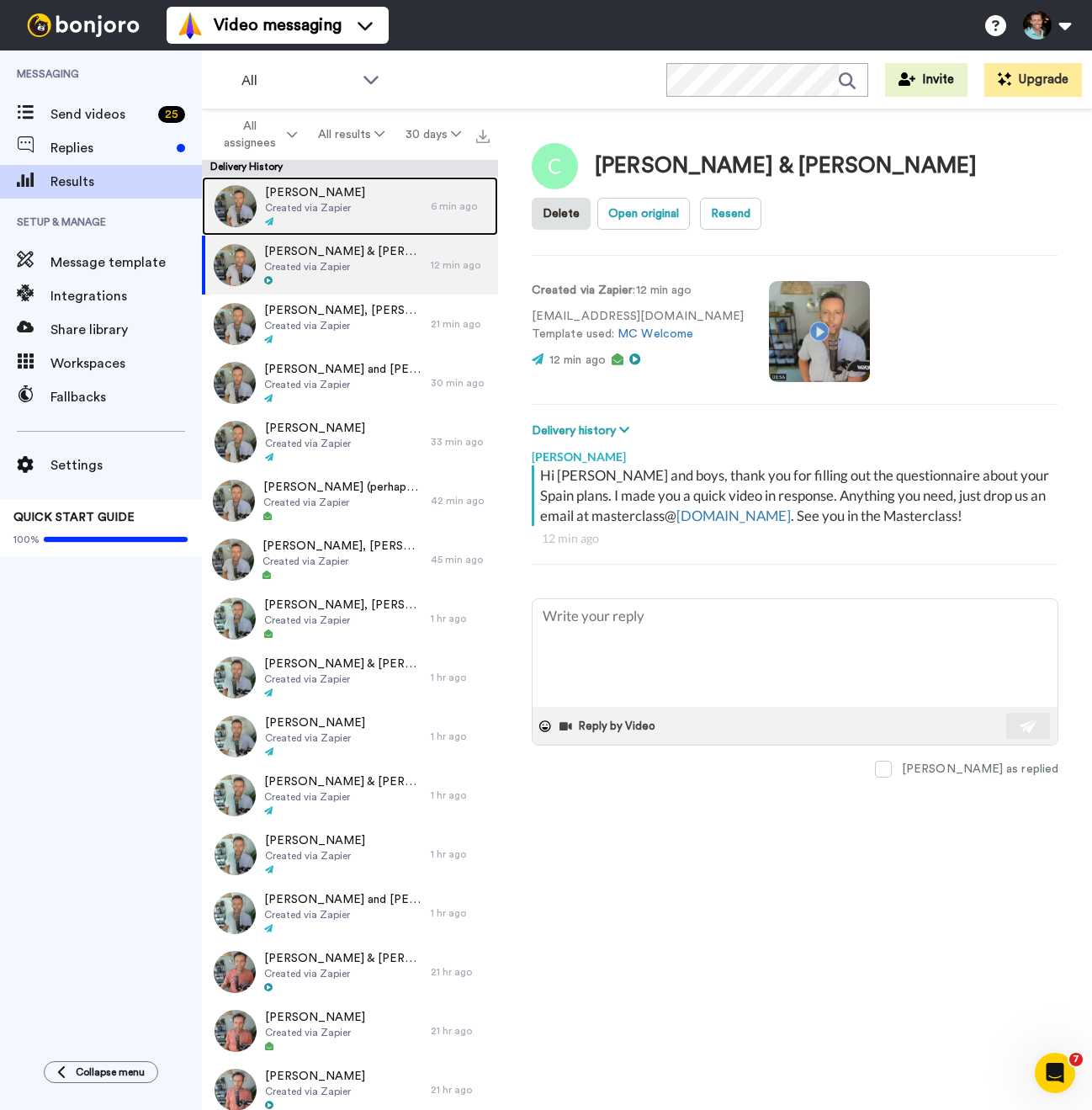
click at [400, 228] on div "Kelly Sharon Created via Zapier" at bounding box center [316, 205] width 228 height 58
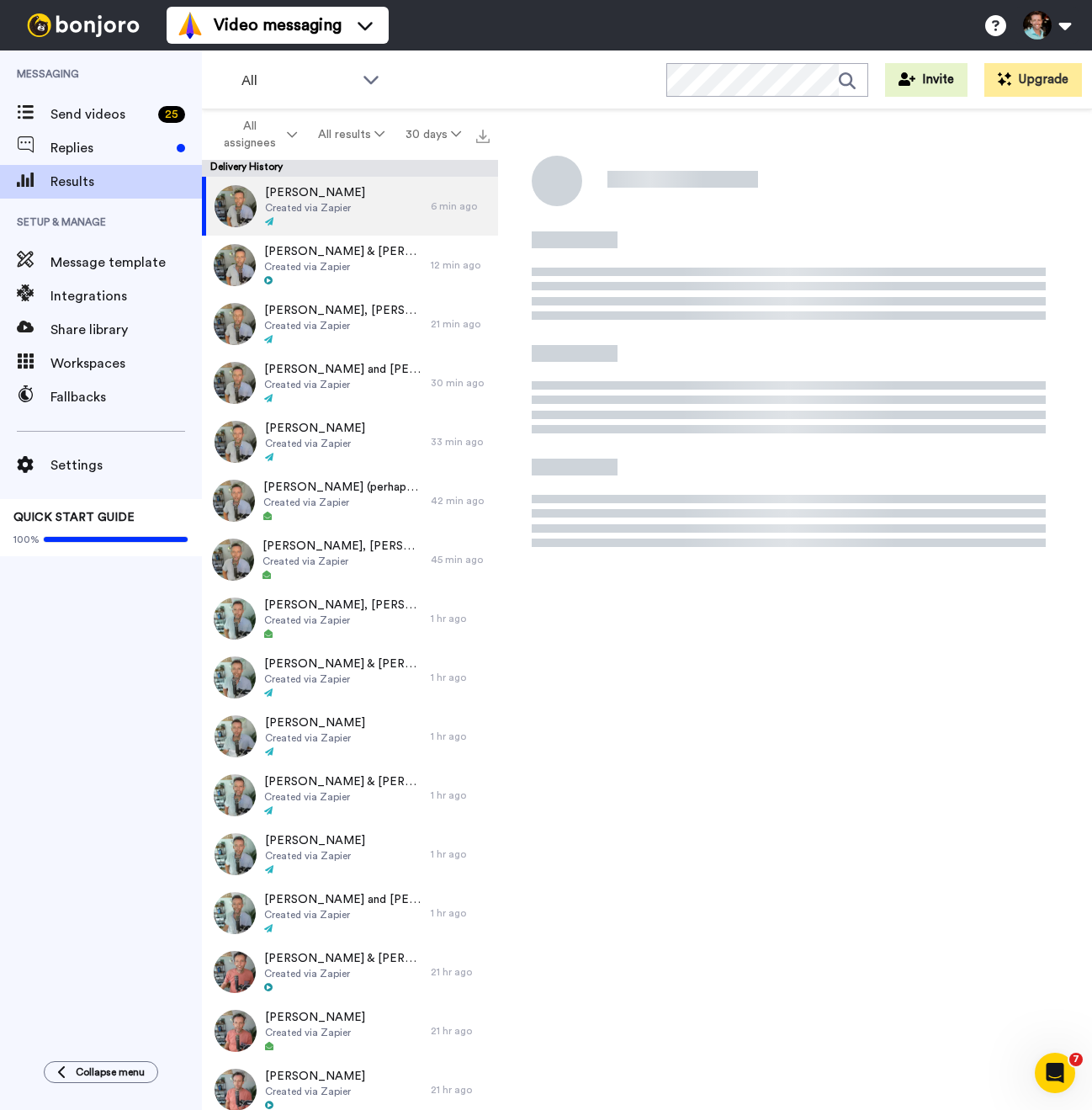
type textarea "x"
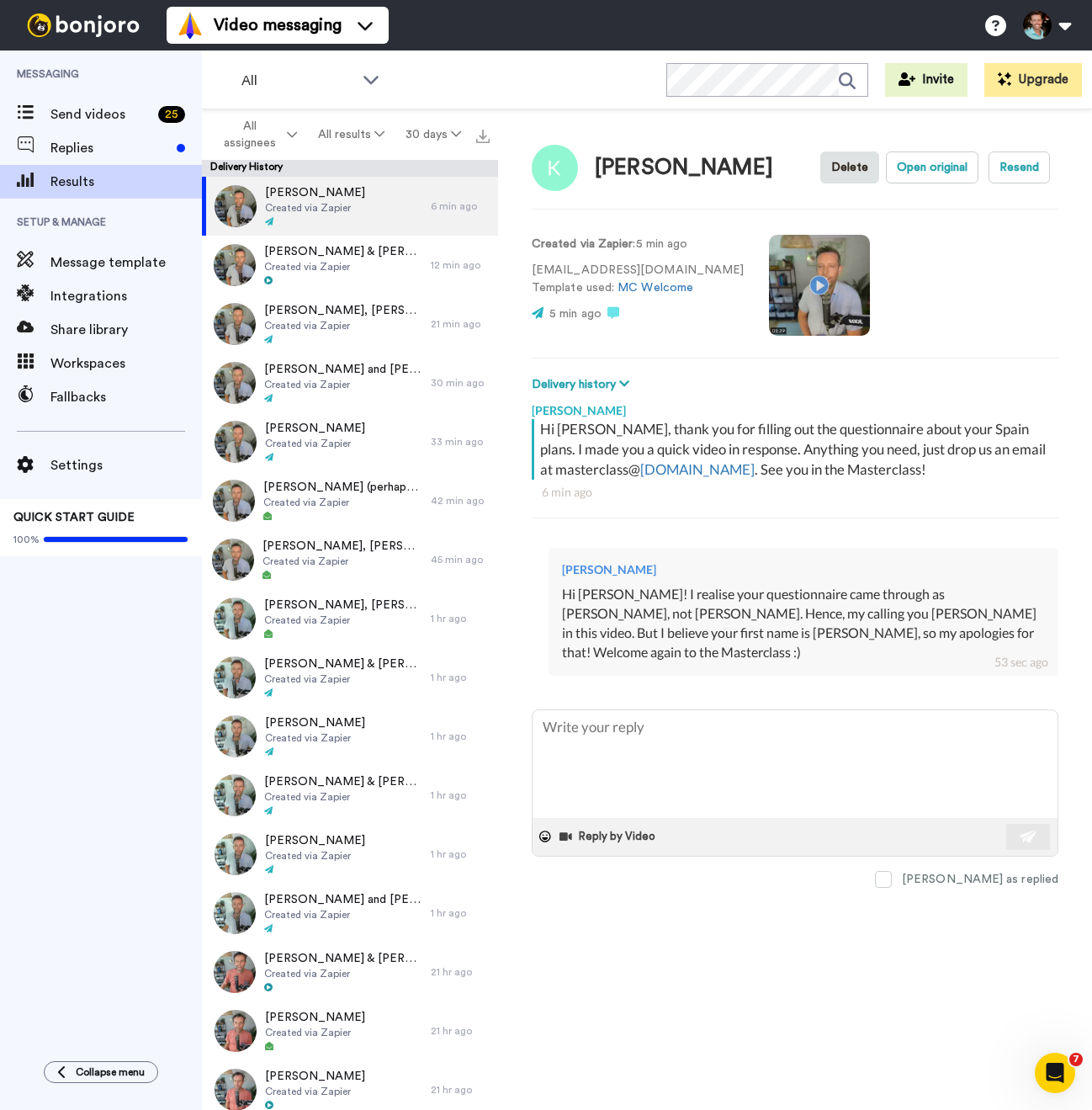
click at [769, 274] on video at bounding box center [819, 285] width 101 height 101
click at [112, 121] on span "Send videos" at bounding box center [101, 114] width 101 height 20
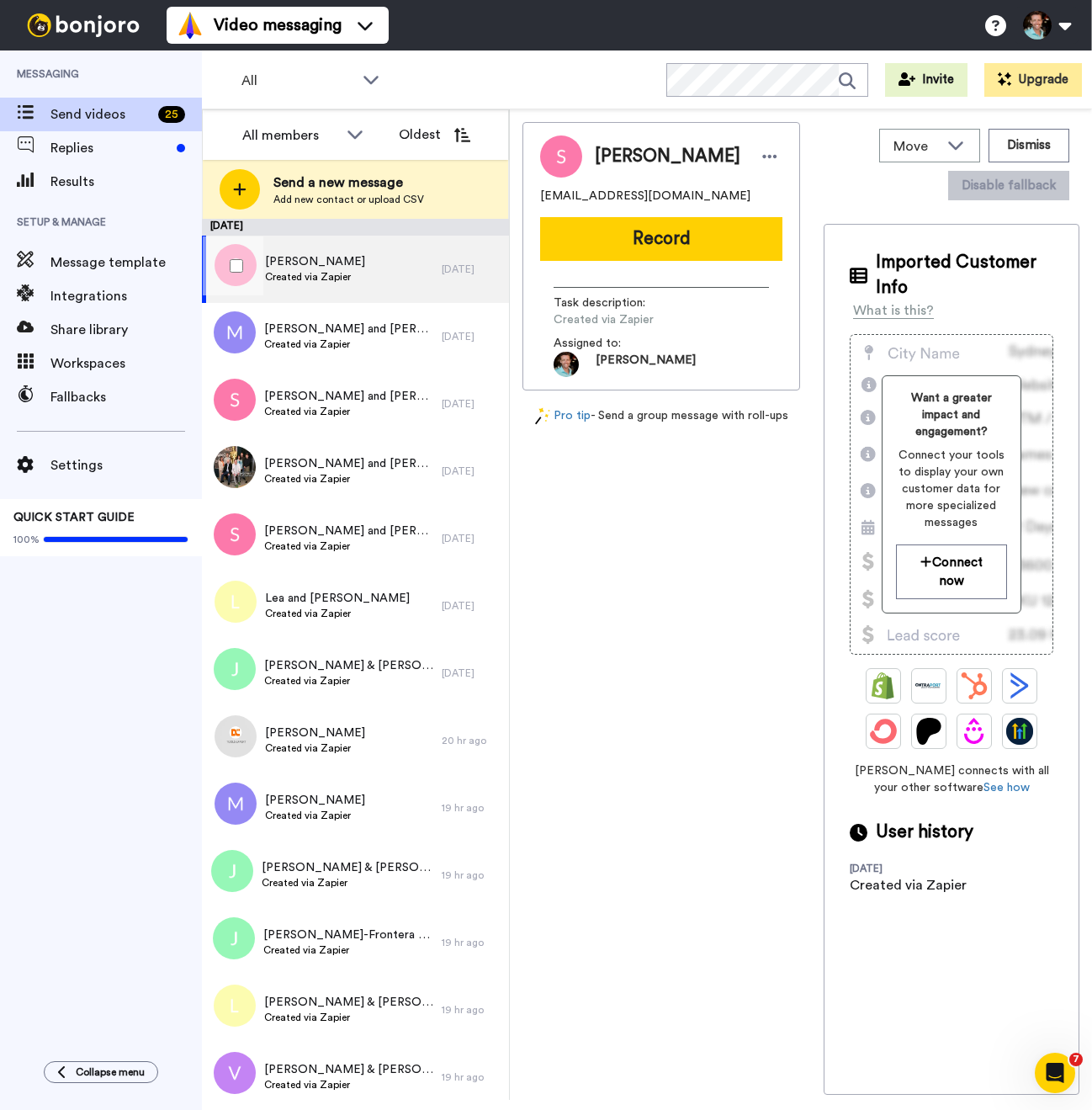
click at [354, 265] on div "[PERSON_NAME] Created via Zapier" at bounding box center [321, 269] width 240 height 67
click at [625, 234] on button "Record" at bounding box center [660, 238] width 242 height 44
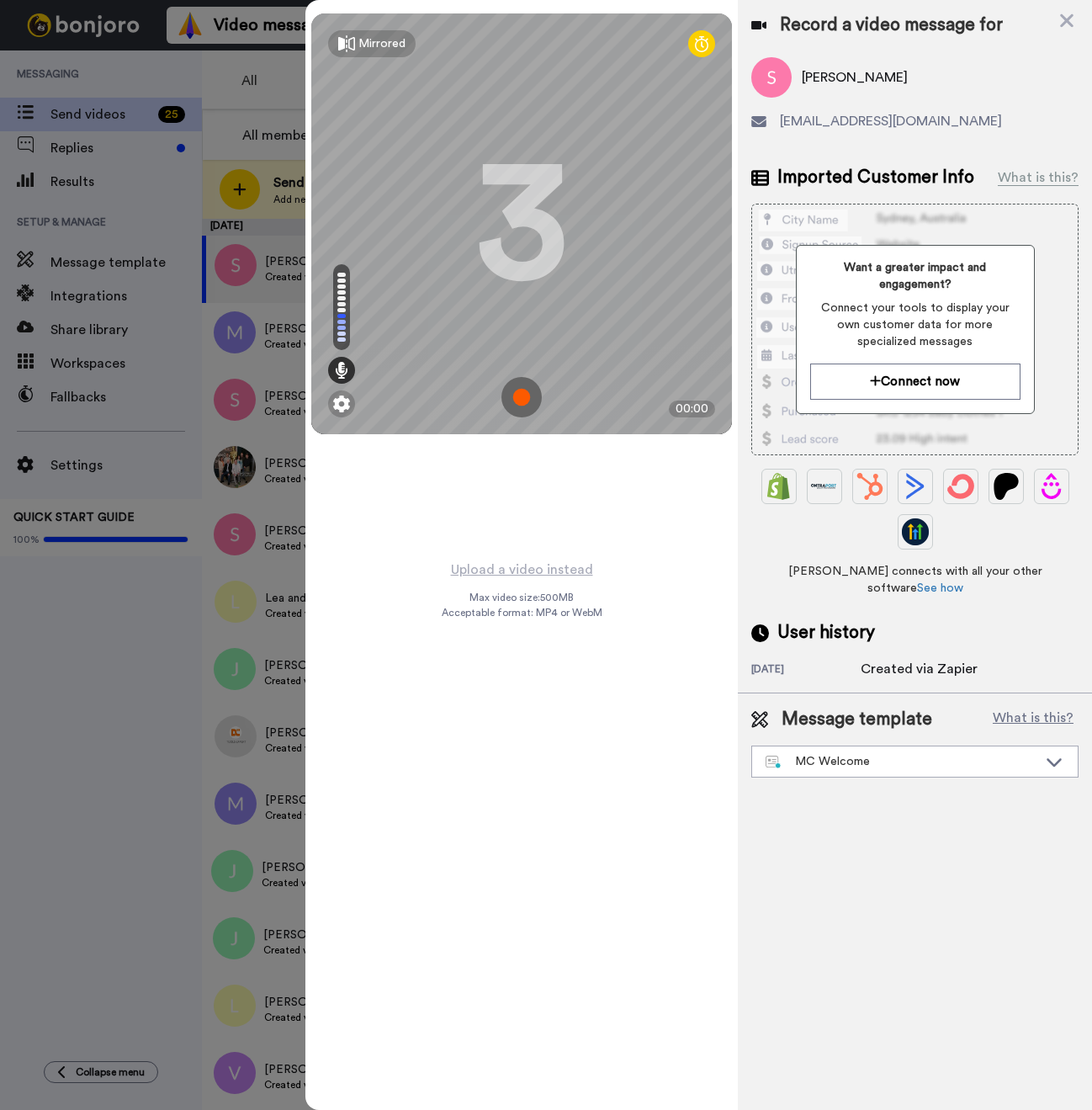
click at [523, 389] on img at bounding box center [521, 397] width 40 height 40
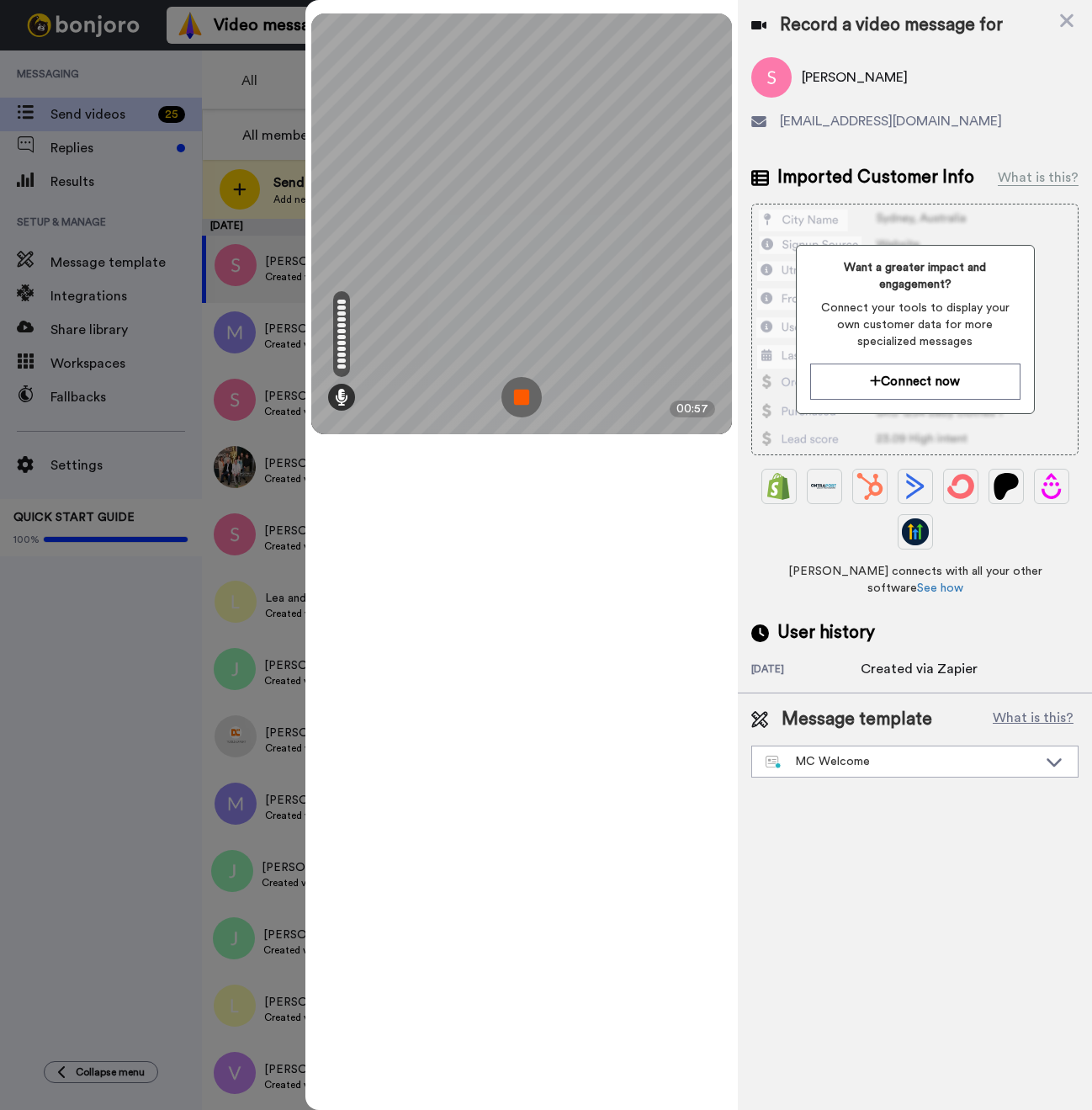
click at [516, 400] on img at bounding box center [521, 397] width 40 height 40
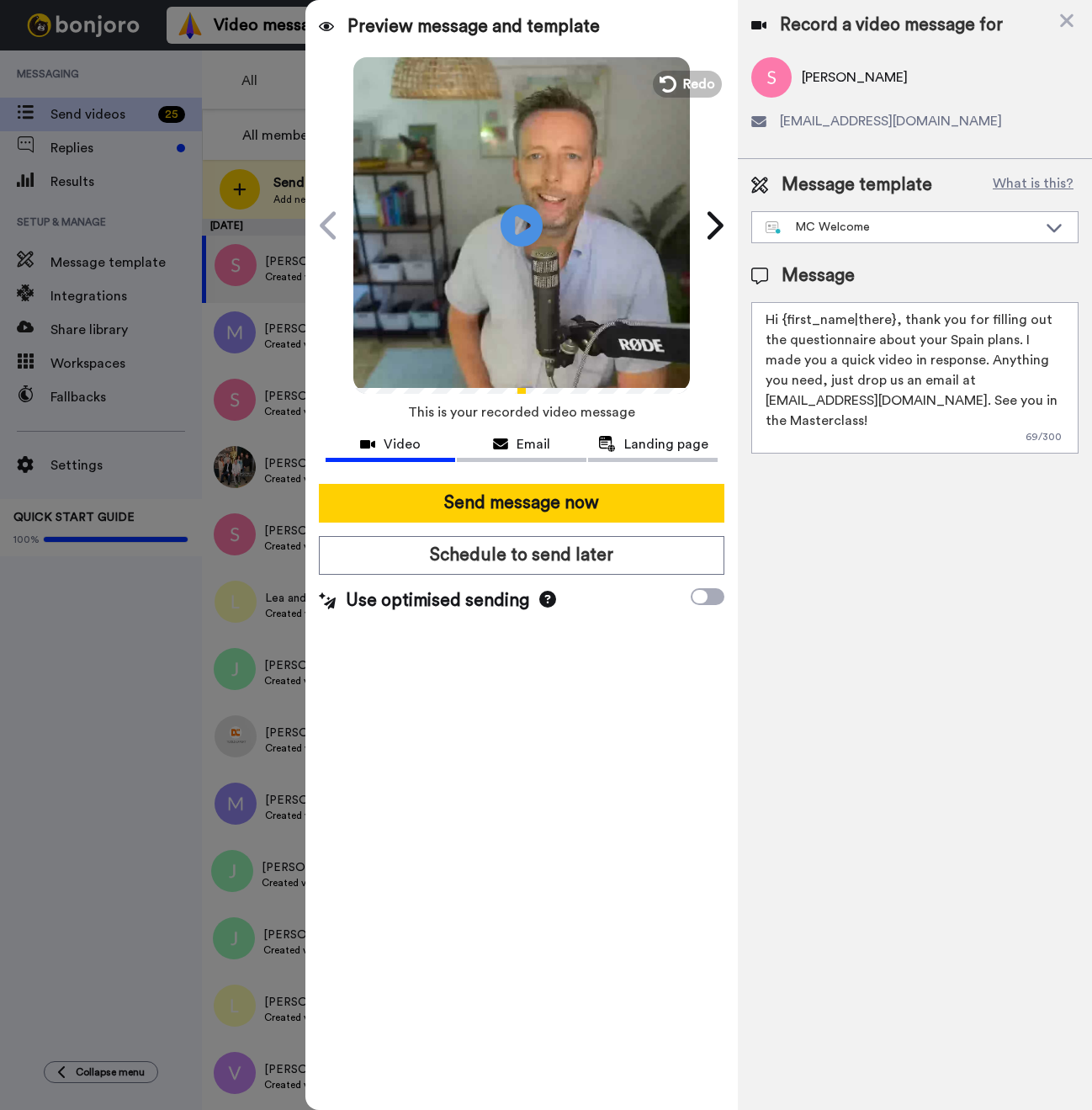
drag, startPoint x: 891, startPoint y: 323, endPoint x: 787, endPoint y: 322, distance: 104.0
click at [787, 322] on textarea "Hi {first_name|there}, thank you for filling out the questionnaire about your S…" at bounding box center [915, 378] width 327 height 151
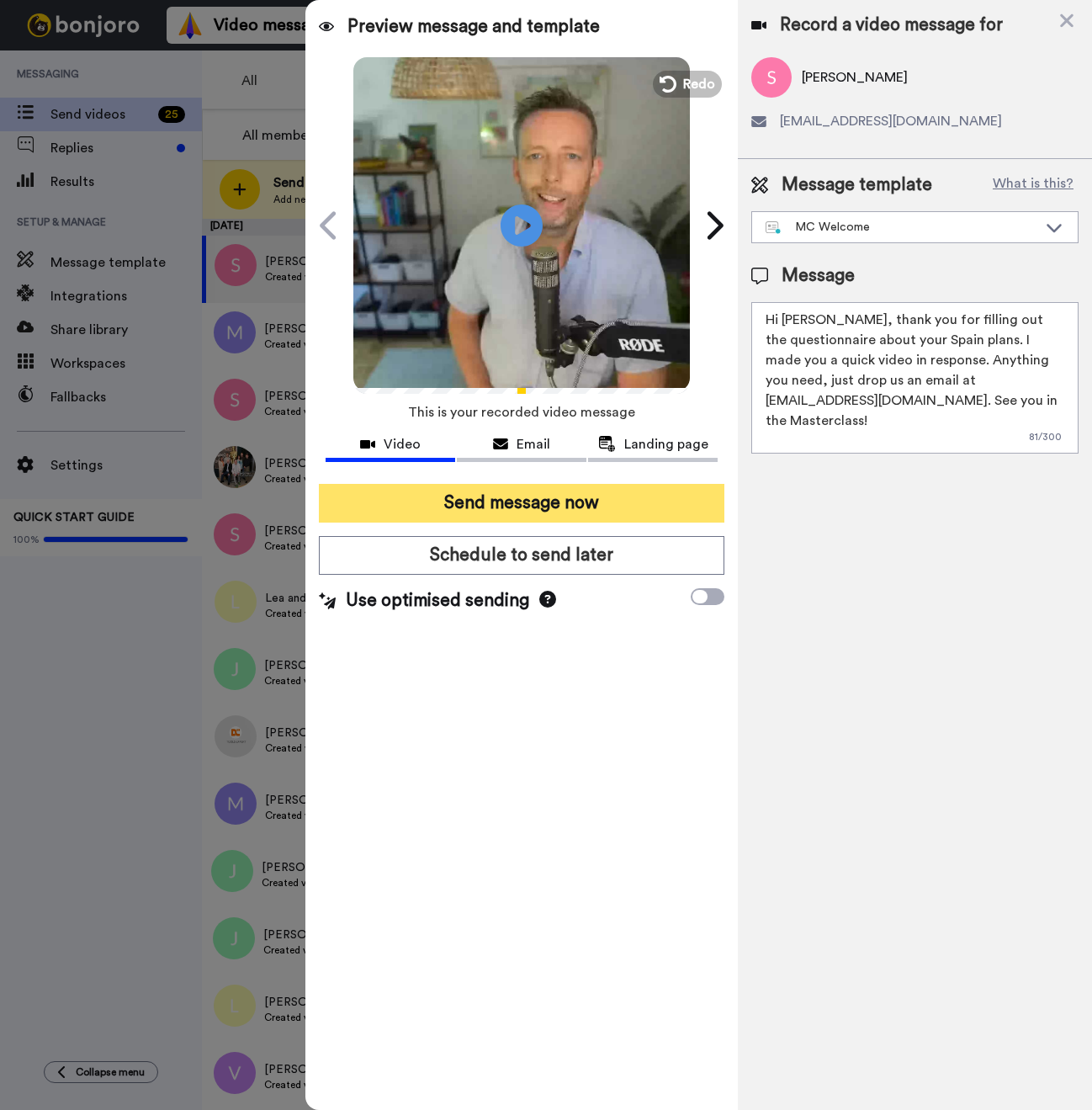
type textarea "Hi [PERSON_NAME], thank you for filling out the questionnaire about your Spain …"
click at [584, 503] on button "Send message now" at bounding box center [521, 503] width 406 height 39
